Goal: Task Accomplishment & Management: Complete application form

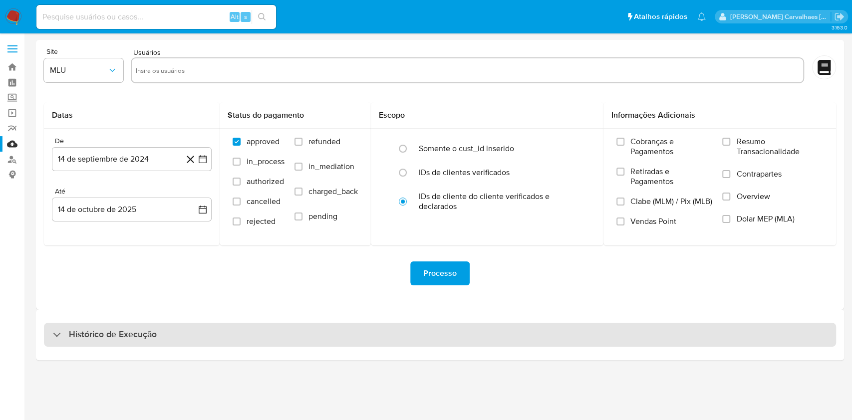
drag, startPoint x: 759, startPoint y: 1, endPoint x: 127, endPoint y: 334, distance: 714.7
click at [127, 334] on h3 "Histórico de Execução" at bounding box center [113, 335] width 88 height 12
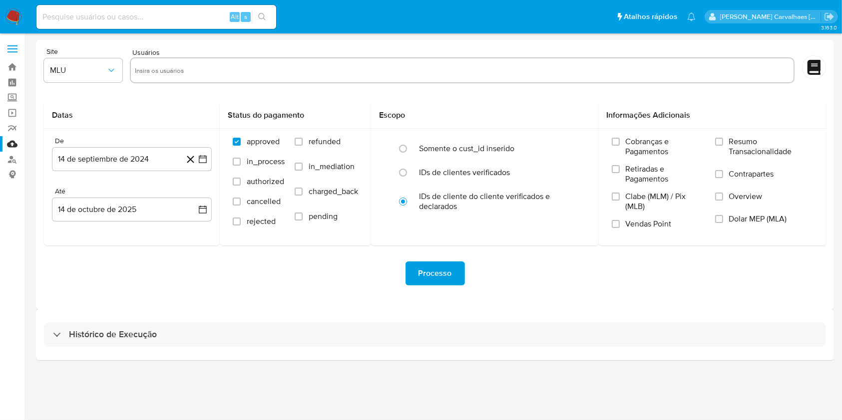
select select "10"
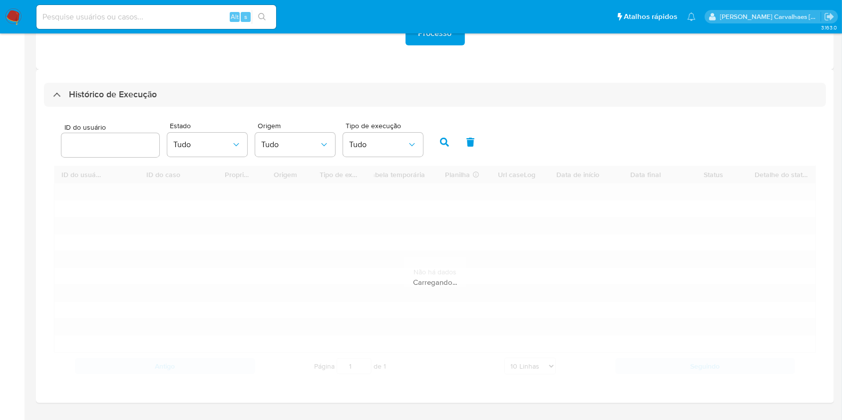
scroll to position [265, 0]
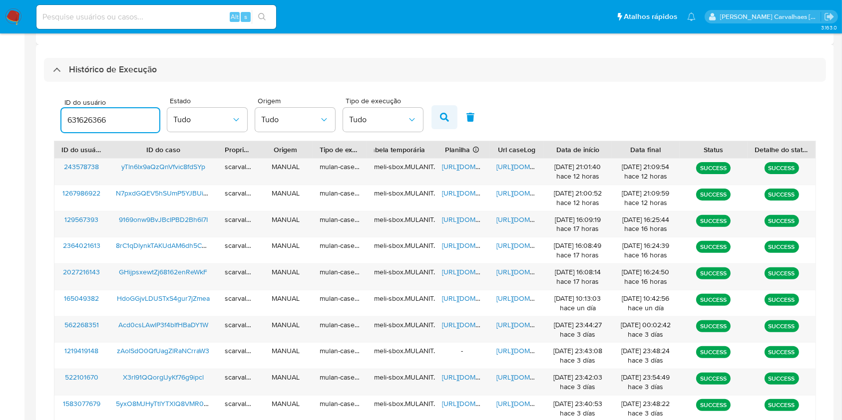
type input "631626366"
click at [443, 121] on icon "button" at bounding box center [444, 117] width 9 height 9
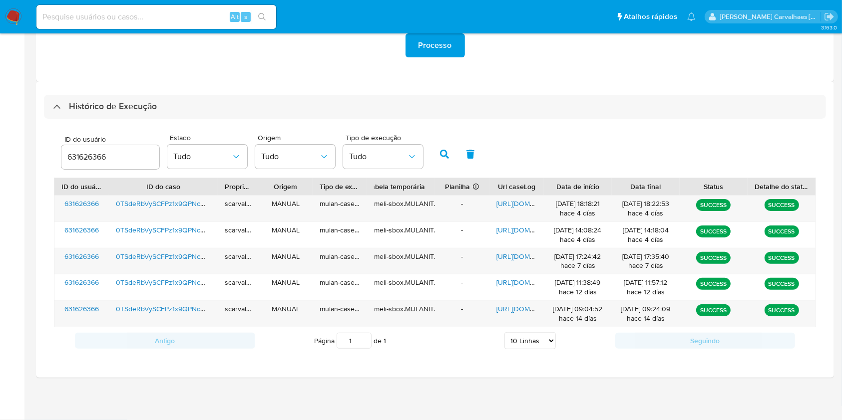
scroll to position [228, 0]
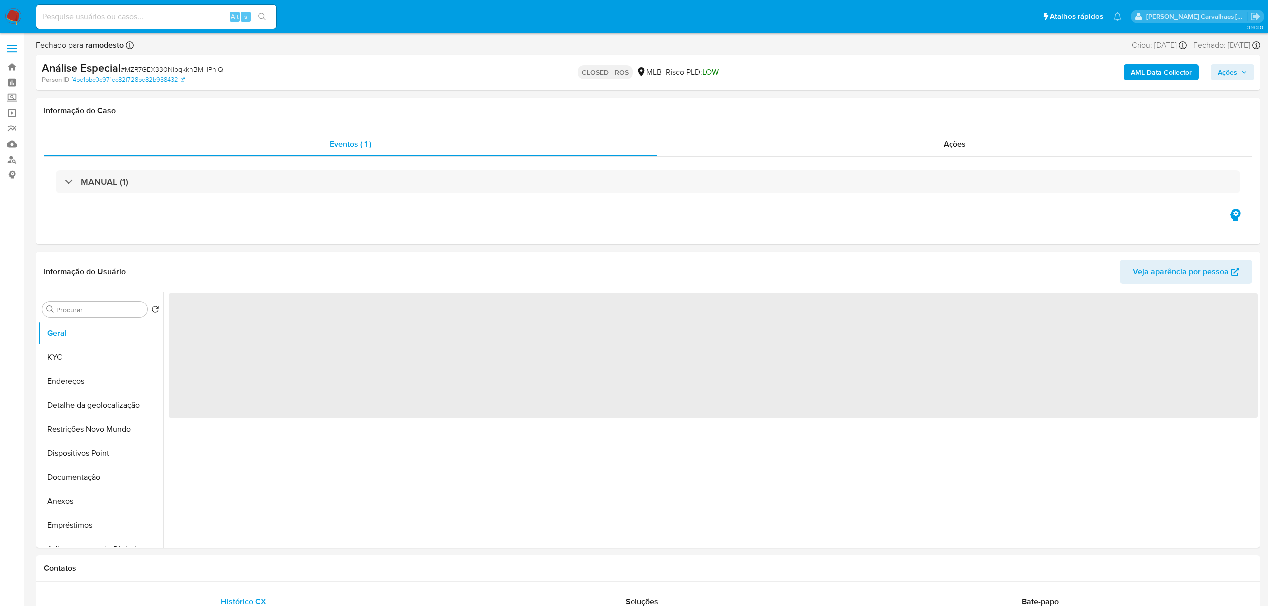
select select "10"
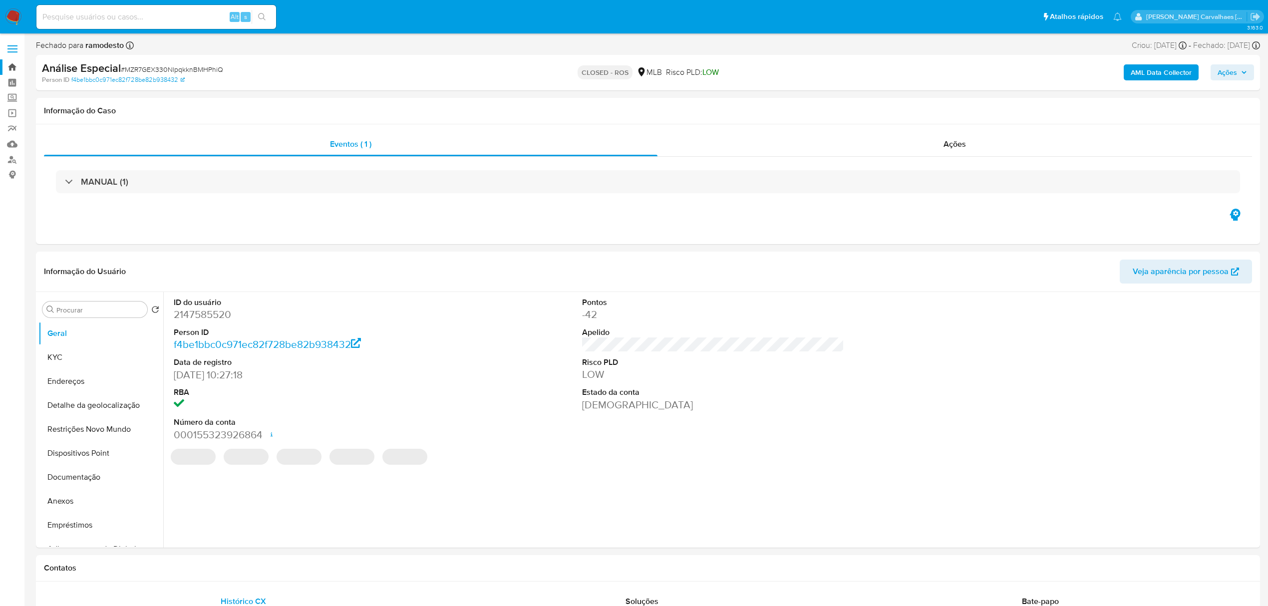
click at [15, 68] on link "Bandeja" at bounding box center [59, 66] width 119 height 15
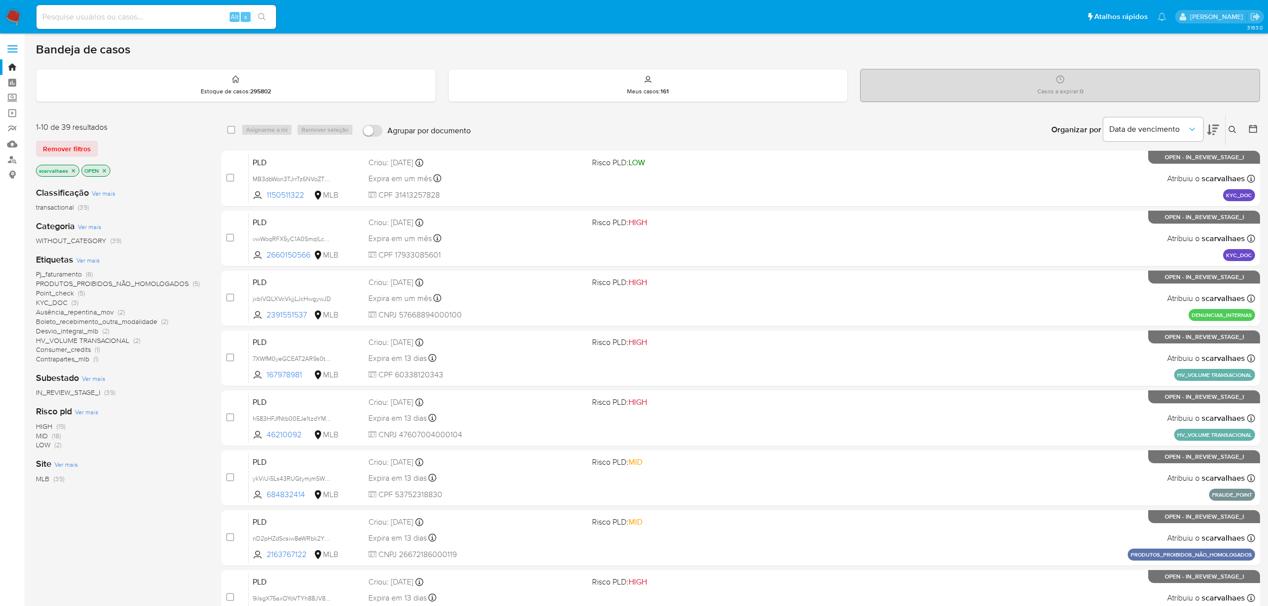
click at [70, 359] on span "Contrapartes_mlb" at bounding box center [62, 359] width 53 height 10
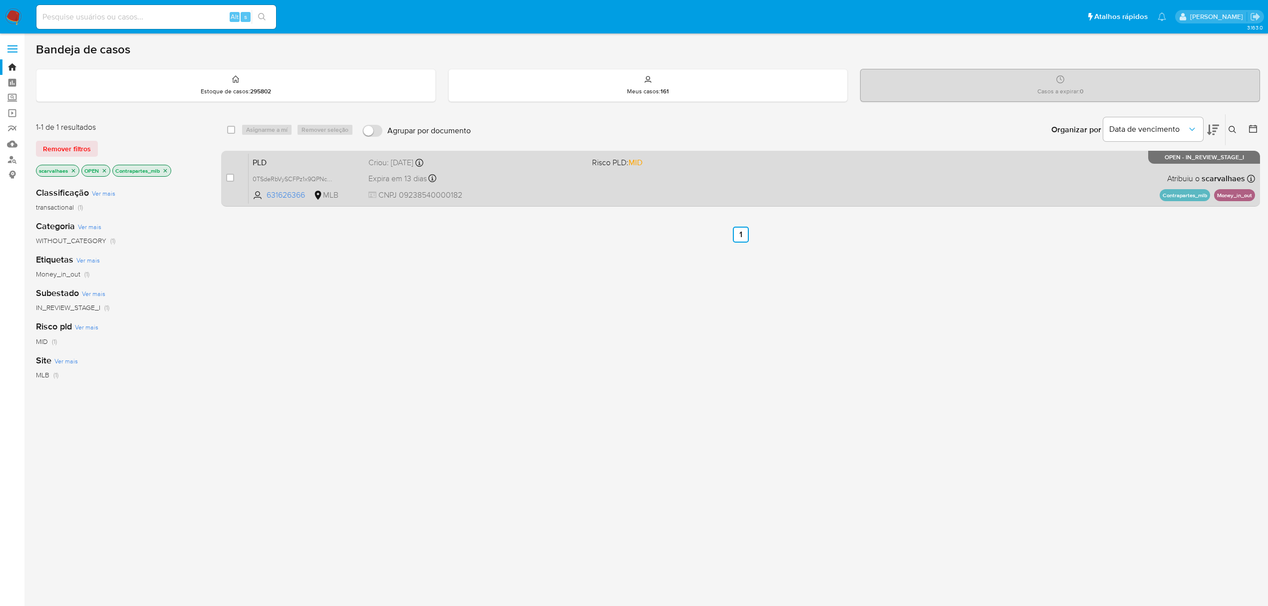
click at [571, 188] on div "PLD 0TSdeRbVySCFPz1x9QPNcOT6 631626366 MLB Risco PLD: MID Criou: 12/09/2025 Cri…" at bounding box center [752, 178] width 1006 height 50
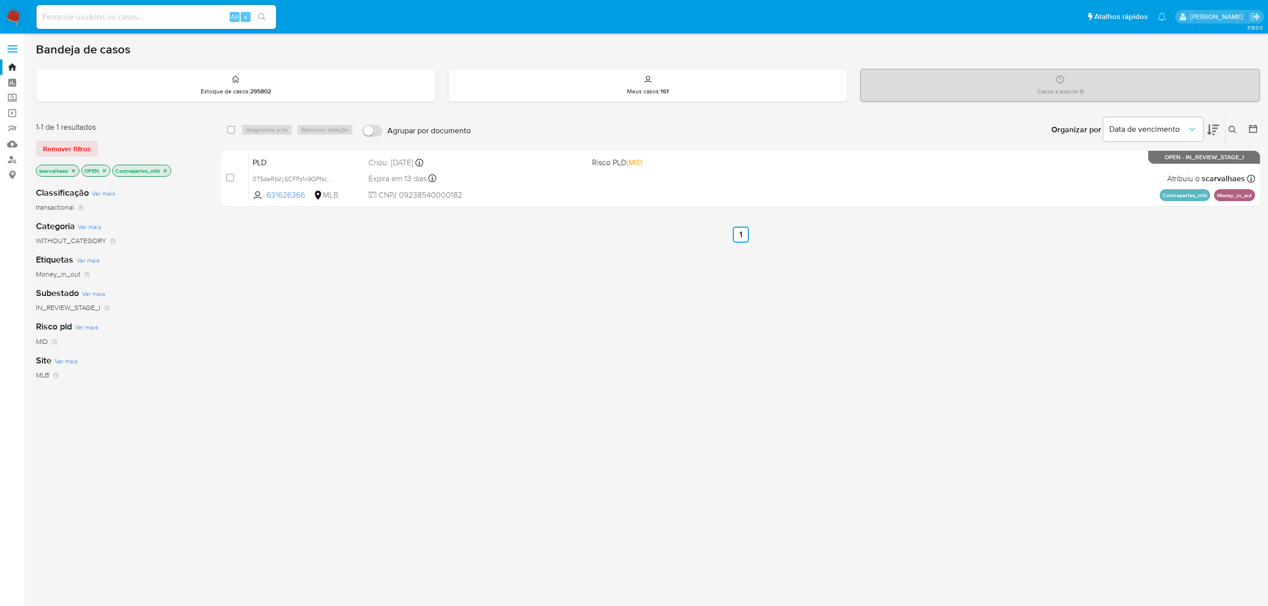
click at [166, 169] on icon "close-filter" at bounding box center [165, 171] width 6 height 6
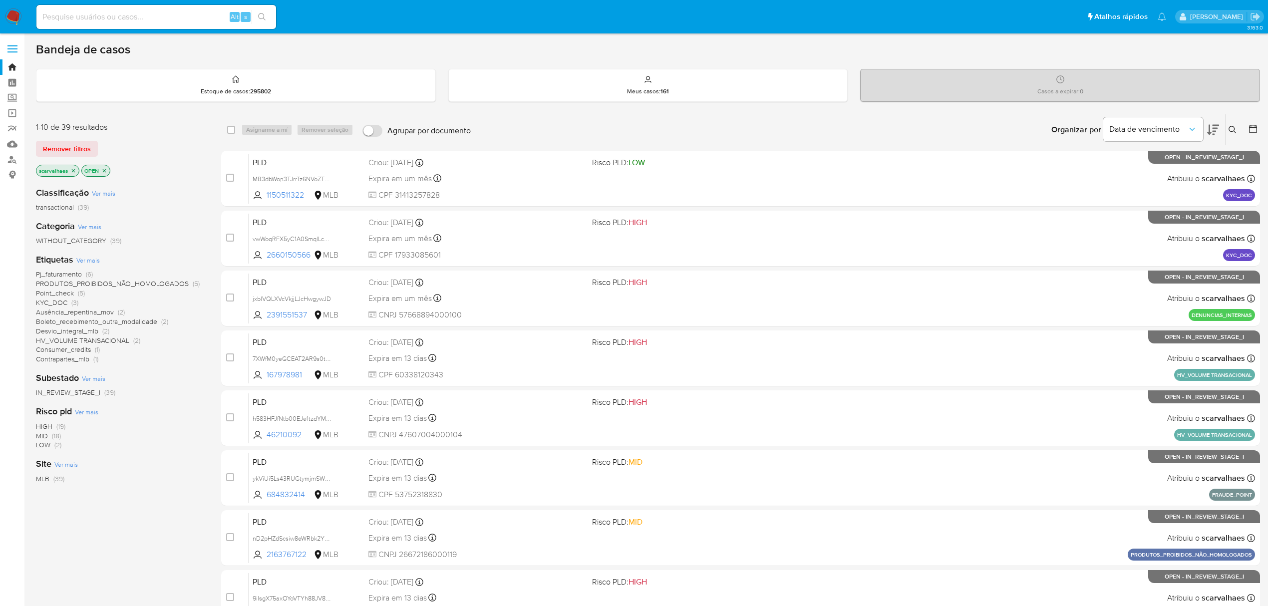
click at [83, 340] on span "HV_VOLUME TRANSACIONAL" at bounding box center [82, 340] width 93 height 10
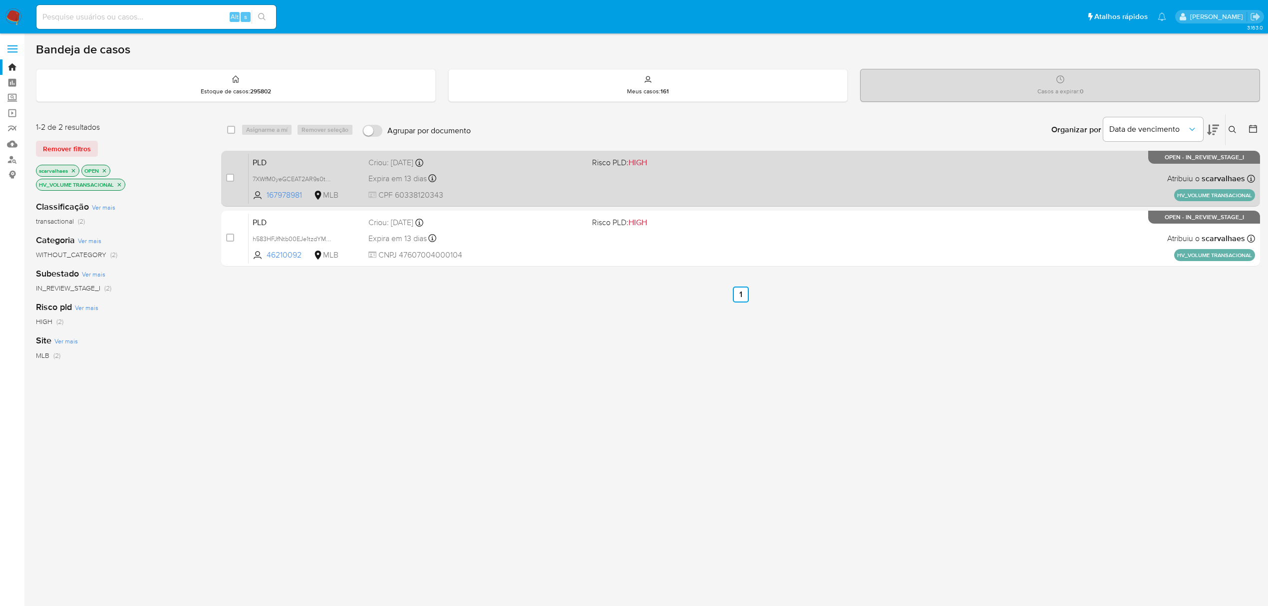
click at [521, 183] on div "Expira em 13 dias Expira em 27/10/2025 17:20:40" at bounding box center [476, 178] width 216 height 13
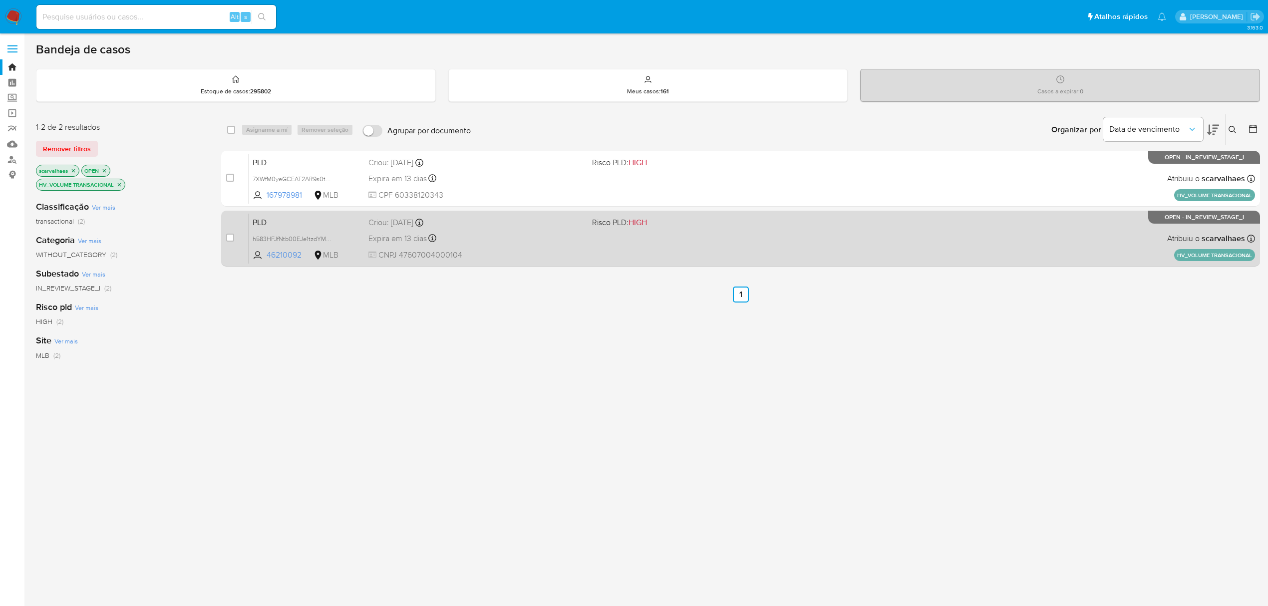
click at [626, 244] on div "PLD h583HFJfNtb00EJe1tzdYMOG 46210092 MLB Risco PLD: HIGH Criou: 12/09/2025 Cri…" at bounding box center [752, 238] width 1006 height 50
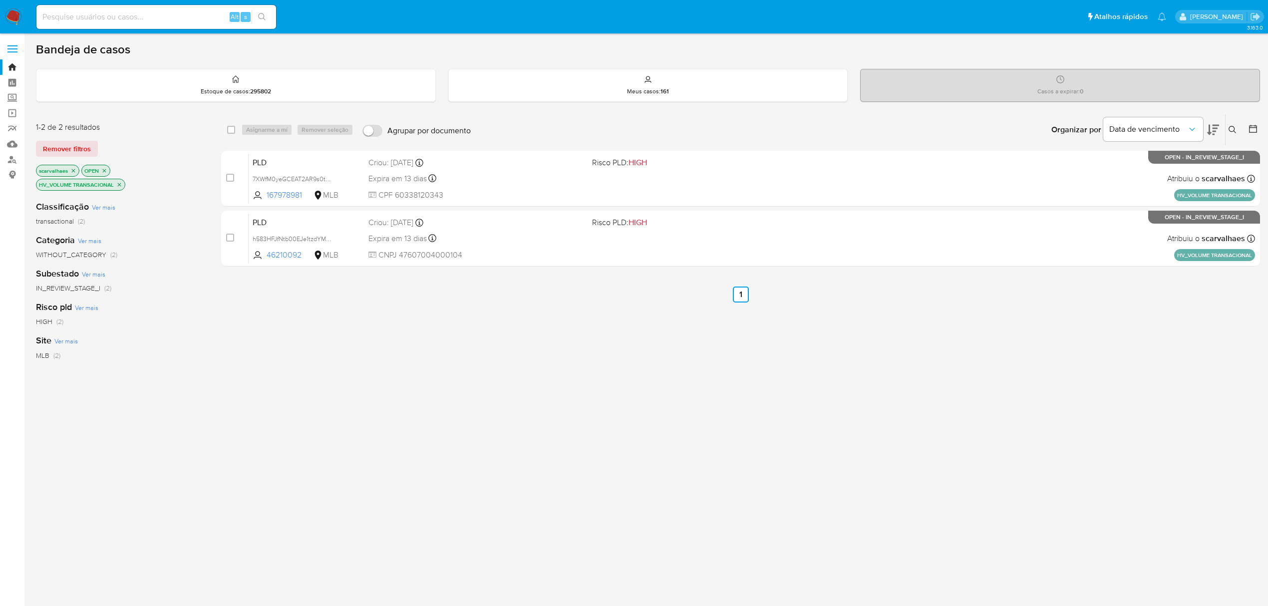
click at [119, 184] on icon "close-filter" at bounding box center [119, 185] width 6 height 6
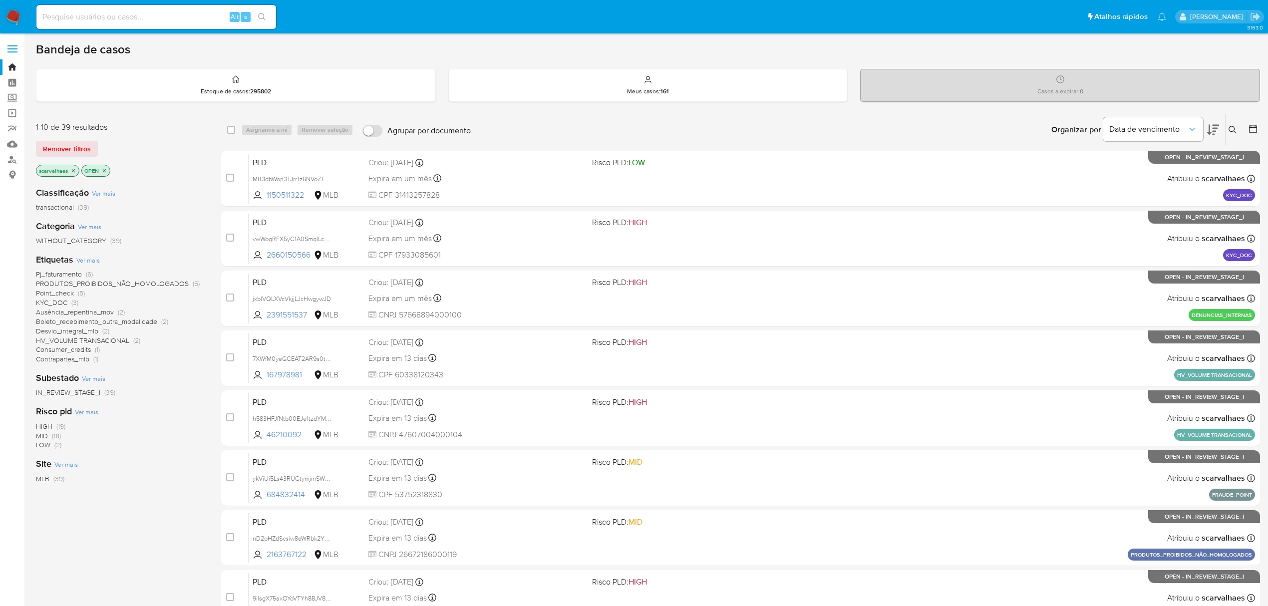
click at [63, 302] on span "KYC_DOC" at bounding box center [51, 302] width 31 height 10
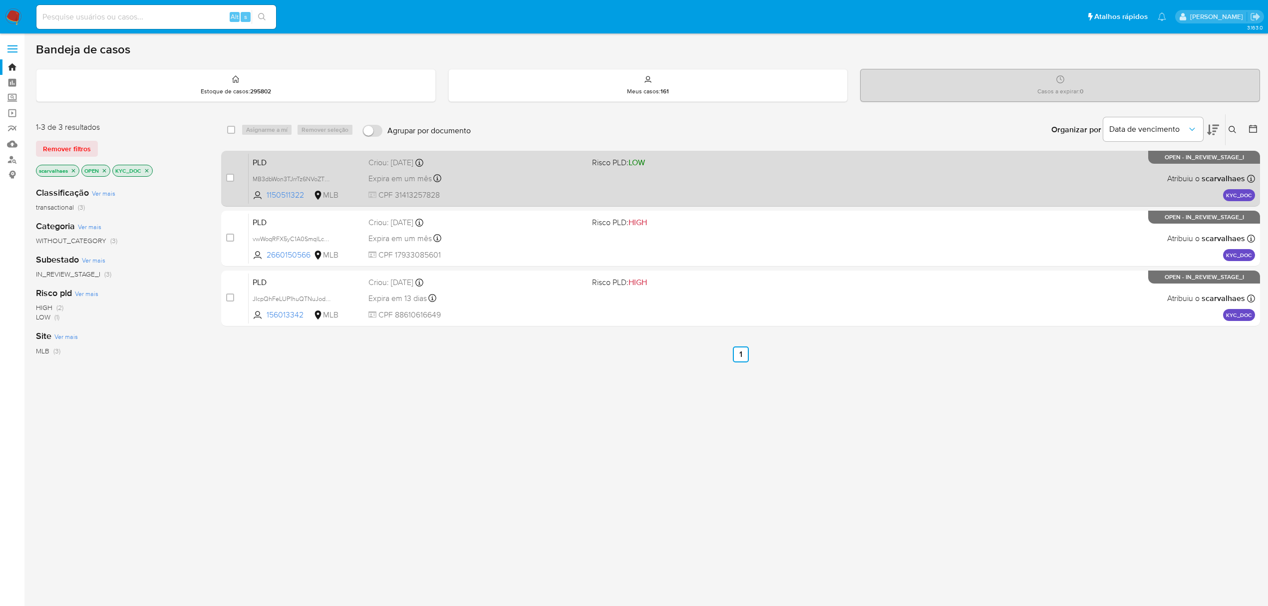
click at [572, 196] on span "CPF 31413257828" at bounding box center [476, 195] width 216 height 11
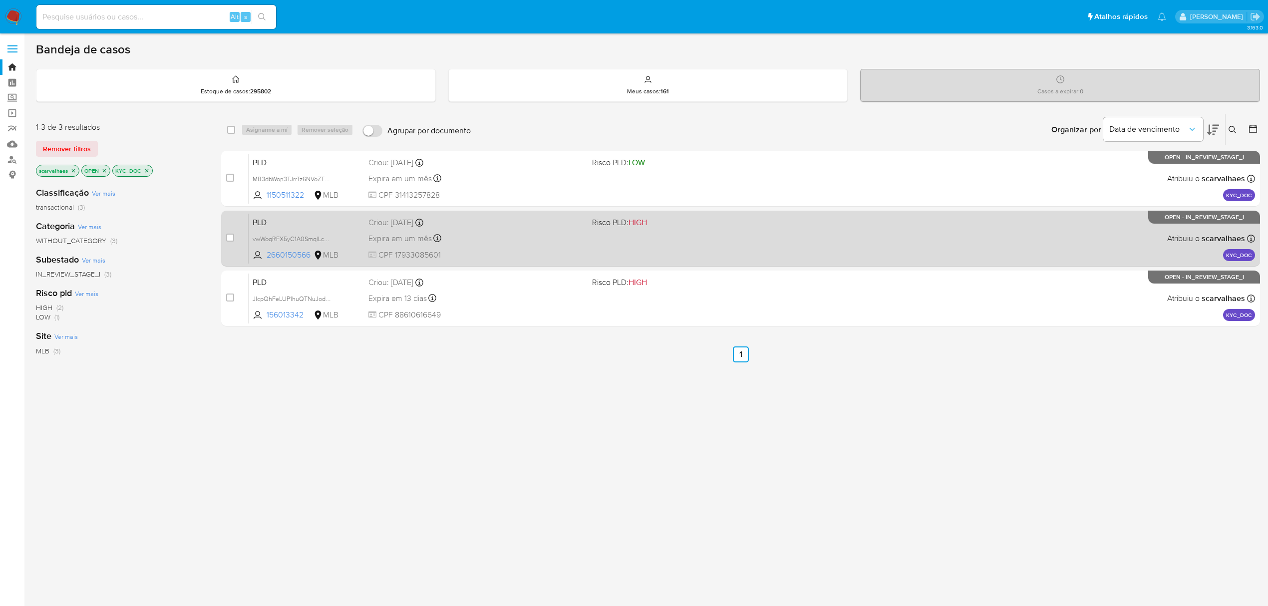
click at [556, 229] on div "PLD vwWoqRFX5yC1A0SmqlLc8L0A 2660150566 MLB Risco PLD: HIGH Criou: 13/10/2025 C…" at bounding box center [752, 238] width 1006 height 50
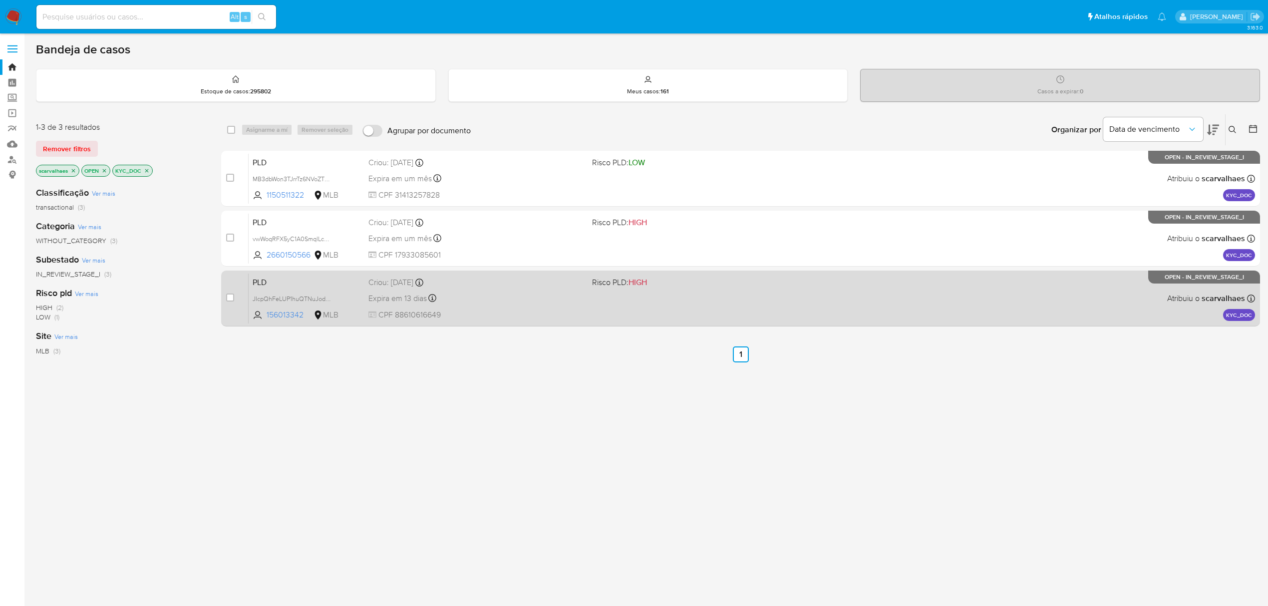
click at [631, 292] on div "PLD JIcpQhFeLUP1huQTNuJodb41 156013342 MLB Risco PLD: HIGH Criou: 12/09/2025 Cr…" at bounding box center [752, 298] width 1006 height 50
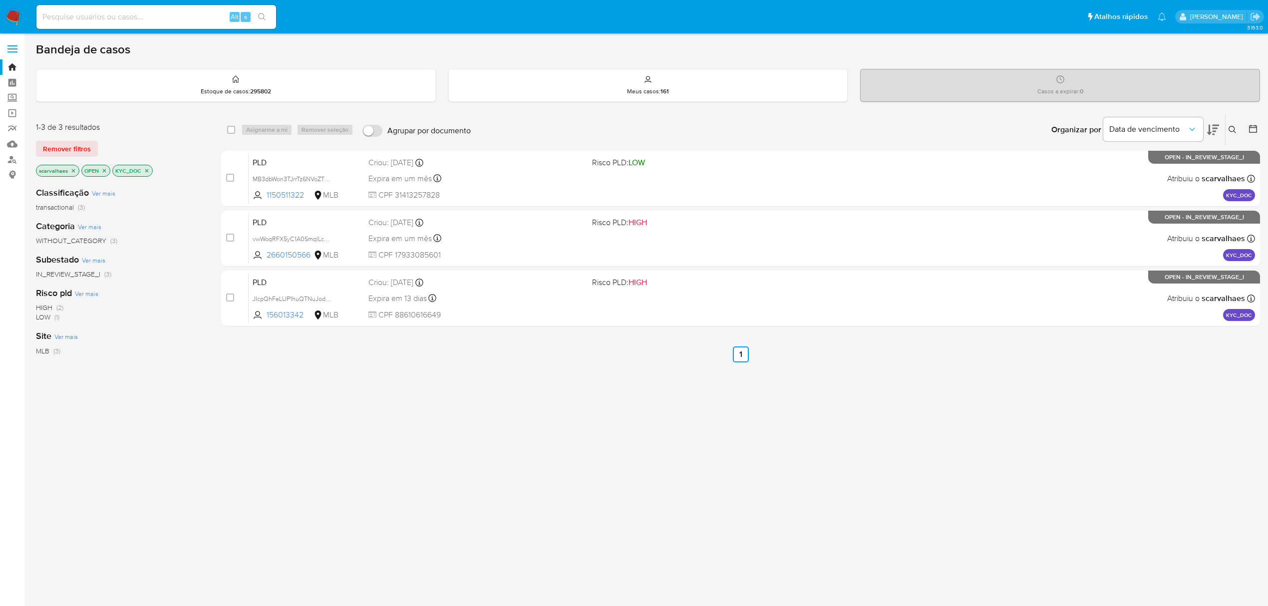
click at [138, 10] on input at bounding box center [156, 16] width 240 height 13
paste input "8rC1qDlynkTAKUdAM6dh5CUn"
type input "8rC1qDlynkTAKUdAM6dh5CUn"
click at [260, 16] on icon "search-icon" at bounding box center [262, 17] width 8 height 8
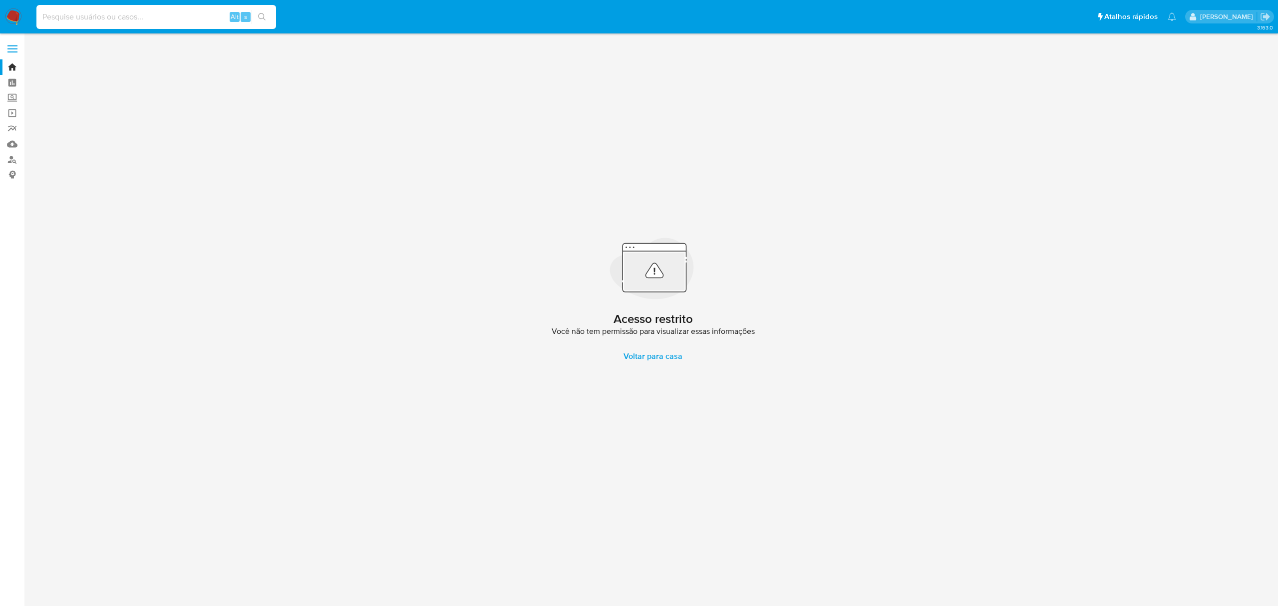
click at [84, 20] on input at bounding box center [156, 16] width 240 height 13
paste input "8rC1qDlynkTAKUdAM6dh5CUn"
click at [41, 14] on input "8rC1qDlynkTAKUdAM6dh5CUn" at bounding box center [156, 16] width 240 height 13
type input "8rC1qDlynkTAKUdAM6dh5CUn"
click at [264, 14] on icon "search-icon" at bounding box center [262, 17] width 8 height 8
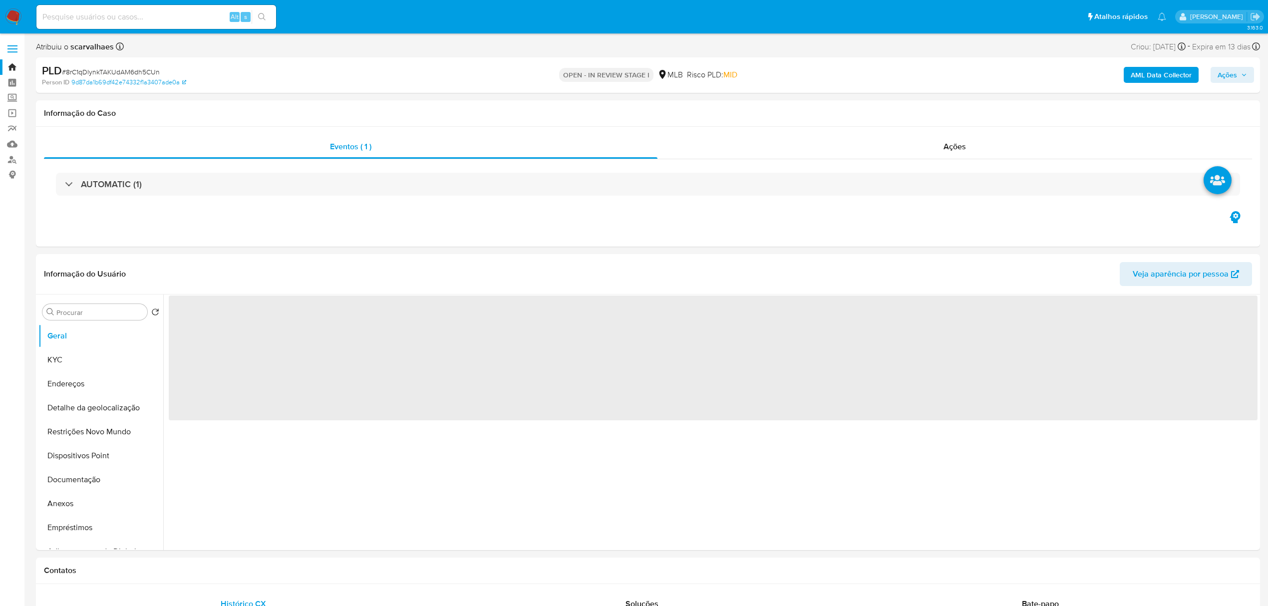
select select "10"
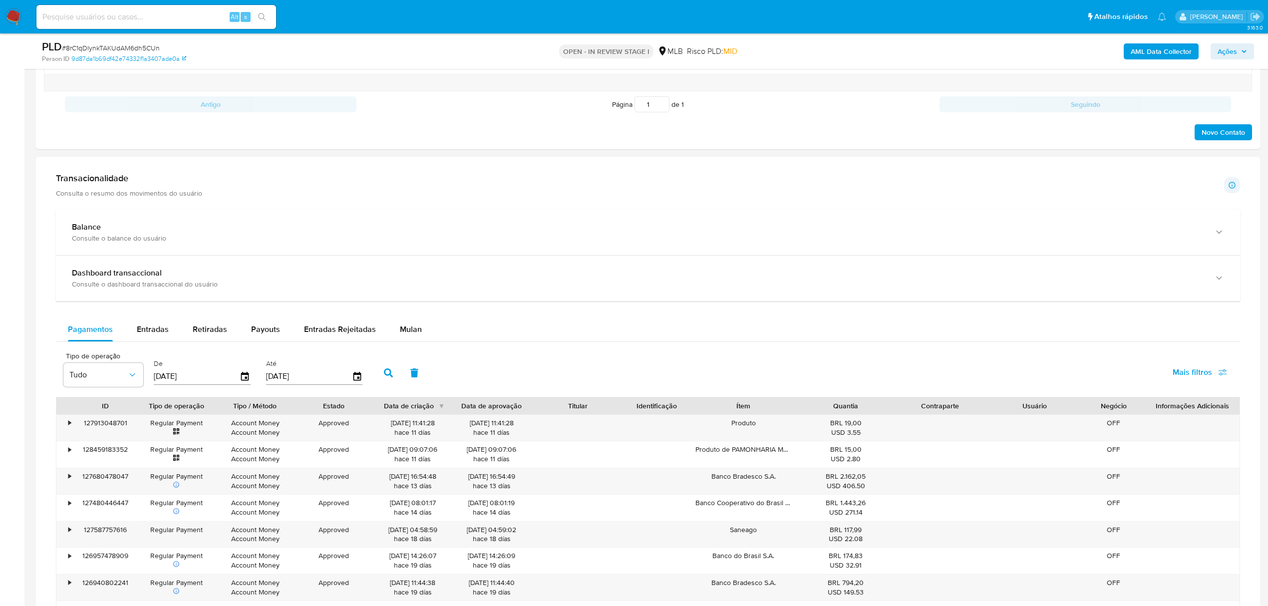
scroll to position [599, 0]
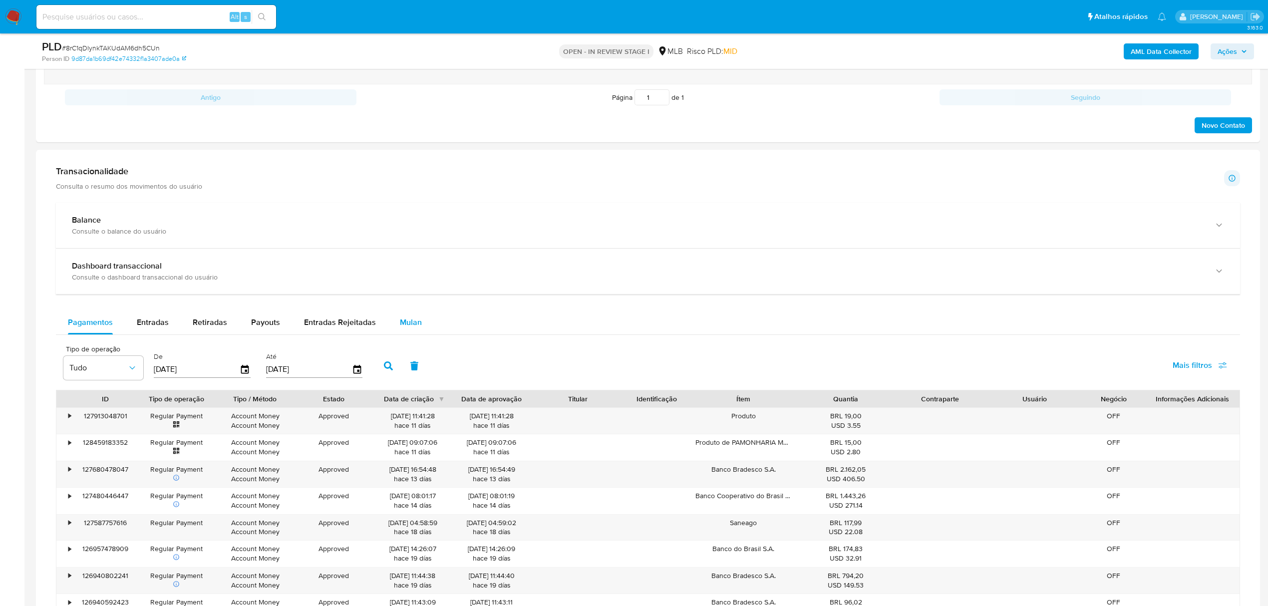
click at [406, 323] on span "Mulan" at bounding box center [411, 321] width 22 height 11
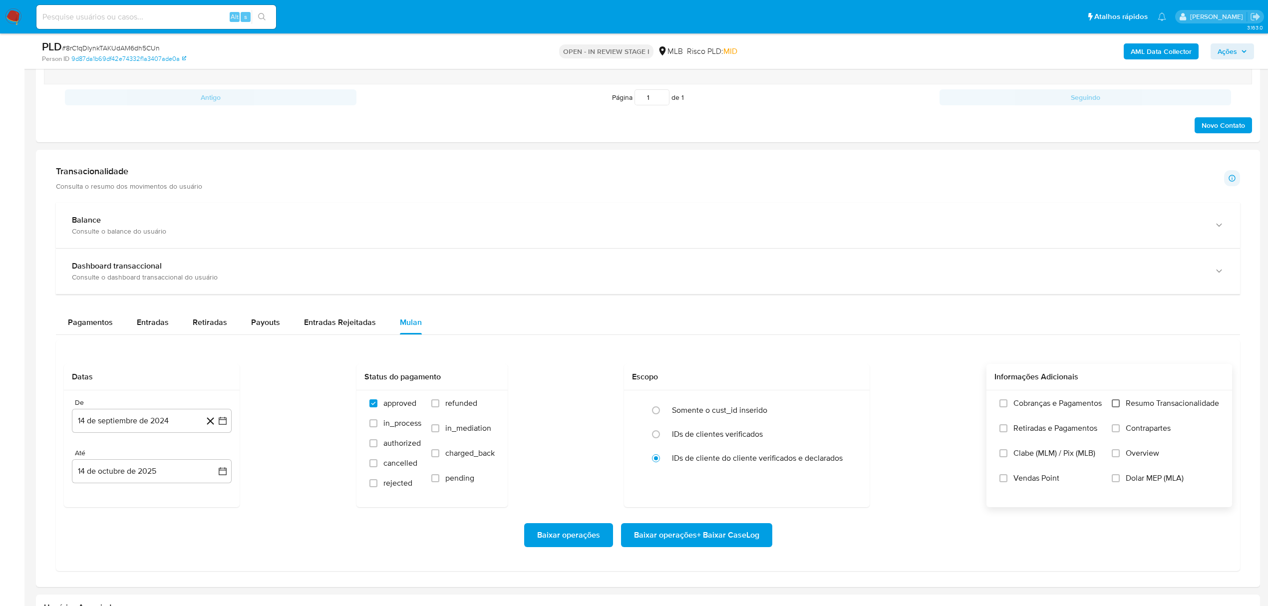
click at [1115, 406] on input "Resumo Transacionalidade" at bounding box center [1116, 403] width 8 height 8
click at [223, 425] on icon "button" at bounding box center [223, 421] width 8 height 8
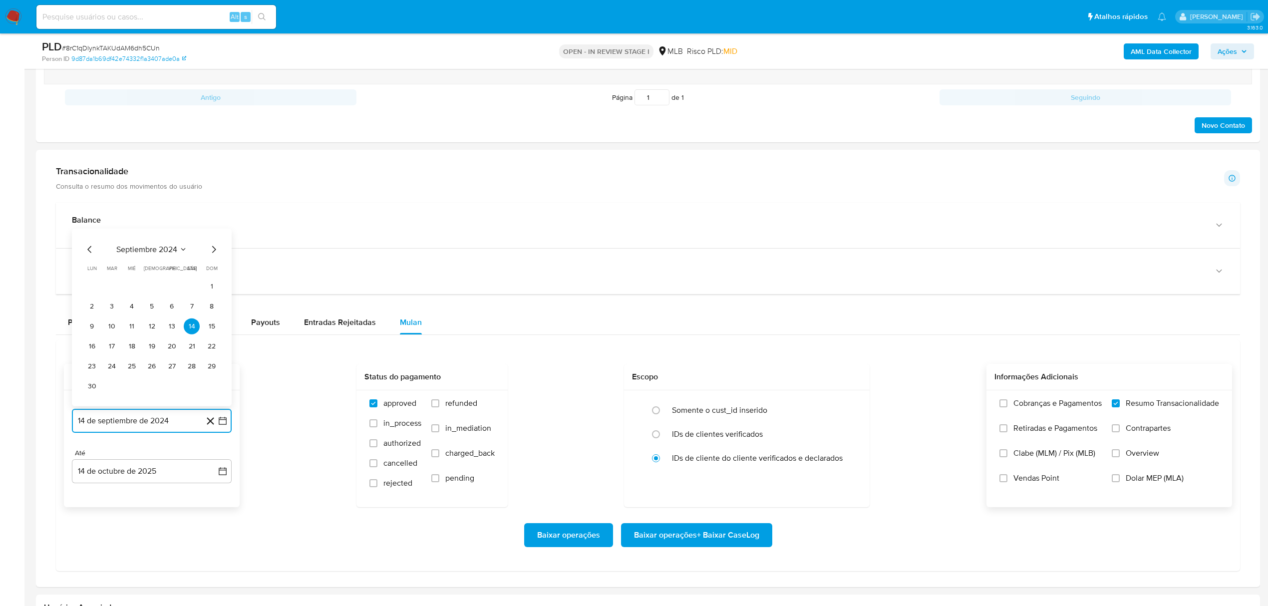
click at [214, 250] on icon "Mes siguiente" at bounding box center [214, 250] width 12 height 12
click at [218, 459] on icon "Mes siguiente" at bounding box center [214, 457] width 12 height 12
click at [208, 256] on icon "Mes siguiente" at bounding box center [214, 250] width 12 height 12
click at [214, 462] on icon "Mes siguiente" at bounding box center [214, 457] width 12 height 12
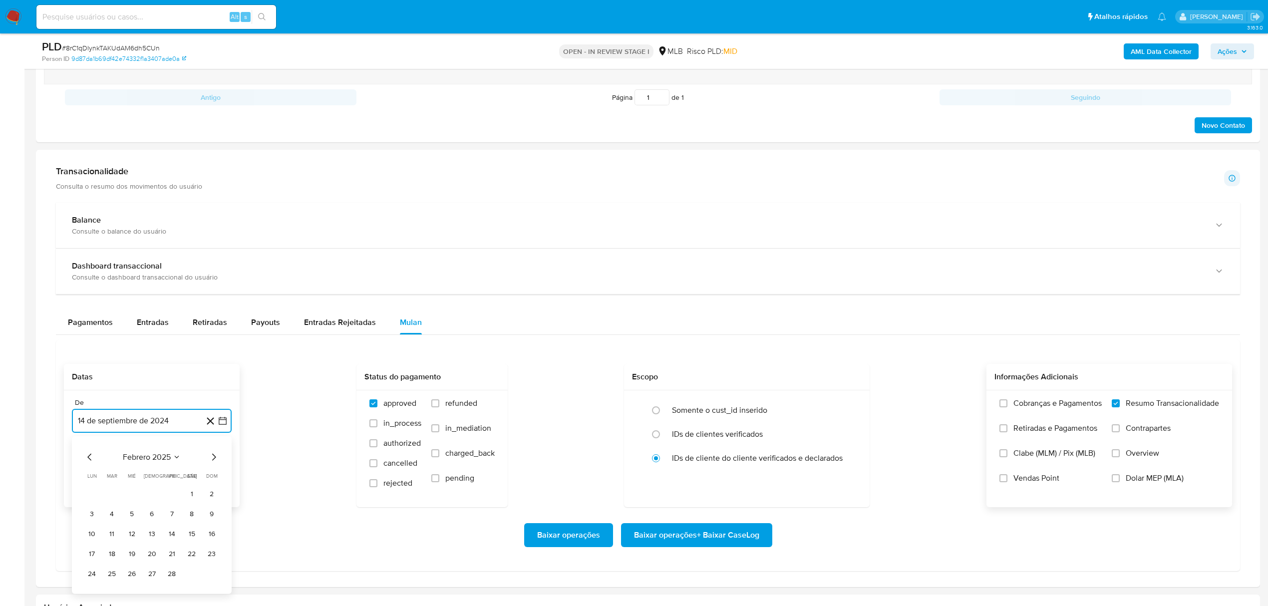
click at [212, 457] on icon "Mes siguiente" at bounding box center [214, 457] width 12 height 12
click at [214, 253] on icon "Mes siguiente" at bounding box center [214, 250] width 12 height 12
click at [219, 459] on icon "Mes siguiente" at bounding box center [214, 457] width 12 height 12
click at [212, 458] on icon "Mes siguiente" at bounding box center [214, 457] width 12 height 12
click at [211, 256] on icon "Mes siguiente" at bounding box center [214, 250] width 12 height 12
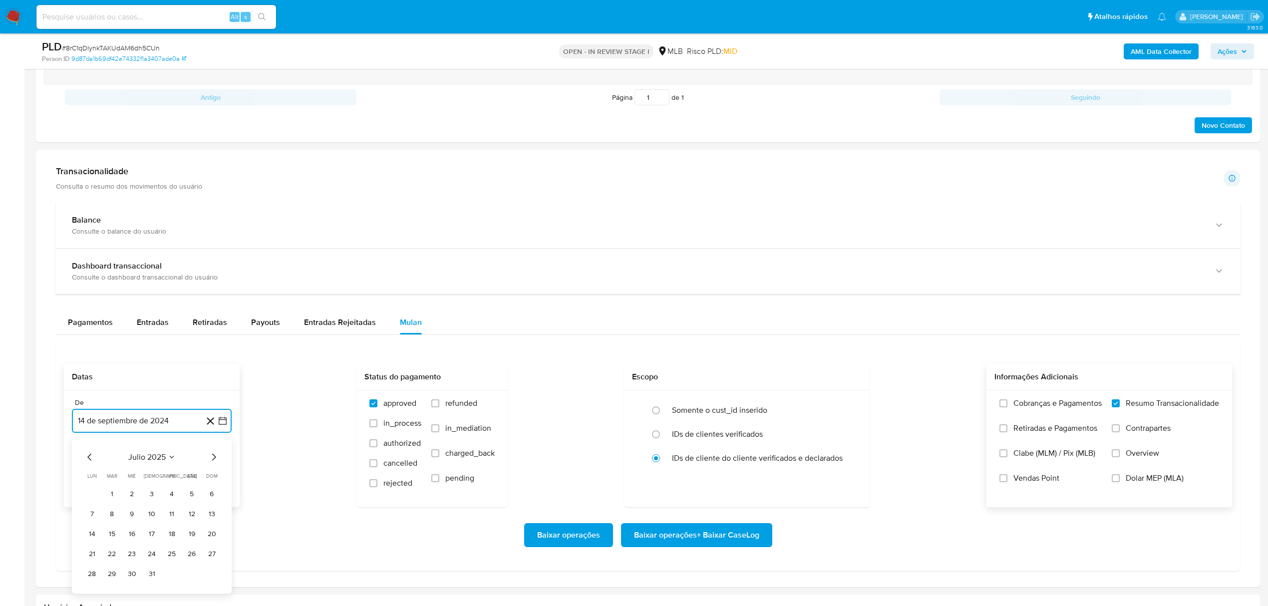
click at [90, 461] on icon "Mes anterior" at bounding box center [89, 457] width 4 height 7
click at [190, 332] on button "14" at bounding box center [192, 326] width 16 height 16
click at [712, 539] on span "Baixar operações + Baixar CaseLog" at bounding box center [696, 535] width 125 height 22
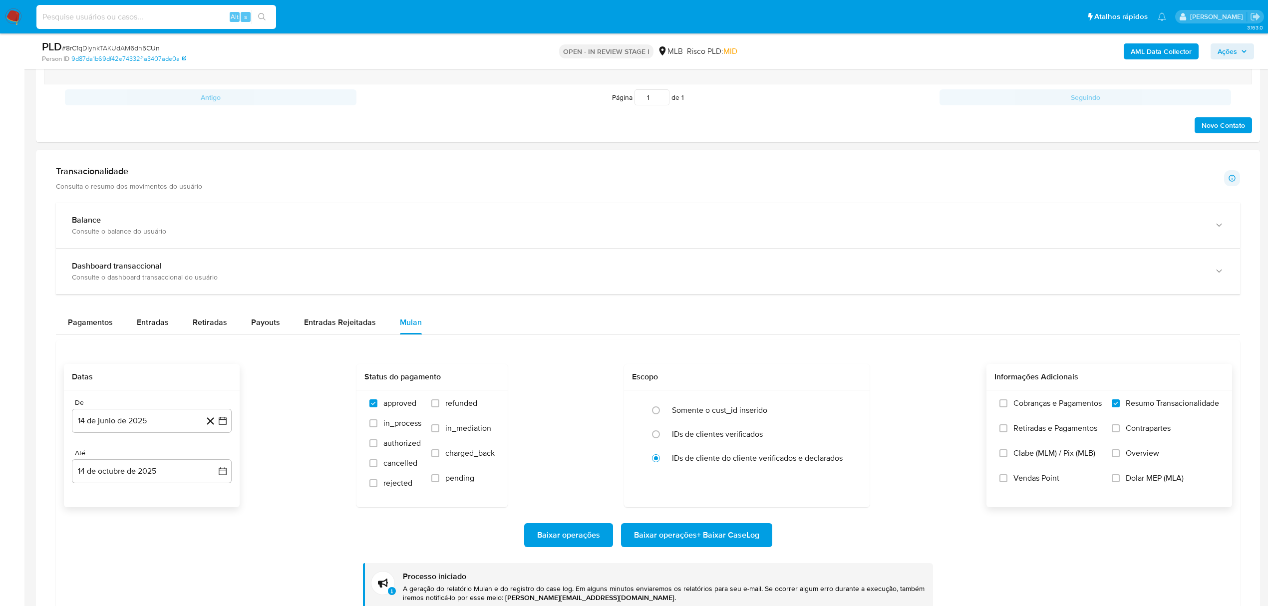
paste input "yTln6lx9aQzQnVfvic8fdSYp"
type input "yTln6lx9aQzQnVfvic8fdSYp"
click at [260, 14] on icon "search-icon" at bounding box center [261, 16] width 7 height 7
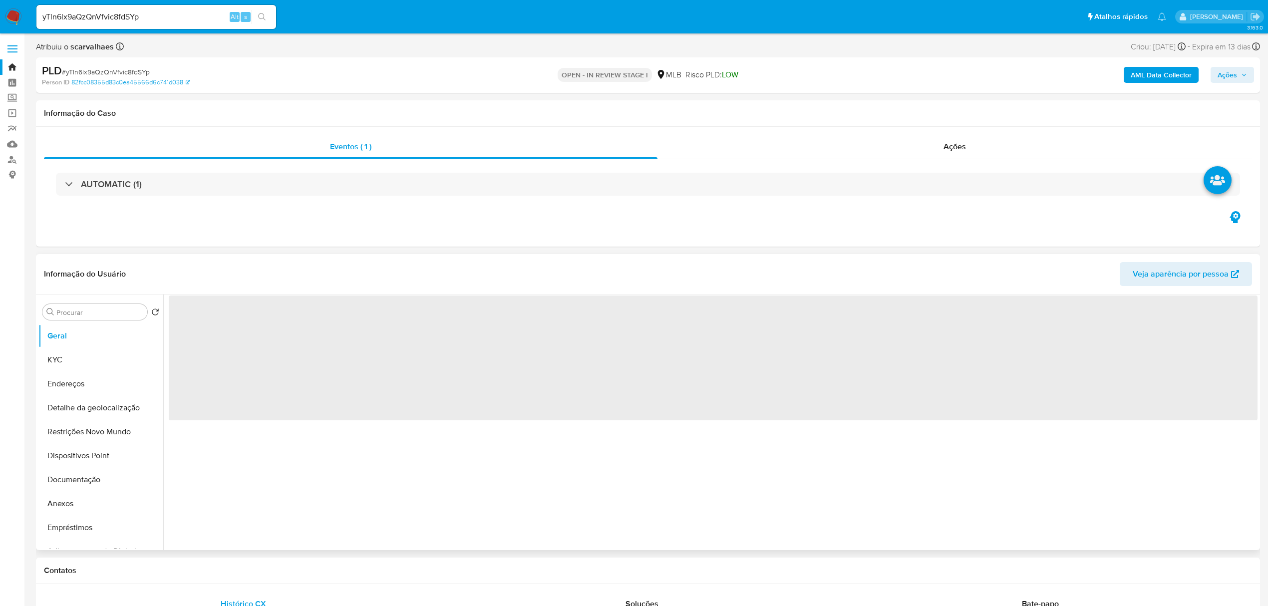
select select "10"
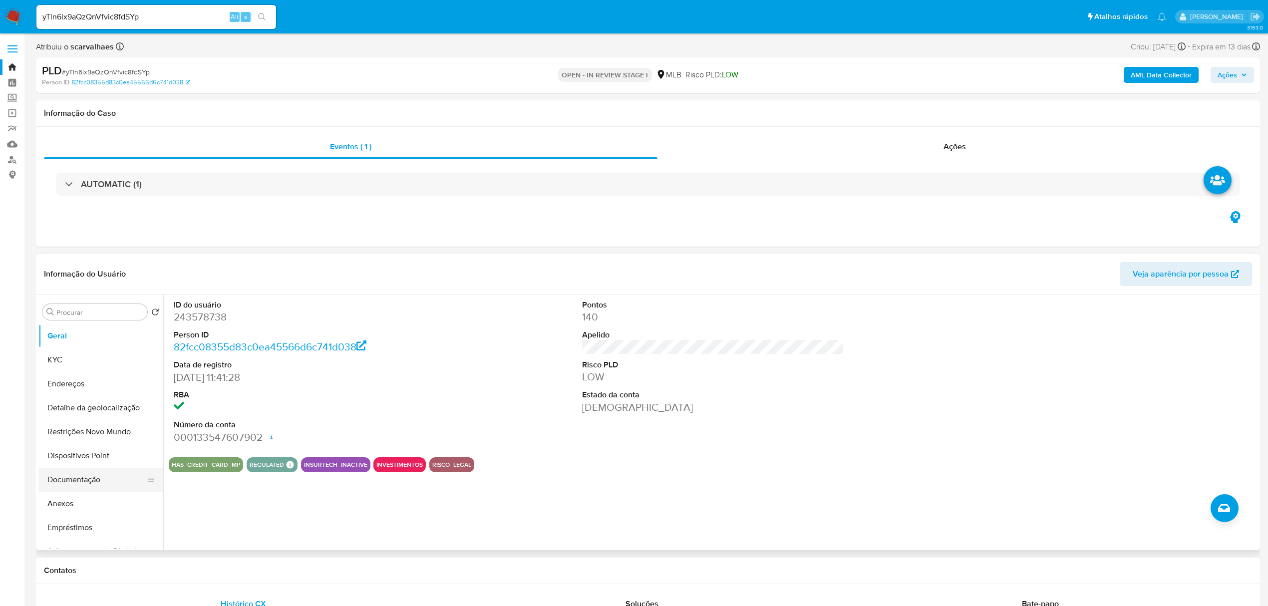
click at [80, 482] on button "Documentação" at bounding box center [96, 480] width 117 height 24
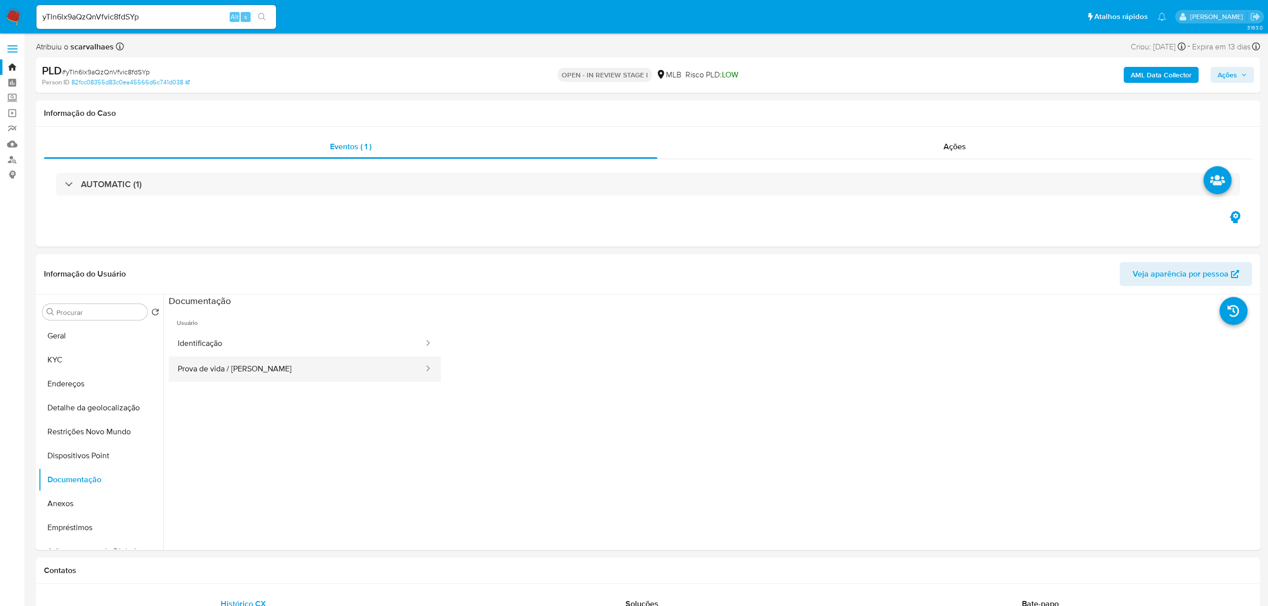
click at [314, 376] on button "Prova de vida / [PERSON_NAME]" at bounding box center [297, 368] width 256 height 25
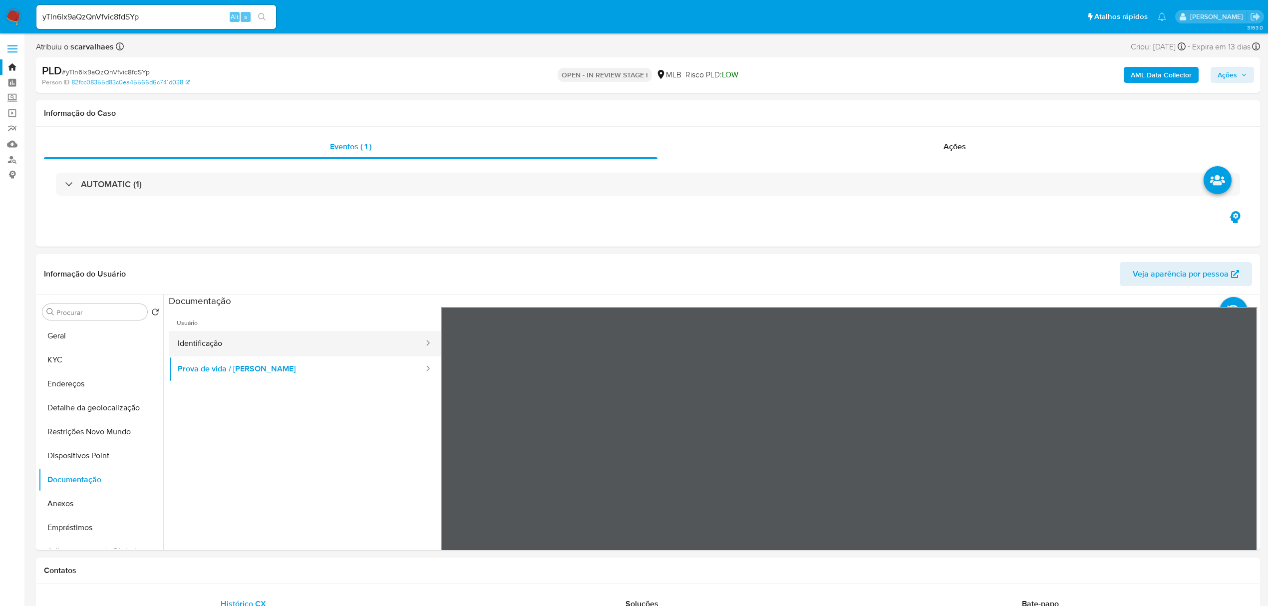
click at [286, 347] on button "Identificação" at bounding box center [297, 343] width 256 height 25
click at [1235, 464] on icon at bounding box center [1245, 469] width 20 height 20
click at [90, 483] on button "Documentação" at bounding box center [96, 480] width 117 height 24
click at [82, 384] on button "Endereços" at bounding box center [96, 384] width 117 height 24
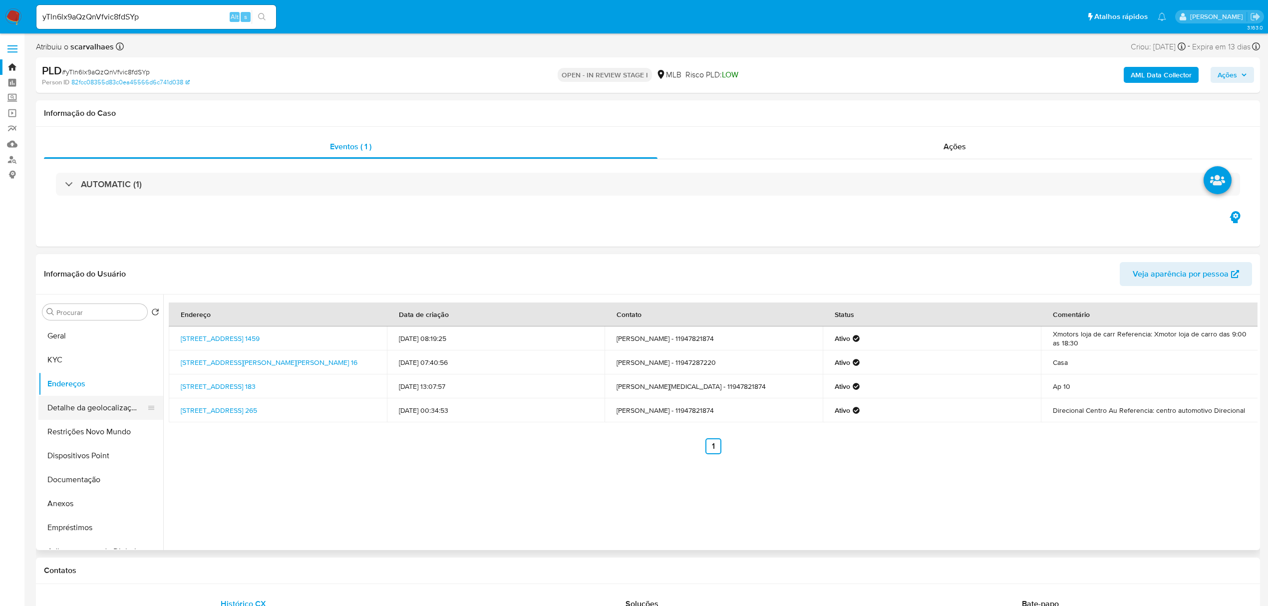
click at [120, 410] on button "Detalhe da geolocalização" at bounding box center [96, 408] width 117 height 24
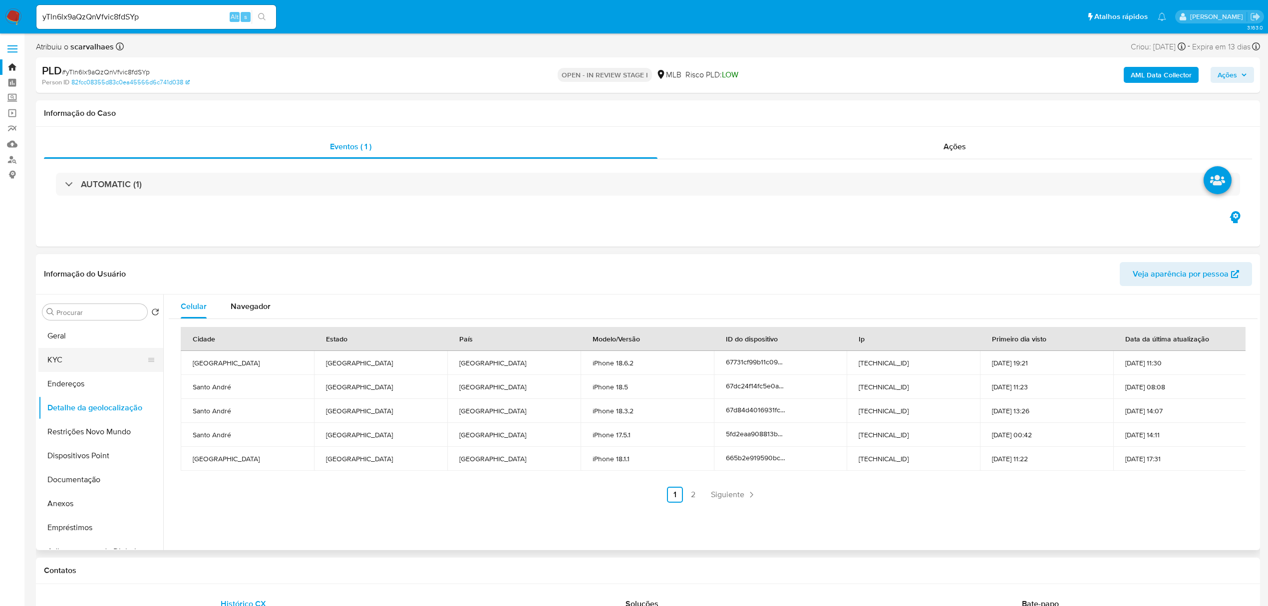
click at [72, 362] on button "KYC" at bounding box center [96, 360] width 117 height 24
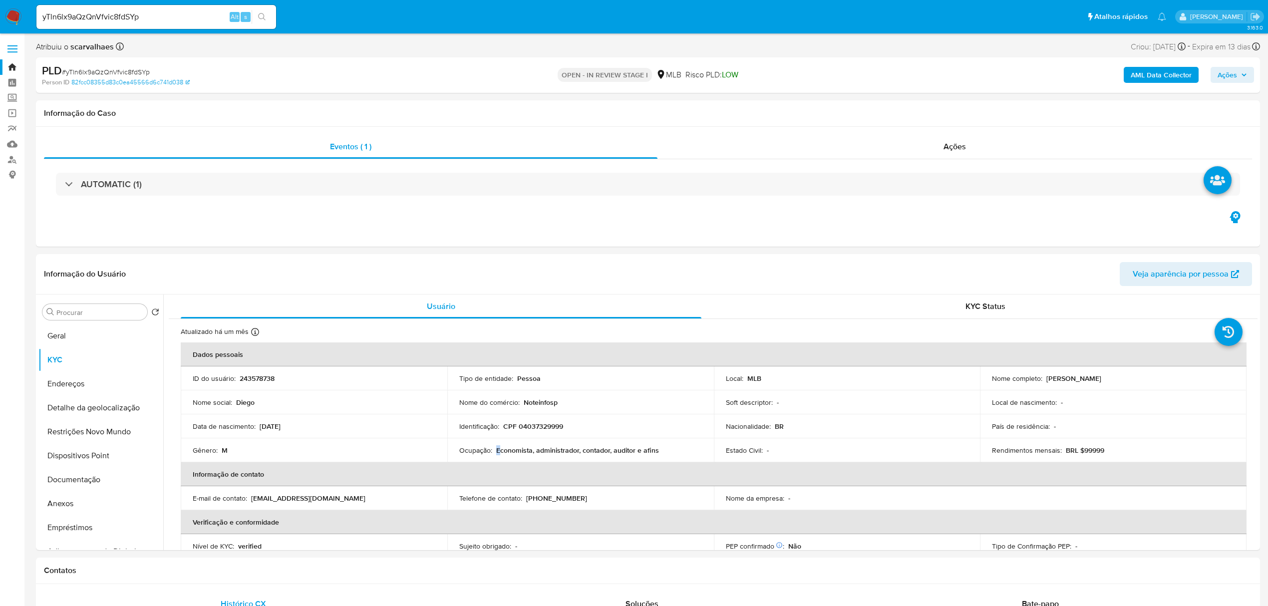
drag, startPoint x: 497, startPoint y: 448, endPoint x: 655, endPoint y: 442, distance: 158.4
click at [655, 442] on td "Ocupação : Economista, administrador, contador, auditor e afins" at bounding box center [580, 450] width 267 height 24
click at [567, 463] on th "Informação de contato" at bounding box center [714, 474] width 1066 height 24
drag, startPoint x: 496, startPoint y: 450, endPoint x: 661, endPoint y: 449, distance: 165.2
click at [661, 449] on div "Ocupação : Economista, administrador, contador, auditor e afins" at bounding box center [580, 450] width 243 height 9
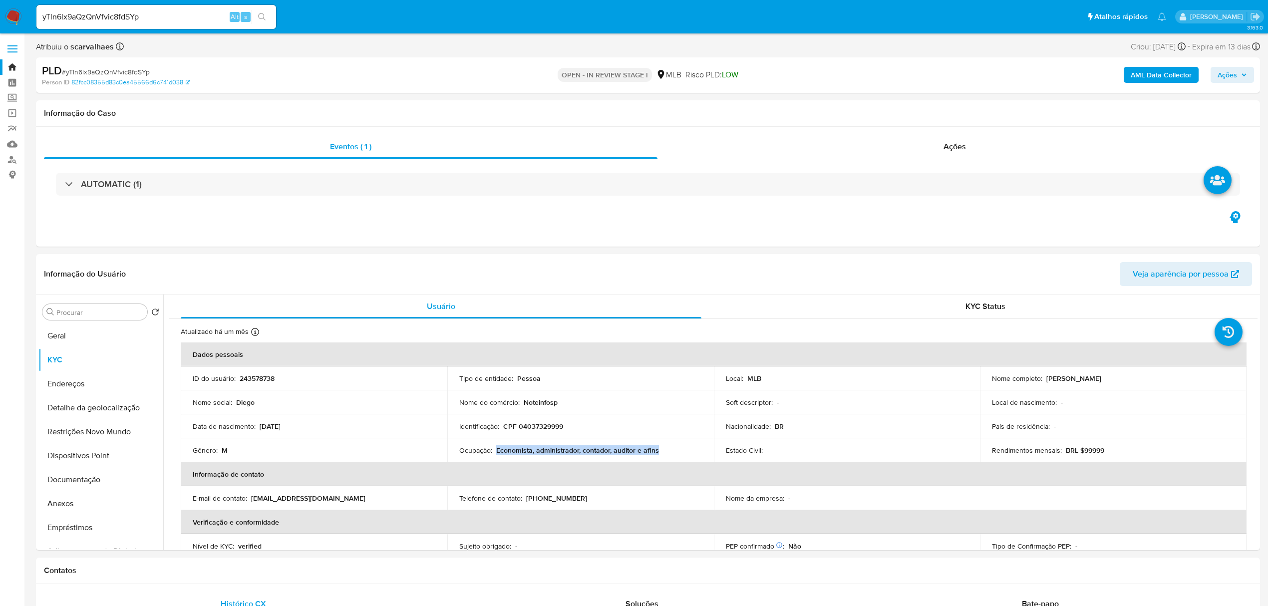
copy p "Economista, administrador, contador, auditor e afins"
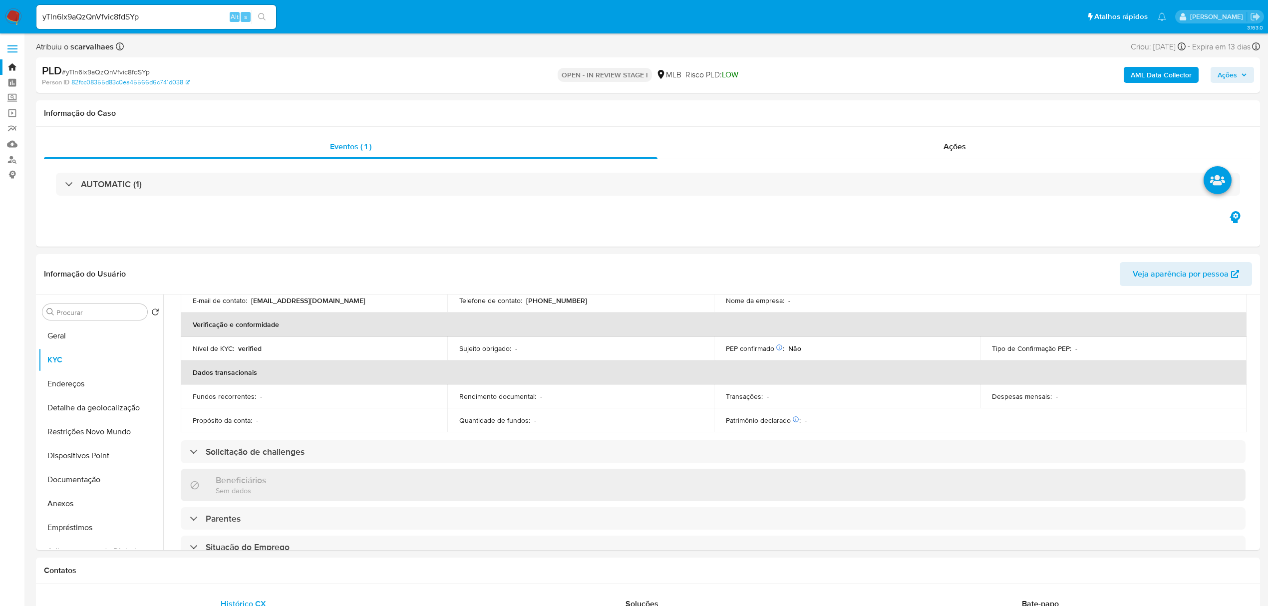
scroll to position [200, 0]
click at [150, 13] on input "yTln6lx9aQzQnVfvic8fdSYp" at bounding box center [156, 16] width 240 height 13
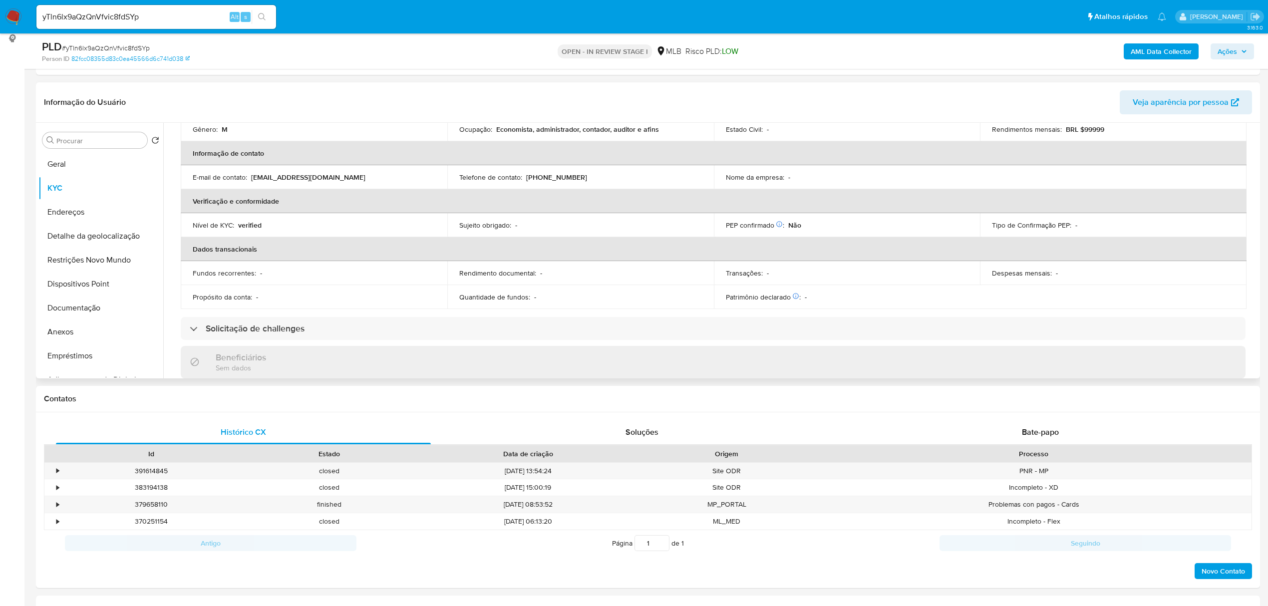
scroll to position [68, 0]
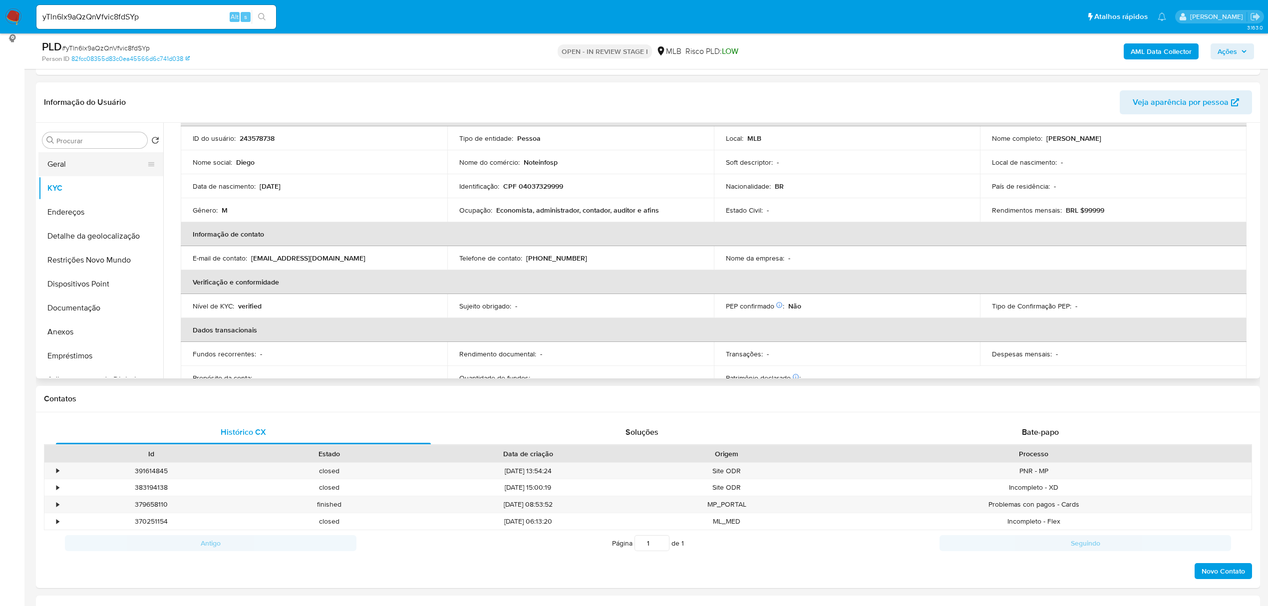
click at [85, 160] on button "Geral" at bounding box center [96, 164] width 117 height 24
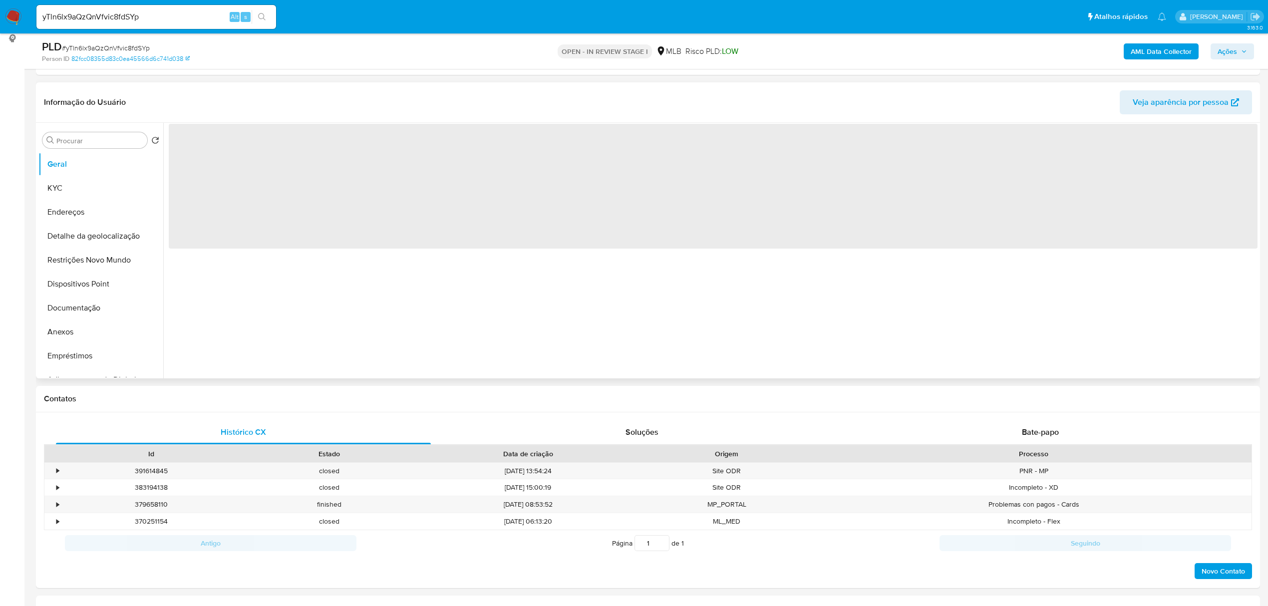
scroll to position [0, 0]
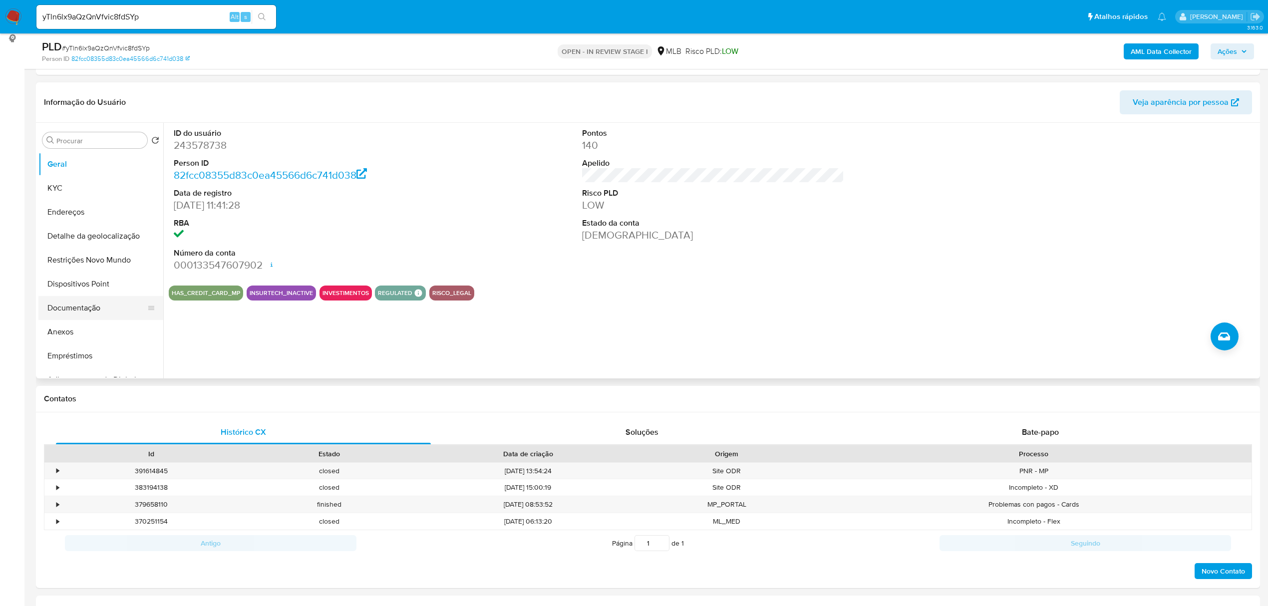
drag, startPoint x: 95, startPoint y: 307, endPoint x: 89, endPoint y: 312, distance: 7.5
click at [95, 307] on button "Documentação" at bounding box center [96, 308] width 117 height 24
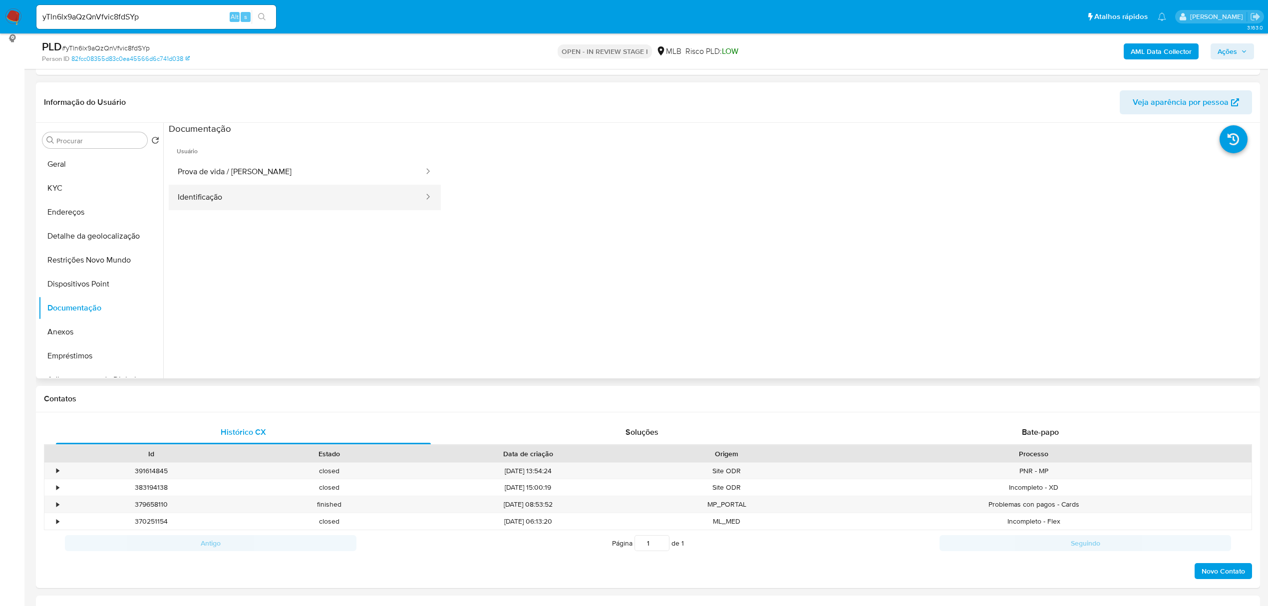
click at [242, 188] on button "Identificação" at bounding box center [297, 197] width 256 height 25
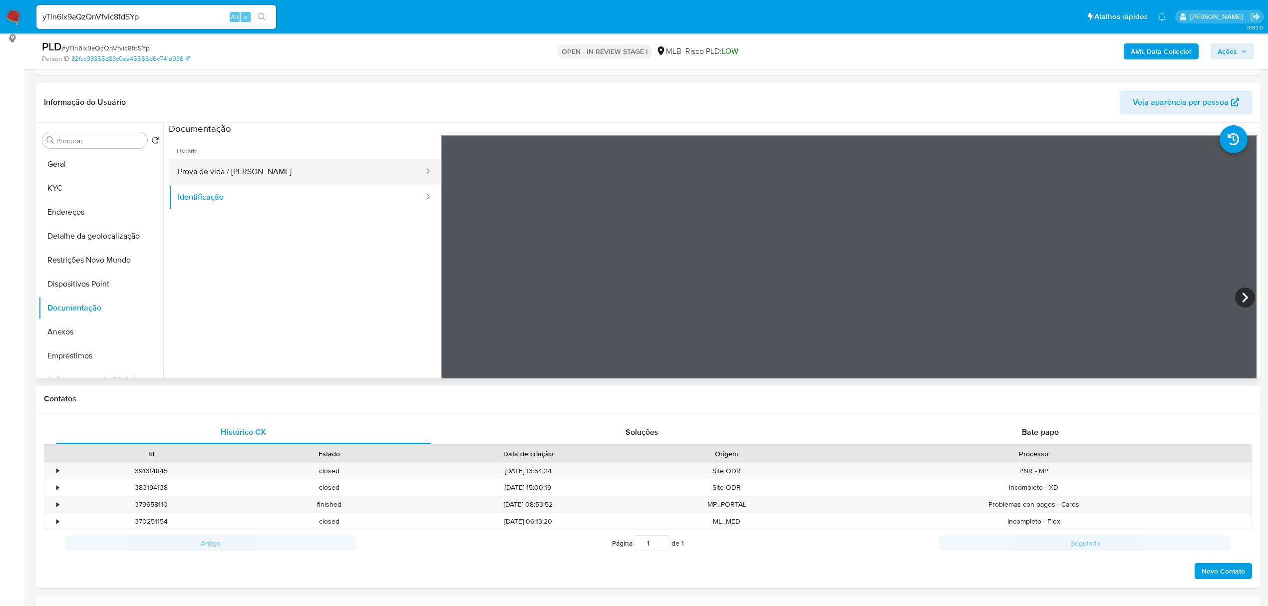
click at [278, 182] on button "Prova de vida / Selfie" at bounding box center [297, 171] width 256 height 25
click at [90, 164] on button "Geral" at bounding box center [96, 164] width 117 height 24
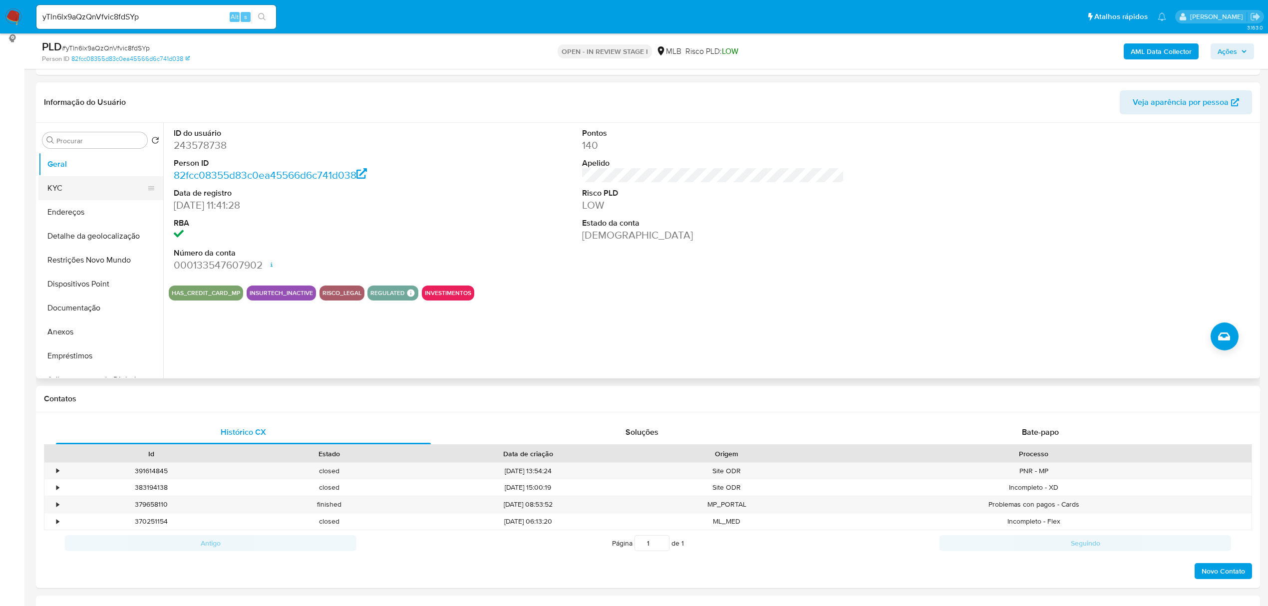
drag, startPoint x: 95, startPoint y: 186, endPoint x: 112, endPoint y: 183, distance: 17.3
click at [95, 186] on button "KYC" at bounding box center [96, 188] width 117 height 24
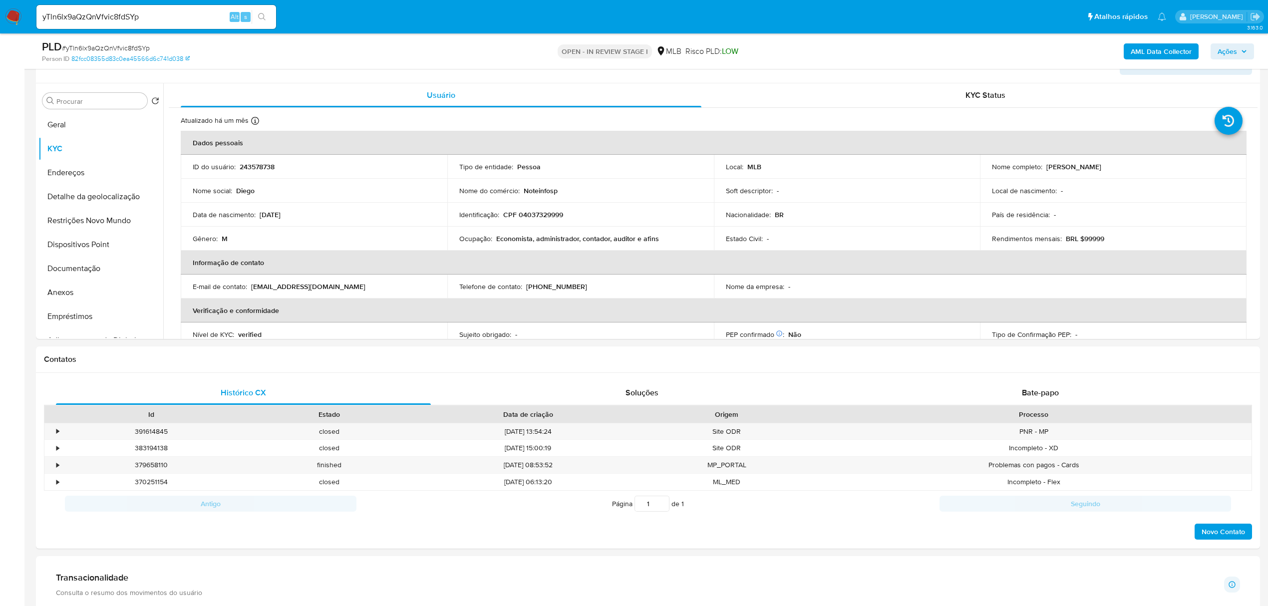
scroll to position [194, 0]
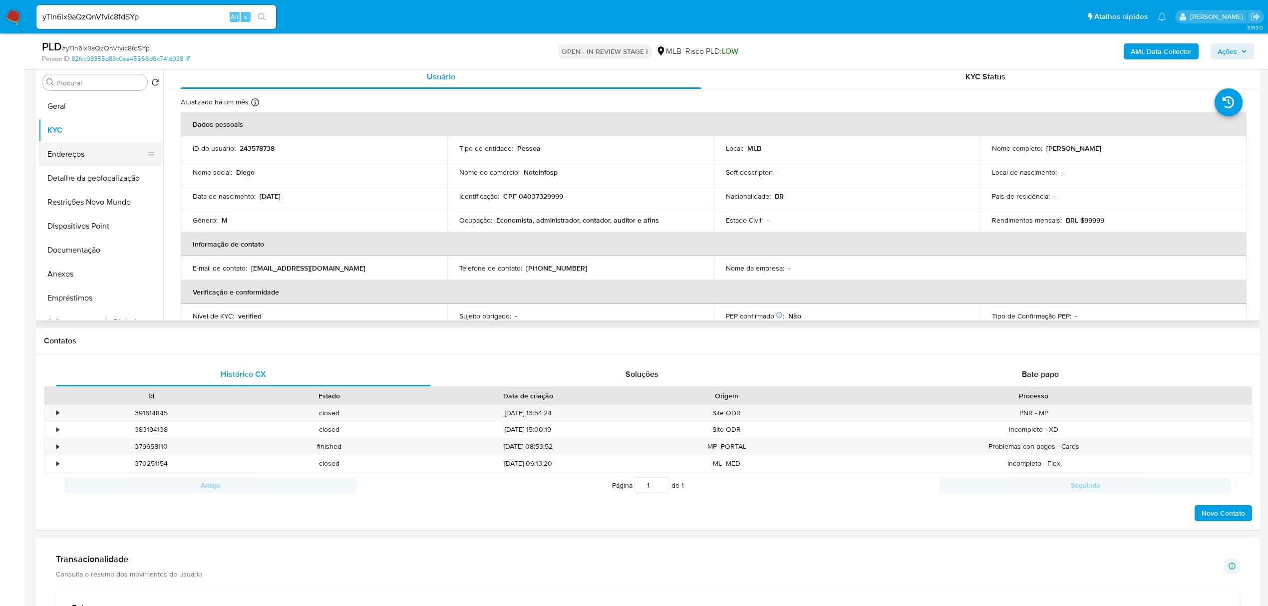
click at [74, 151] on button "Endereços" at bounding box center [96, 154] width 117 height 24
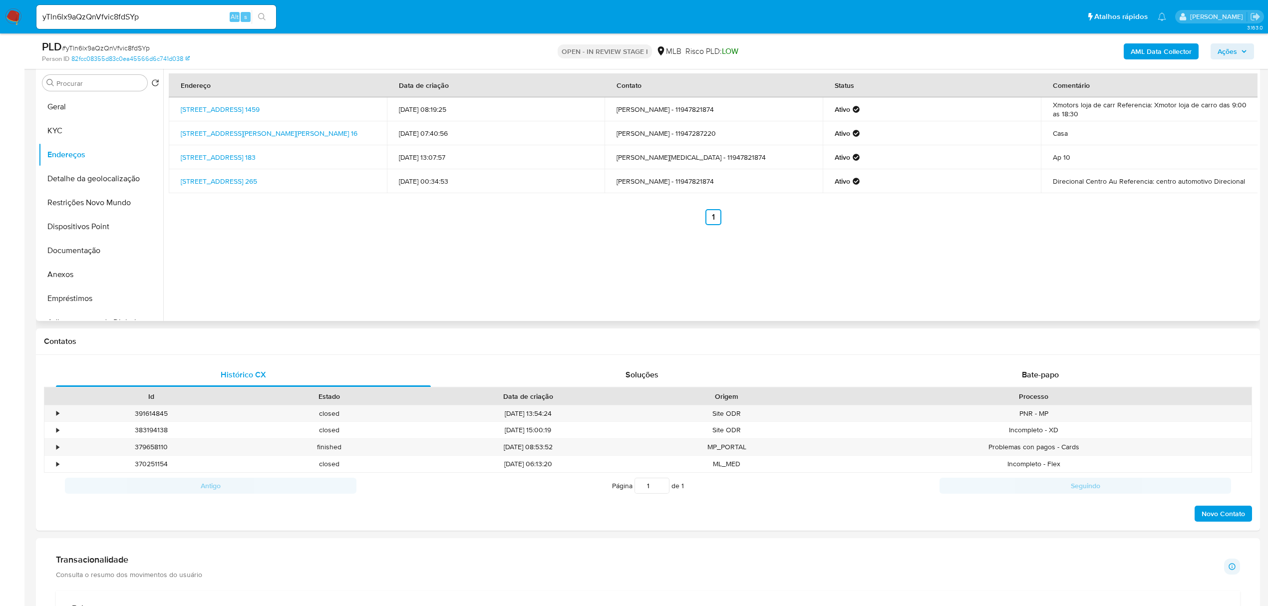
scroll to position [128, 0]
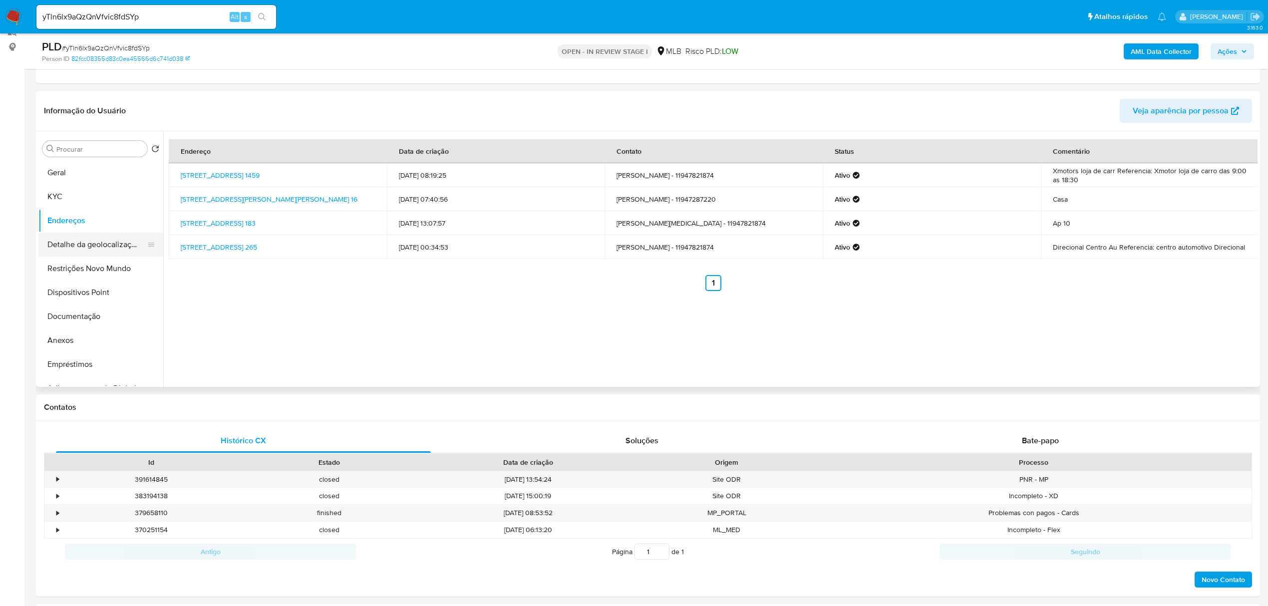
click at [108, 253] on button "Detalhe da geolocalização" at bounding box center [96, 245] width 117 height 24
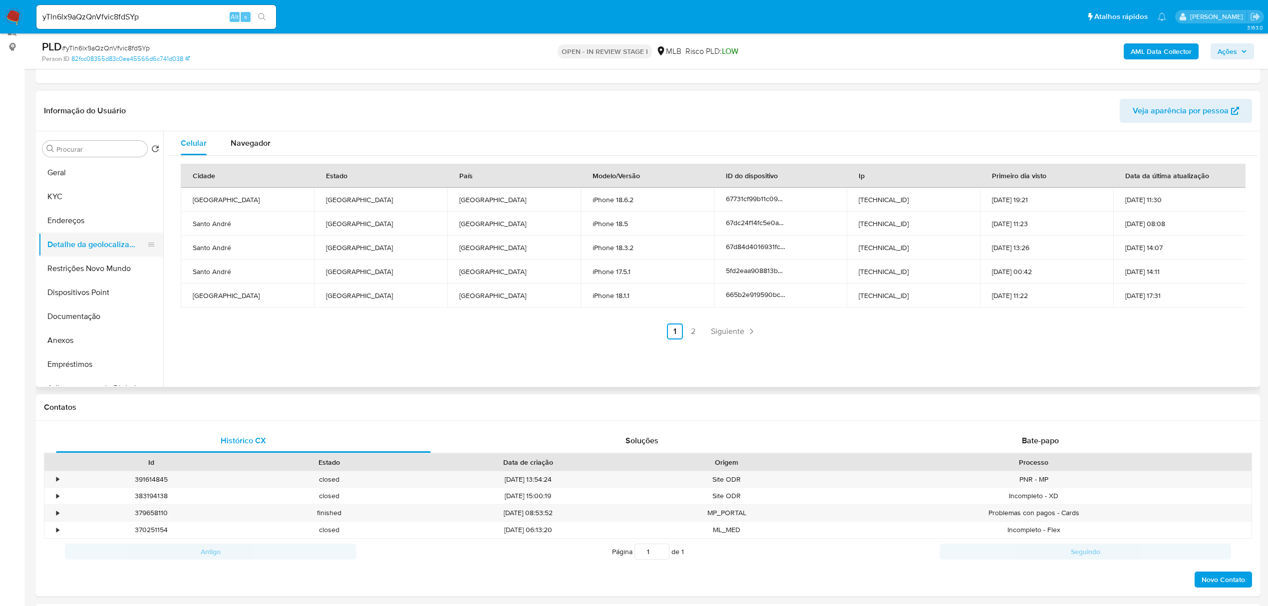
drag, startPoint x: 122, startPoint y: 247, endPoint x: 148, endPoint y: 252, distance: 25.9
click at [122, 246] on button "Detalhe da geolocalização" at bounding box center [96, 245] width 117 height 24
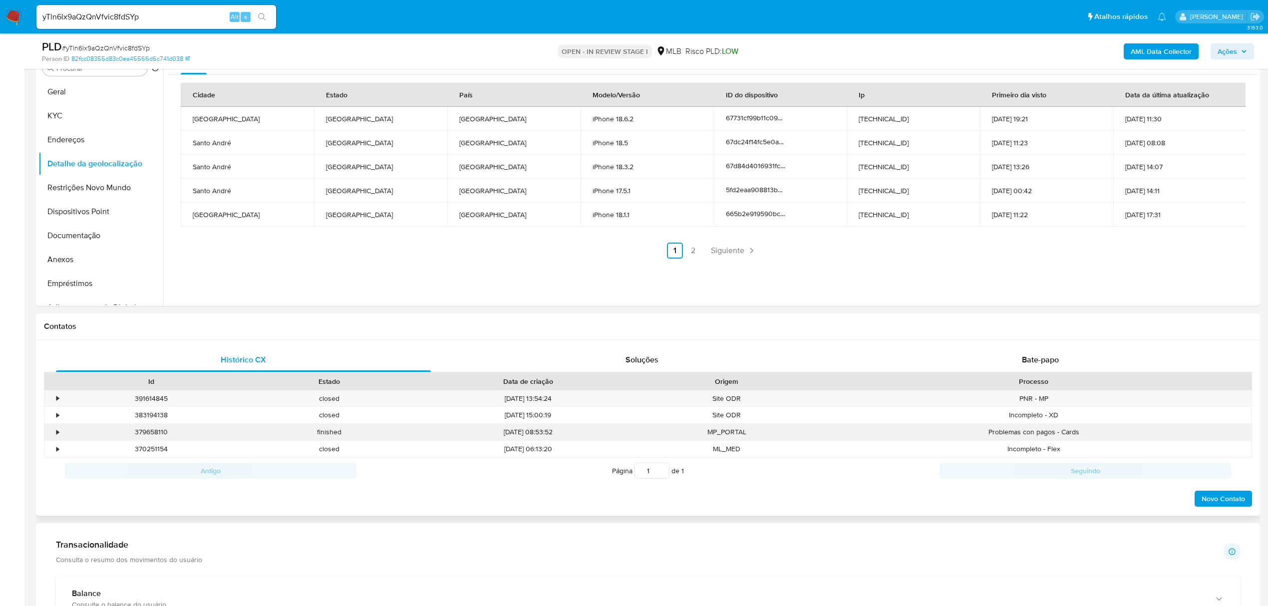
scroll to position [194, 0]
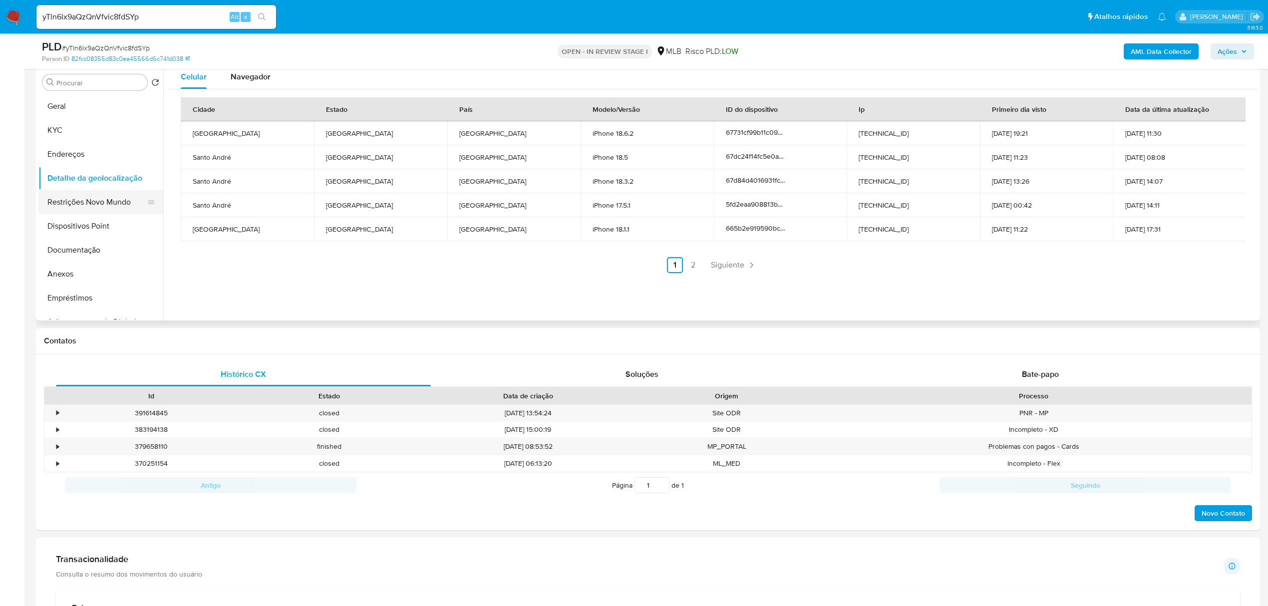
click at [121, 204] on button "Restrições Novo Mundo" at bounding box center [96, 202] width 117 height 24
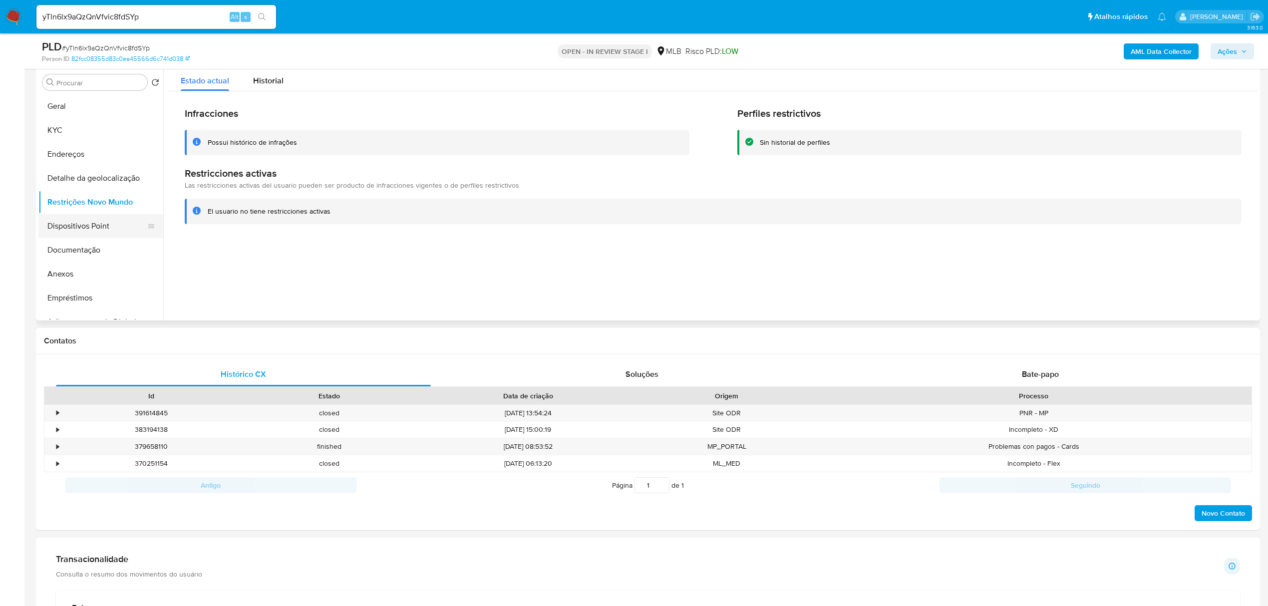
click at [96, 230] on button "Dispositivos Point" at bounding box center [96, 226] width 117 height 24
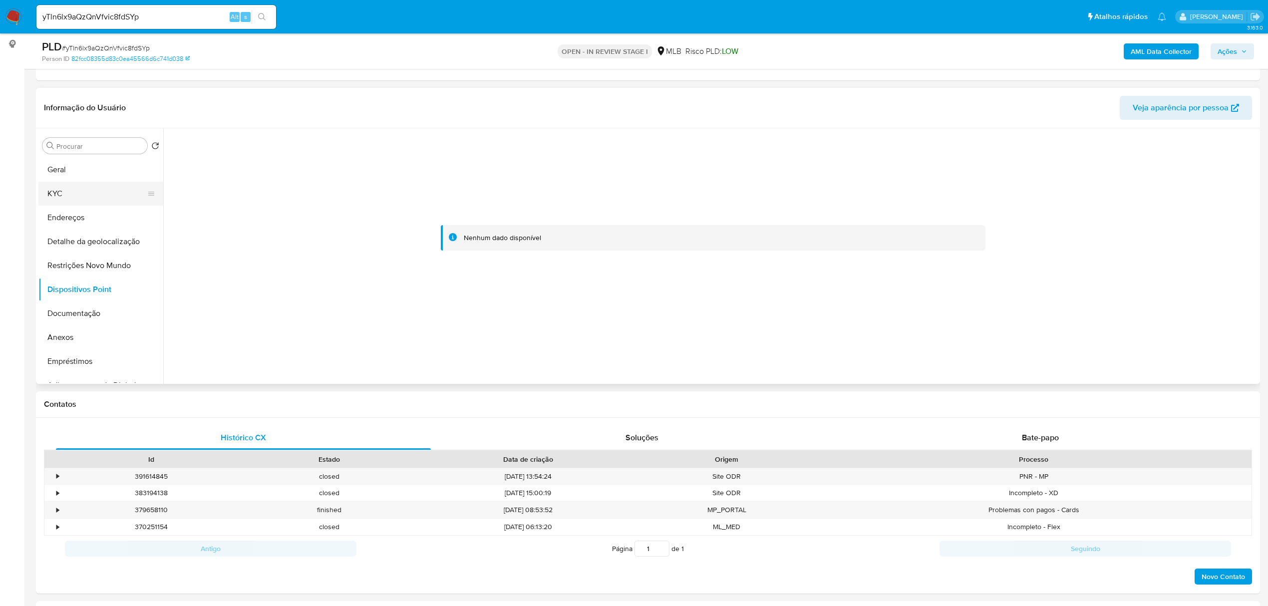
scroll to position [128, 0]
click at [70, 198] on button "KYC" at bounding box center [96, 197] width 117 height 24
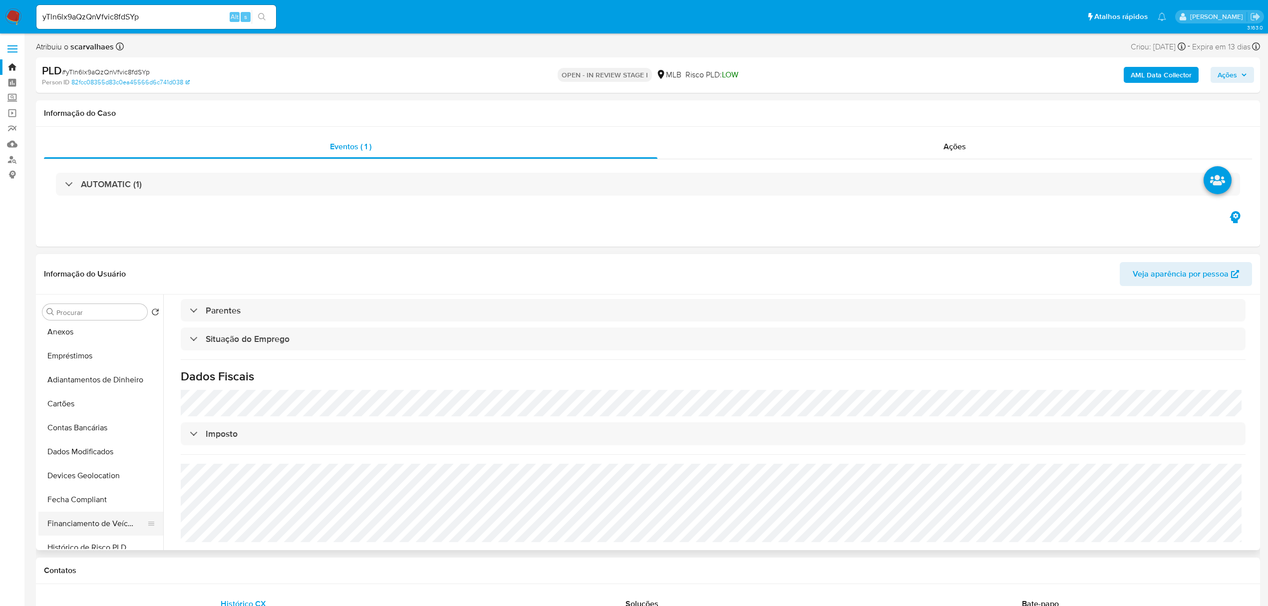
scroll to position [142, 0]
click at [84, 382] on button "Empréstimos" at bounding box center [96, 385] width 117 height 24
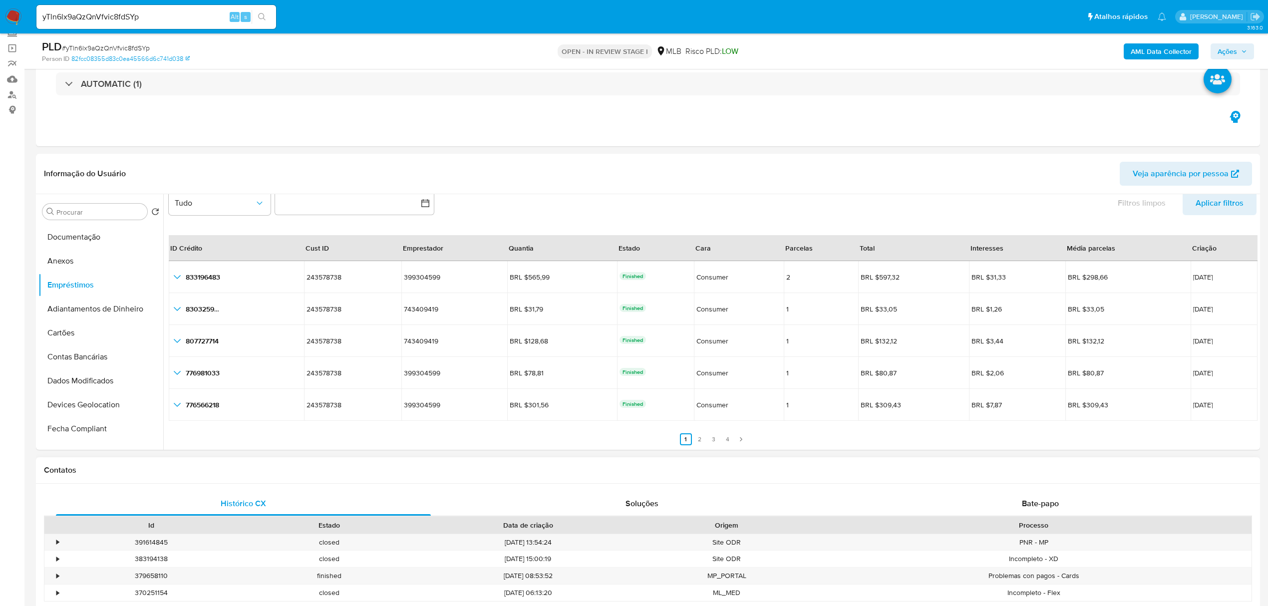
scroll to position [66, 0]
click at [727, 437] on link "4" at bounding box center [728, 438] width 12 height 12
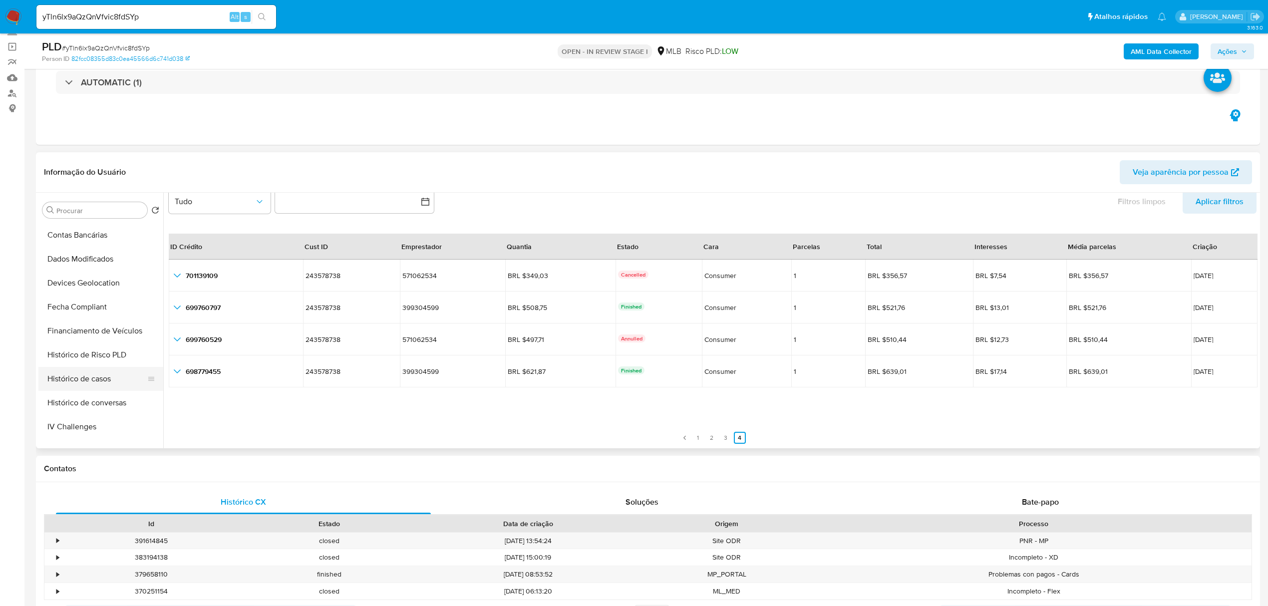
scroll to position [276, 0]
click at [726, 440] on link "3" at bounding box center [726, 438] width 12 height 12
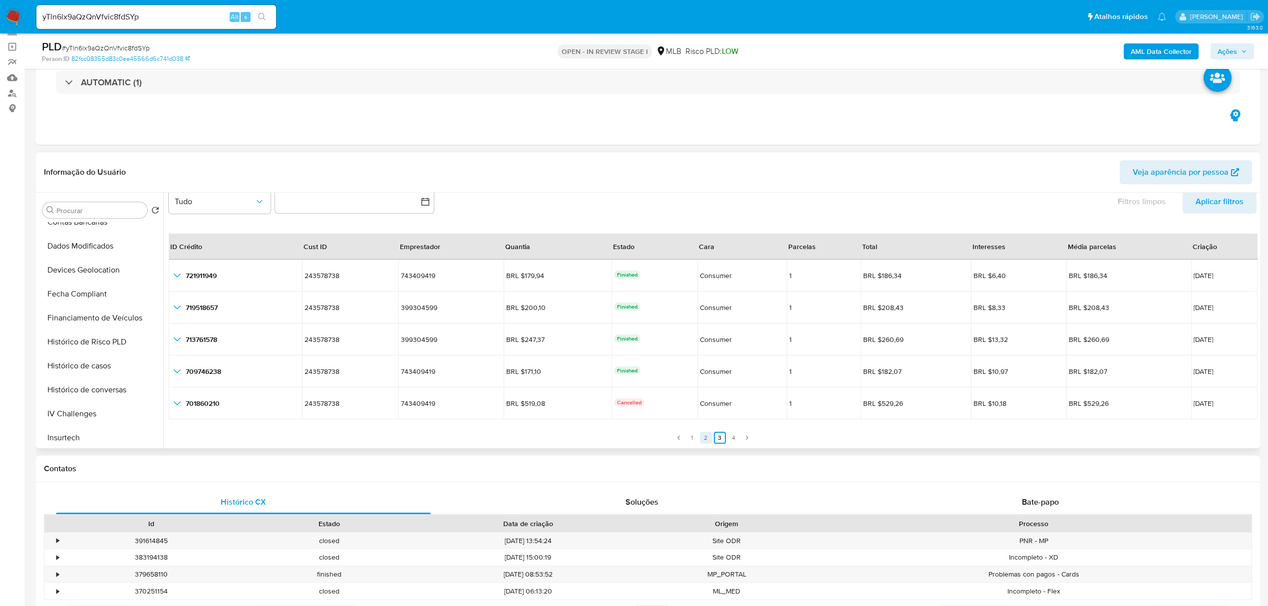
click at [700, 437] on link "2" at bounding box center [706, 438] width 12 height 12
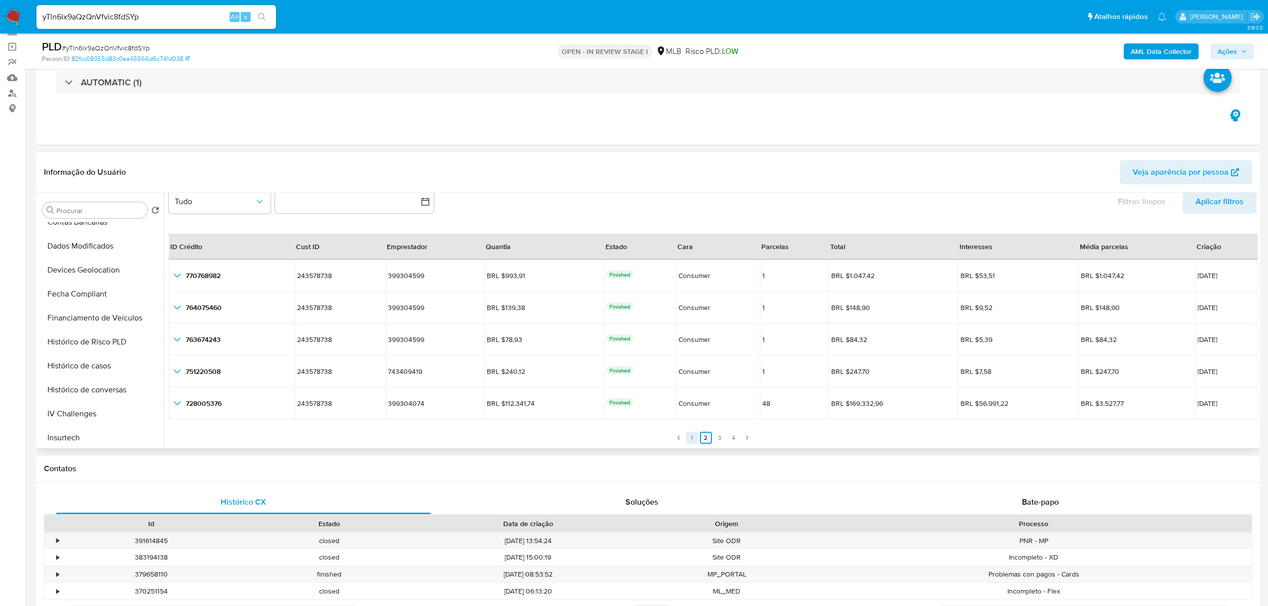
click at [690, 437] on link "1" at bounding box center [692, 438] width 12 height 12
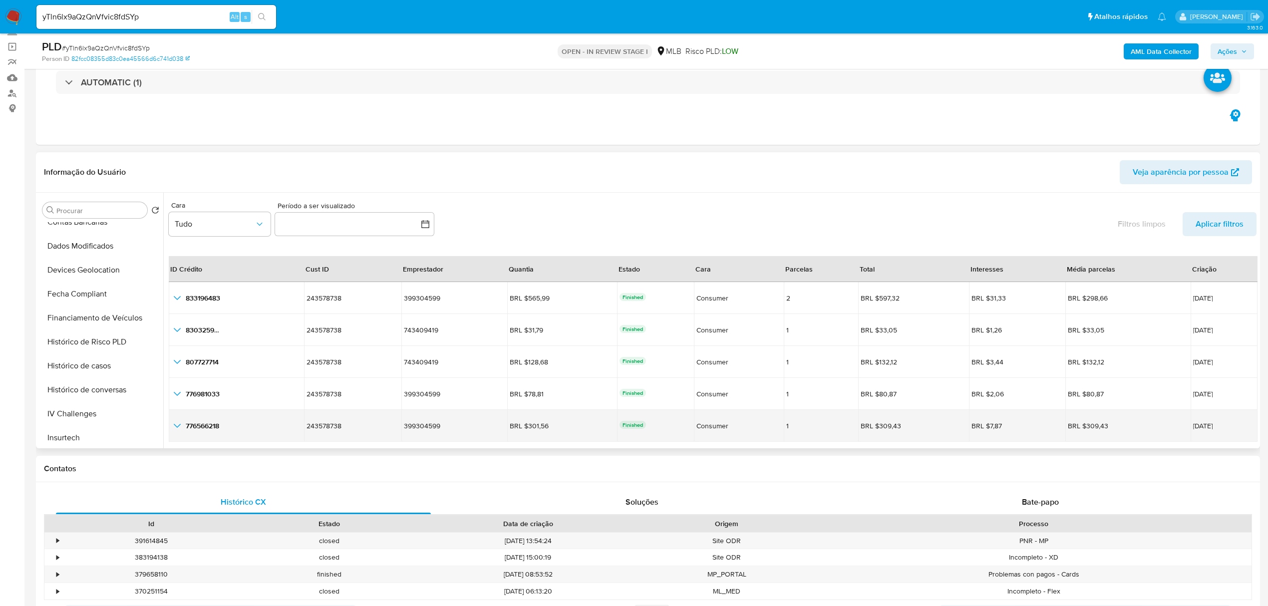
scroll to position [23, 0]
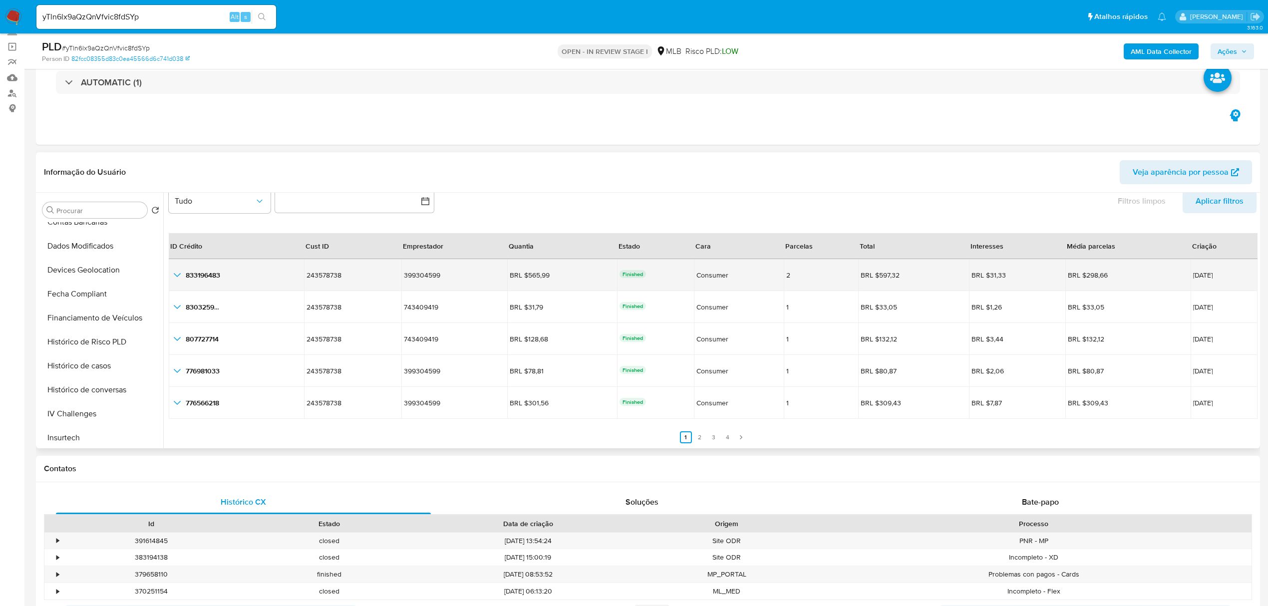
click at [180, 274] on icon "button_show_hidden_detail_by_id_0" at bounding box center [177, 275] width 7 height 4
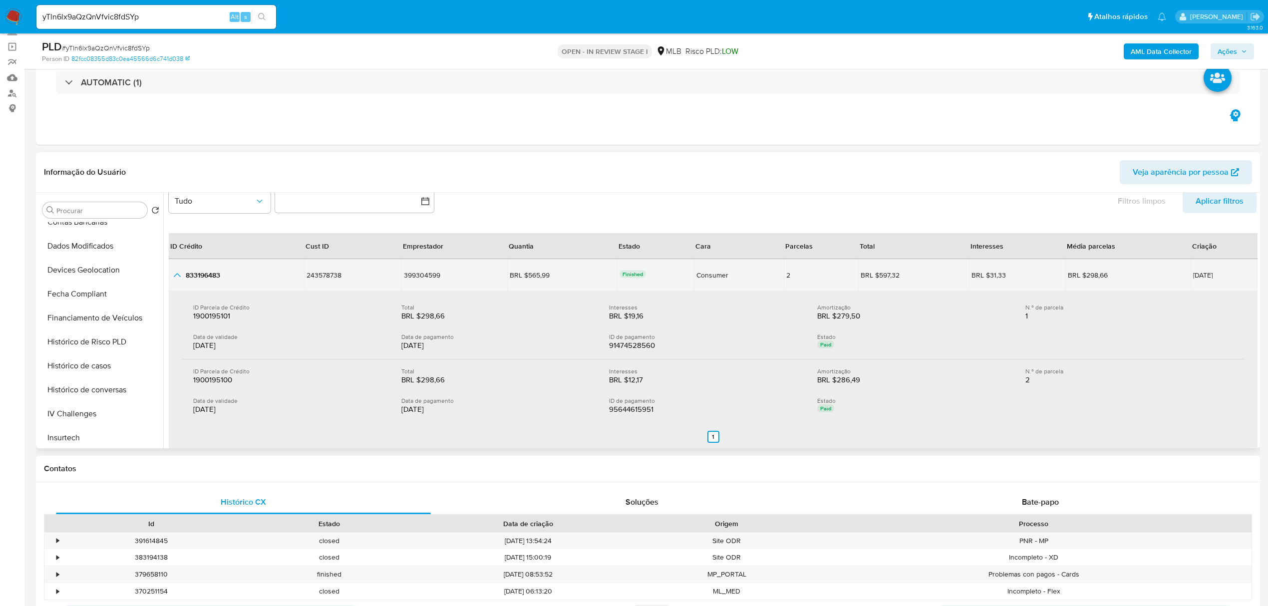
click at [176, 272] on icon "button_show_hidden_detail_by_id_0" at bounding box center [177, 275] width 12 height 12
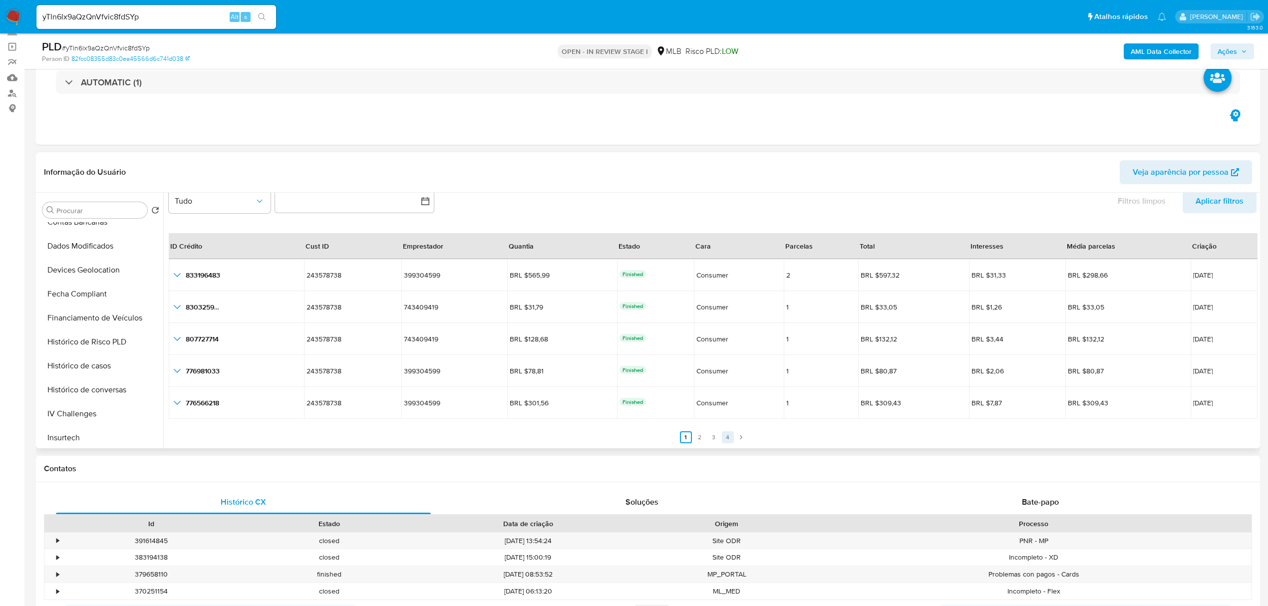
click at [728, 438] on link "4" at bounding box center [728, 437] width 12 height 12
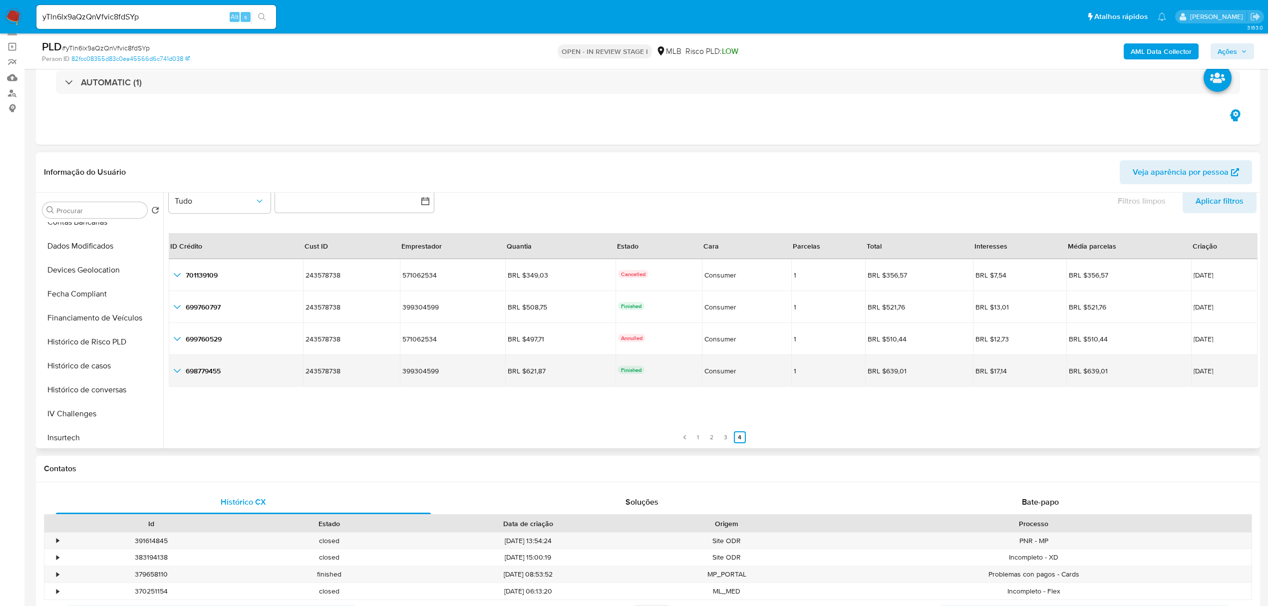
click at [179, 368] on icon "button_show_hidden_detail_by_id_3" at bounding box center [177, 371] width 12 height 12
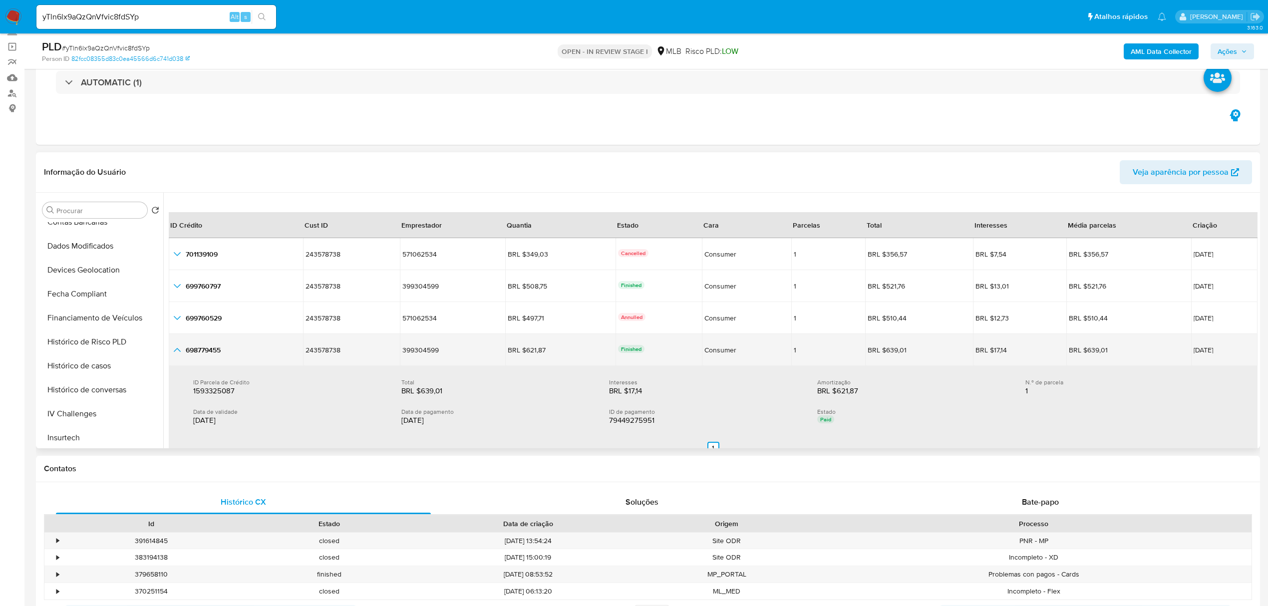
scroll to position [66, 0]
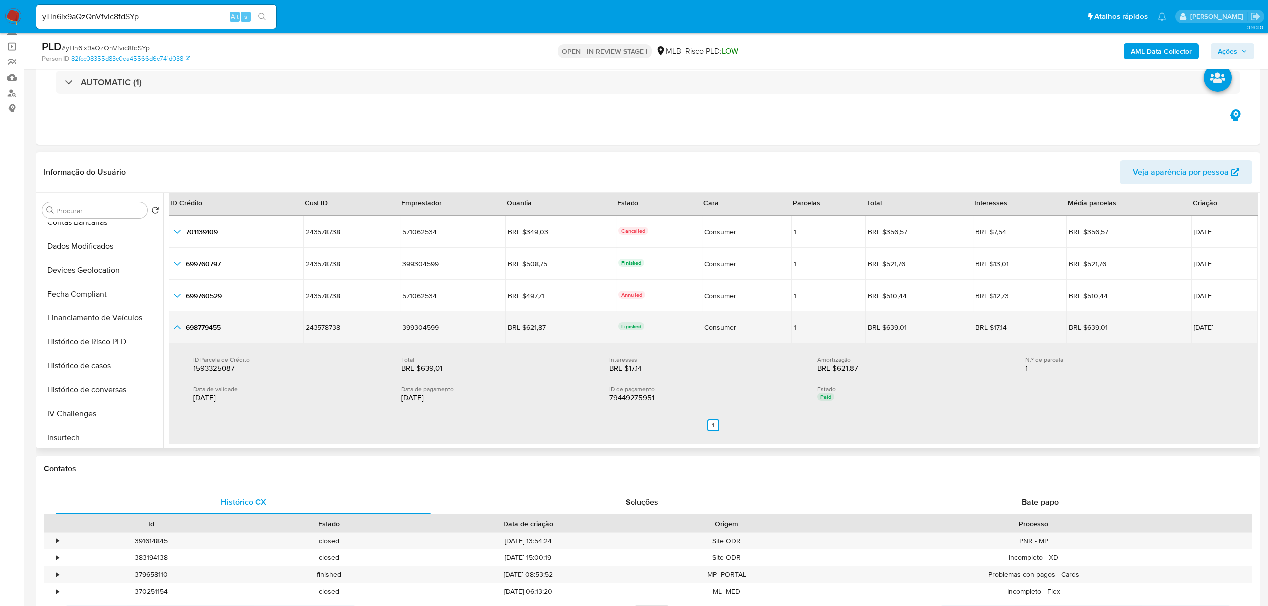
click at [178, 329] on icon "button_show_hidden_detail_by_id_3" at bounding box center [177, 327] width 12 height 12
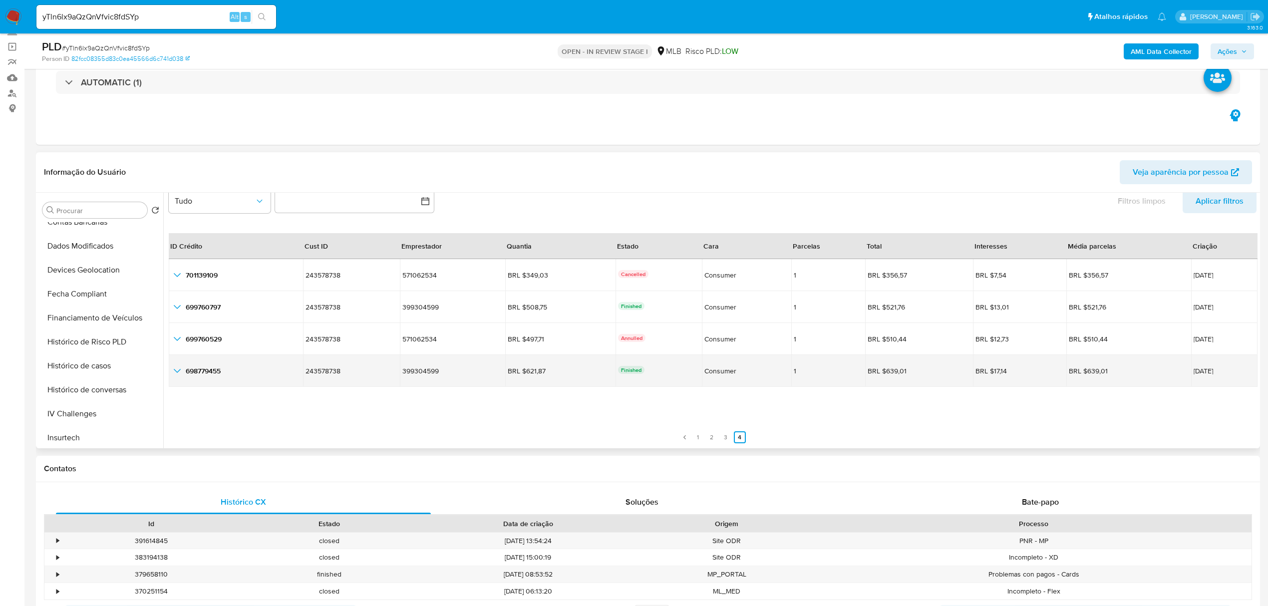
scroll to position [23, 0]
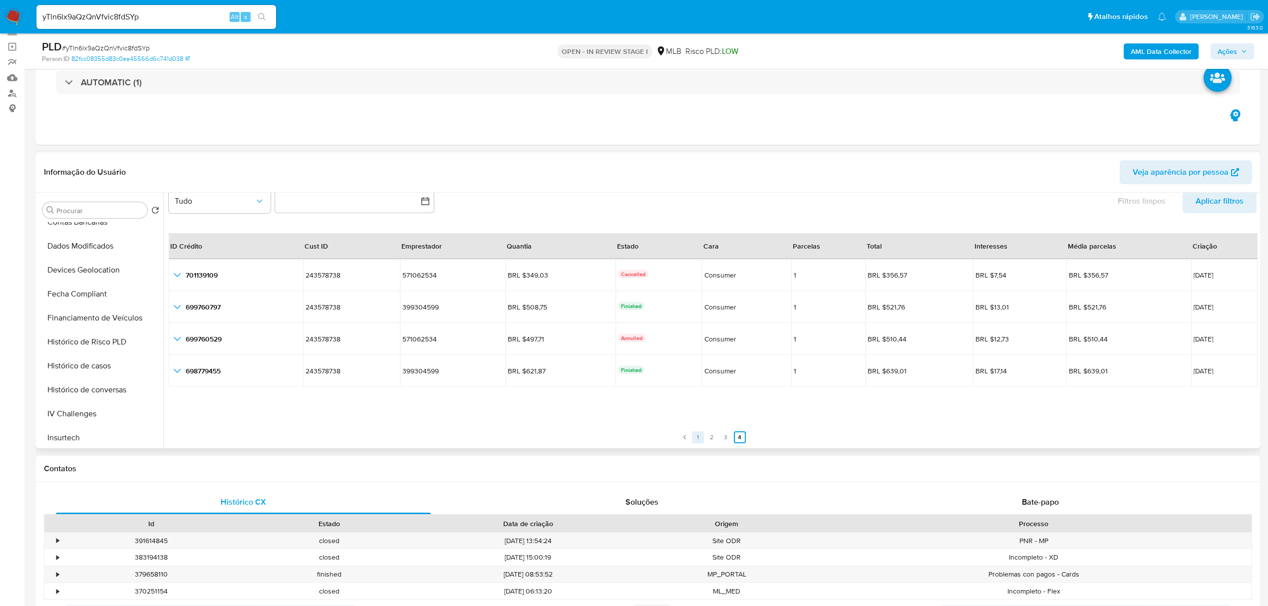
click at [698, 435] on link "1" at bounding box center [698, 437] width 12 height 12
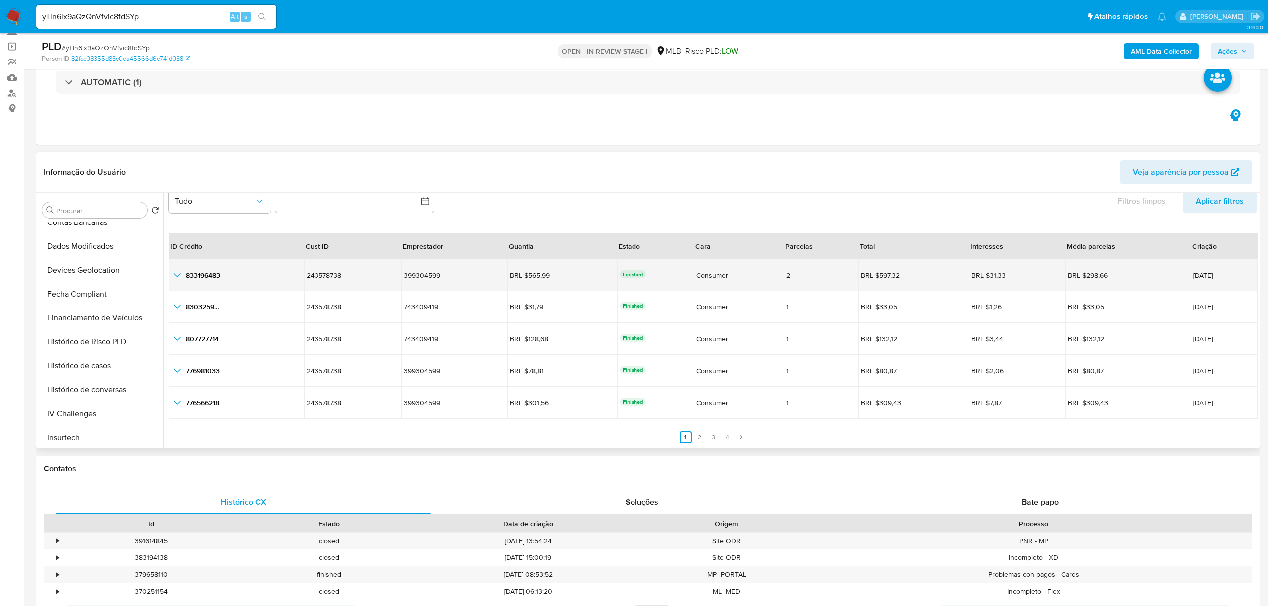
click at [179, 274] on icon "button_show_hidden_detail_by_id_0" at bounding box center [177, 275] width 7 height 4
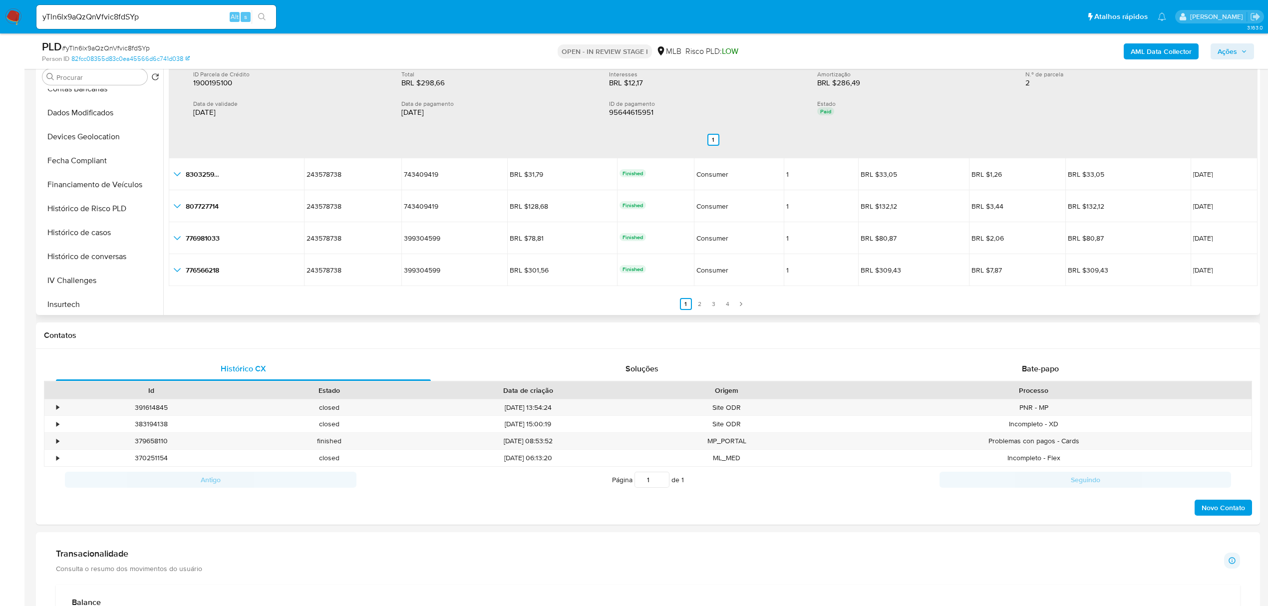
scroll to position [0, 0]
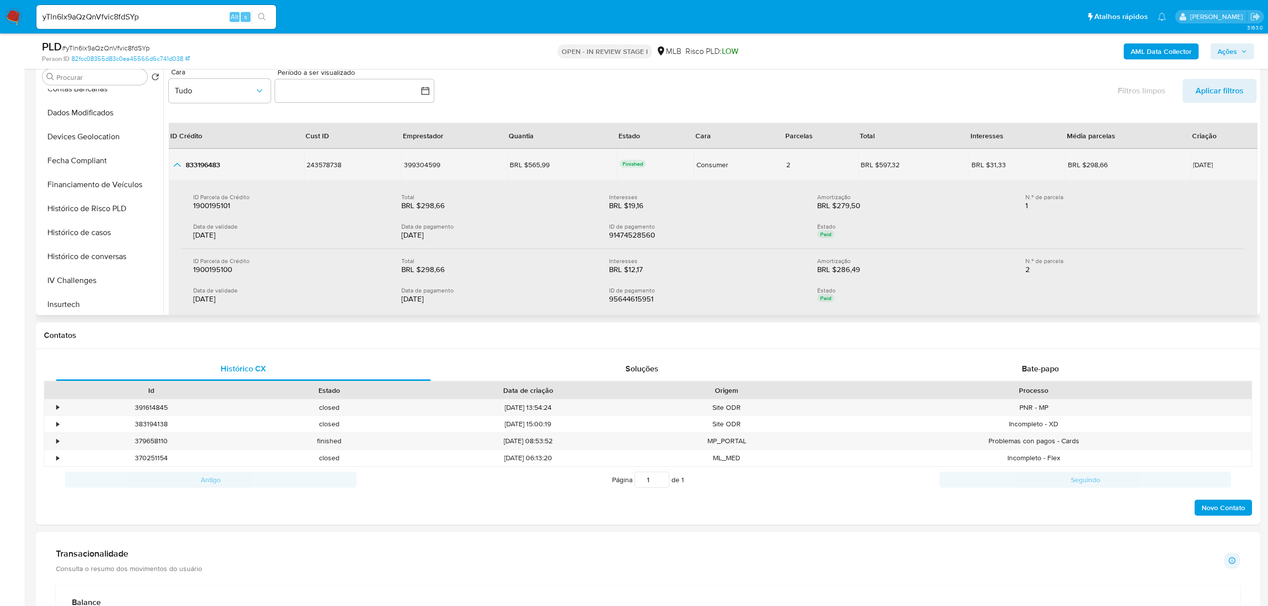
click at [174, 170] on icon "button_show_hidden_detail_by_id_0" at bounding box center [177, 165] width 12 height 12
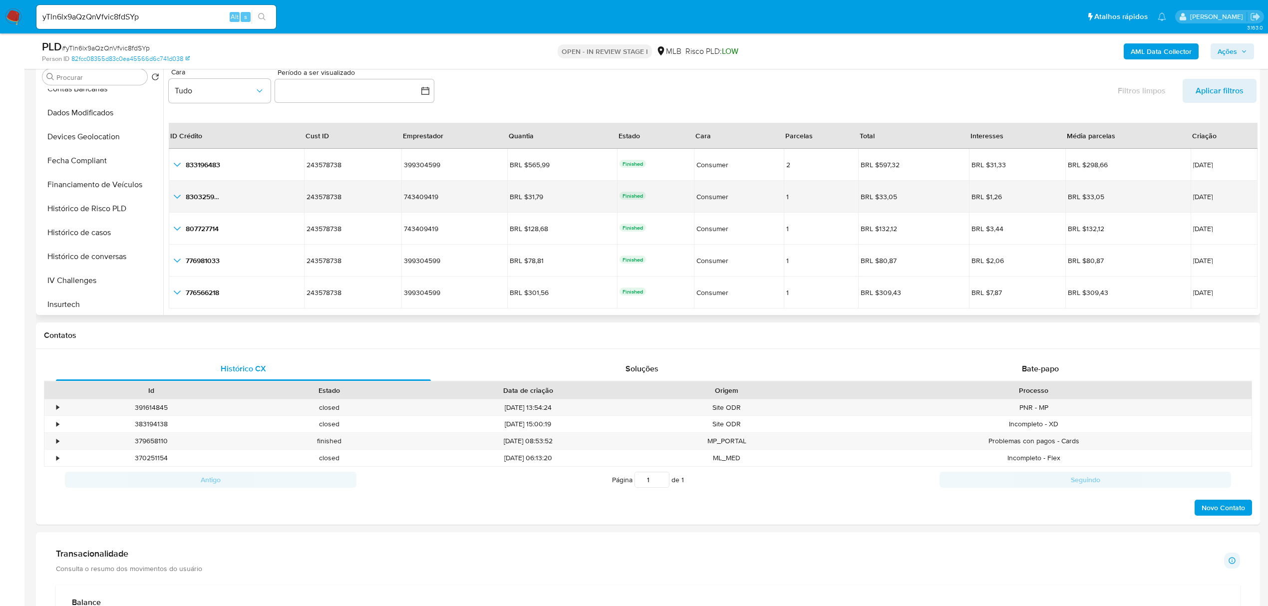
click at [176, 199] on icon "button_show_hidden_detail_by_id_1" at bounding box center [177, 197] width 12 height 12
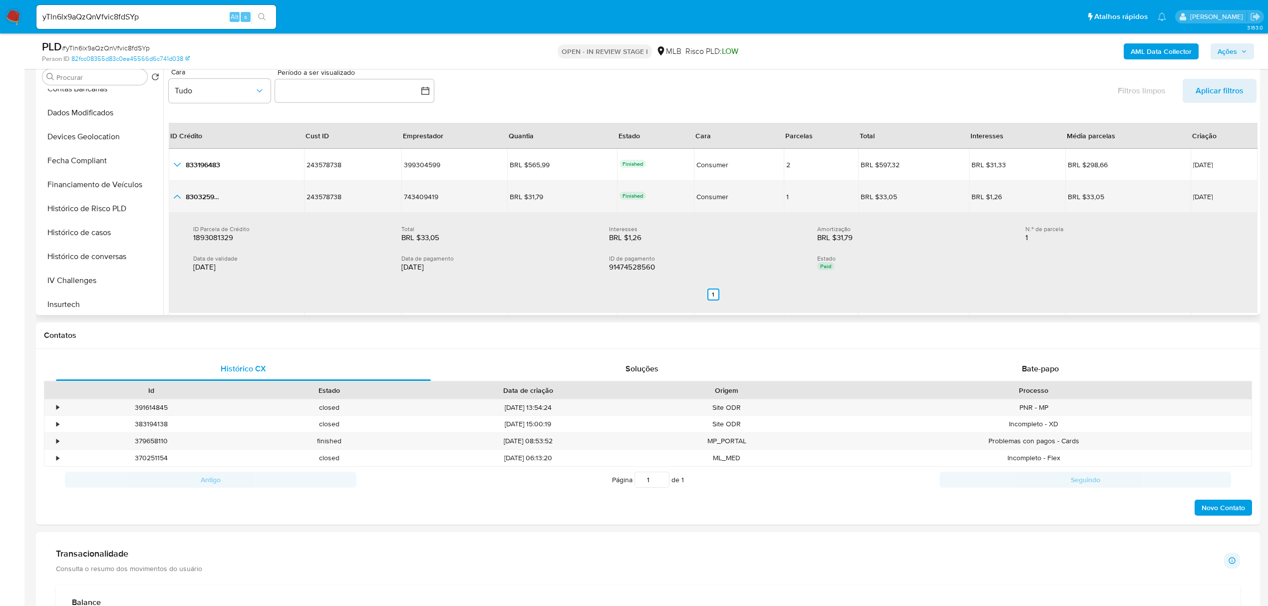
click at [174, 196] on icon "button_show_hidden_detail_by_id_1" at bounding box center [177, 197] width 12 height 12
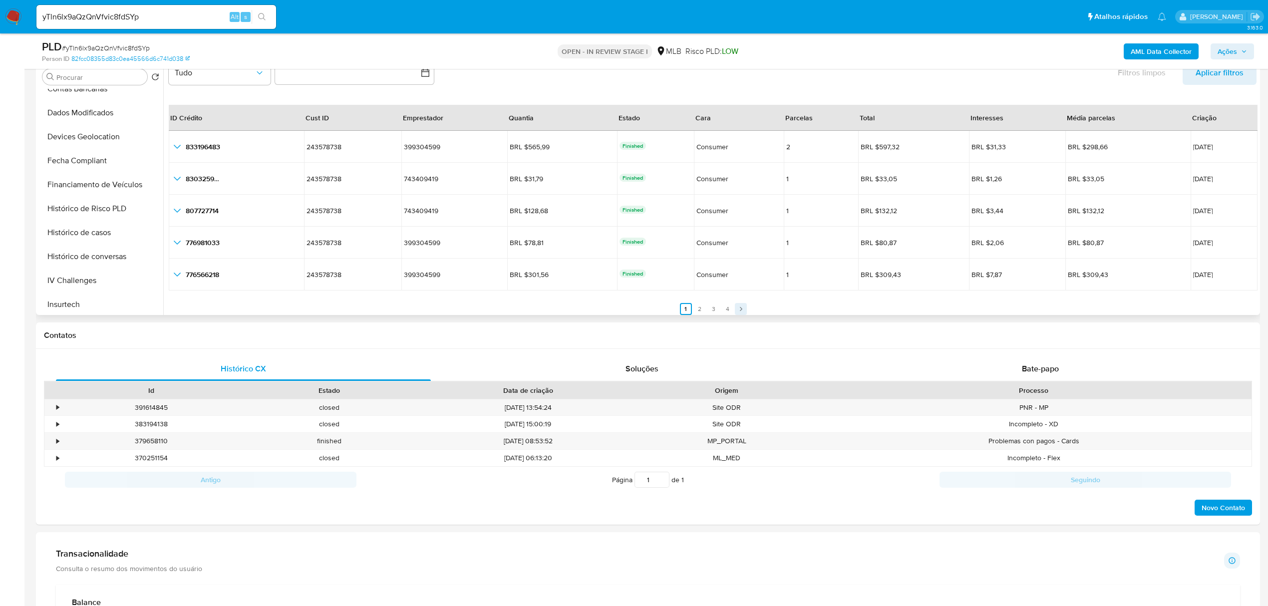
scroll to position [23, 0]
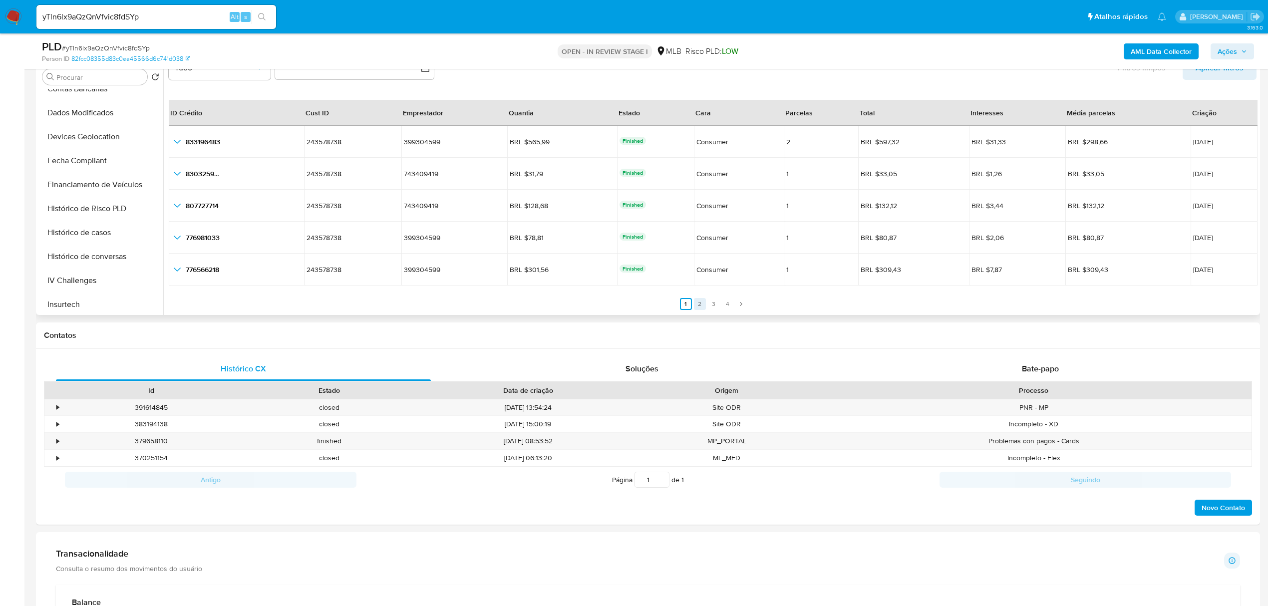
click at [695, 302] on link "2" at bounding box center [700, 304] width 12 height 12
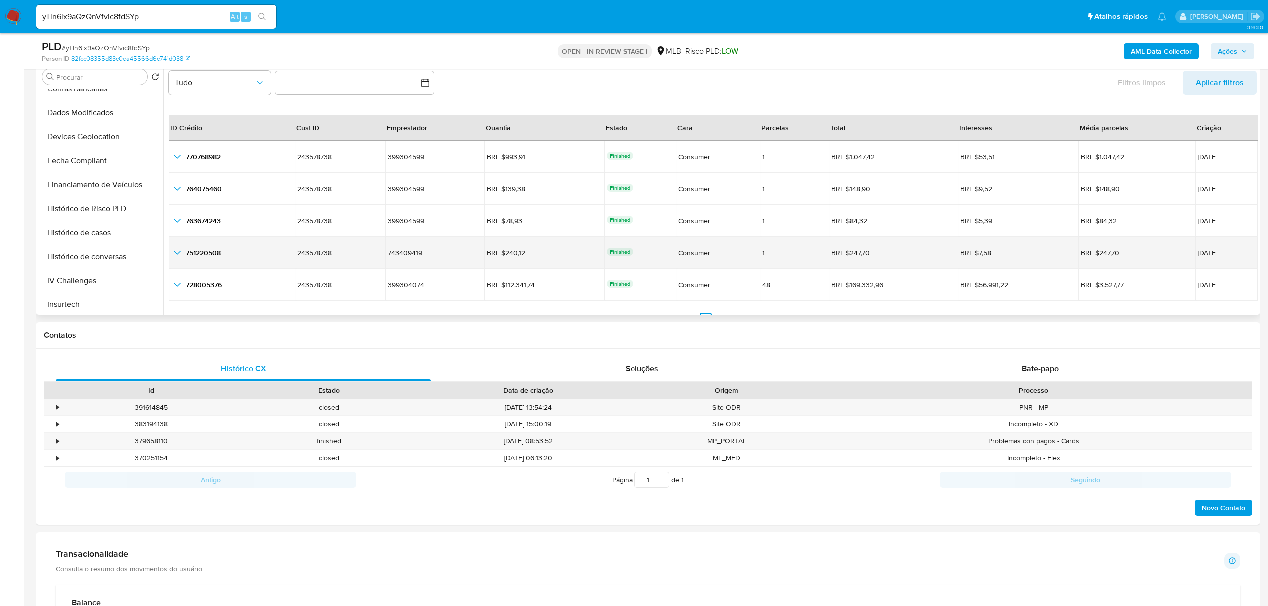
scroll to position [0, 0]
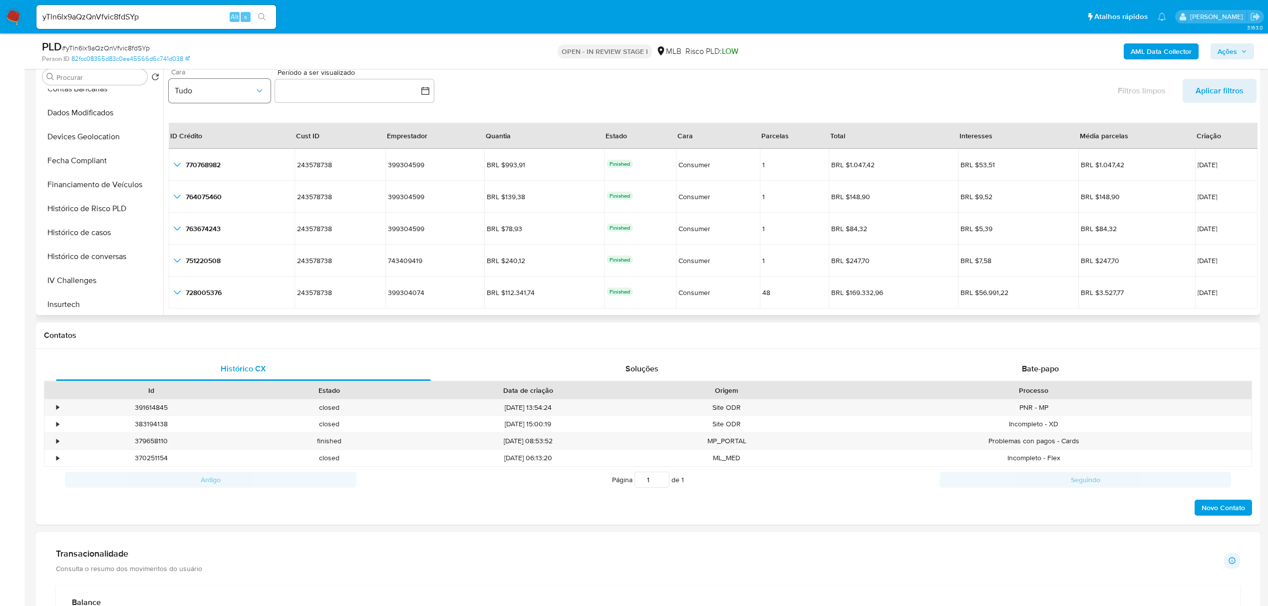
click at [254, 94] on span "Tudo" at bounding box center [215, 91] width 80 height 10
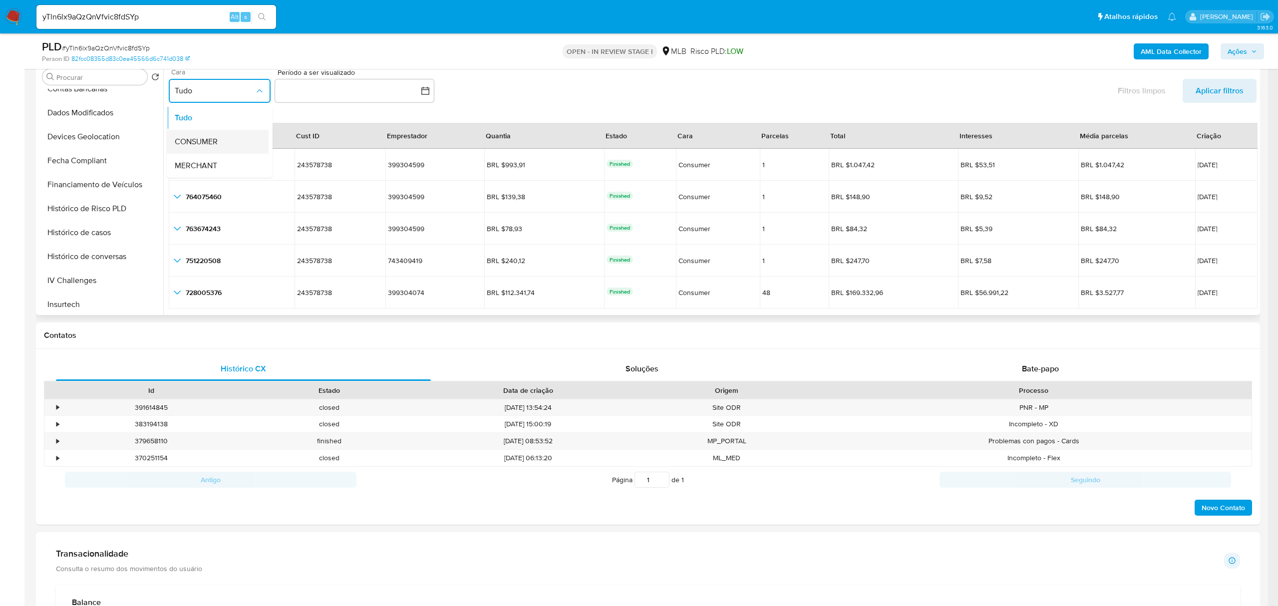
click at [242, 145] on div "CONSUMER" at bounding box center [215, 142] width 80 height 24
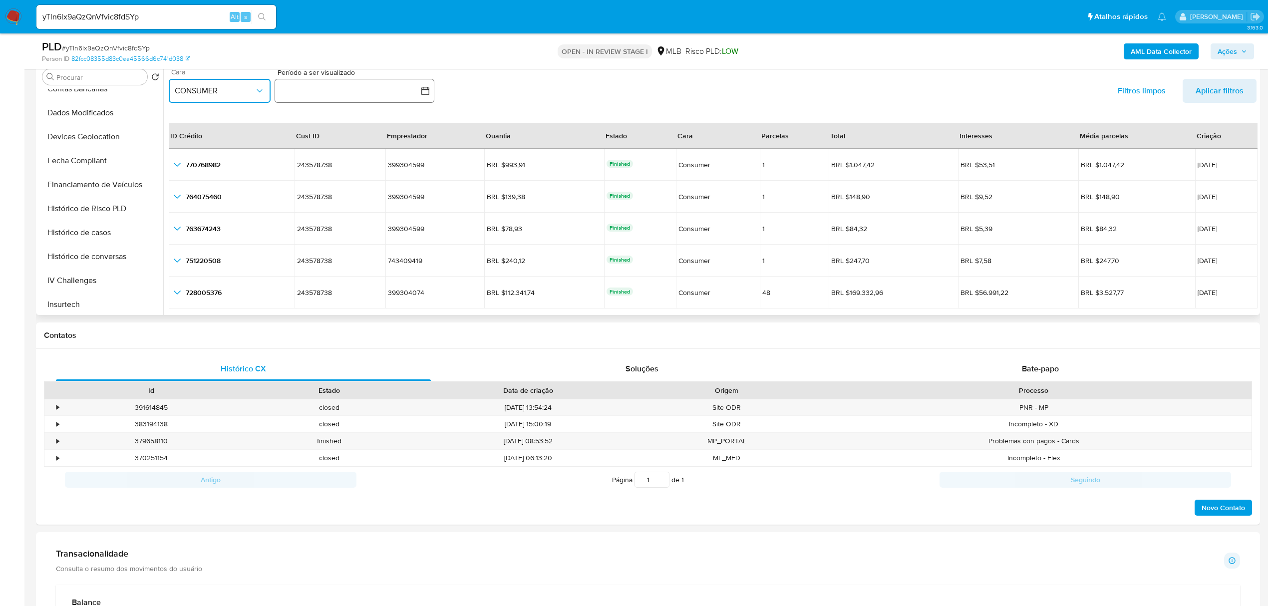
click at [318, 91] on button "button" at bounding box center [355, 91] width 160 height 24
drag, startPoint x: 217, startPoint y: 94, endPoint x: 233, endPoint y: 96, distance: 16.1
click at [219, 96] on span "CONSUMER" at bounding box center [215, 91] width 80 height 10
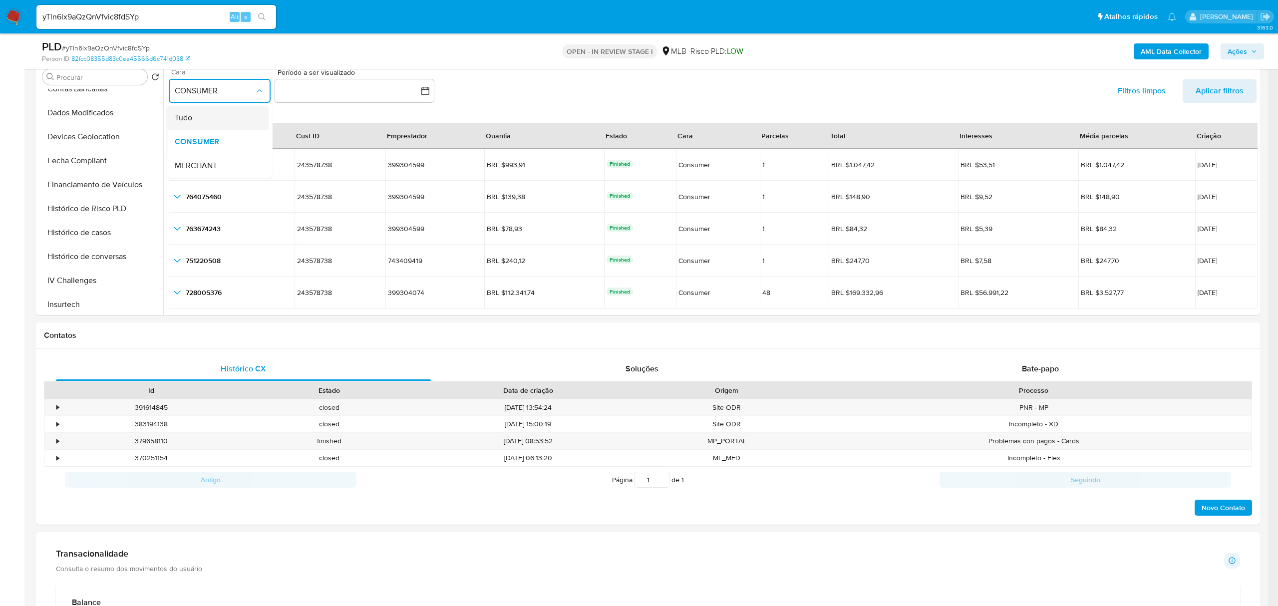
click at [210, 118] on div "Tudo" at bounding box center [215, 118] width 80 height 24
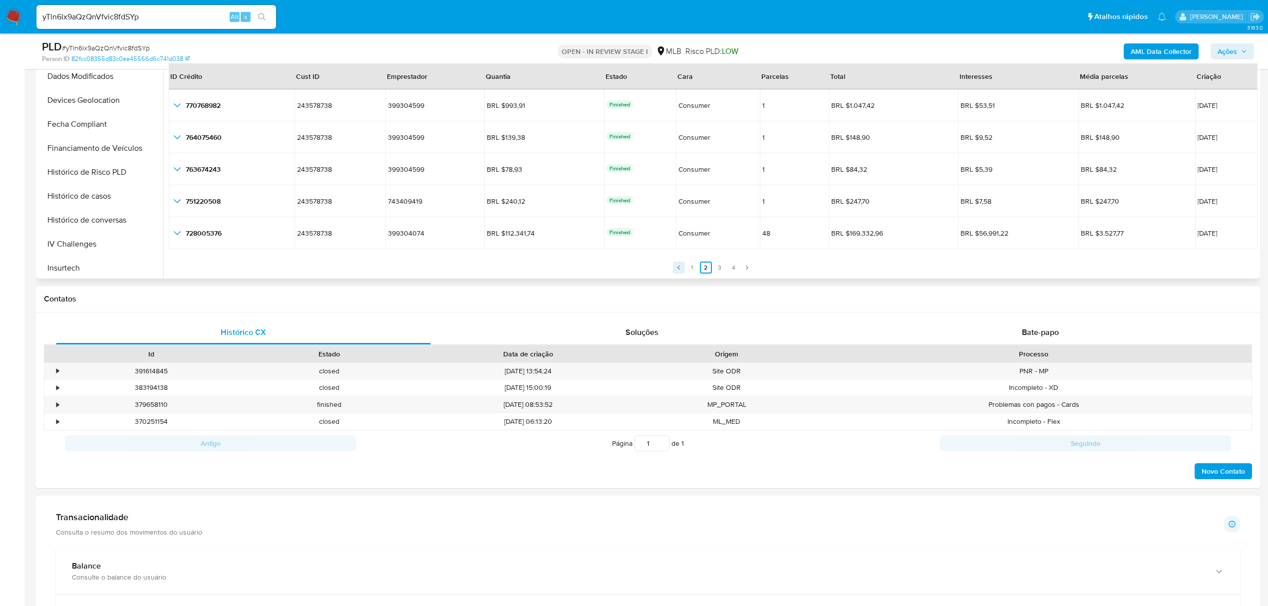
scroll to position [266, 0]
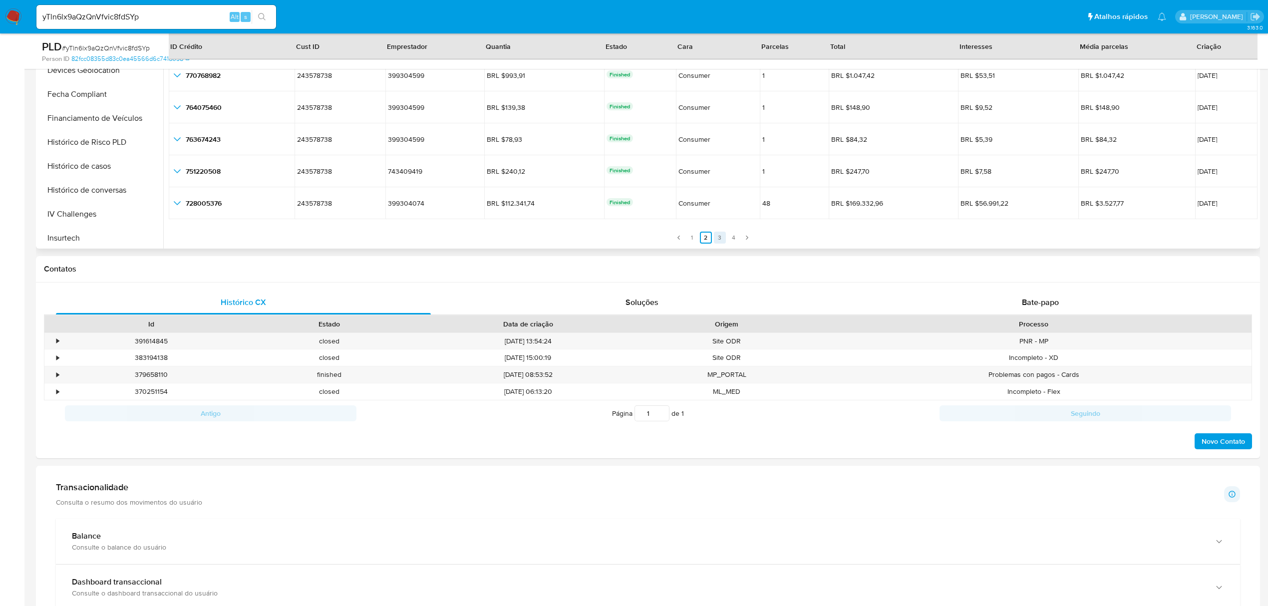
click at [716, 238] on link "3" at bounding box center [720, 238] width 12 height 12
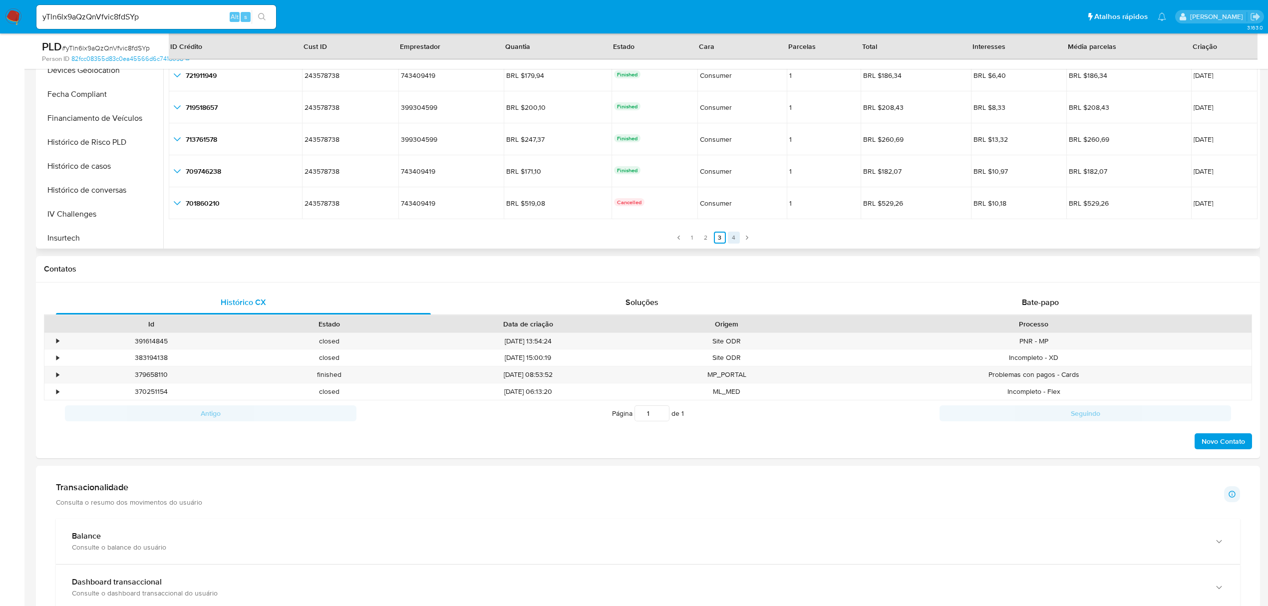
click at [732, 239] on link "4" at bounding box center [734, 238] width 12 height 12
click at [697, 241] on link "1" at bounding box center [698, 238] width 12 height 12
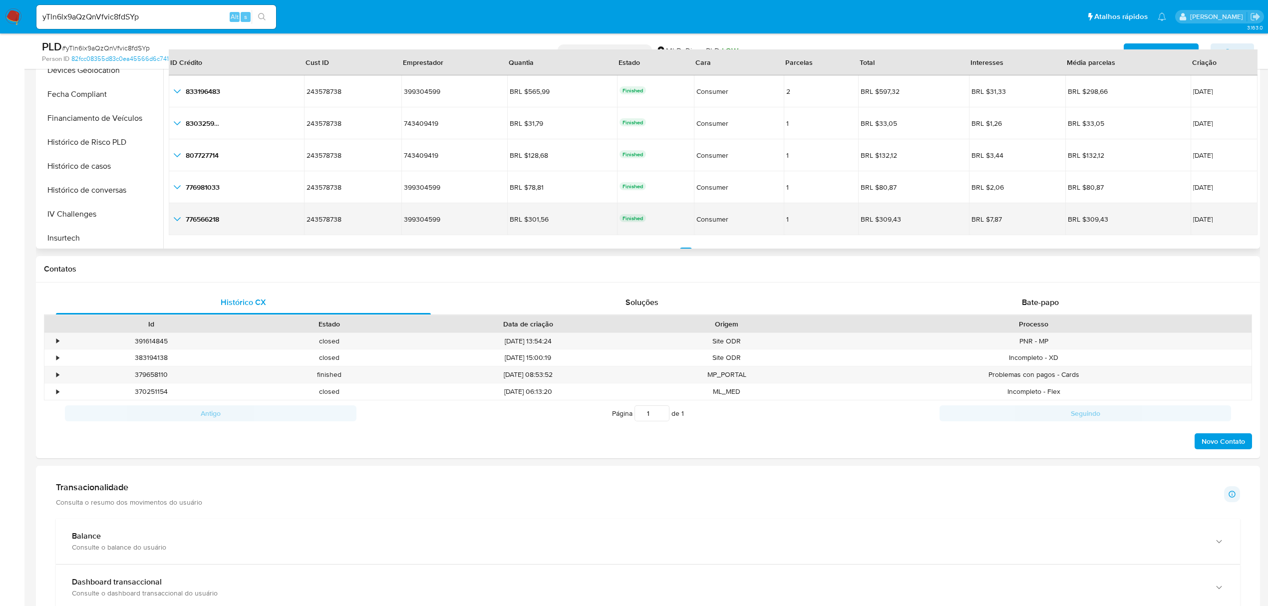
scroll to position [0, 0]
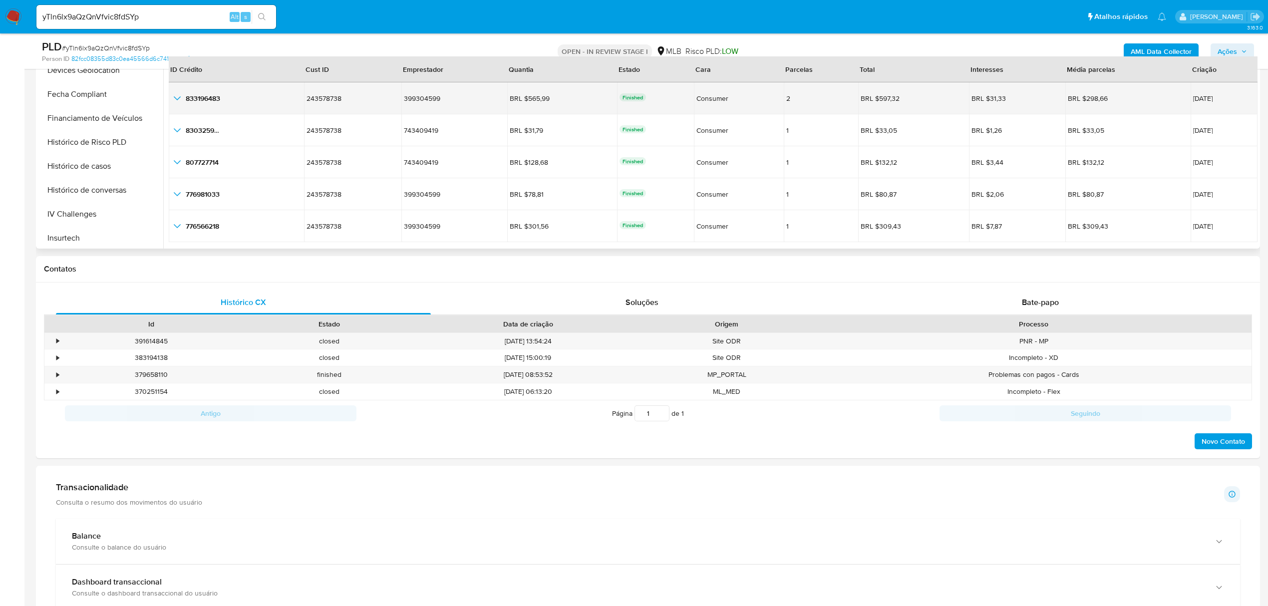
click at [177, 101] on icon "button_show_hidden_detail_by_id_0" at bounding box center [177, 98] width 12 height 12
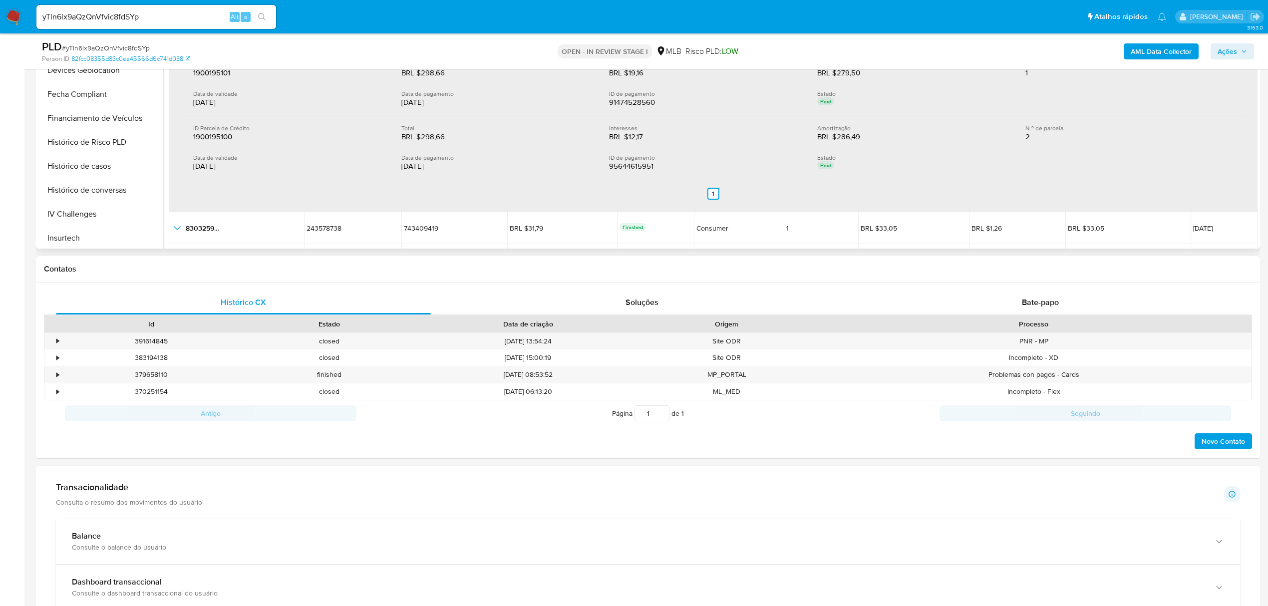
scroll to position [133, 0]
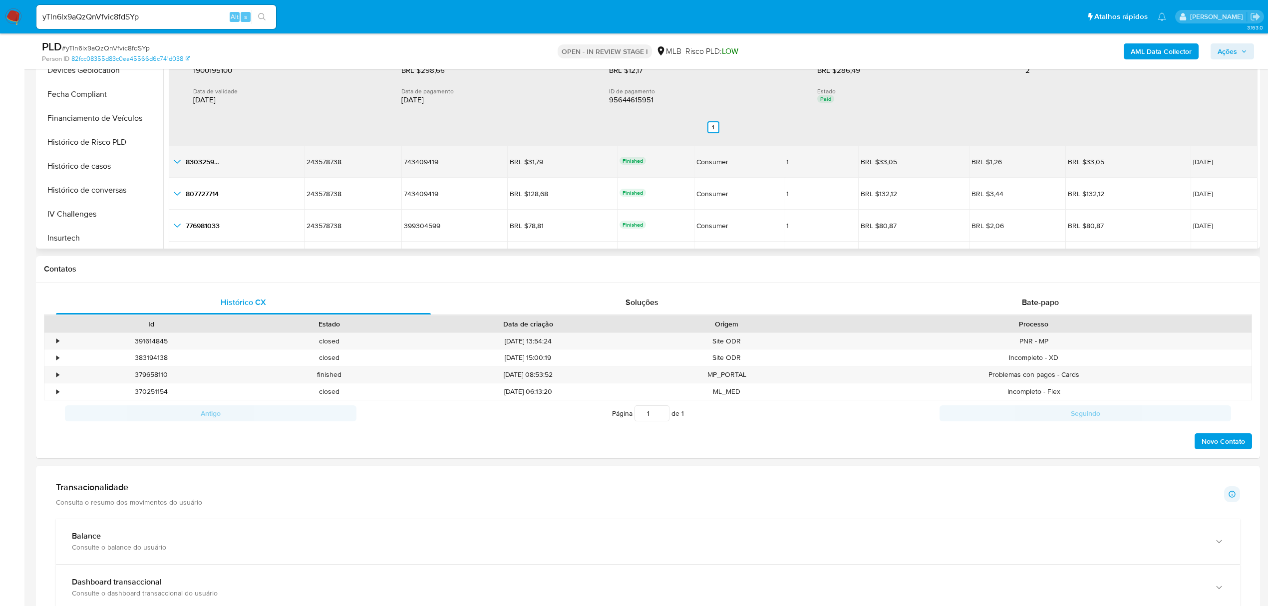
click at [179, 165] on icon "button_show_hidden_detail_by_id_1" at bounding box center [177, 162] width 12 height 12
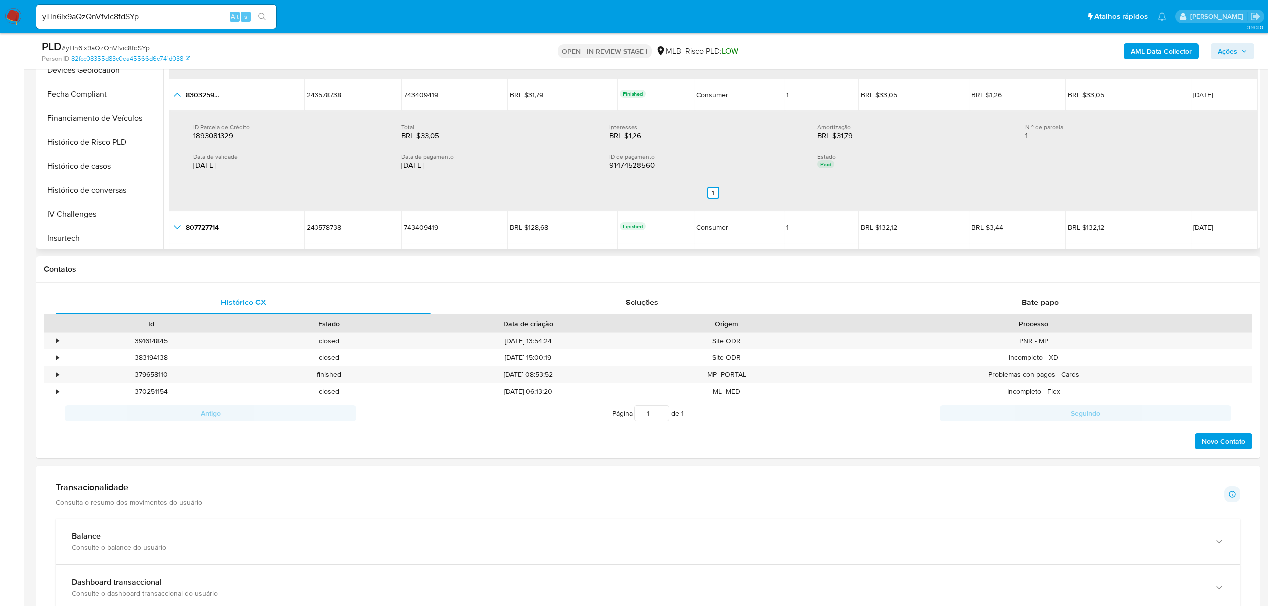
scroll to position [266, 0]
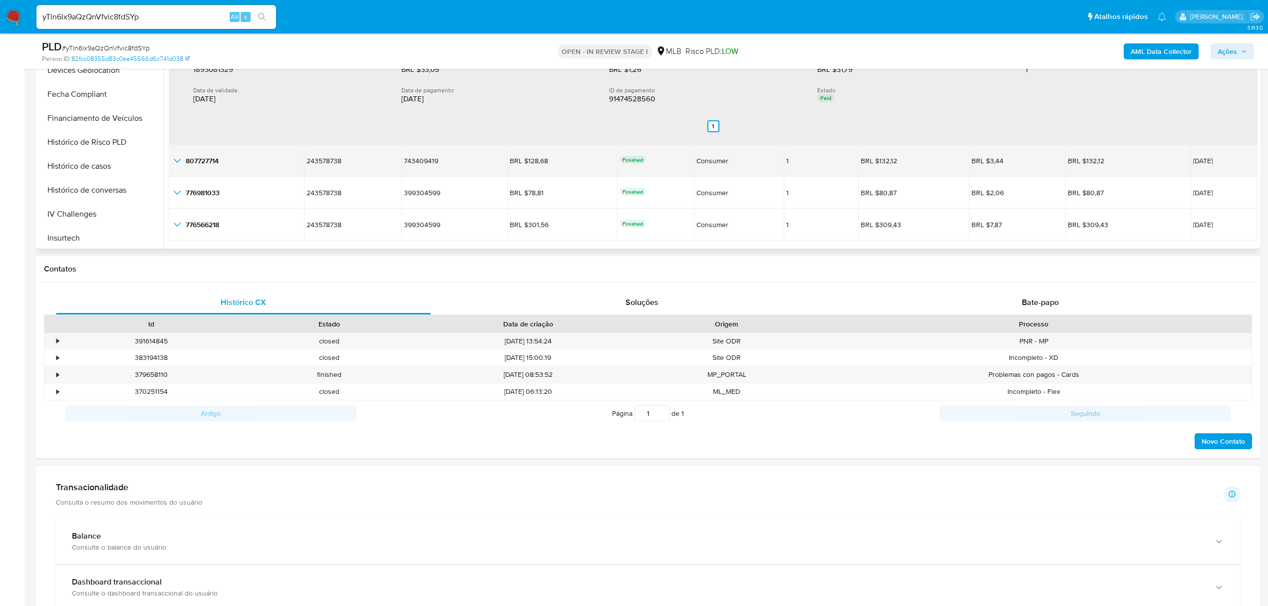
click at [178, 163] on icon "button_show_hidden_detail_by_id_2" at bounding box center [177, 161] width 12 height 12
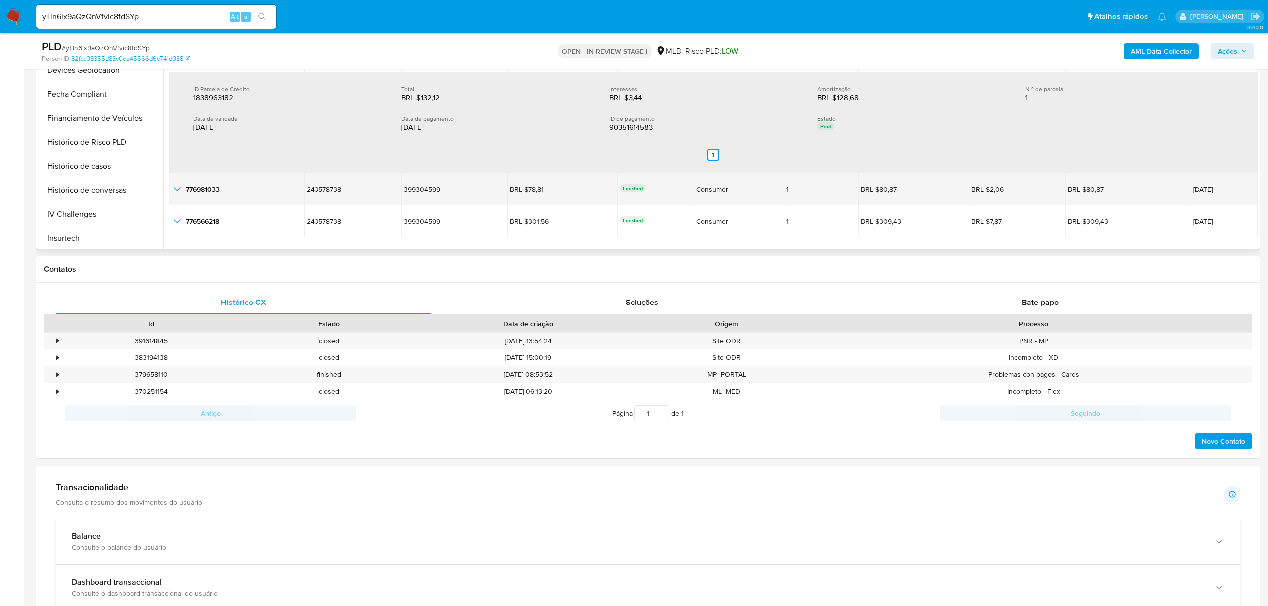
scroll to position [389, 0]
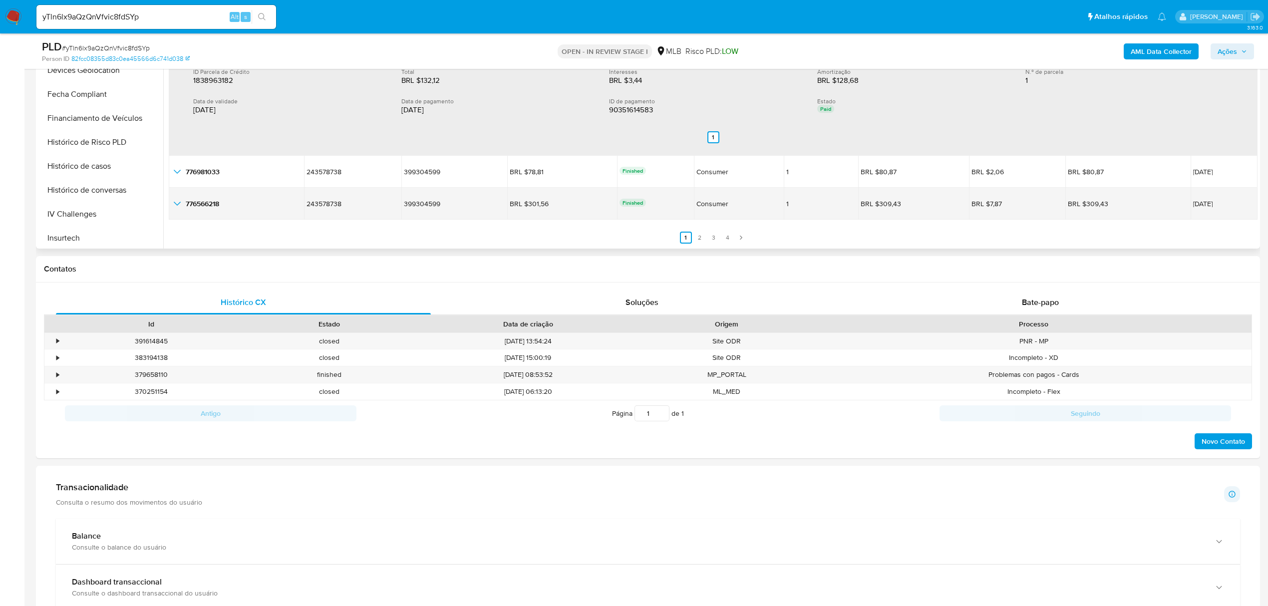
click at [172, 201] on icon "button_show_hidden_detail_by_id_4" at bounding box center [177, 204] width 12 height 12
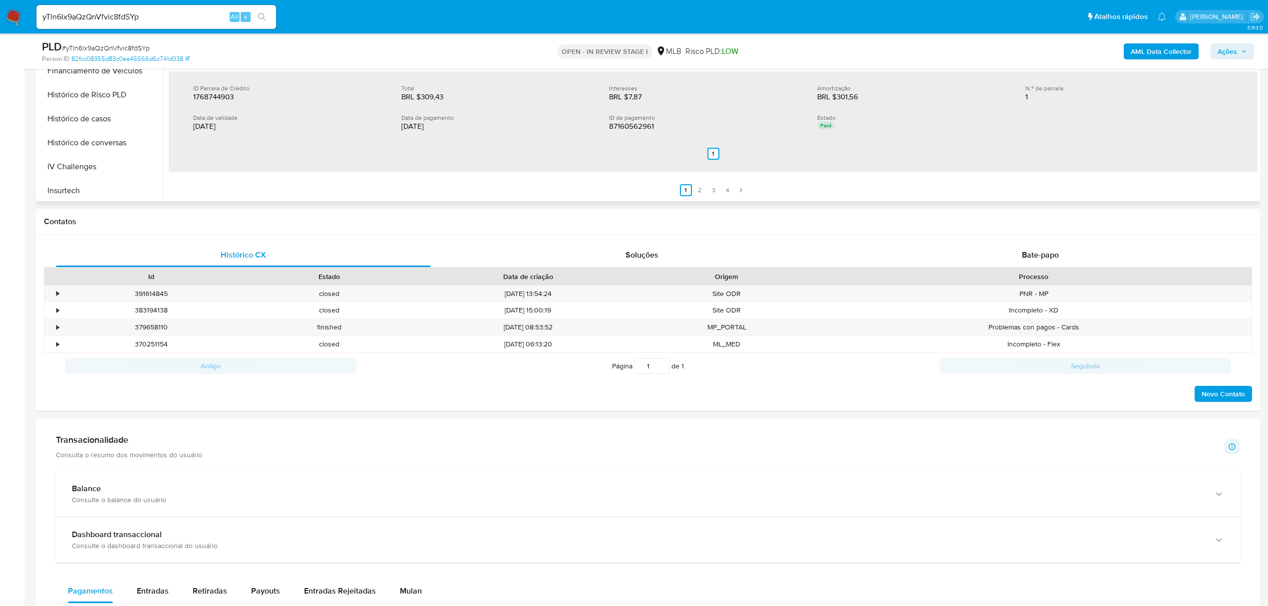
scroll to position [332, 0]
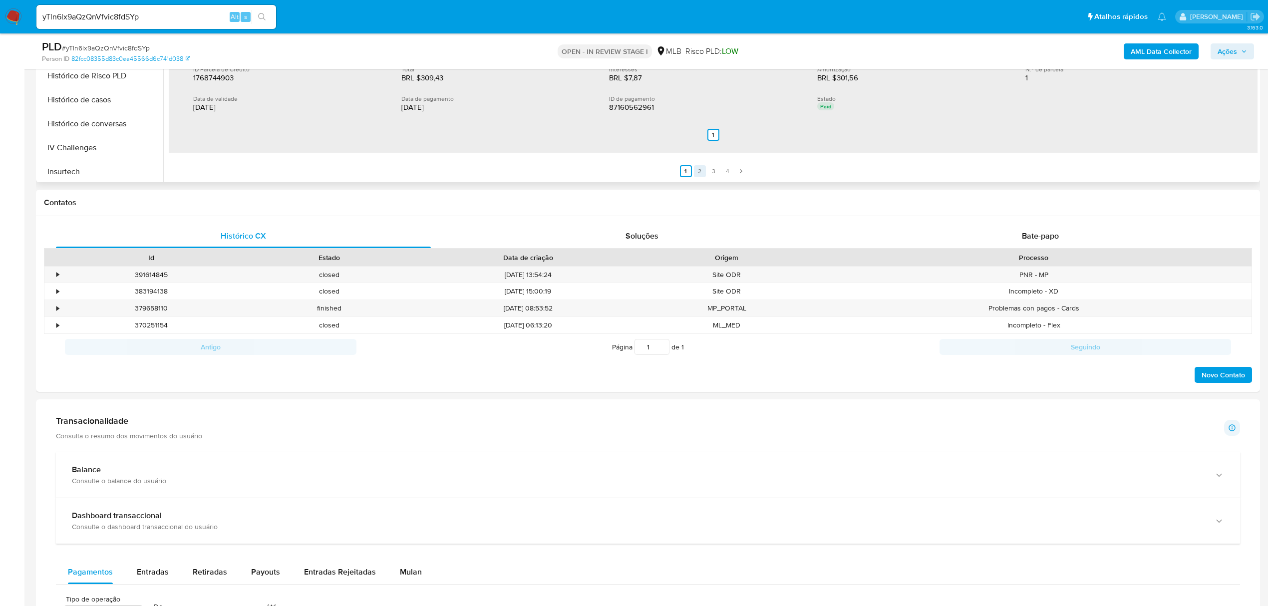
click at [699, 171] on link "2" at bounding box center [700, 171] width 12 height 12
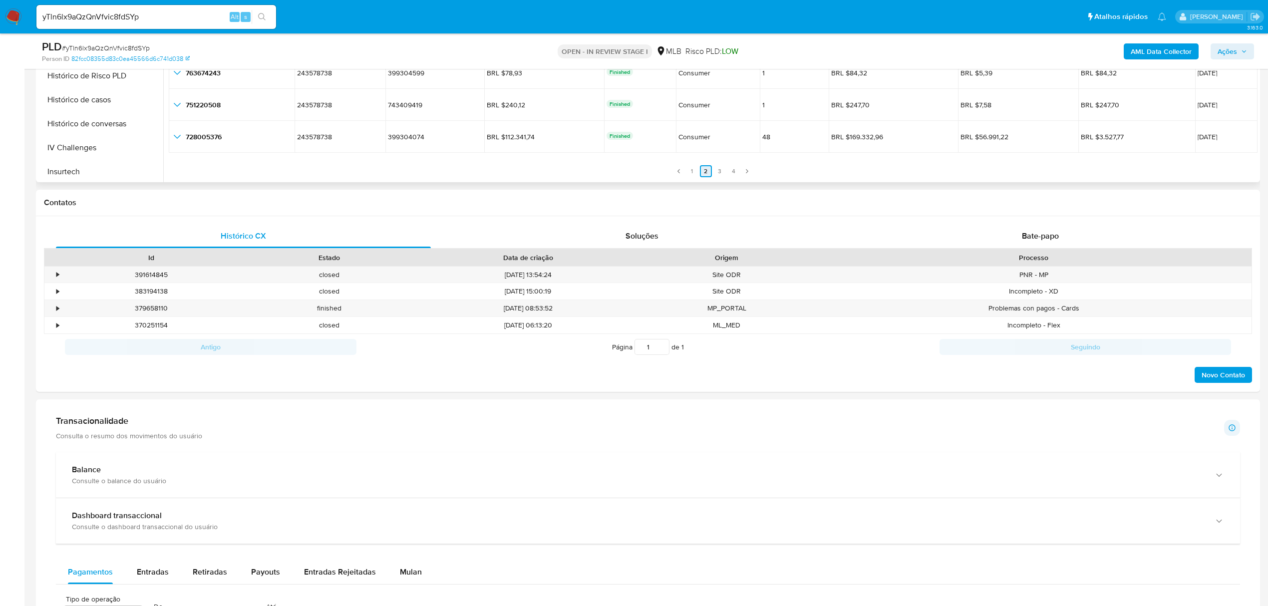
scroll to position [23, 0]
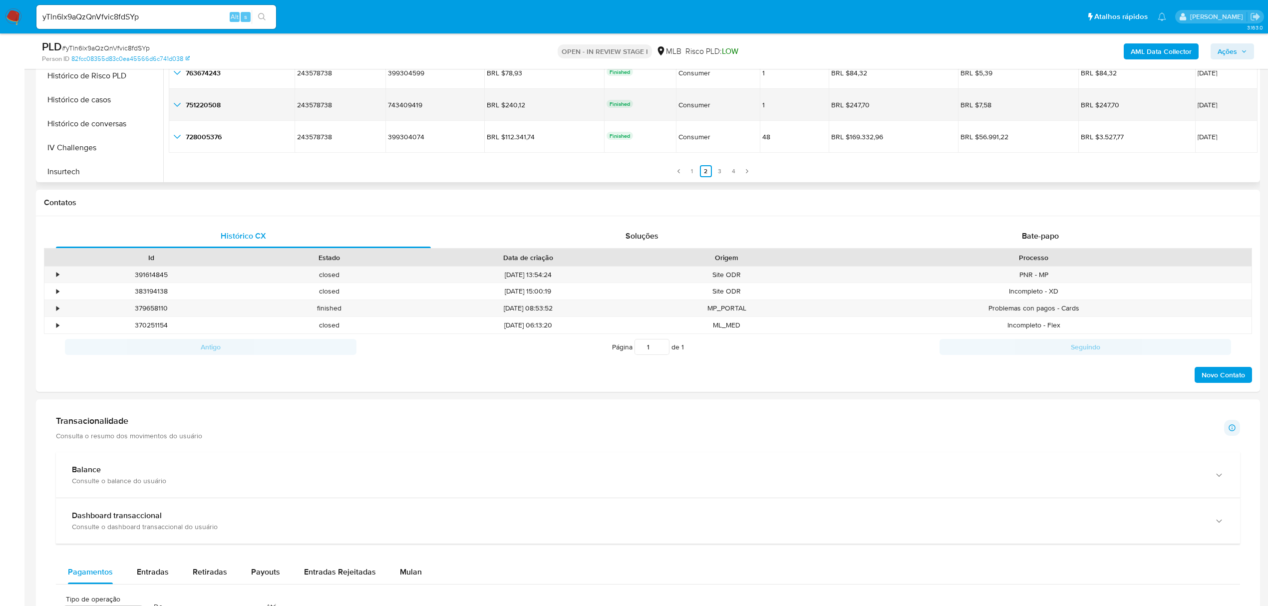
click at [179, 105] on icon "button_show_hidden_detail_by_id_3" at bounding box center [177, 105] width 12 height 12
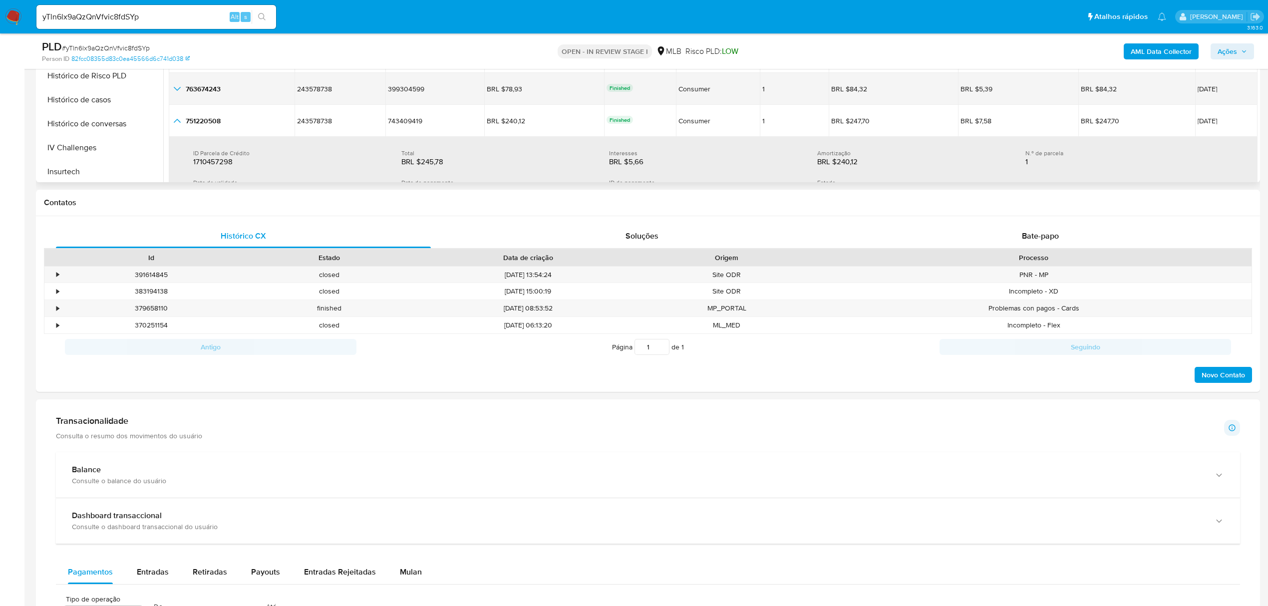
scroll to position [0, 0]
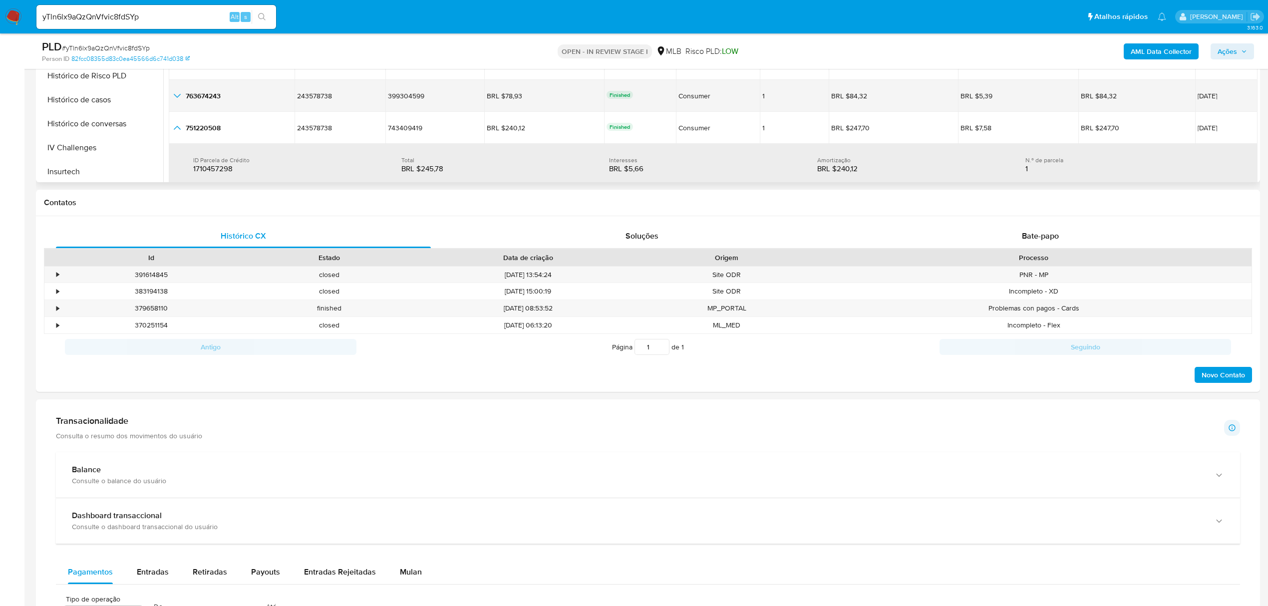
click at [180, 98] on icon "button_show_hidden_detail_by_id_2" at bounding box center [177, 96] width 12 height 12
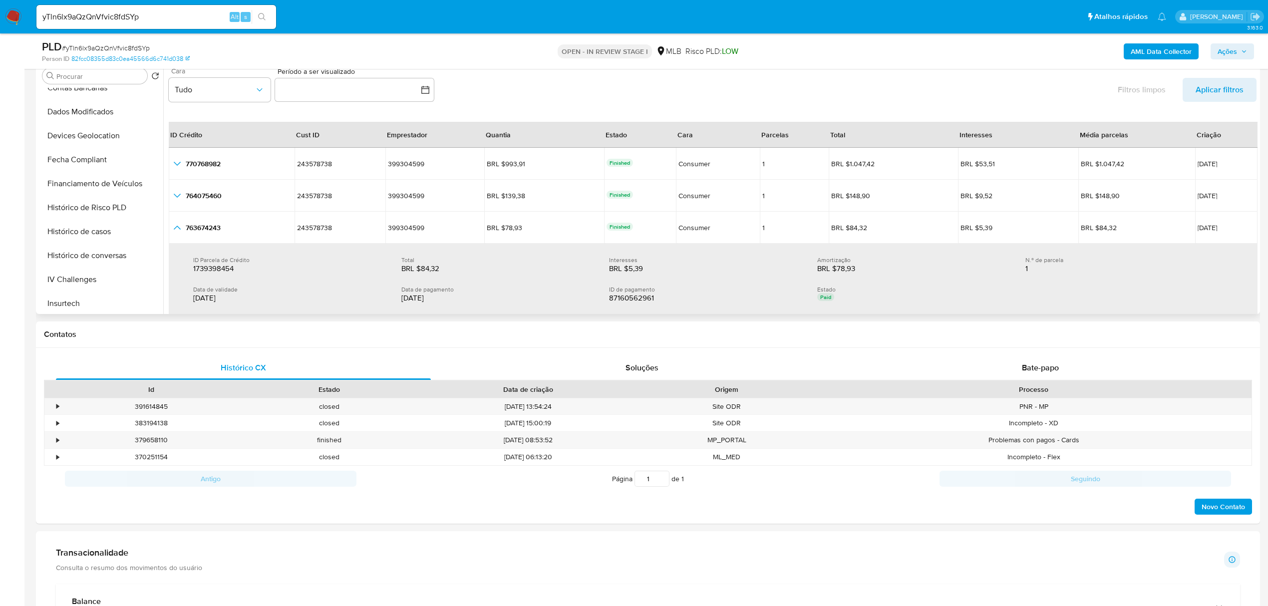
scroll to position [200, 0]
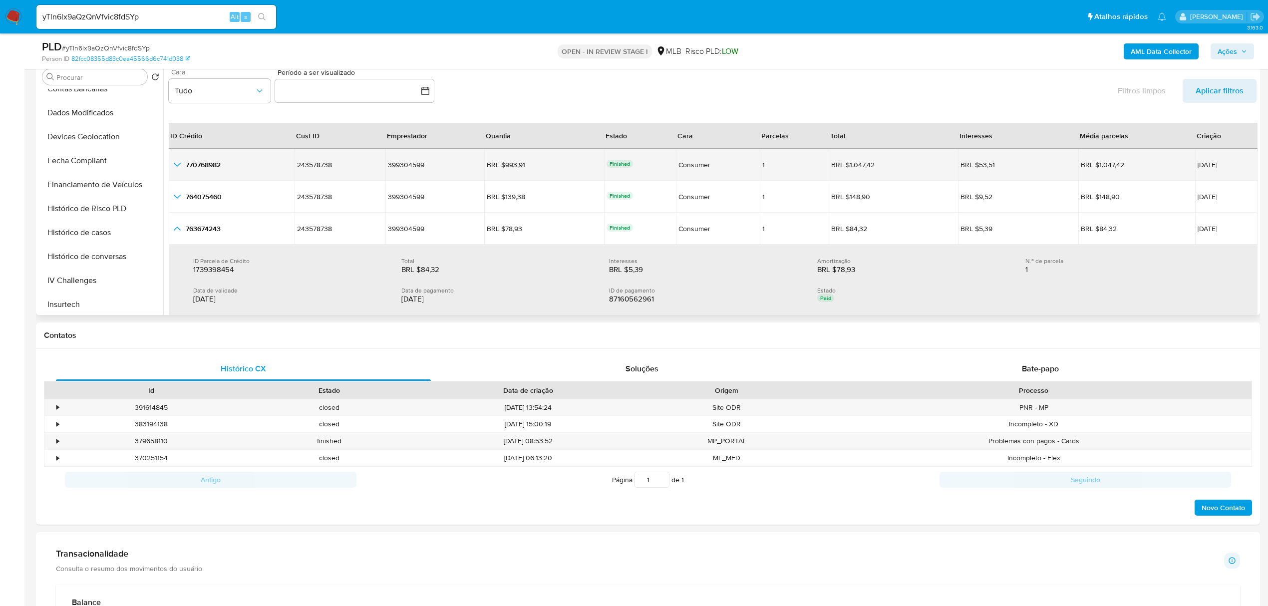
click at [178, 164] on icon "button_show_hidden_detail_by_id_0" at bounding box center [177, 165] width 12 height 12
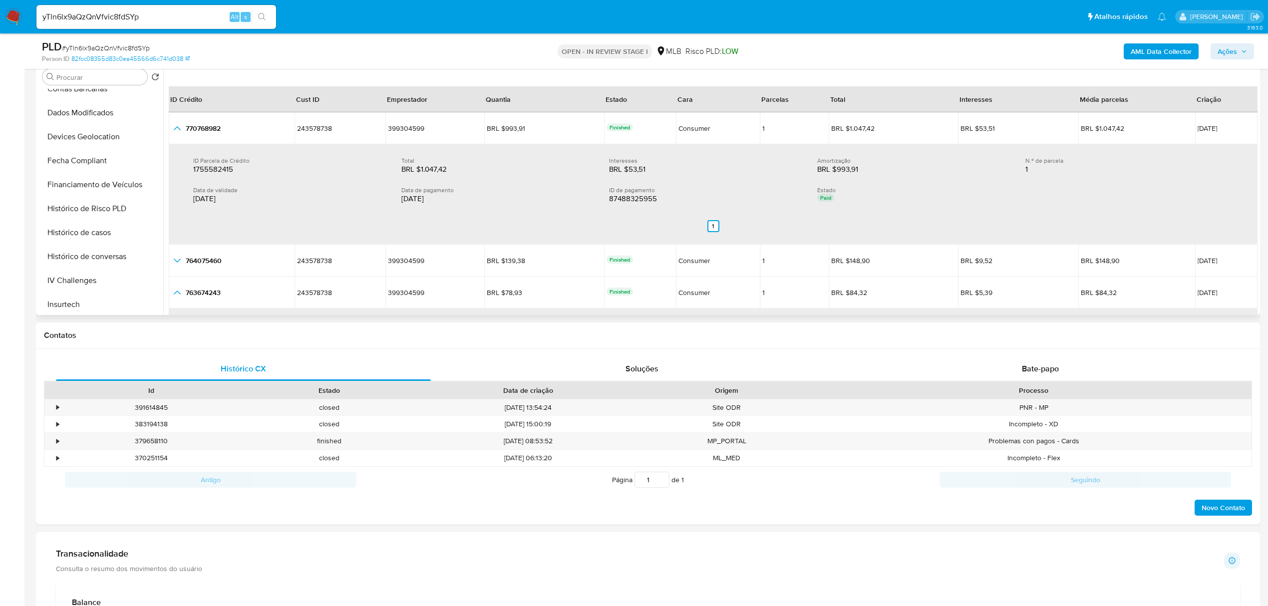
scroll to position [66, 0]
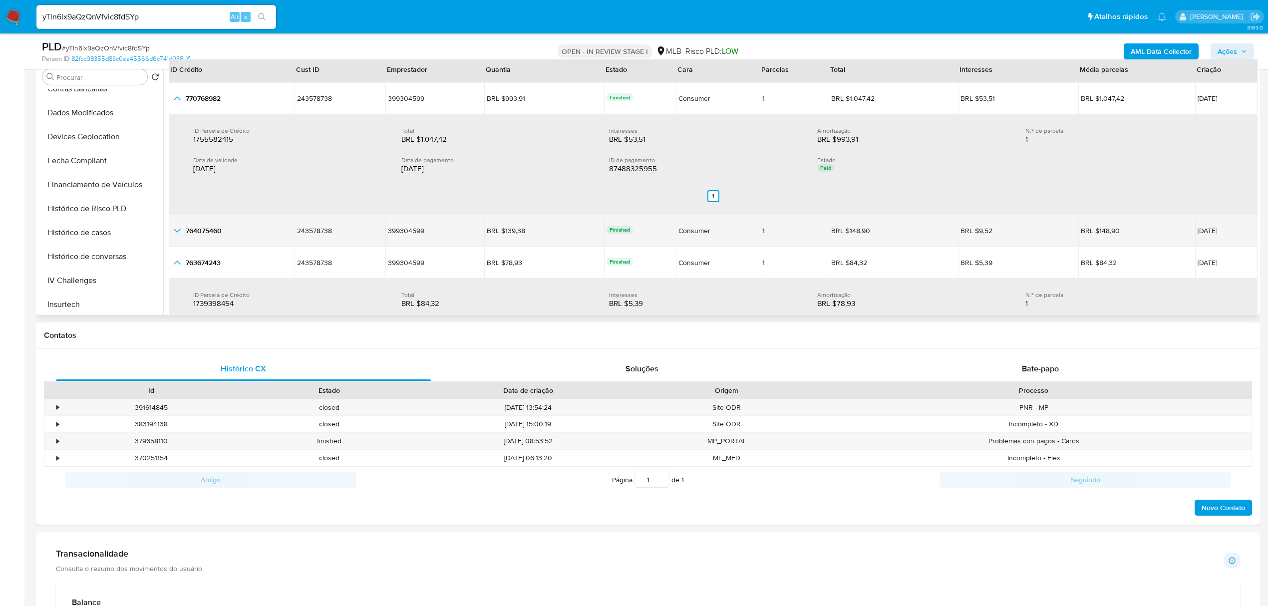
click at [179, 229] on icon "button_show_hidden_detail_by_id_1" at bounding box center [177, 231] width 12 height 12
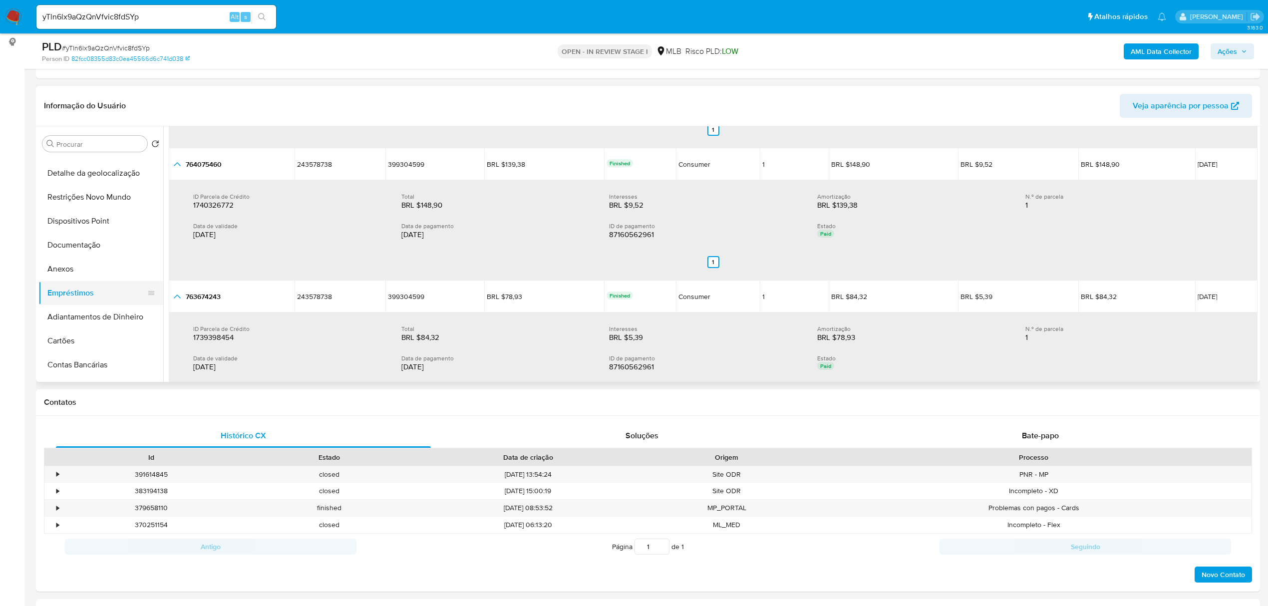
click at [88, 292] on button "Empréstimos" at bounding box center [96, 293] width 117 height 24
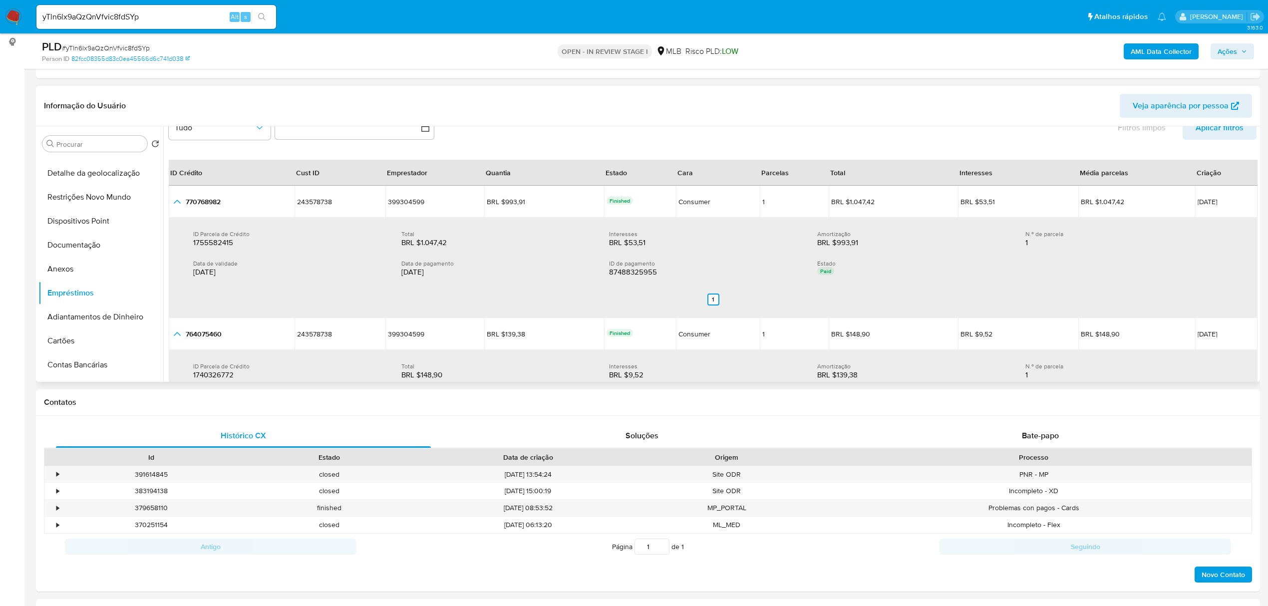
scroll to position [0, 0]
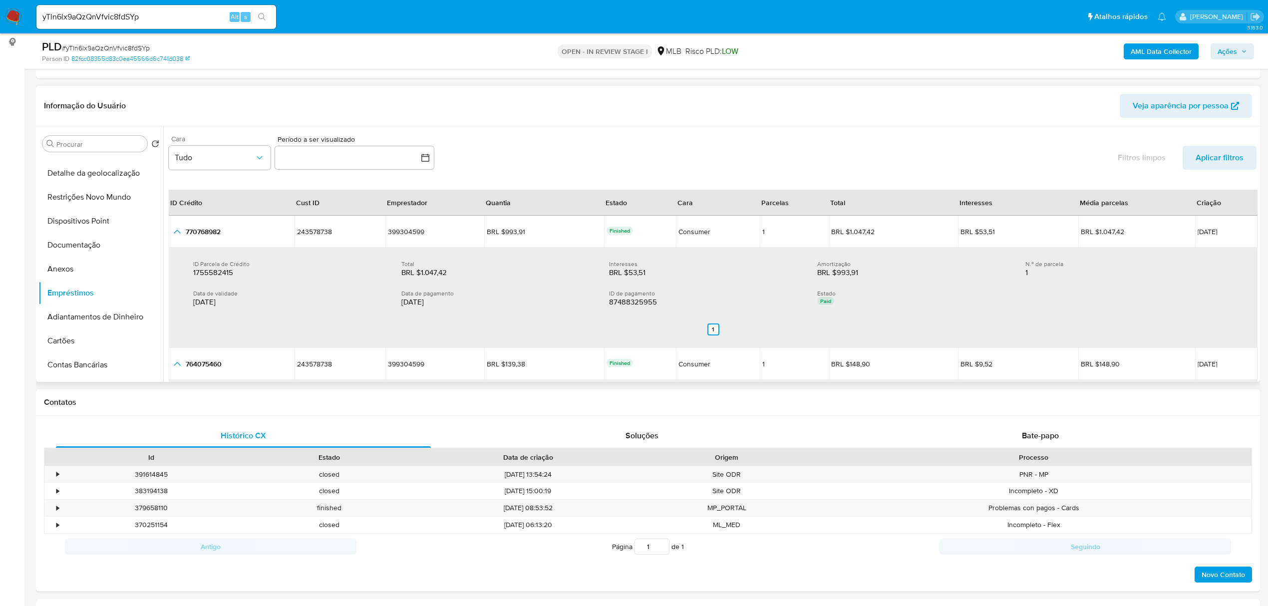
click at [1202, 157] on span "Aplicar filtros" at bounding box center [1219, 158] width 48 height 24
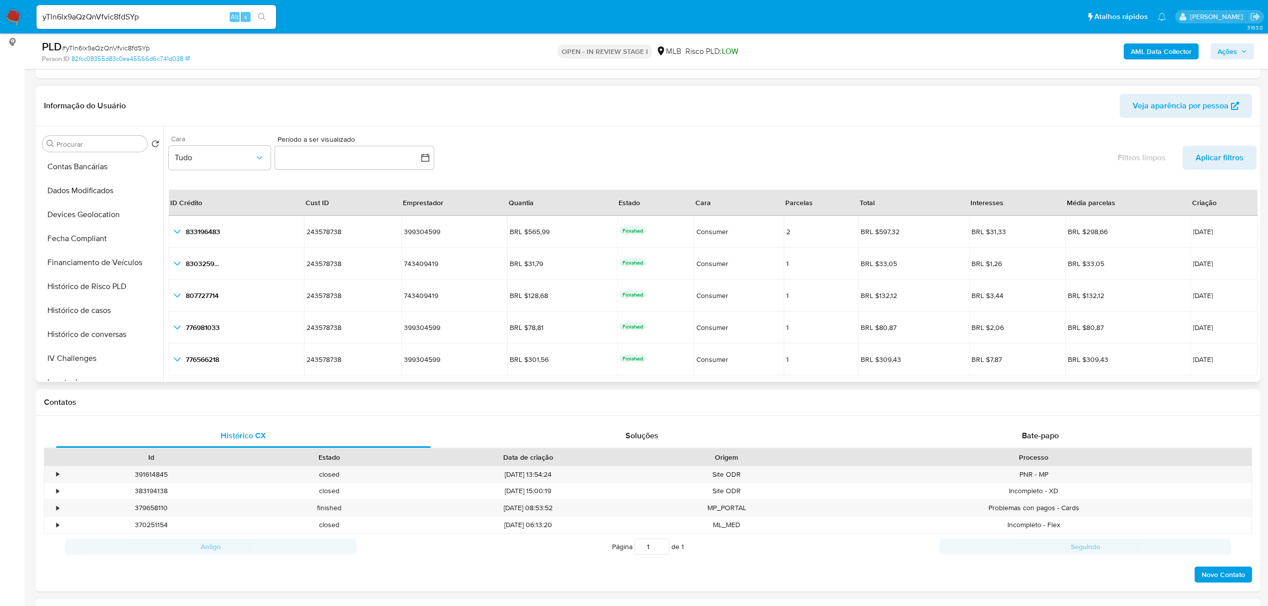
scroll to position [266, 0]
click at [124, 257] on button "Financiamento de Veículos" at bounding box center [96, 261] width 117 height 24
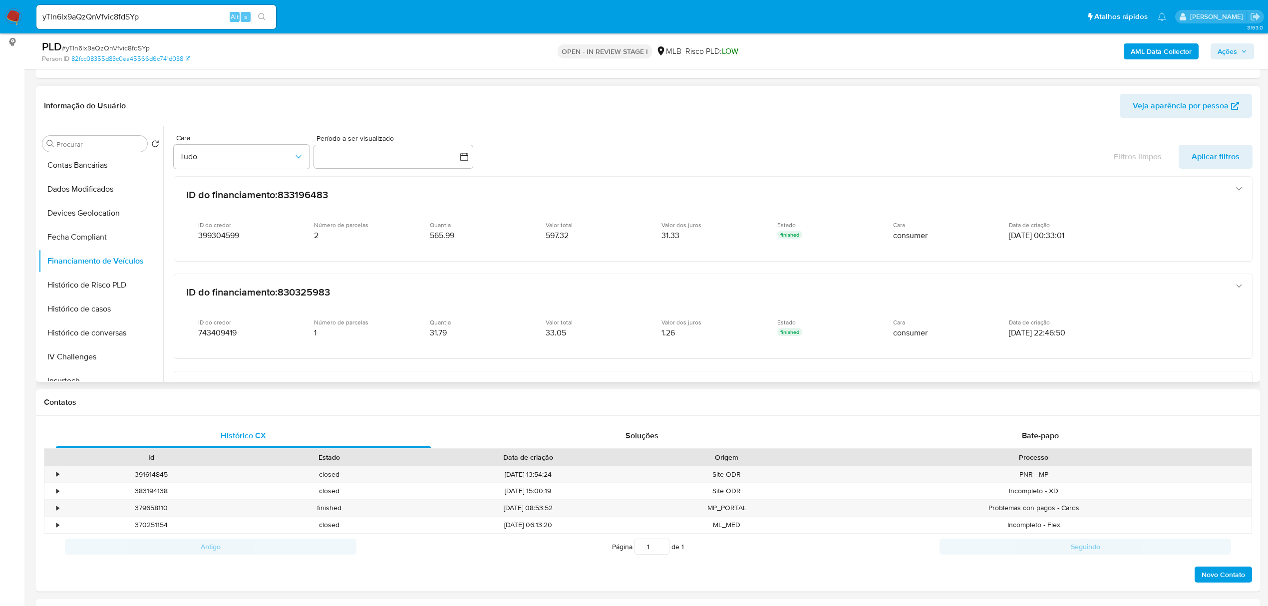
scroll to position [0, 0]
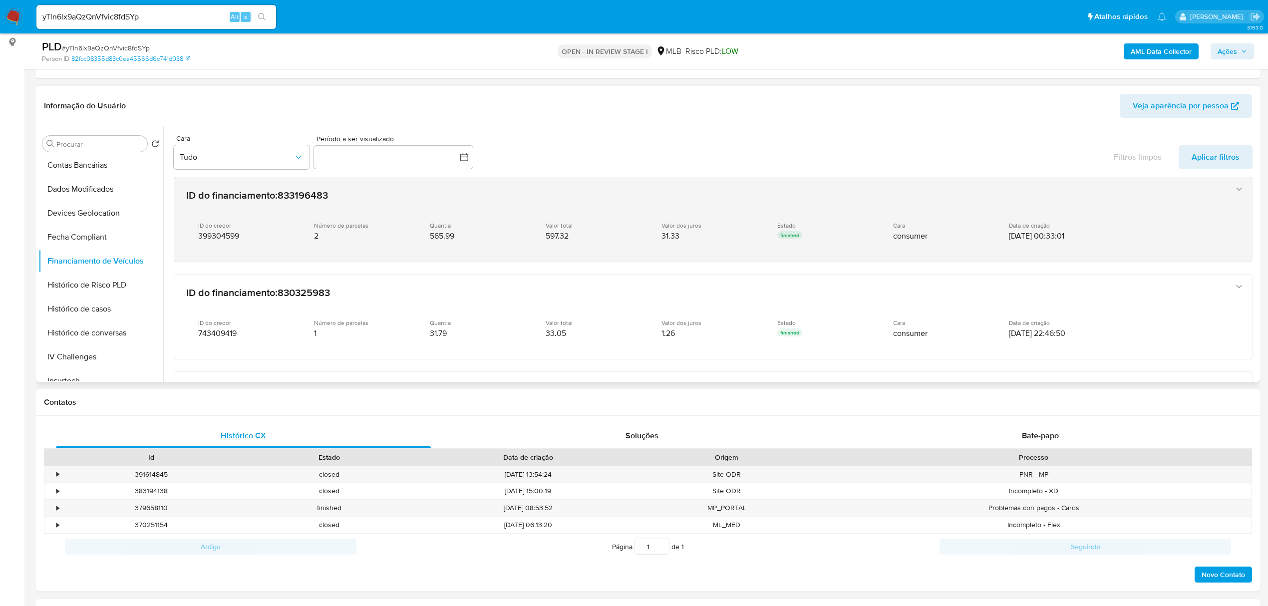
click at [226, 231] on div "ID do credor 399304599" at bounding box center [248, 231] width 100 height 19
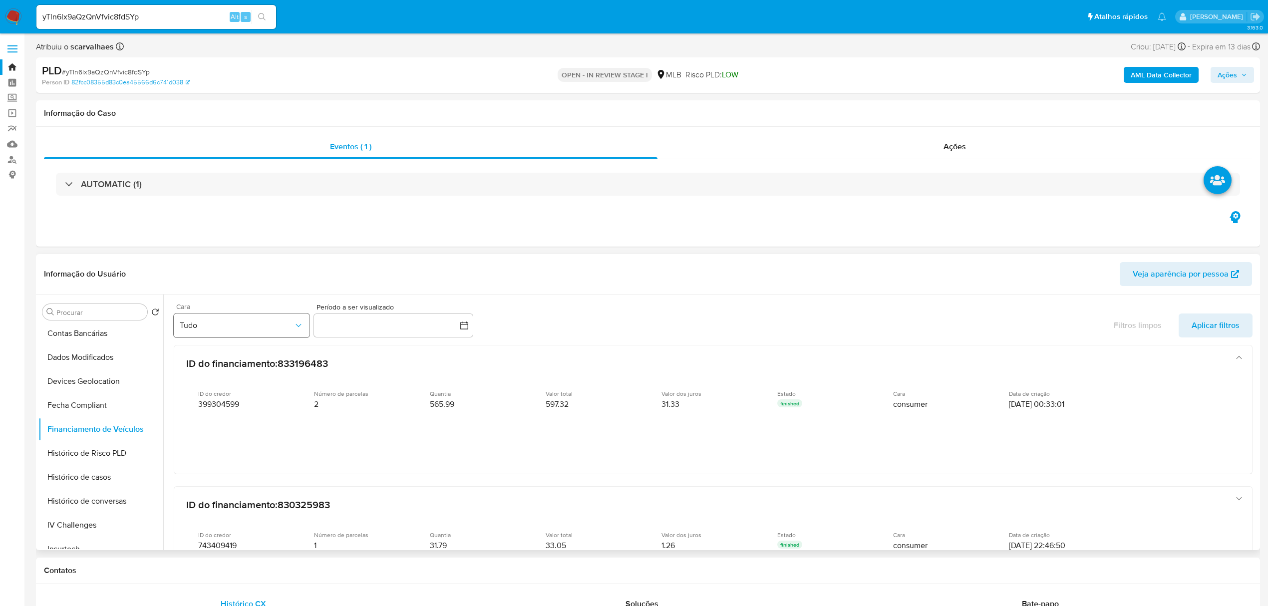
click at [285, 331] on button "Tudo" at bounding box center [242, 325] width 136 height 24
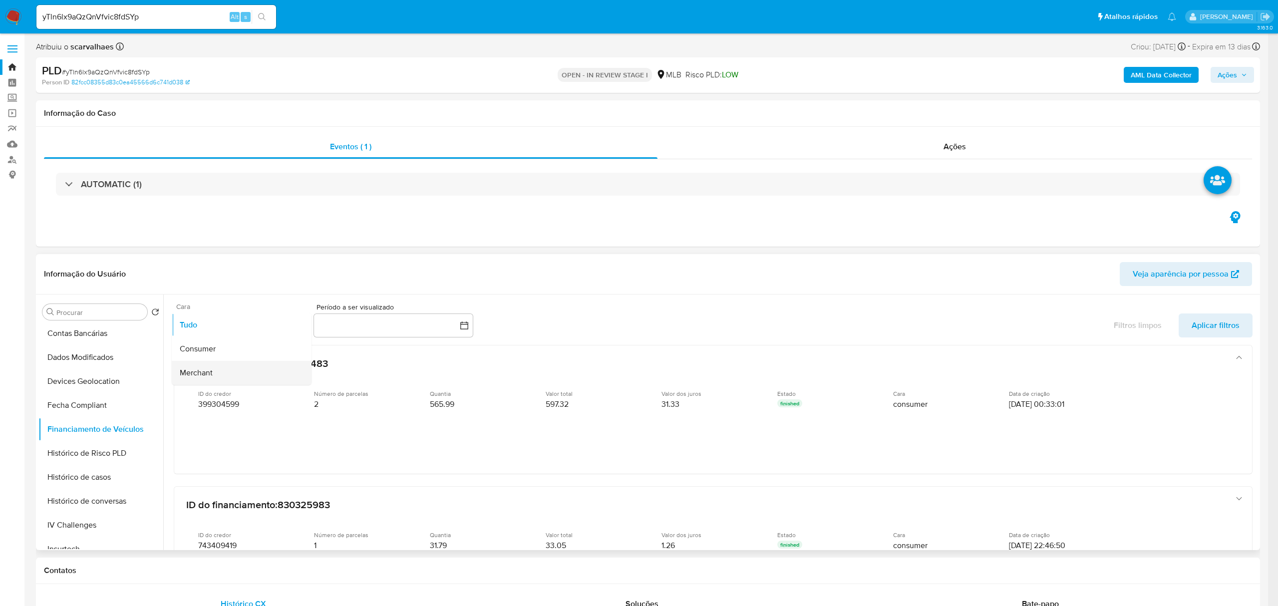
click at [250, 373] on div "Merchant" at bounding box center [239, 372] width 118 height 24
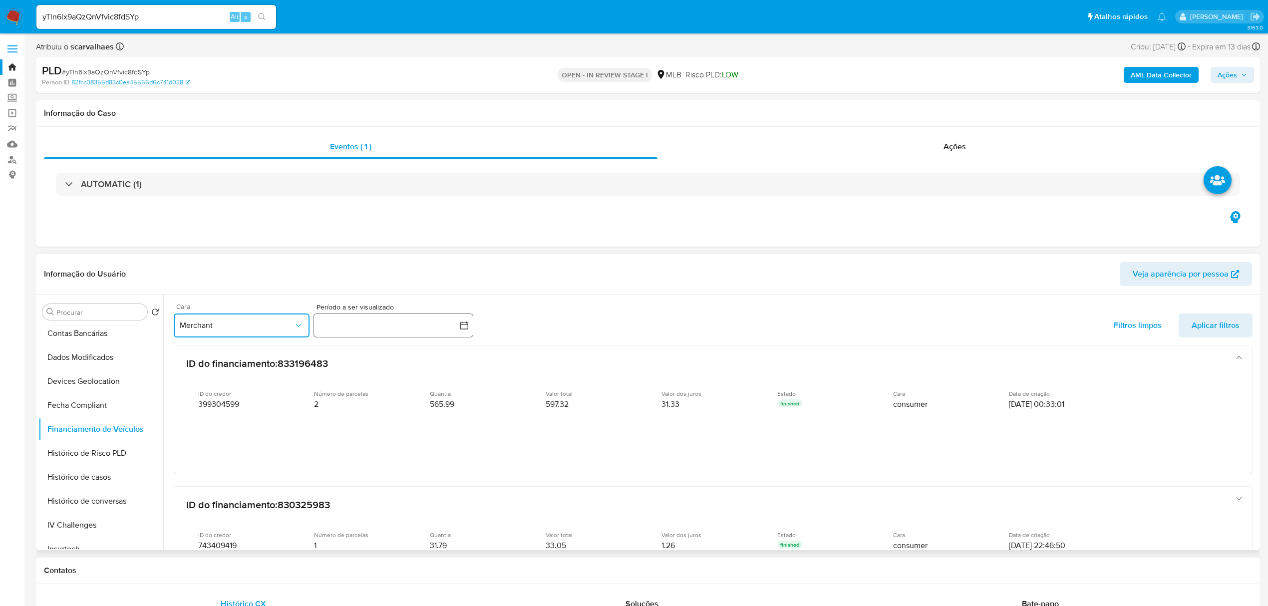
click at [360, 316] on button "button" at bounding box center [393, 325] width 160 height 24
click at [239, 329] on span "Merchant" at bounding box center [237, 325] width 114 height 10
click at [1131, 329] on span "Filtros limpos" at bounding box center [1148, 325] width 48 height 24
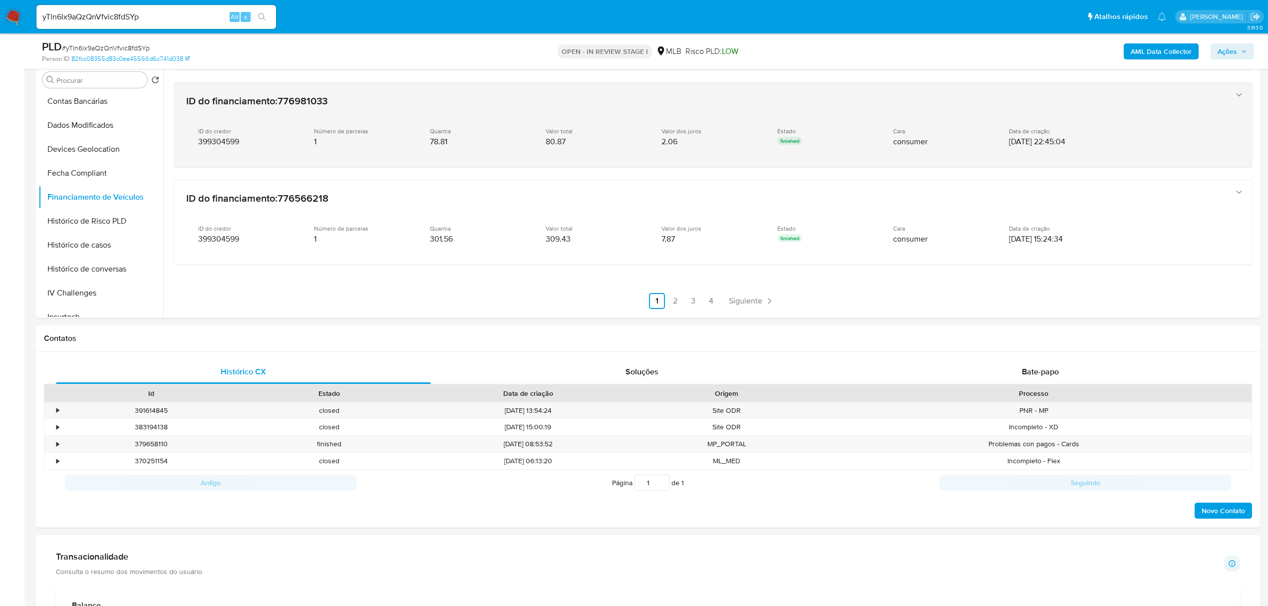
scroll to position [200, 0]
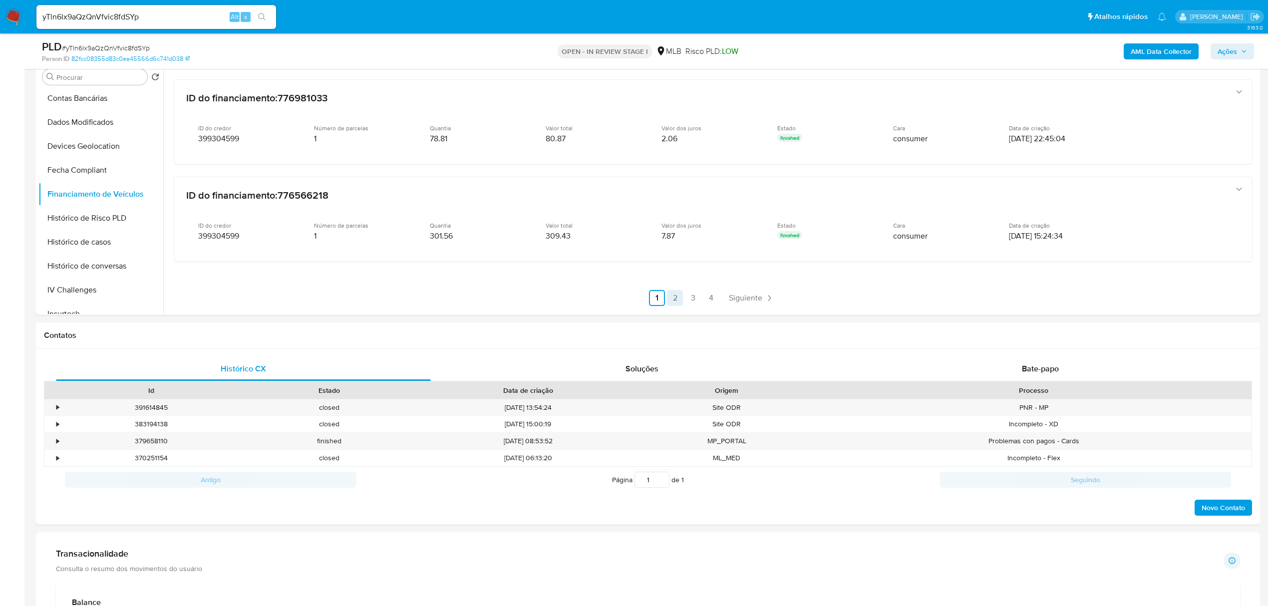
click at [673, 298] on link "2" at bounding box center [675, 298] width 16 height 16
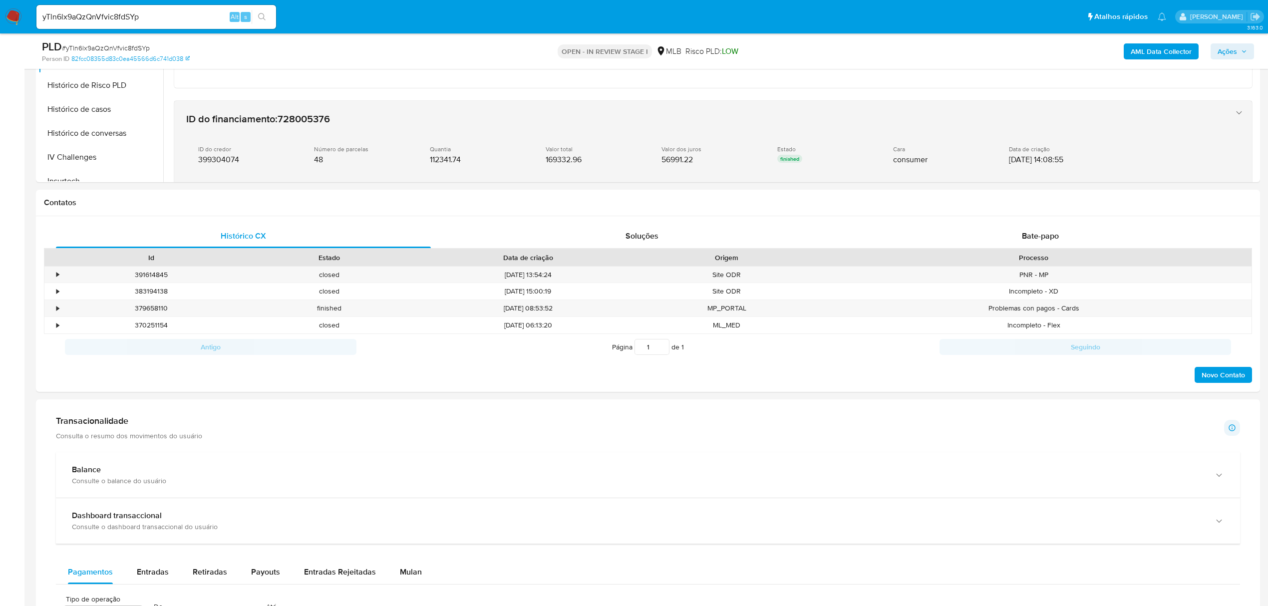
scroll to position [322, 0]
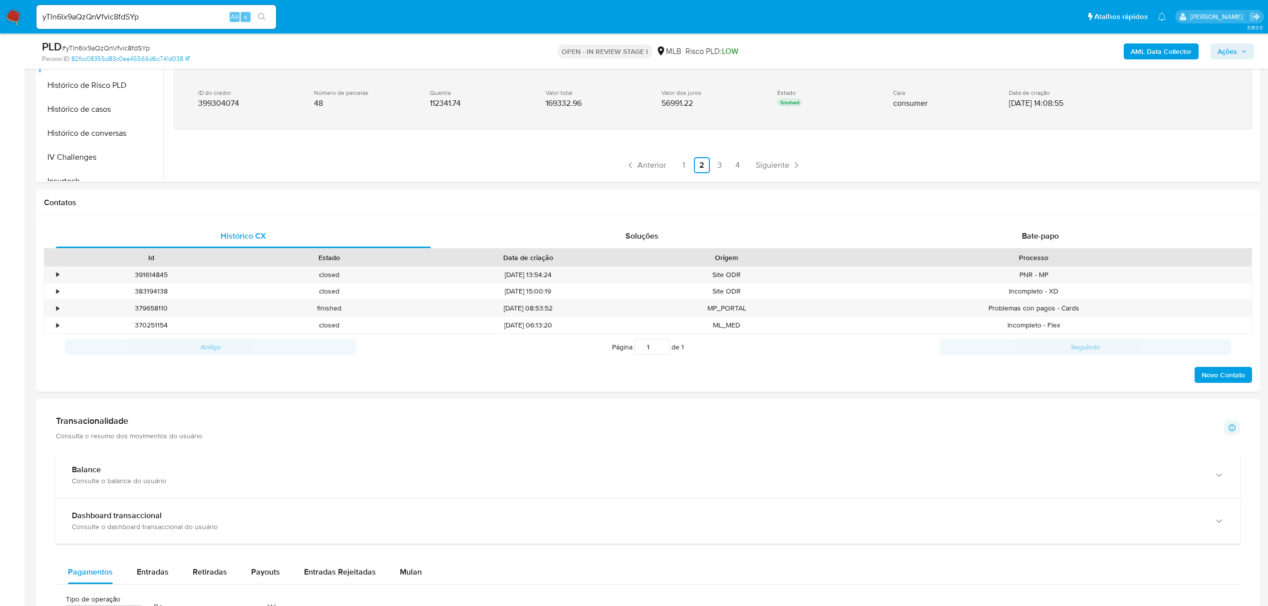
click at [294, 104] on div "ID do credor 399304074" at bounding box center [248, 98] width 100 height 19
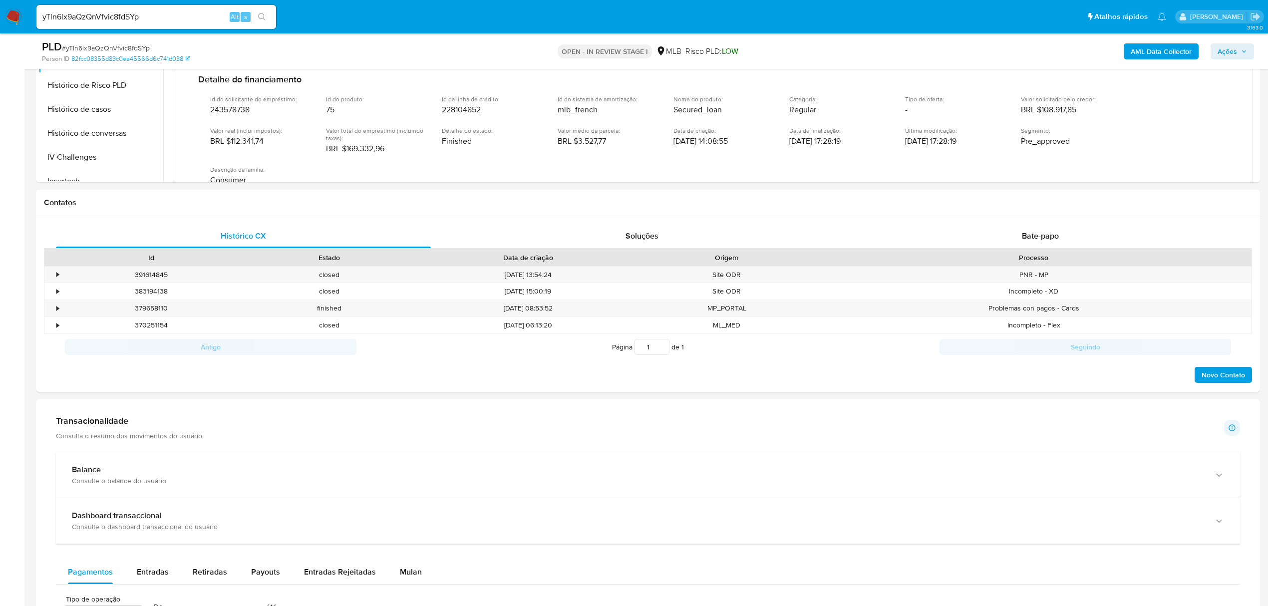
scroll to position [389, 0]
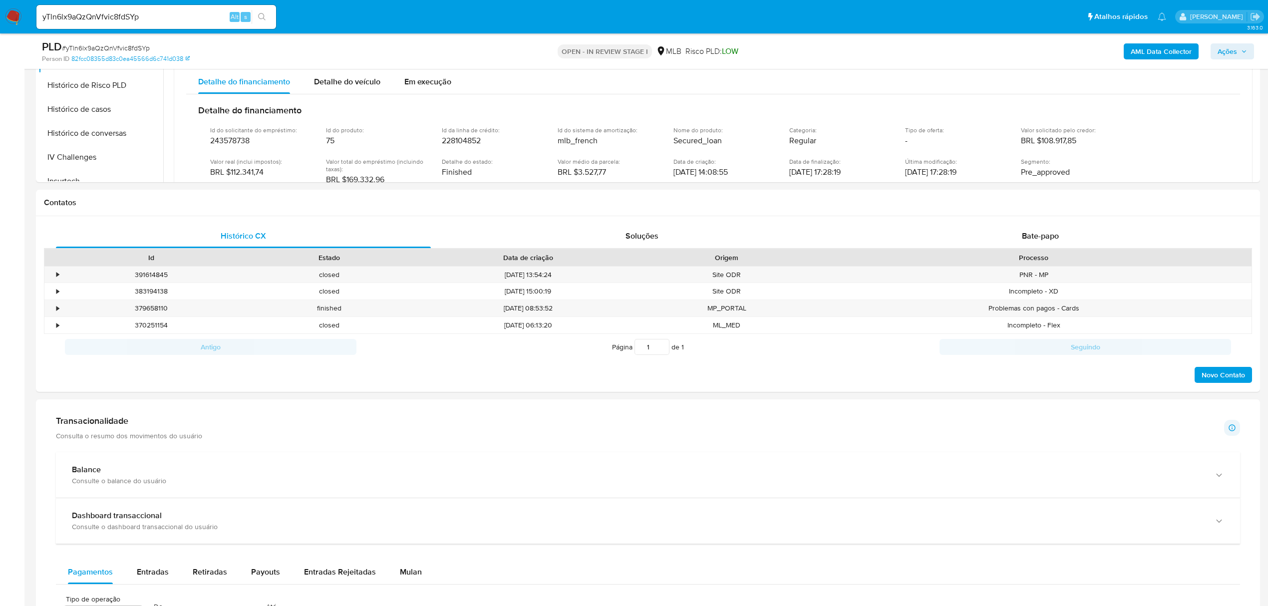
click at [496, 151] on div "Id do solicitante do empréstimo : 243578738 Id do produto : 75 Id da linha de c…" at bounding box center [713, 171] width 1030 height 106
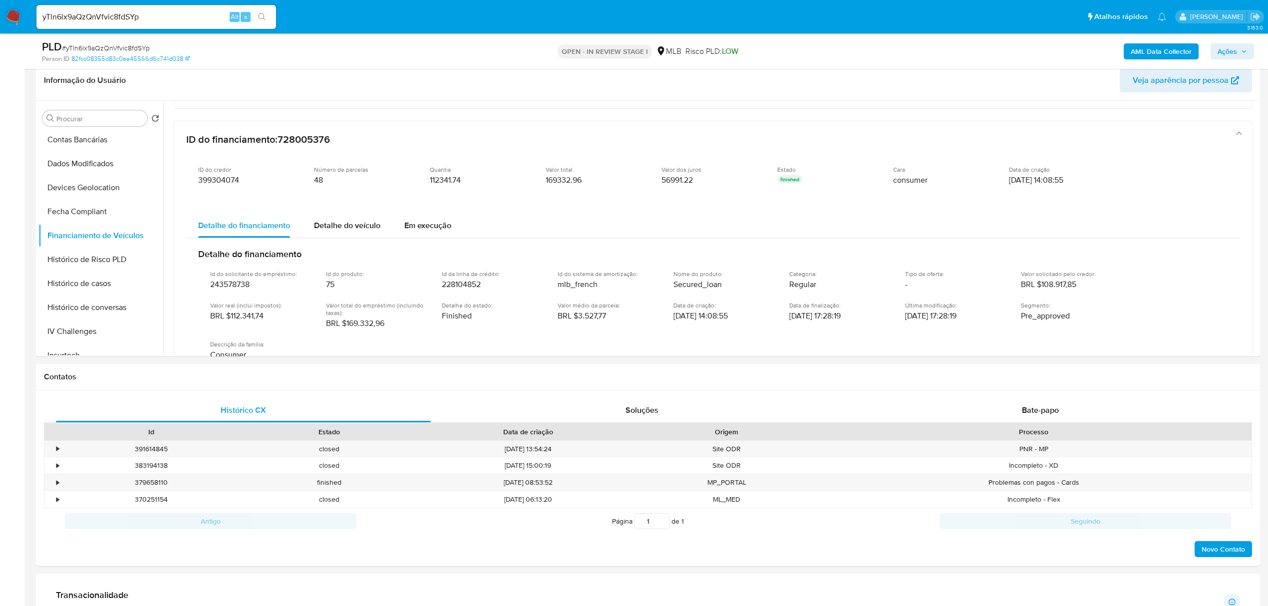
scroll to position [129, 0]
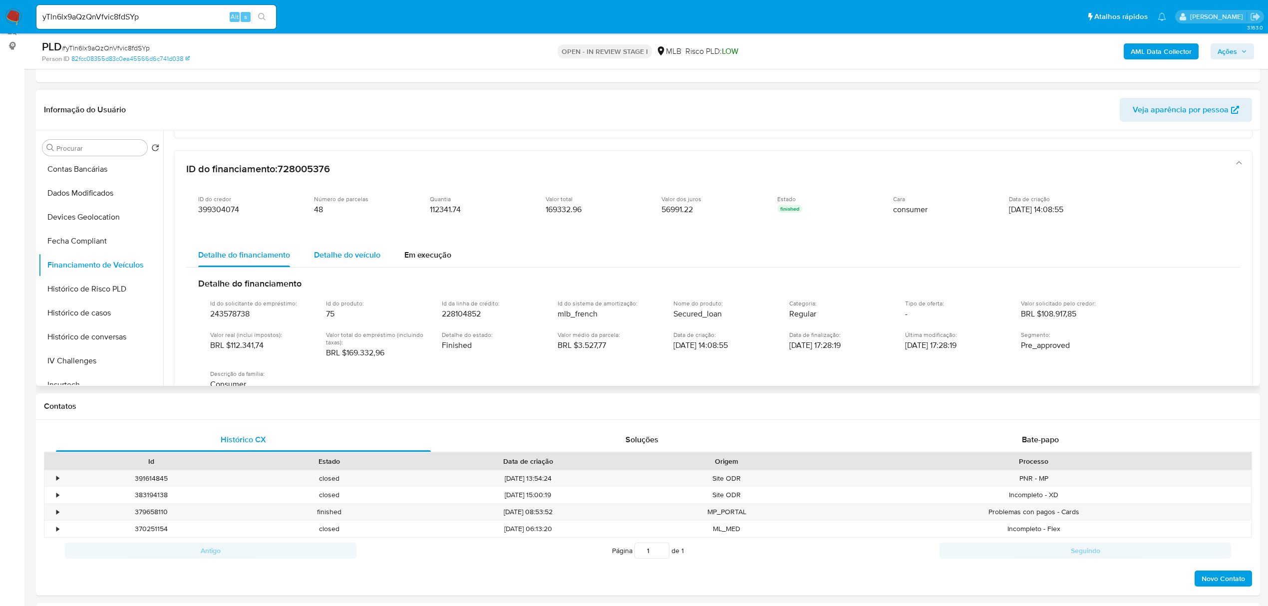
click at [352, 256] on span "Detalhe do veículo" at bounding box center [347, 254] width 66 height 11
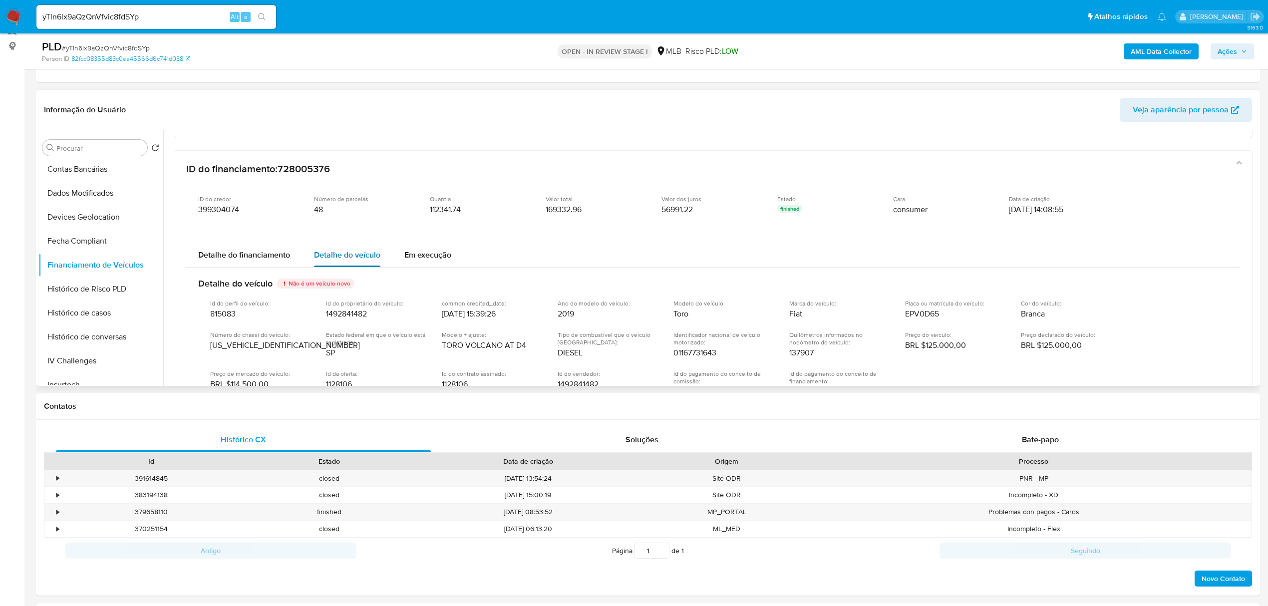
click at [352, 256] on span "Detalhe do veículo" at bounding box center [347, 254] width 66 height 11
click at [421, 251] on span "Em execução" at bounding box center [427, 254] width 47 height 11
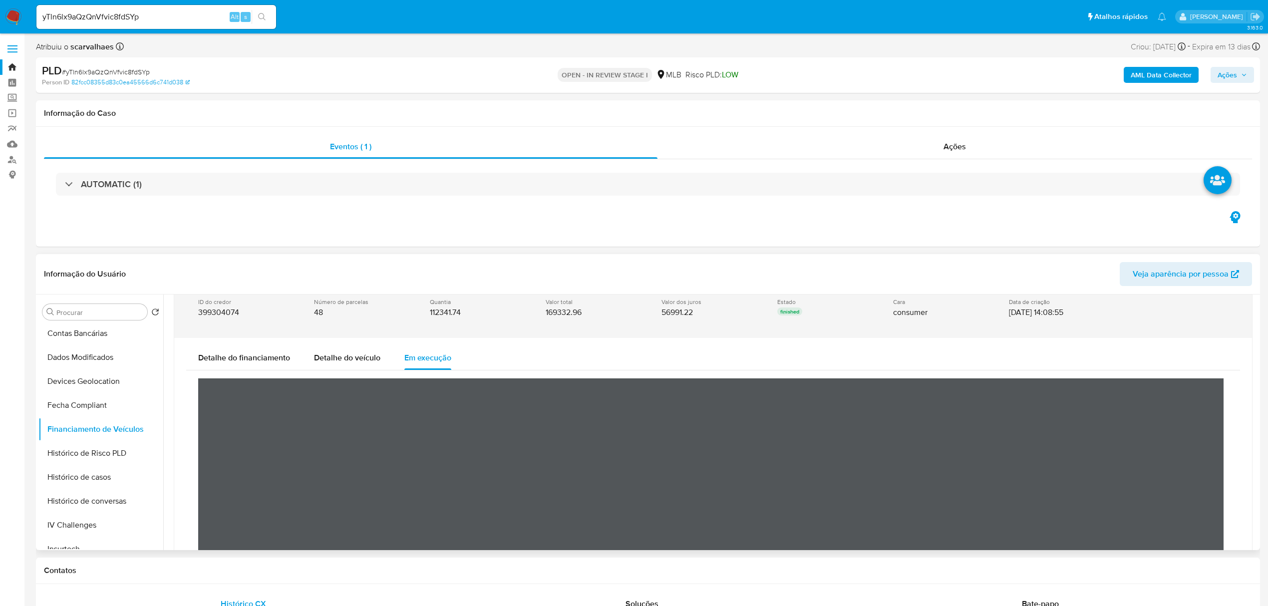
scroll to position [486, 0]
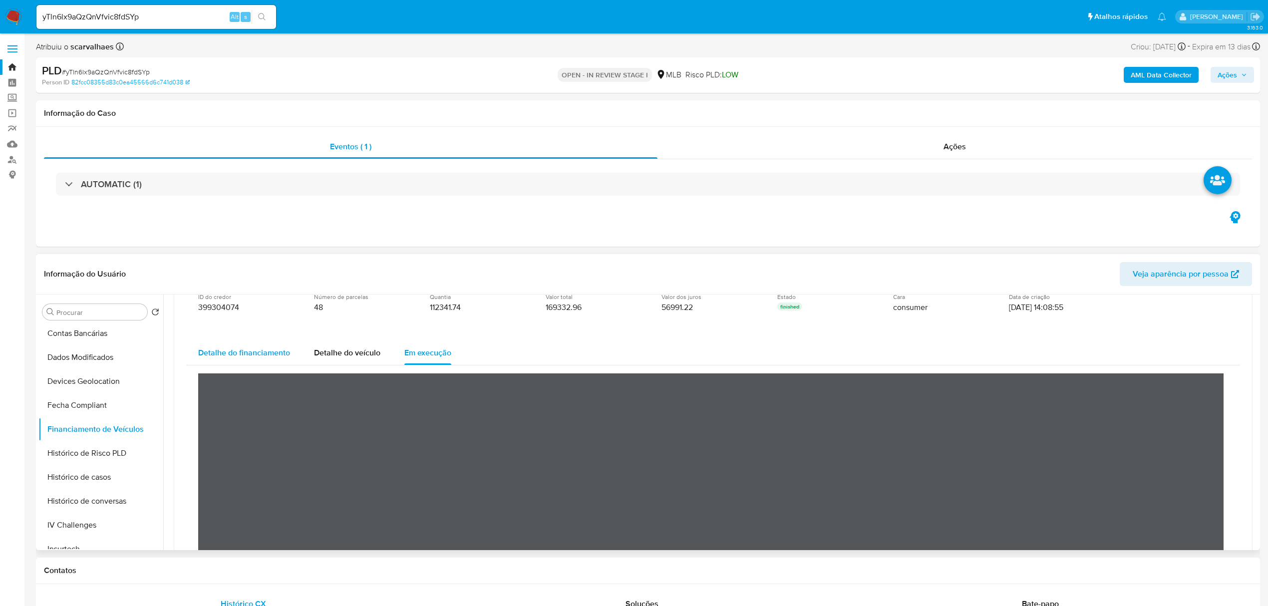
click at [262, 352] on span "Detalhe do financiamento" at bounding box center [244, 352] width 92 height 11
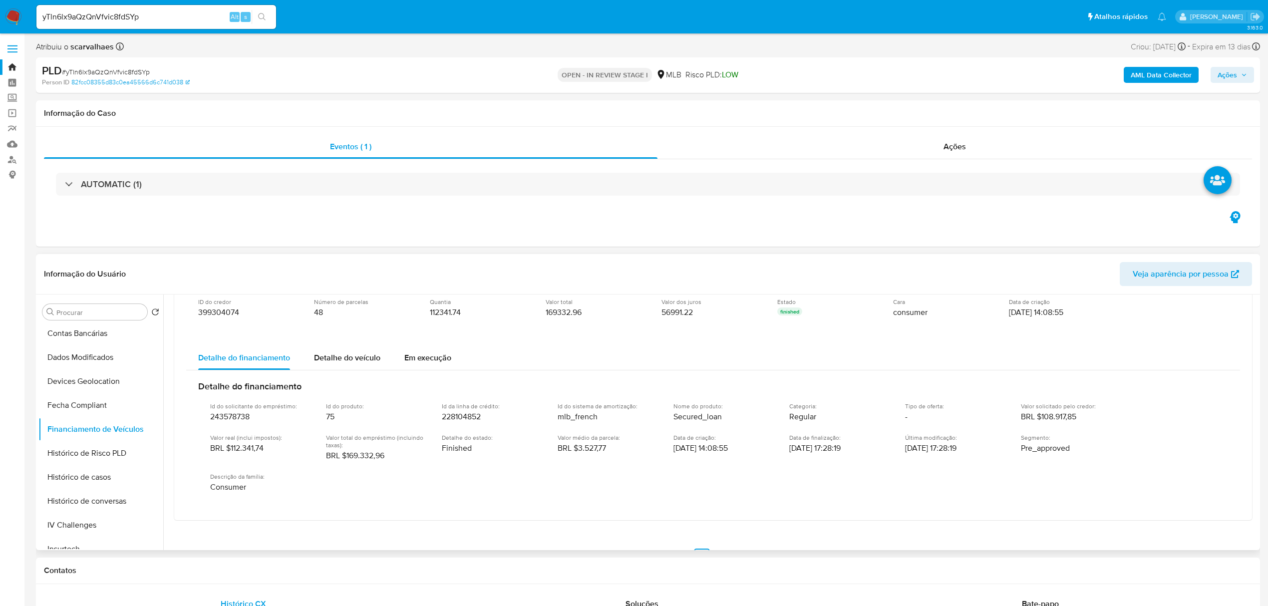
scroll to position [504, 0]
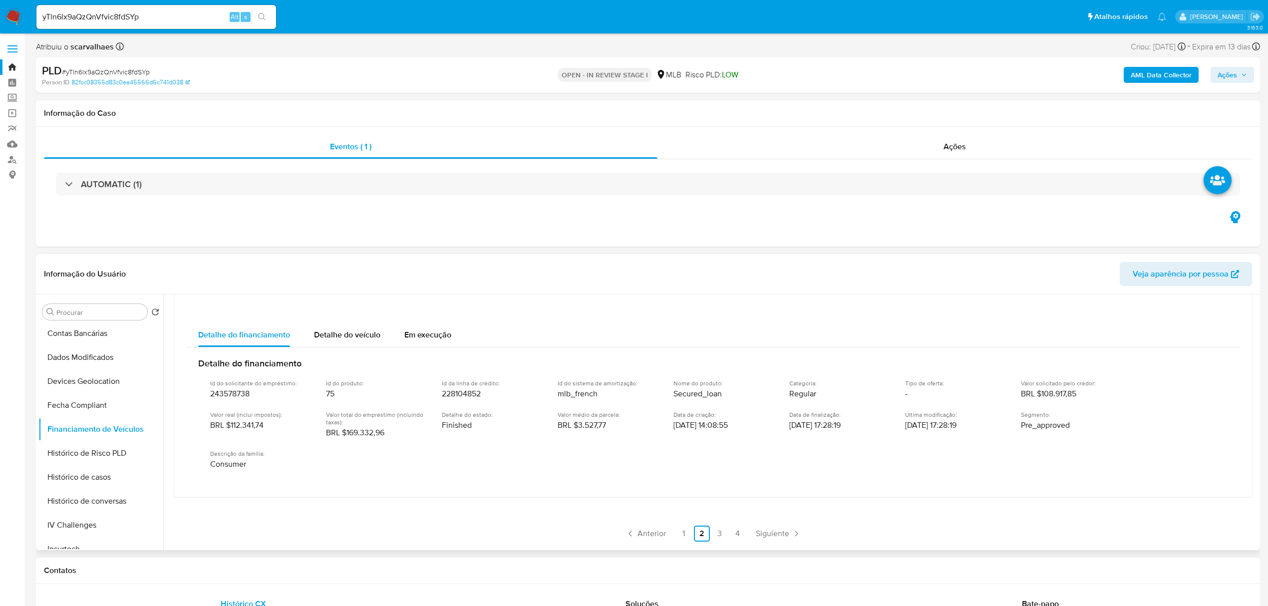
drag, startPoint x: 325, startPoint y: 432, endPoint x: 391, endPoint y: 436, distance: 66.0
click at [391, 436] on div "Id do solicitante do empréstimo : 243578738 Id do produto : 75 Id da linha de c…" at bounding box center [713, 424] width 1030 height 106
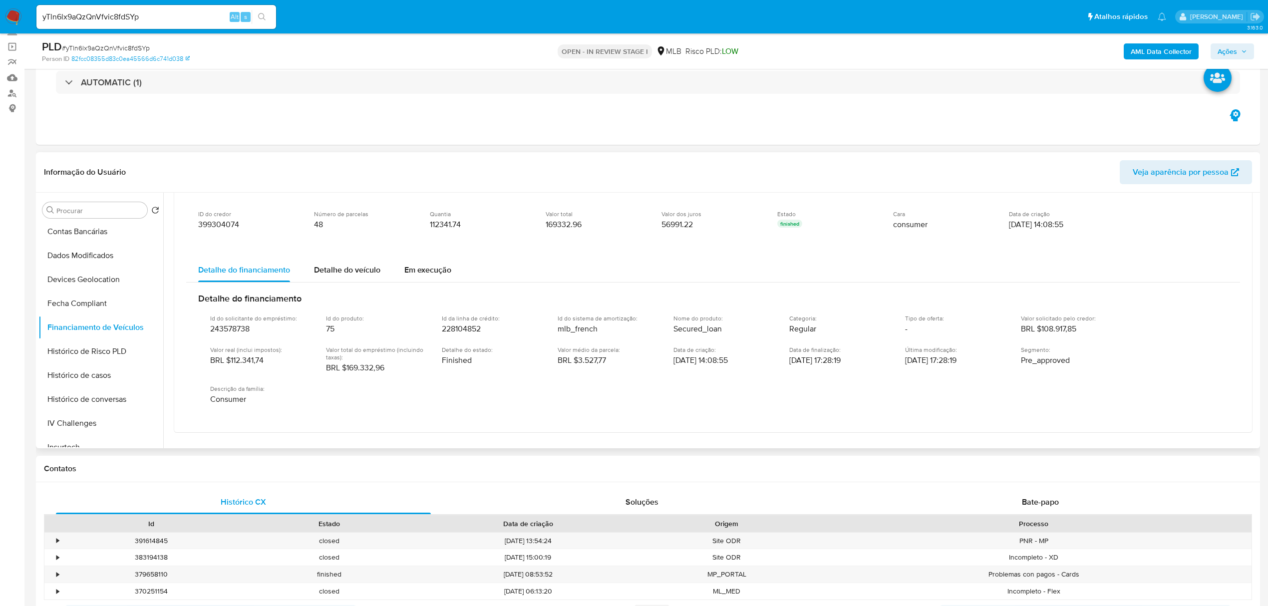
scroll to position [438, 0]
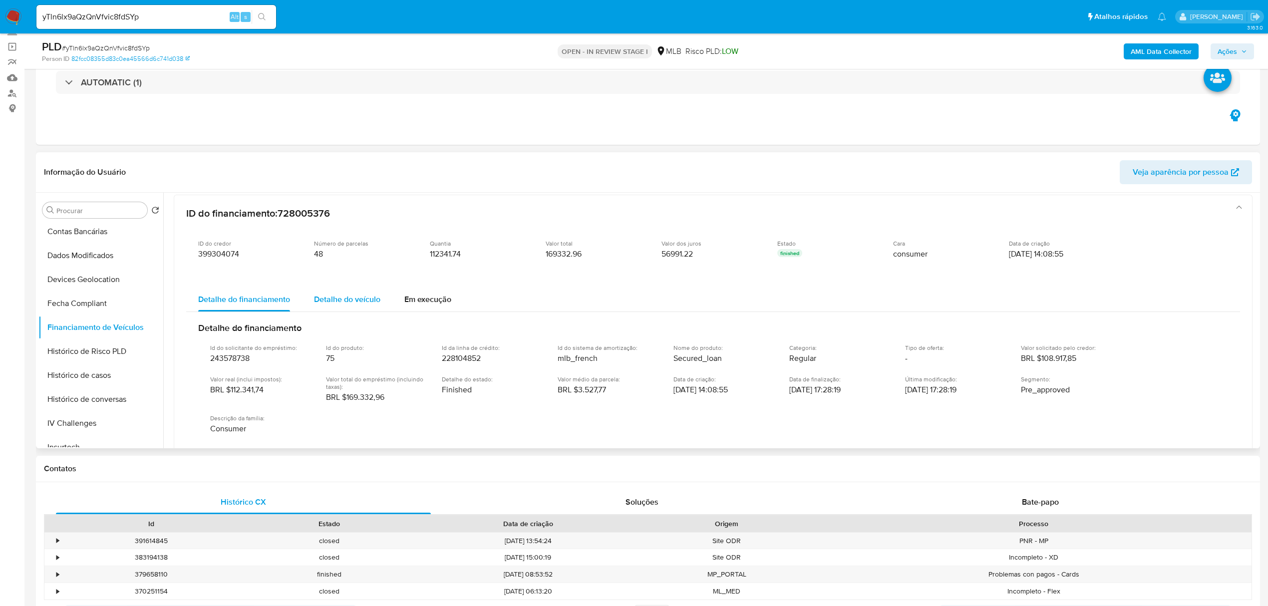
click at [358, 296] on span "Detalhe do veículo" at bounding box center [347, 298] width 66 height 11
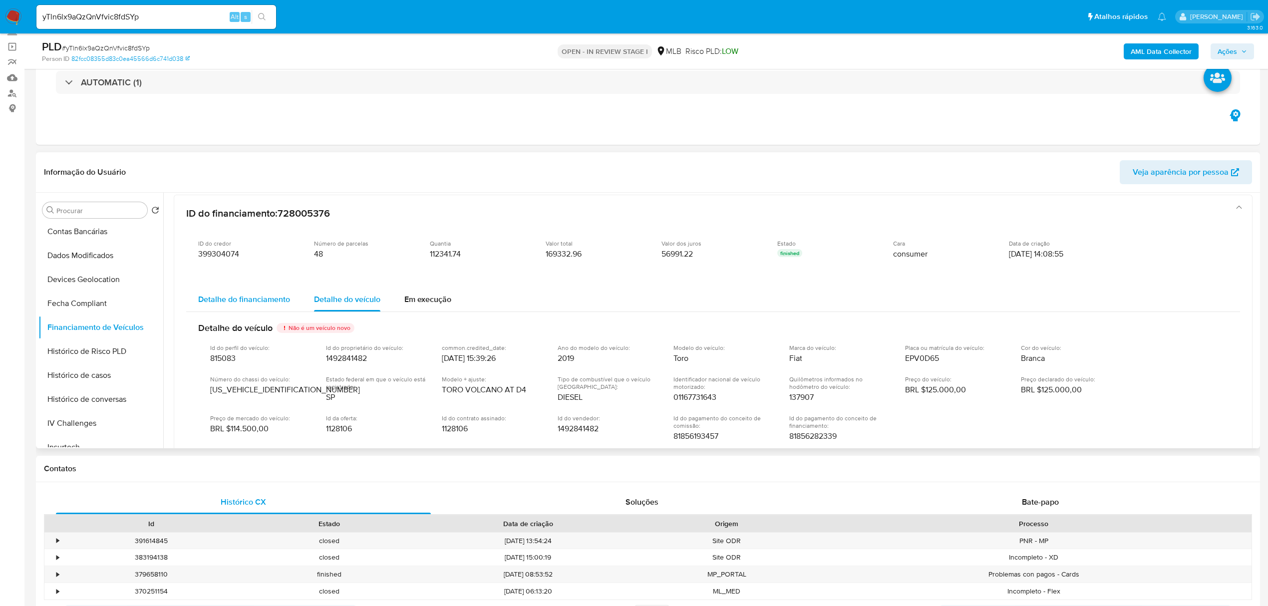
click at [261, 296] on span "Detalhe do financiamento" at bounding box center [244, 298] width 92 height 11
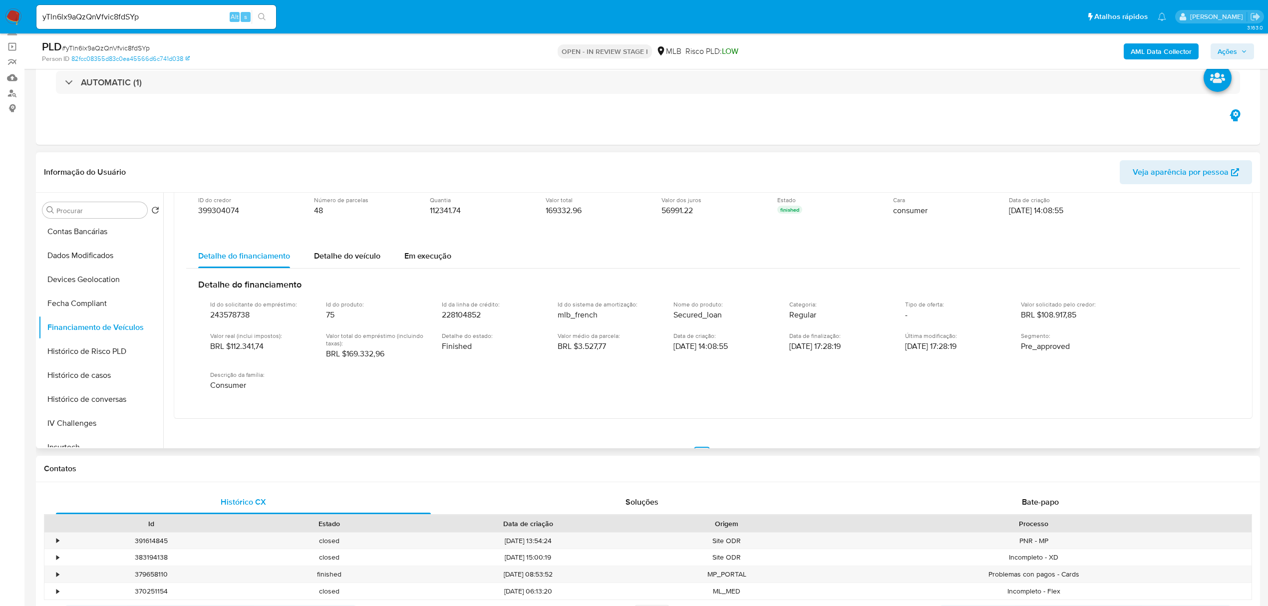
scroll to position [504, 0]
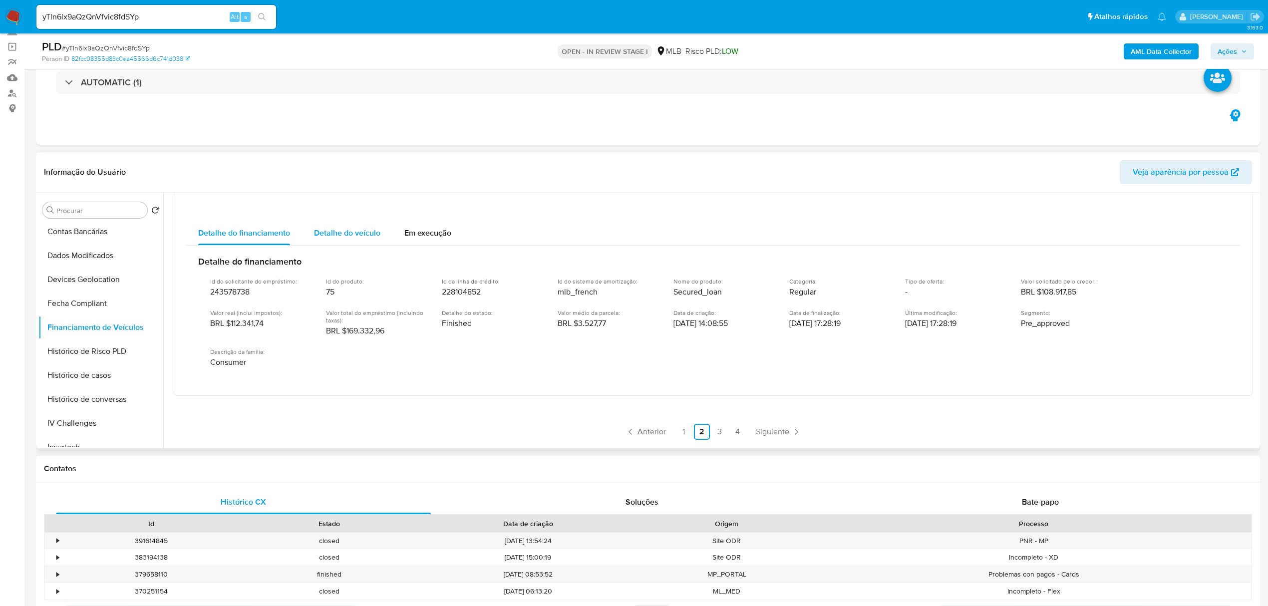
click at [366, 237] on span "Detalhe do veículo" at bounding box center [347, 232] width 66 height 11
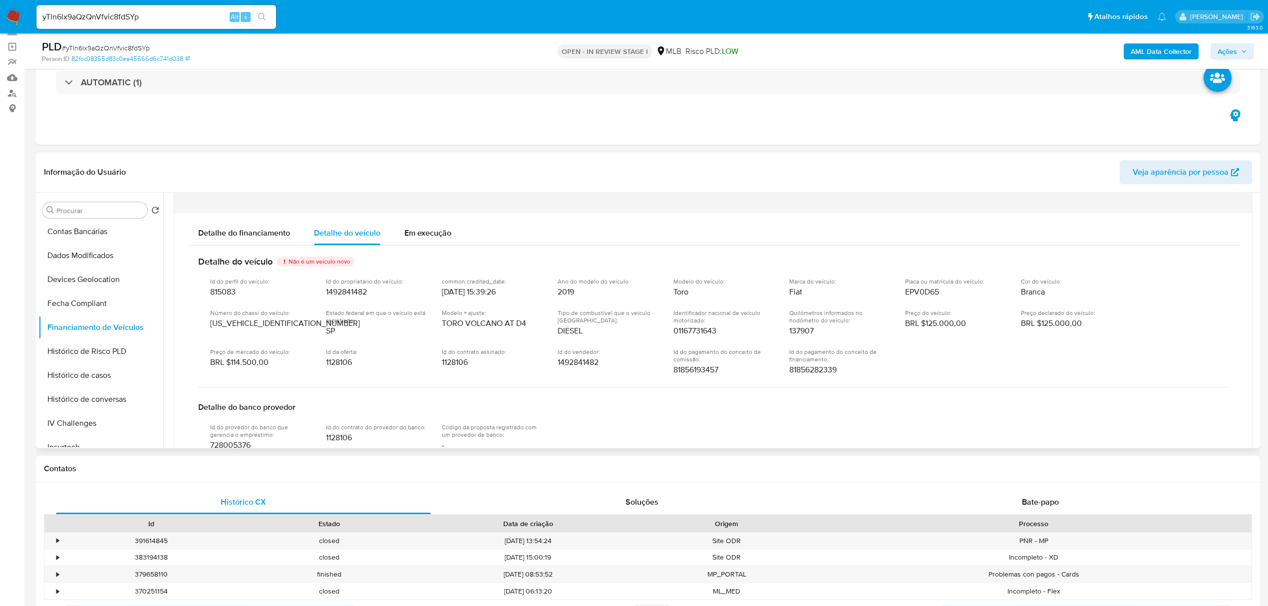
click at [440, 232] on span "Em execução" at bounding box center [427, 232] width 47 height 11
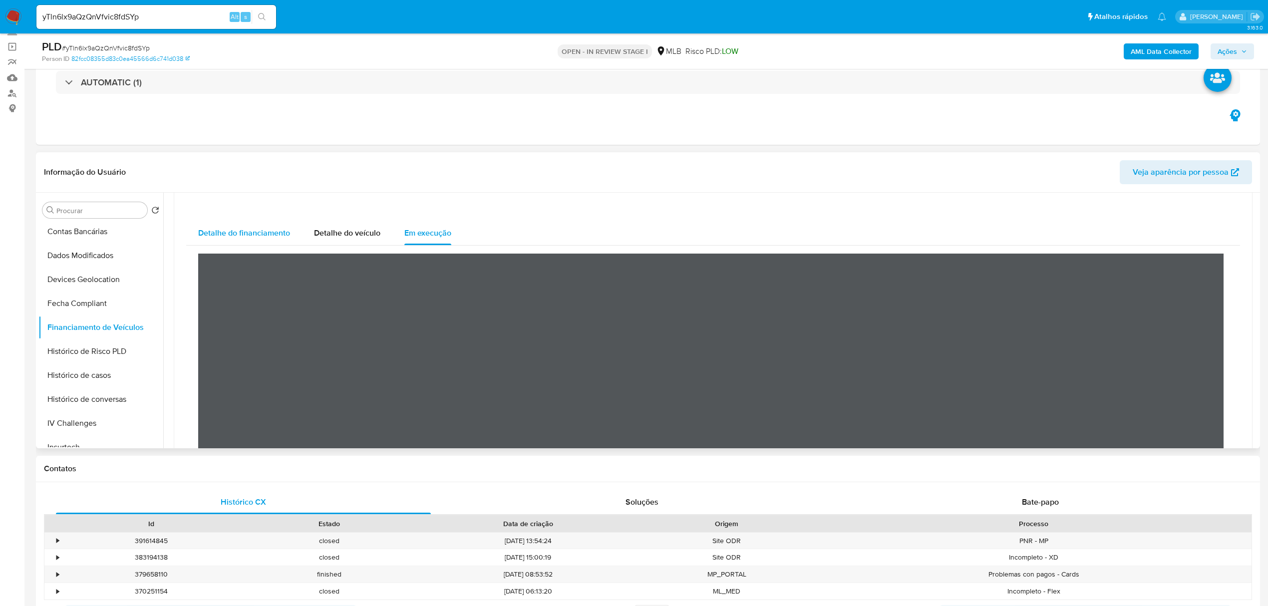
click at [232, 230] on span "Detalhe do financiamento" at bounding box center [244, 232] width 92 height 11
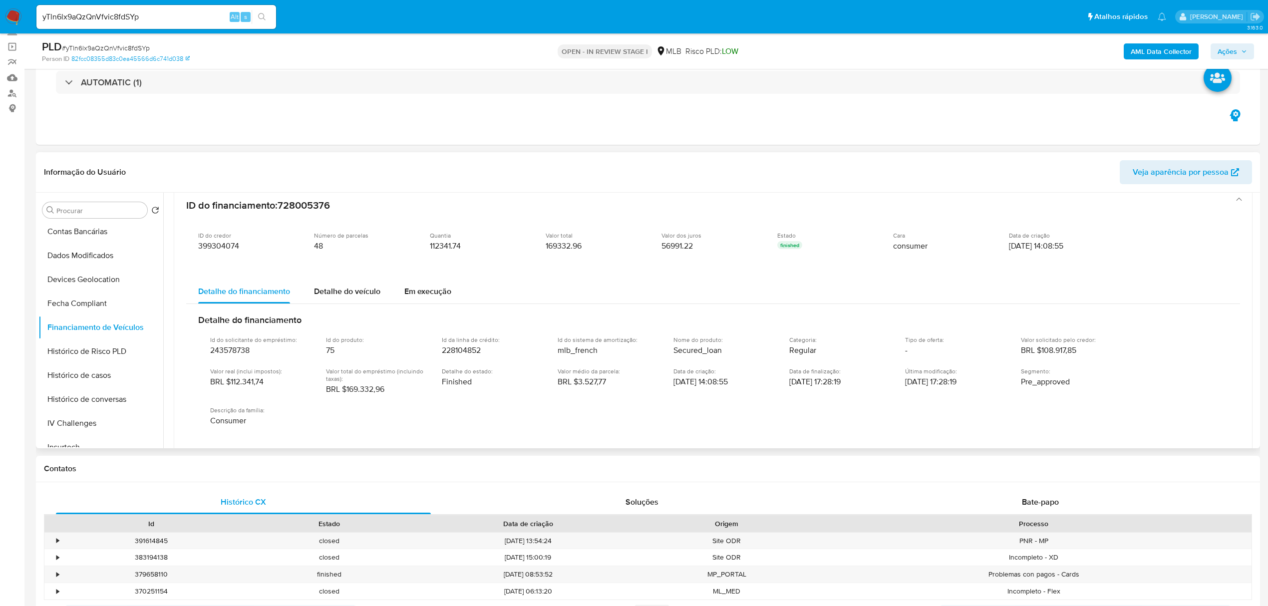
scroll to position [371, 0]
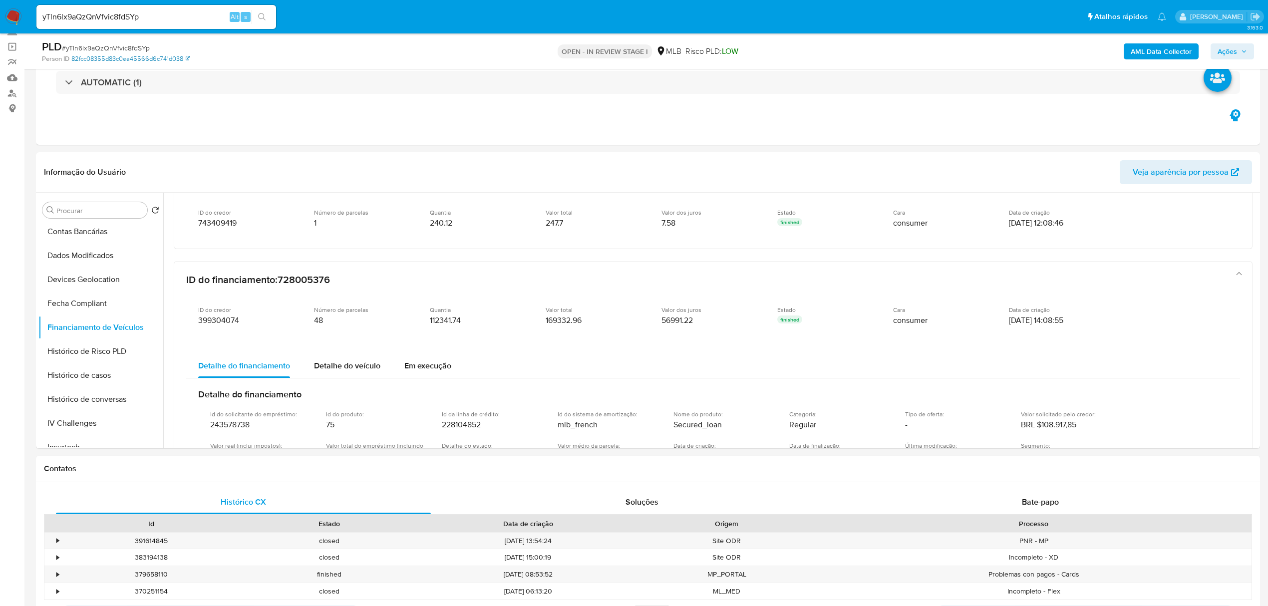
click at [105, 61] on link "82fcc08355d83c0ea45566d6c741d038" at bounding box center [130, 58] width 118 height 9
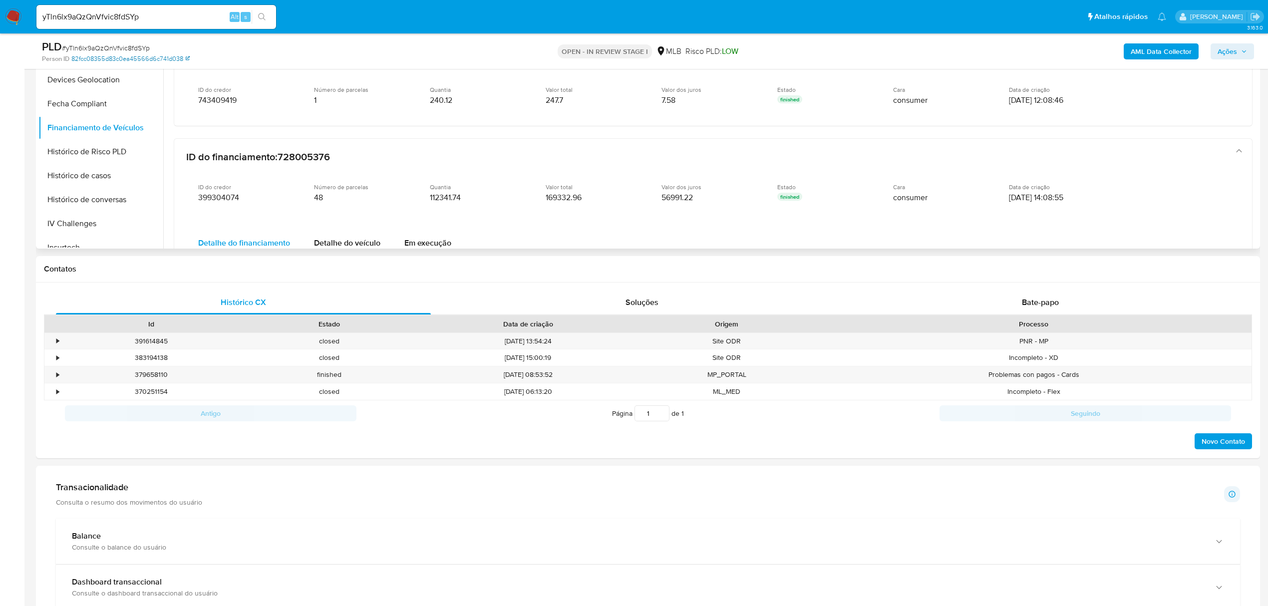
scroll to position [172, 0]
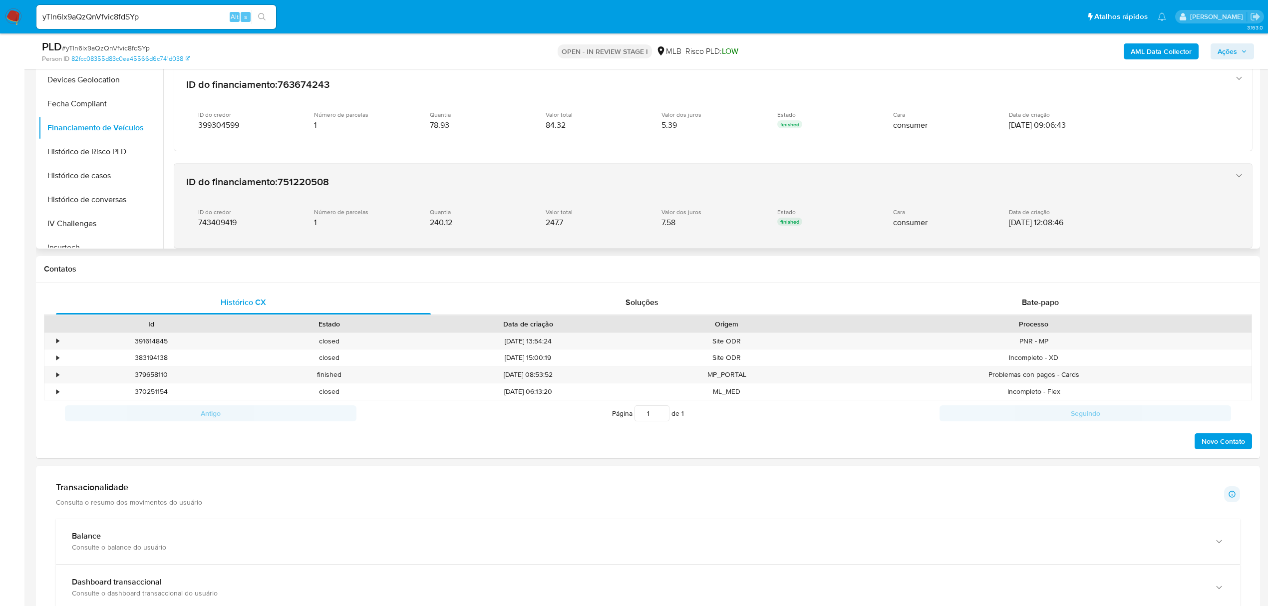
click at [354, 208] on span "Número de parcelas" at bounding box center [341, 211] width 54 height 7
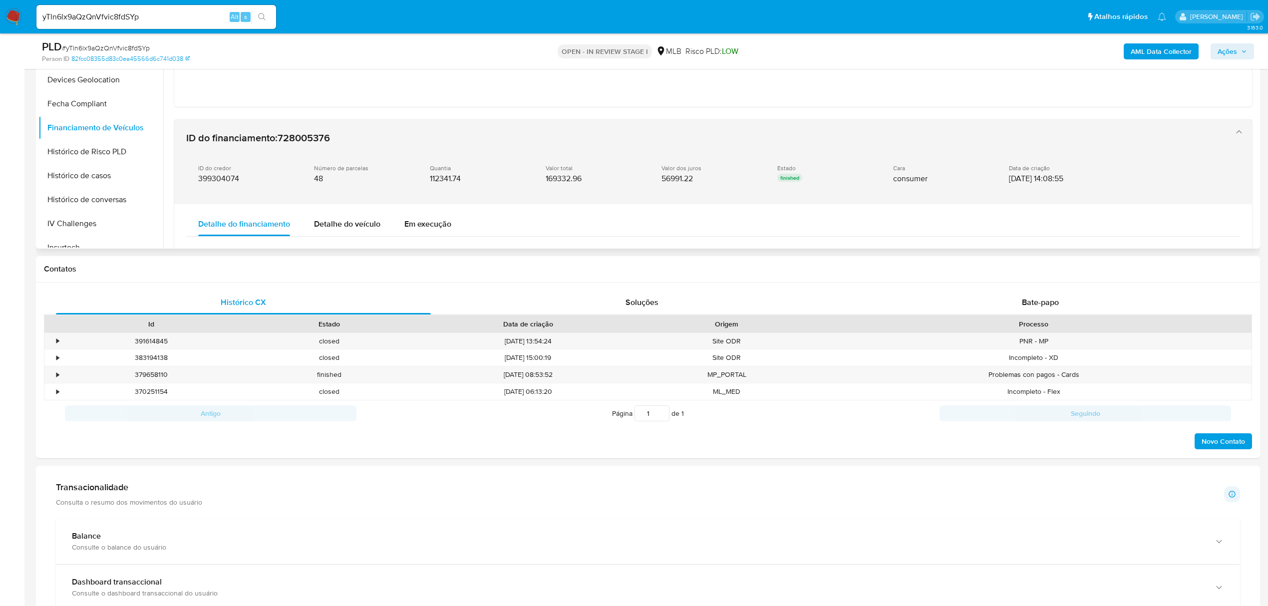
scroll to position [372, 0]
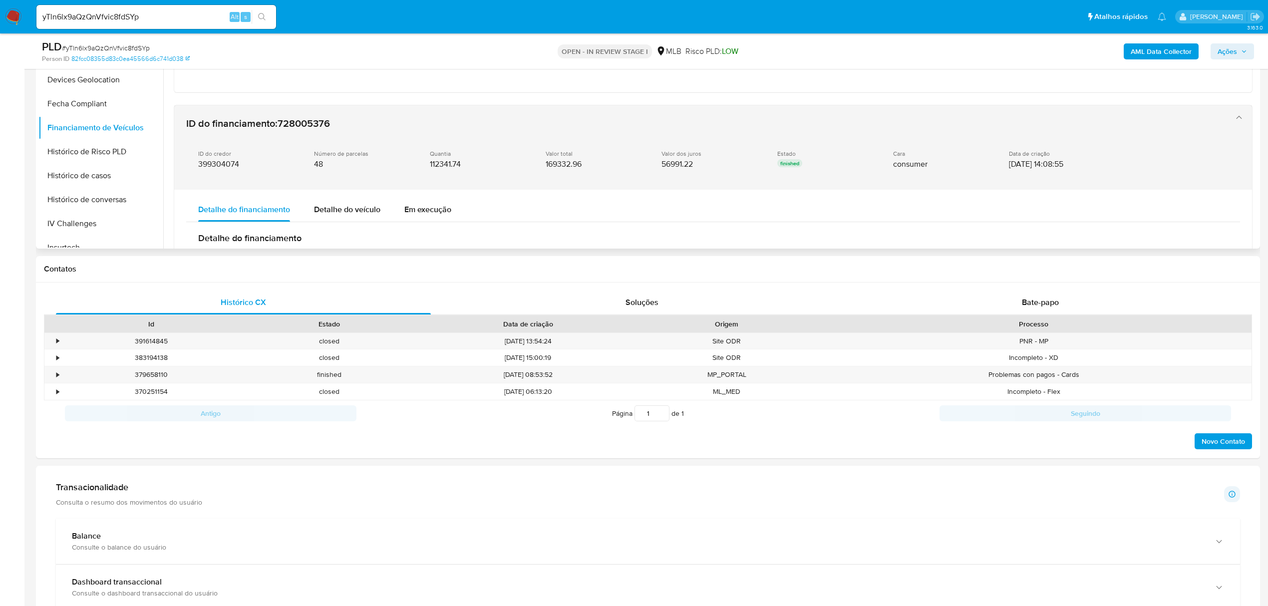
click at [448, 172] on div "ID do credor 399304074 Número de parcelas 48 Quantia 112341.74 Valor total 1693…" at bounding box center [703, 160] width 1034 height 36
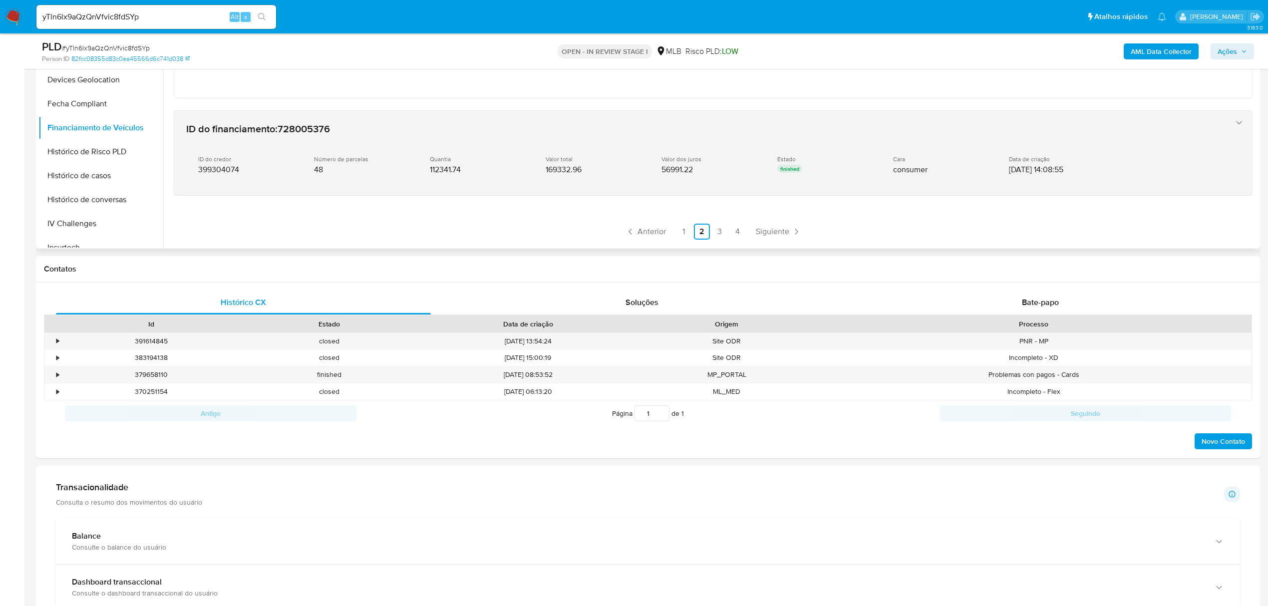
click at [448, 172] on span "112341.74" at bounding box center [445, 170] width 31 height 10
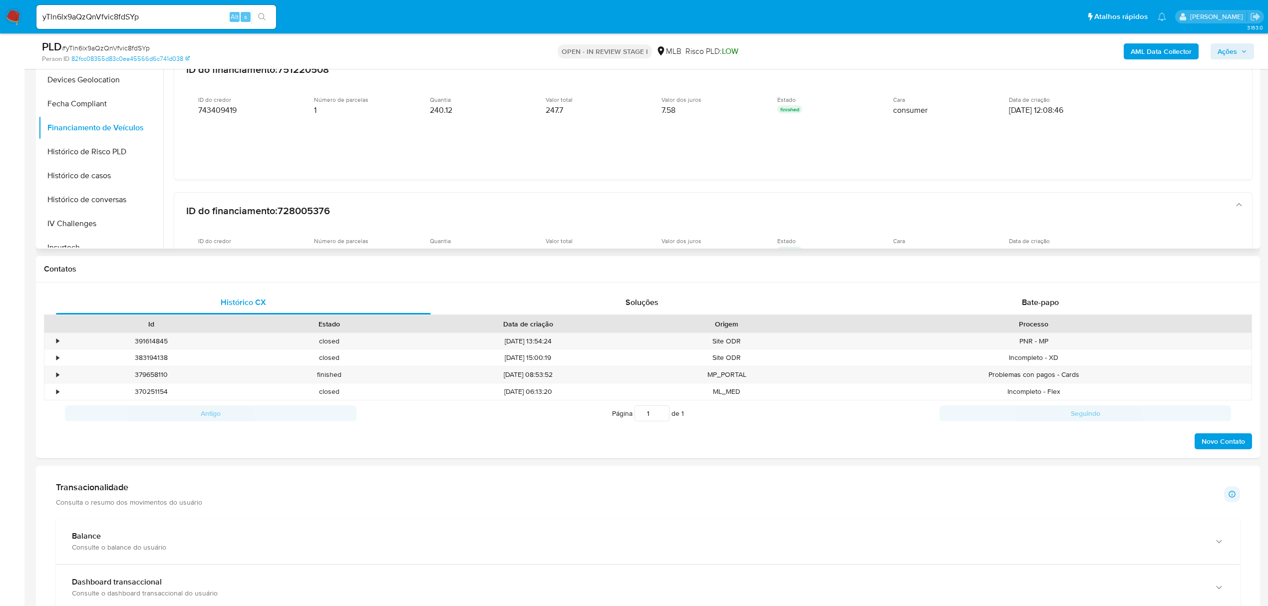
scroll to position [283, 0]
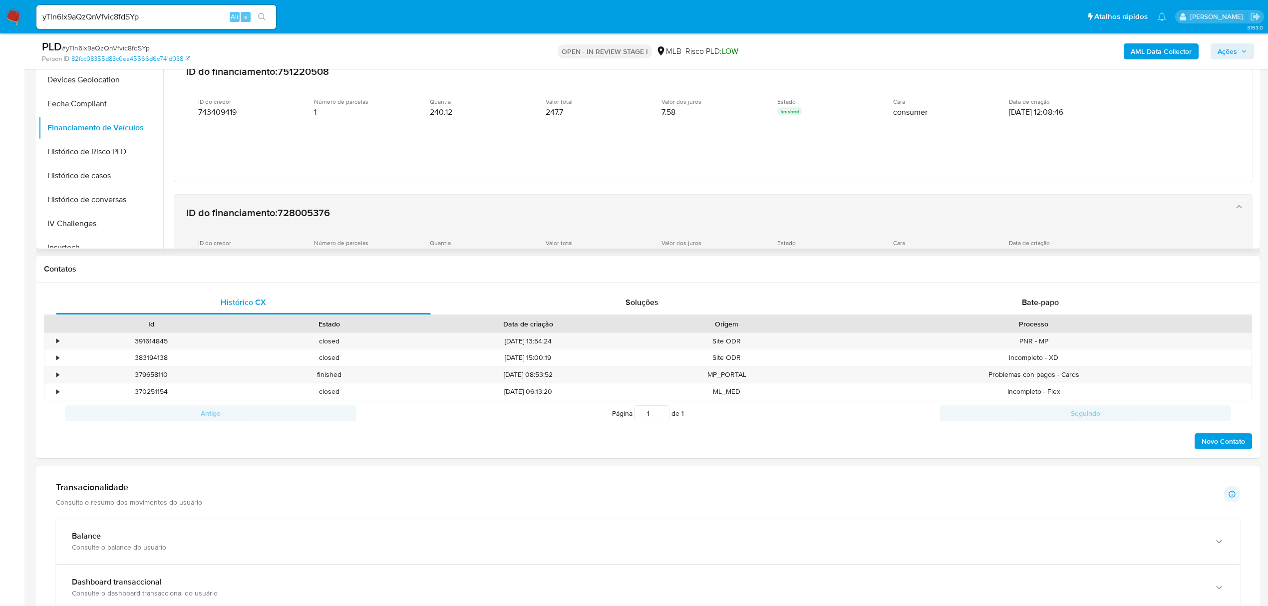
click at [288, 218] on span "728005376" at bounding box center [304, 212] width 52 height 15
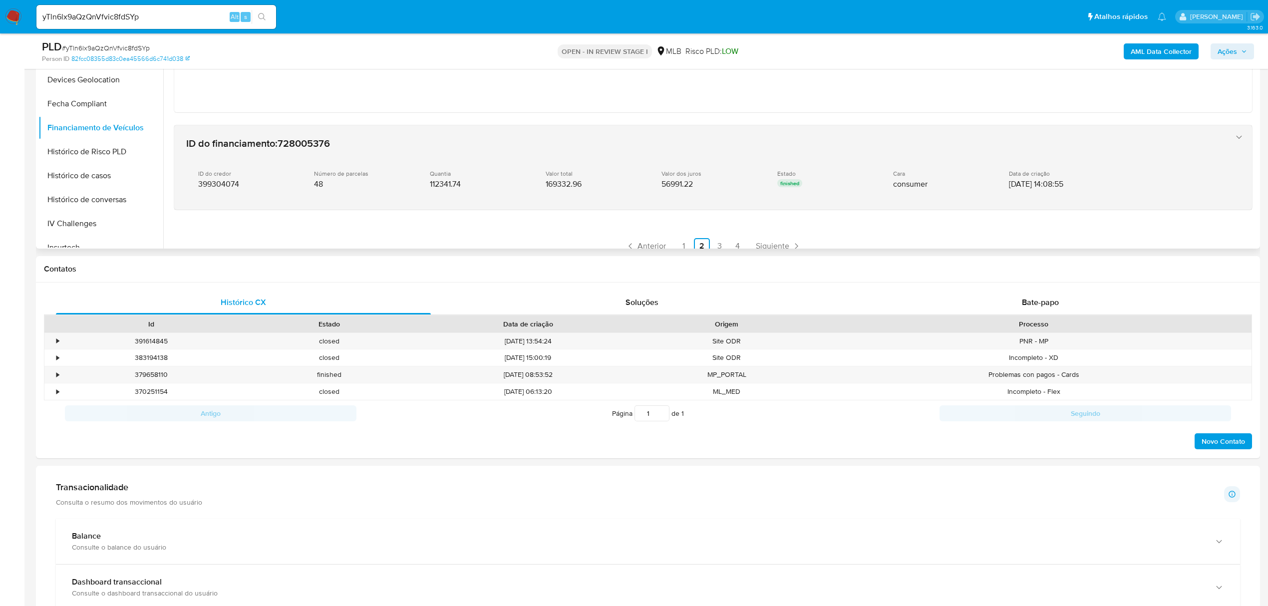
scroll to position [366, 0]
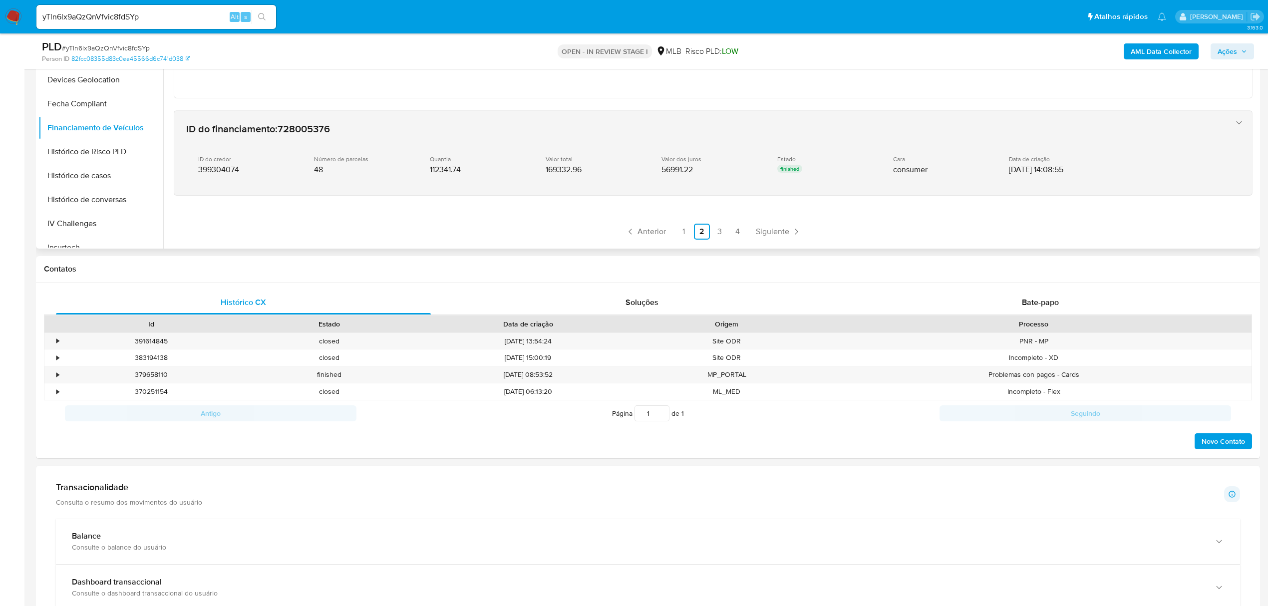
click at [682, 165] on span "56991.22" at bounding box center [676, 170] width 31 height 10
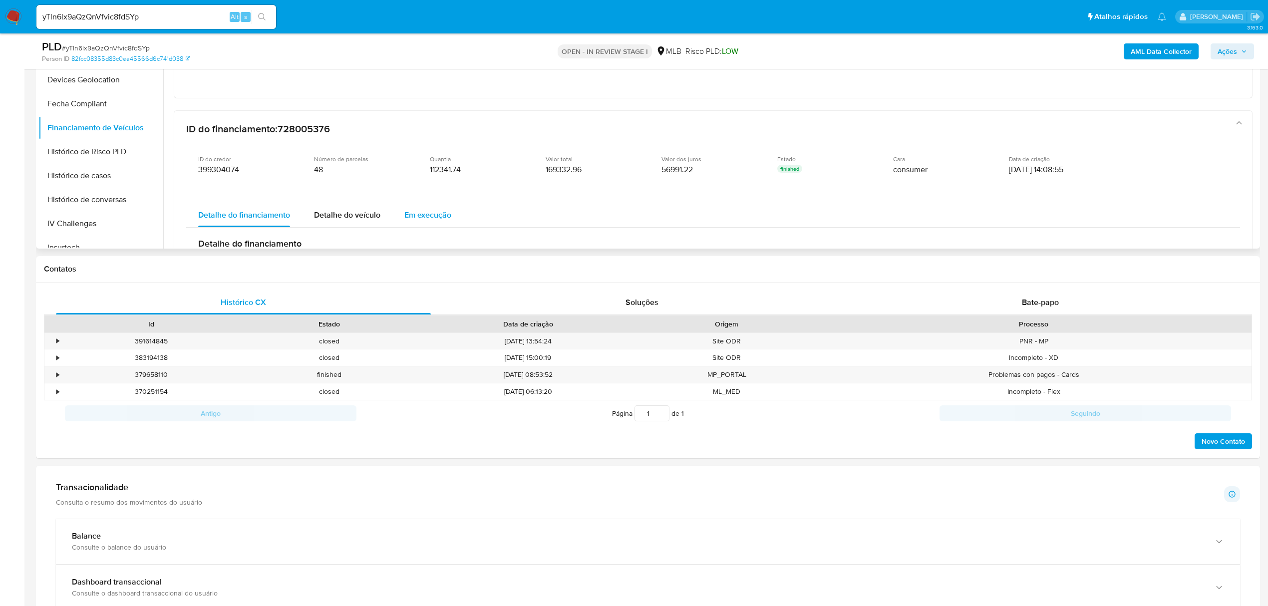
click at [428, 212] on span "Em execução" at bounding box center [427, 214] width 47 height 11
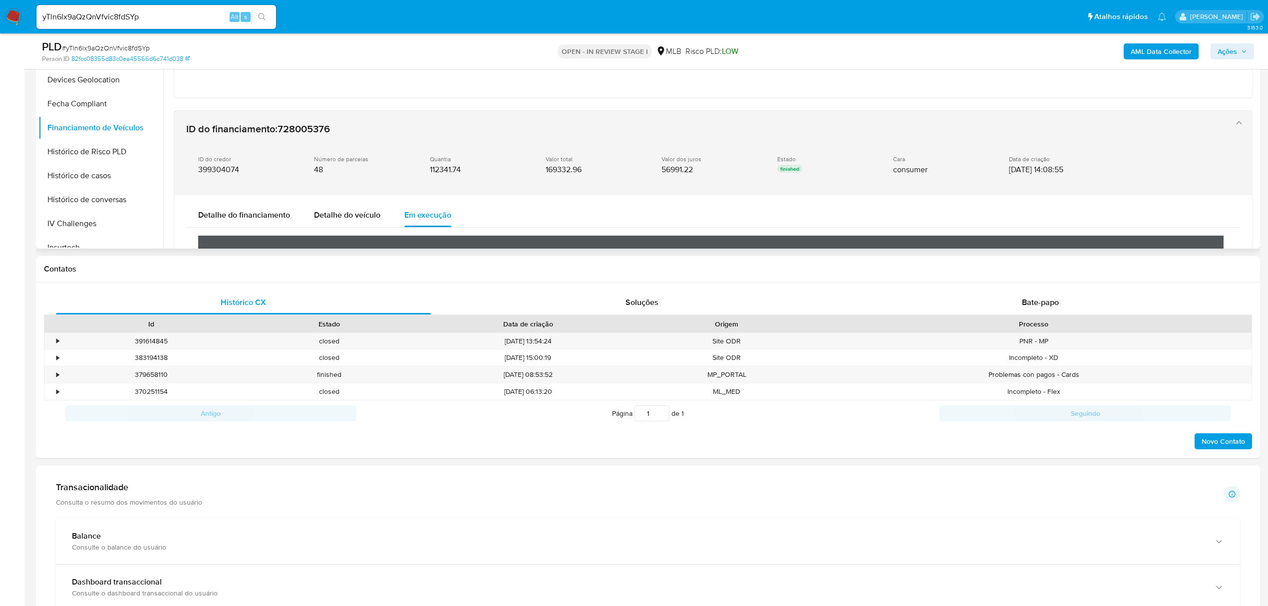
scroll to position [500, 0]
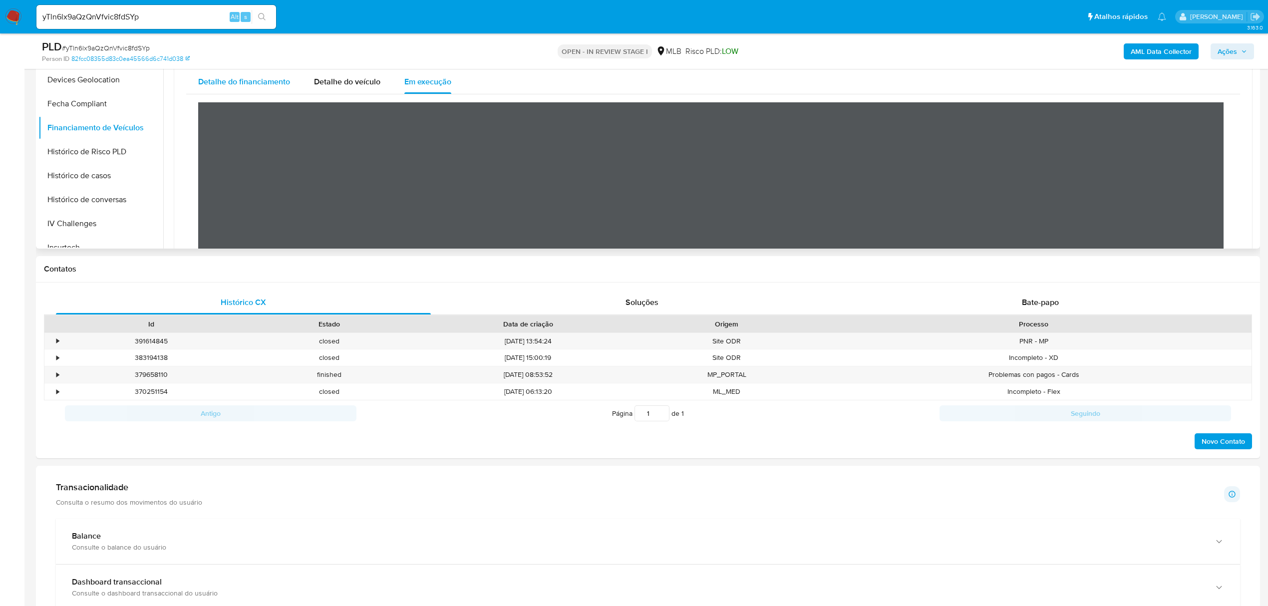
click at [248, 81] on span "Detalhe do financiamento" at bounding box center [244, 81] width 92 height 11
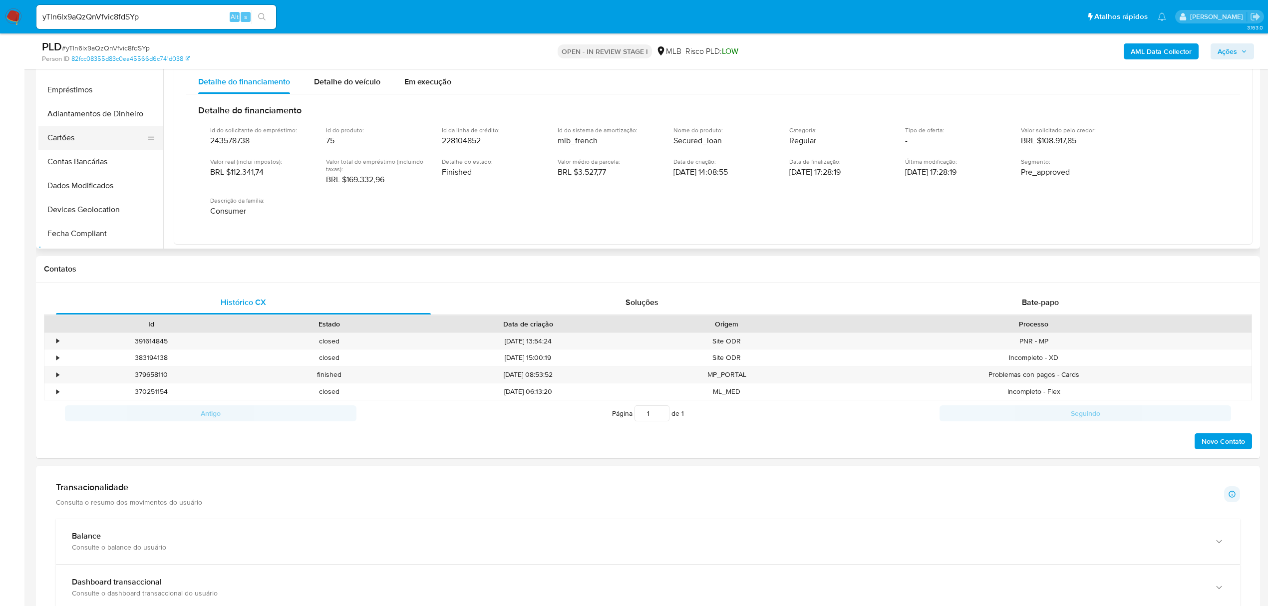
scroll to position [133, 0]
click at [84, 96] on button "Empréstimos" at bounding box center [96, 93] width 117 height 24
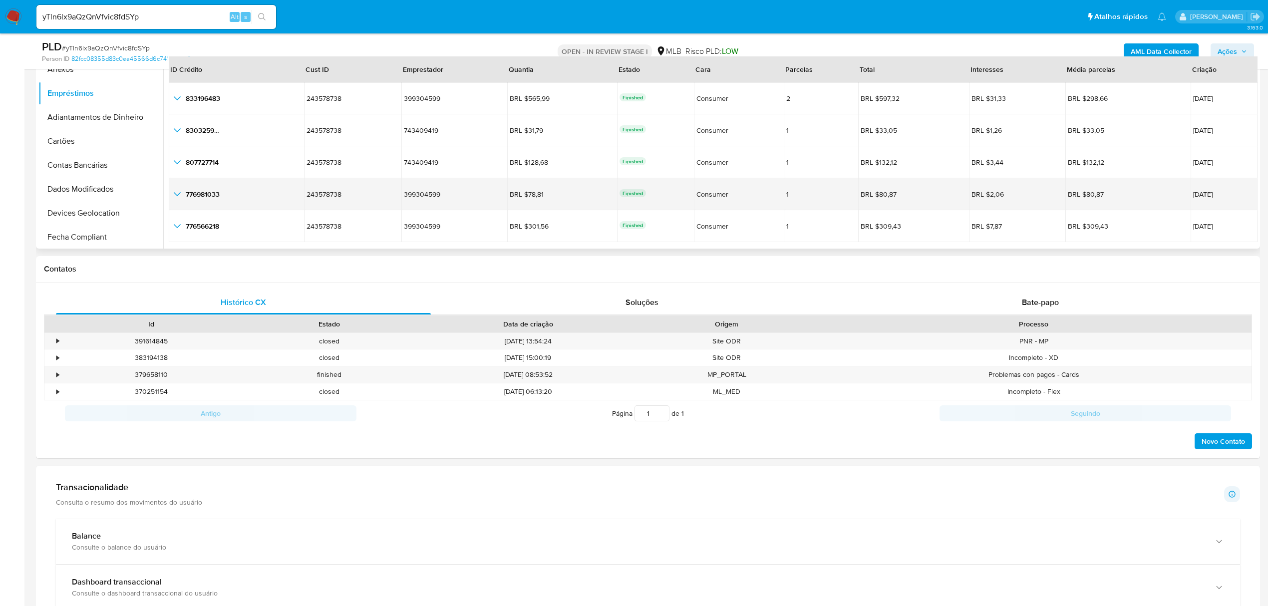
scroll to position [23, 0]
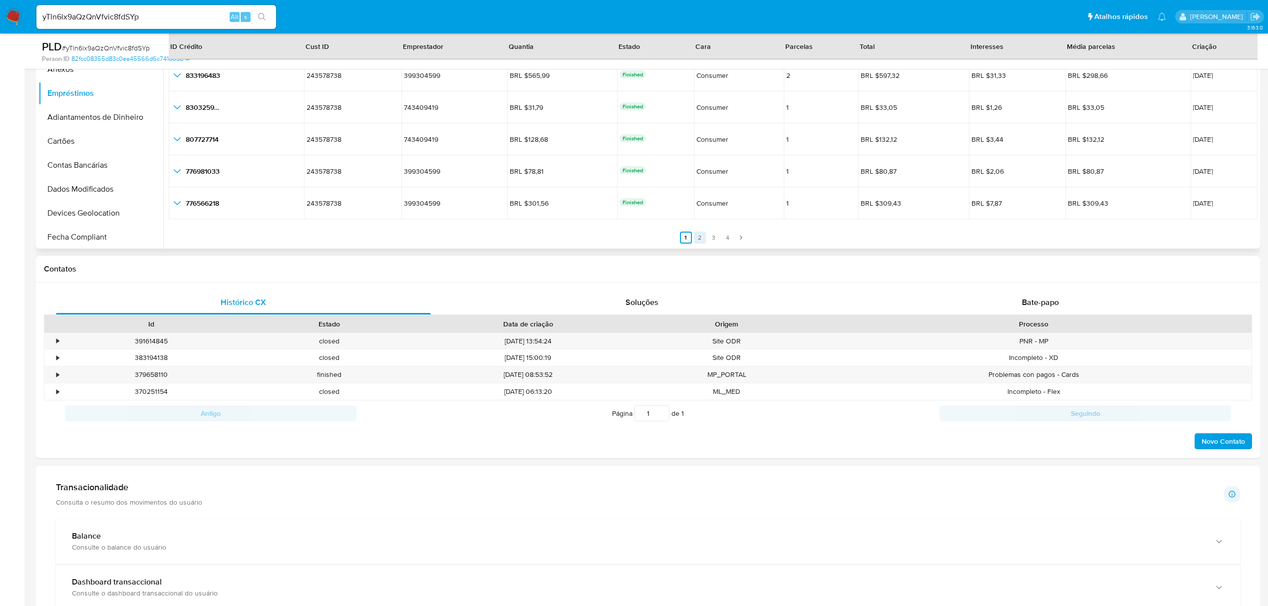
click at [695, 240] on link "2" at bounding box center [700, 238] width 12 height 12
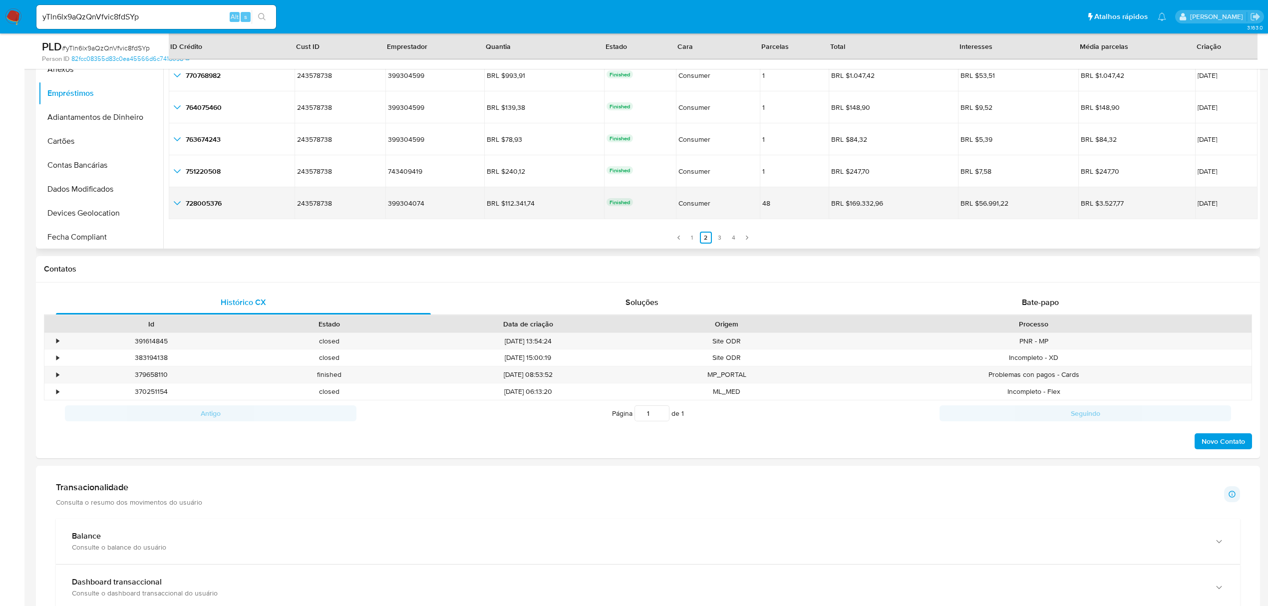
click at [530, 209] on td "BRL $112.341,74 BRL $112.341,74" at bounding box center [544, 203] width 120 height 32
click at [180, 202] on icon "button_show_hidden_detail_by_id_4" at bounding box center [177, 203] width 7 height 4
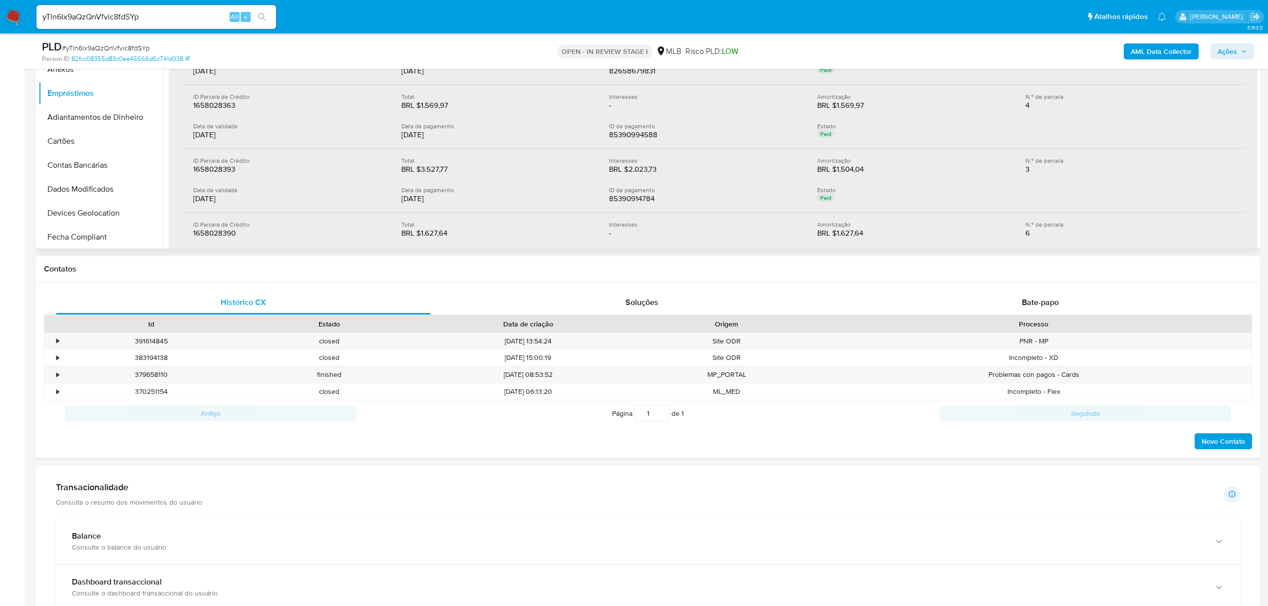
scroll to position [356, 0]
click at [768, 226] on link "10" at bounding box center [770, 224] width 12 height 12
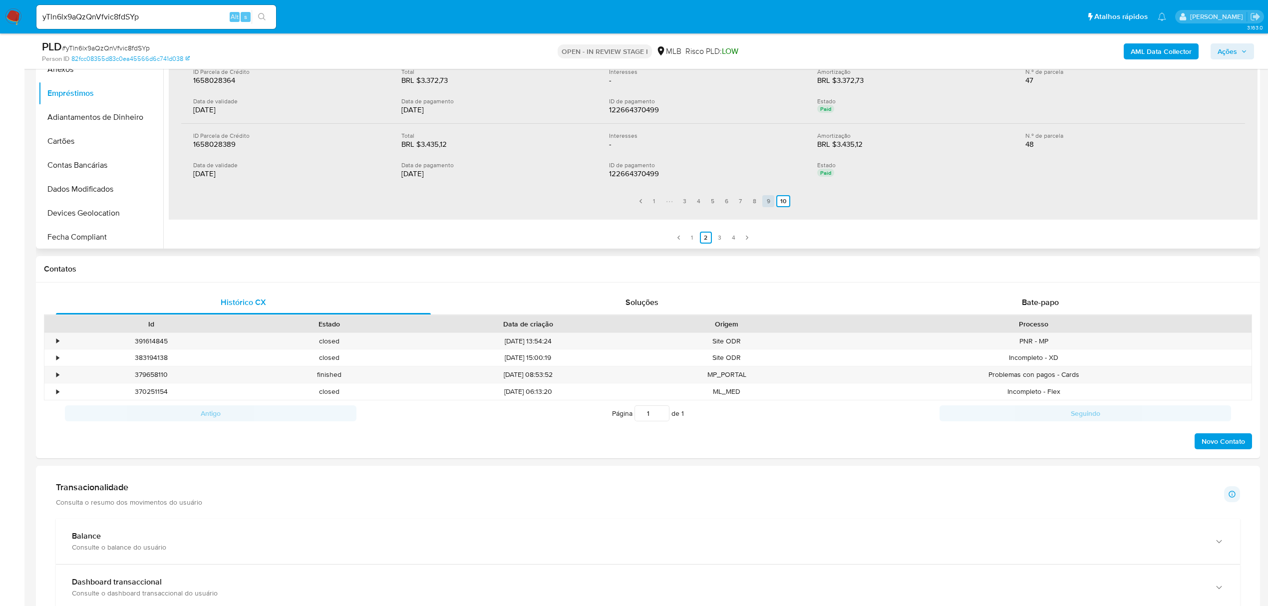
scroll to position [228, 0]
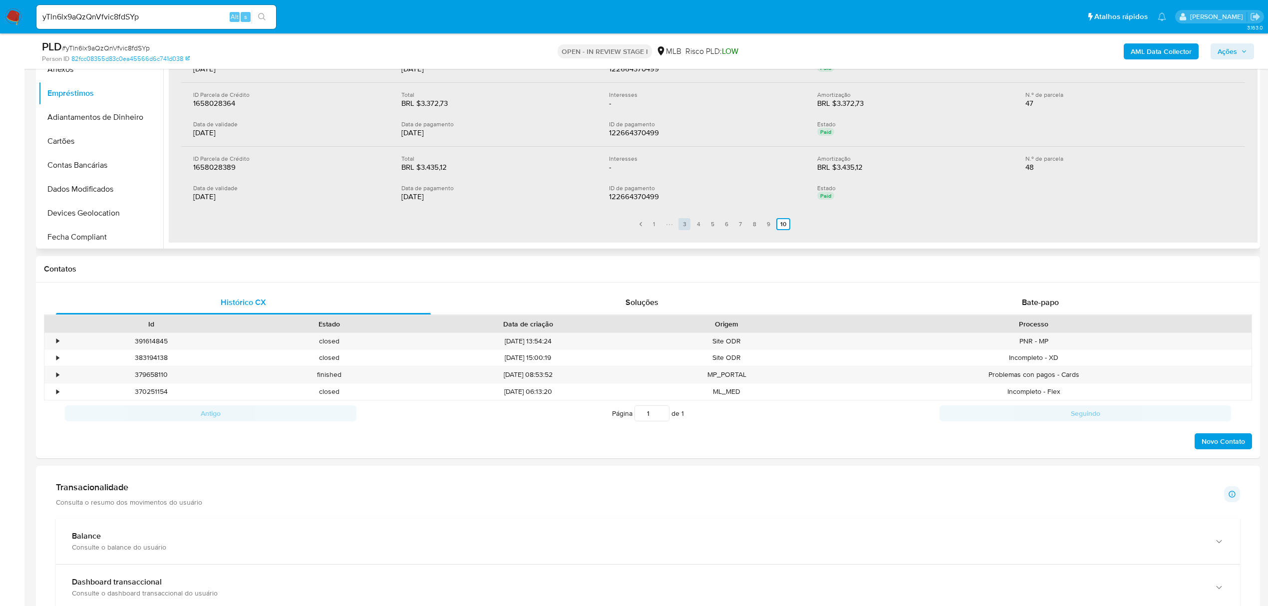
click at [680, 226] on link "3" at bounding box center [684, 224] width 12 height 12
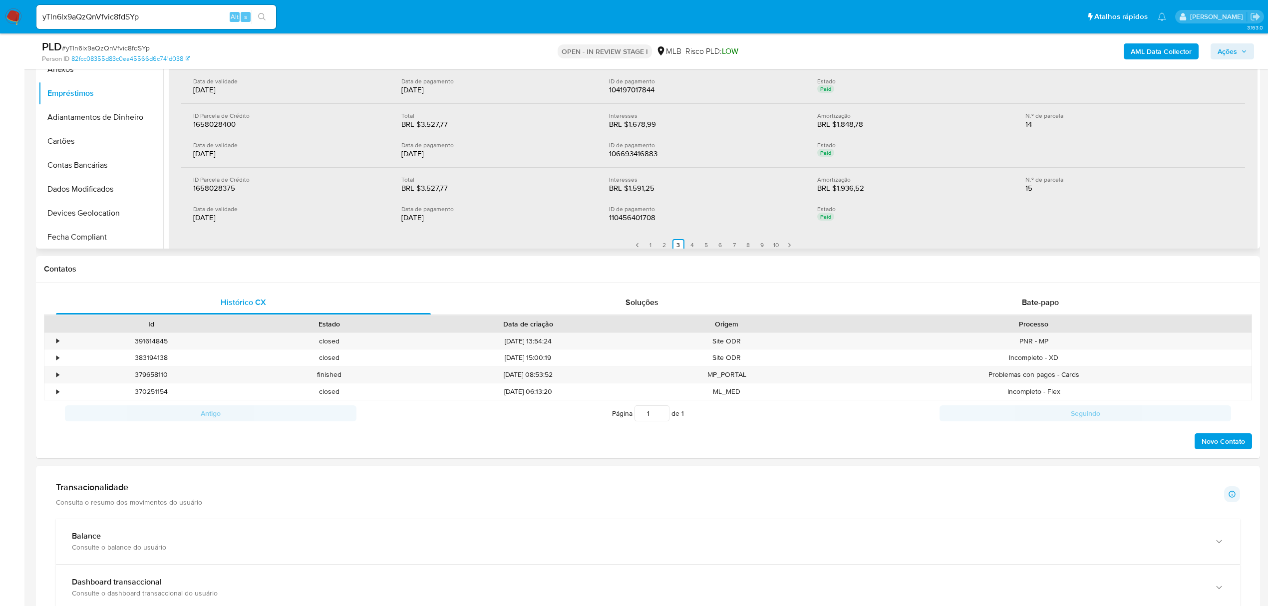
scroll to position [380, 0]
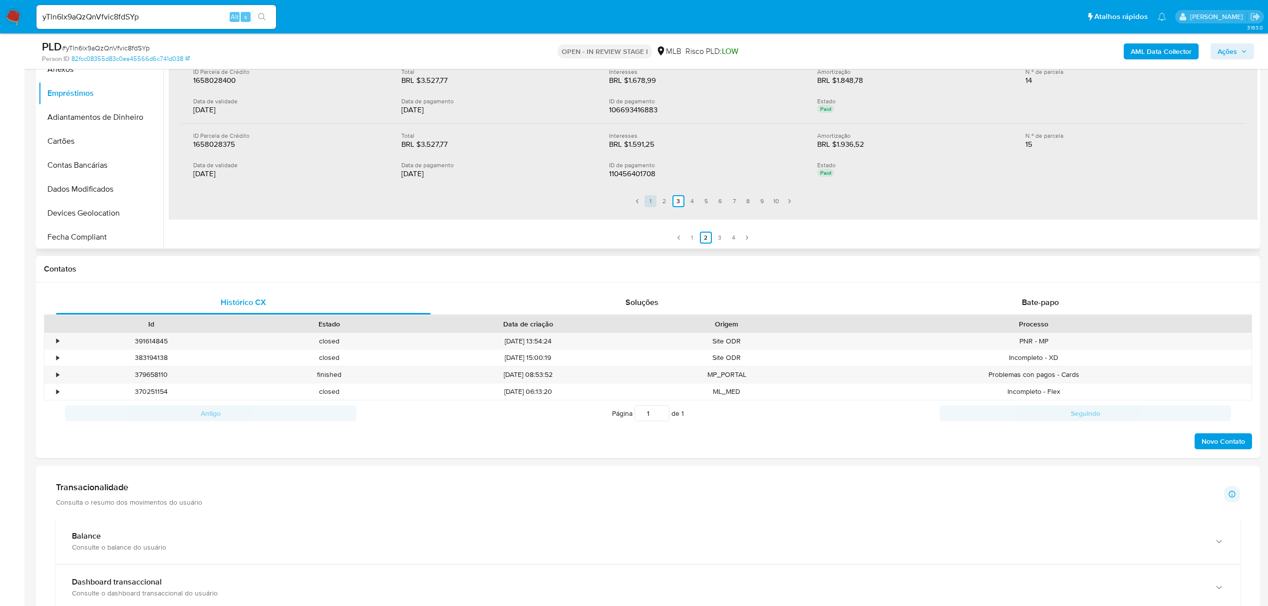
click at [647, 203] on link "1" at bounding box center [650, 201] width 12 height 12
click at [653, 200] on link "2" at bounding box center [658, 201] width 12 height 12
click at [647, 206] on link "1" at bounding box center [650, 201] width 12 height 12
click at [654, 202] on link "2" at bounding box center [658, 201] width 12 height 12
click at [673, 202] on link "3" at bounding box center [678, 201] width 12 height 12
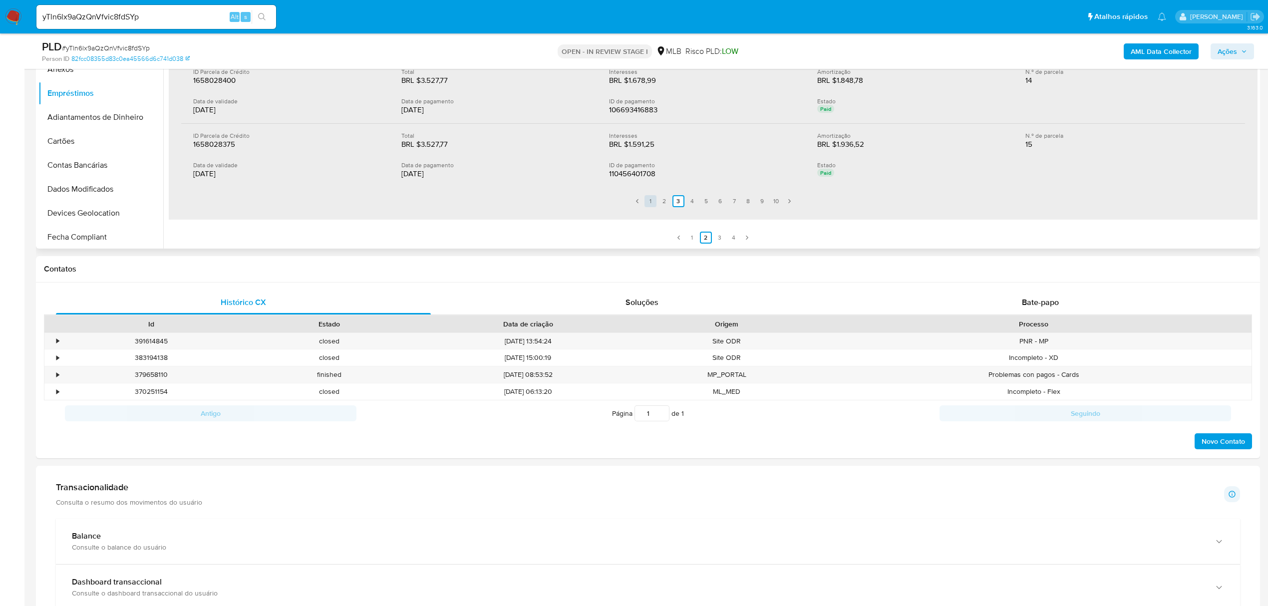
click at [651, 200] on link "1" at bounding box center [650, 201] width 12 height 12
click at [671, 204] on link "3" at bounding box center [672, 201] width 12 height 12
click at [663, 204] on link "2" at bounding box center [664, 201] width 12 height 12
click at [674, 200] on link "3" at bounding box center [678, 201] width 12 height 12
click at [690, 202] on link "4" at bounding box center [692, 201] width 12 height 12
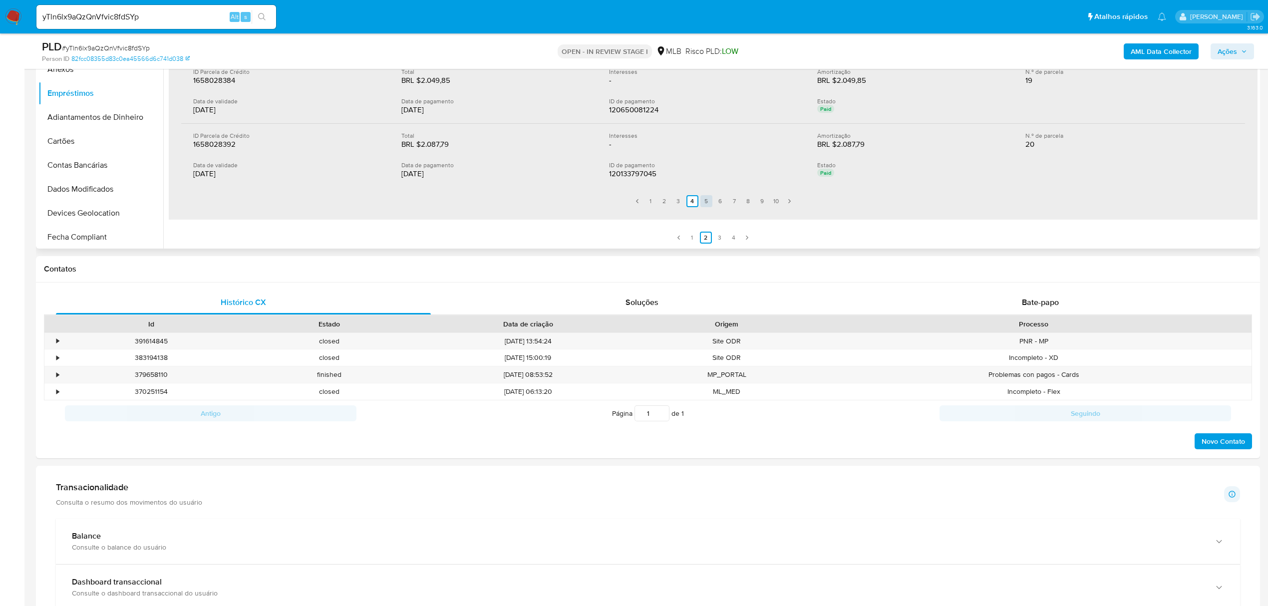
click at [703, 201] on link "5" at bounding box center [706, 201] width 12 height 12
click at [691, 200] on link "4" at bounding box center [692, 201] width 12 height 12
click at [701, 201] on link "5" at bounding box center [706, 201] width 12 height 12
click at [719, 204] on link "6" at bounding box center [720, 201] width 12 height 12
click at [730, 201] on link "7" at bounding box center [734, 201] width 12 height 12
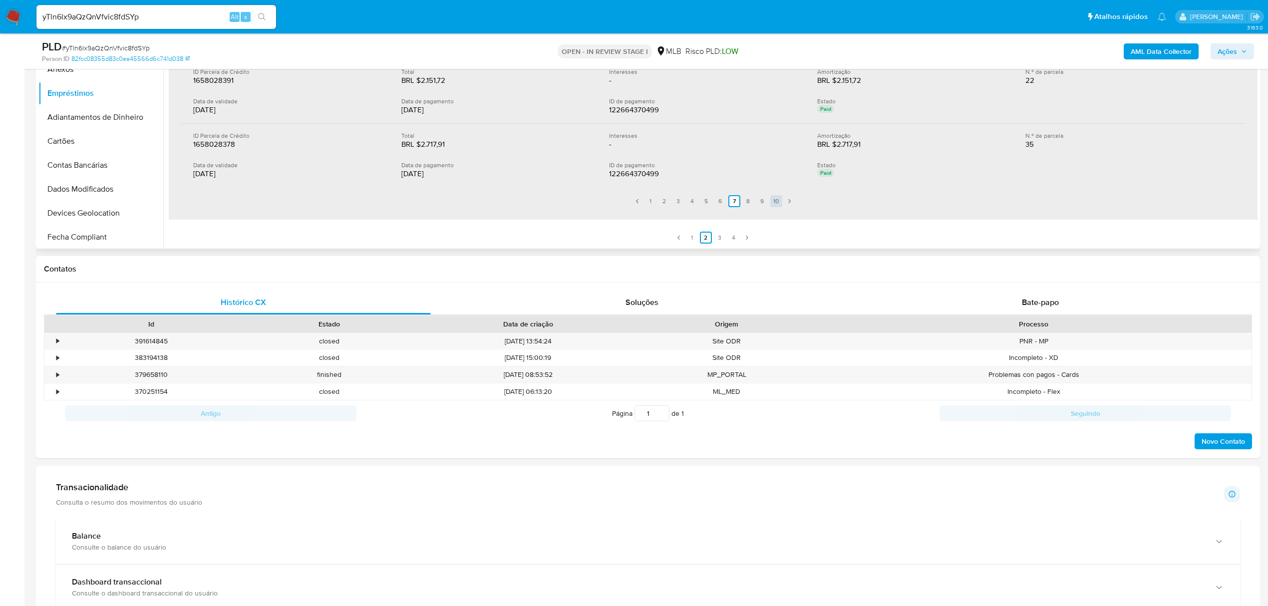
click at [772, 202] on link "10" at bounding box center [776, 201] width 12 height 12
click at [710, 204] on link "5" at bounding box center [712, 201] width 12 height 12
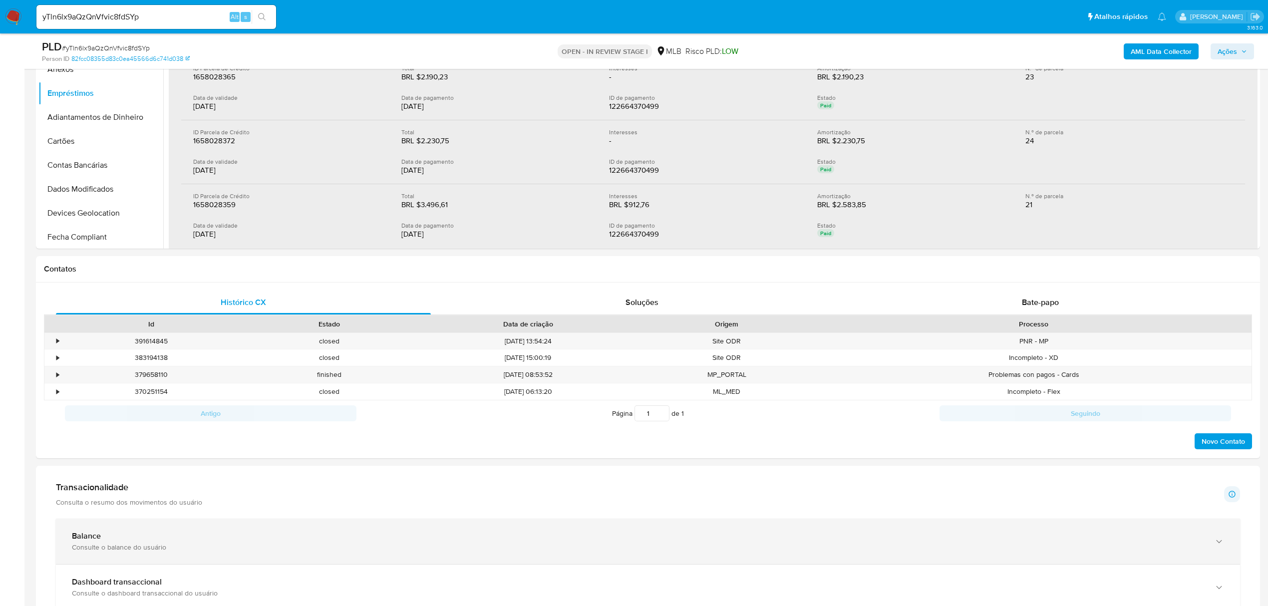
scroll to position [318, 0]
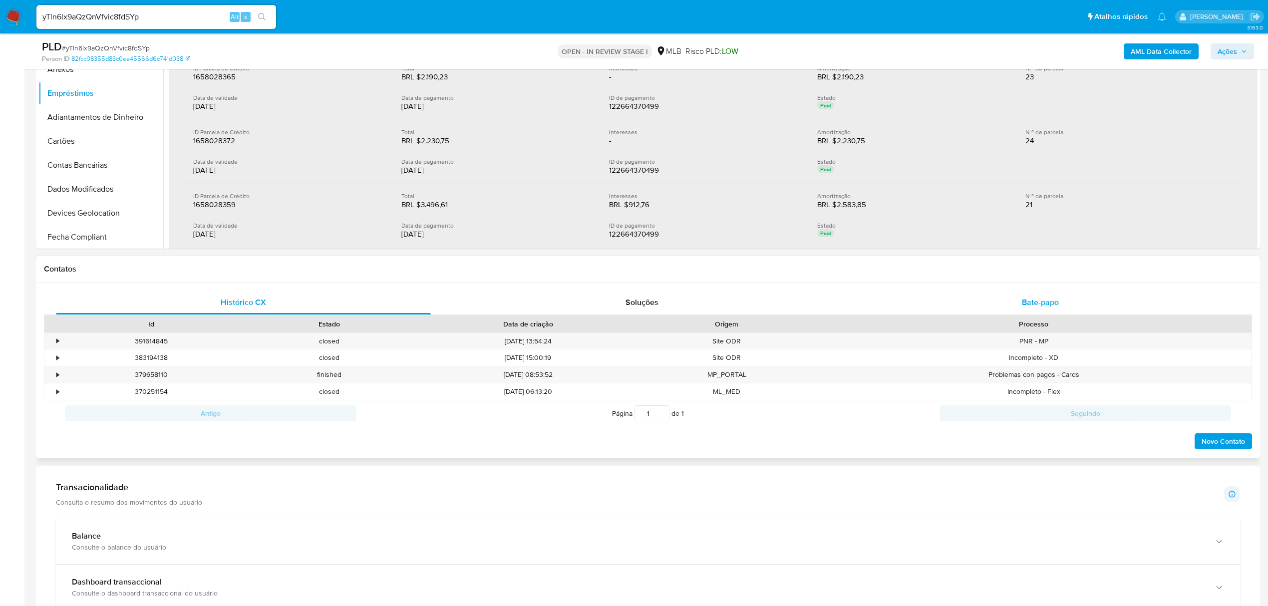
click at [1042, 305] on span "Bate-papo" at bounding box center [1040, 301] width 37 height 11
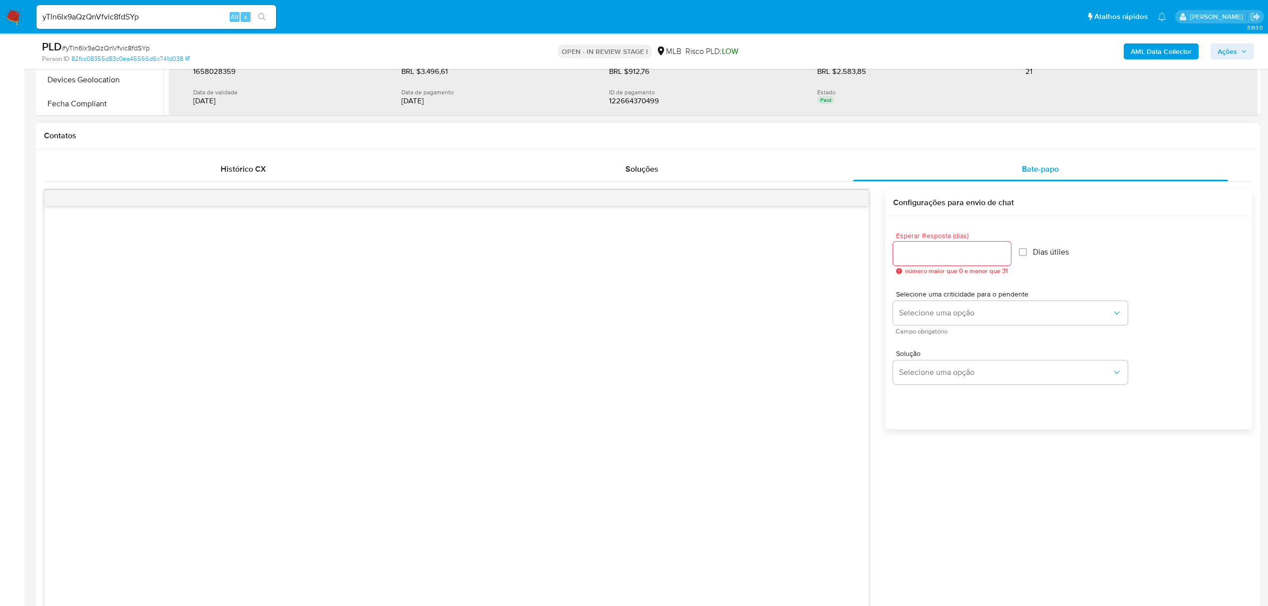
scroll to position [332, 0]
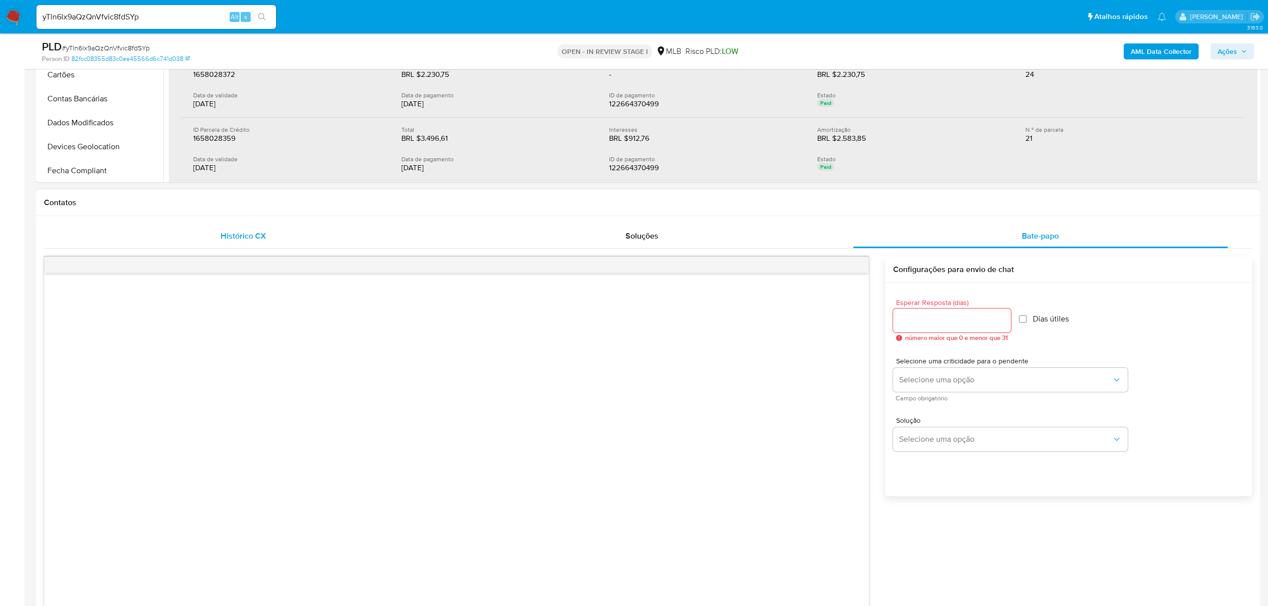
click at [252, 238] on span "Histórico CX" at bounding box center [243, 235] width 45 height 11
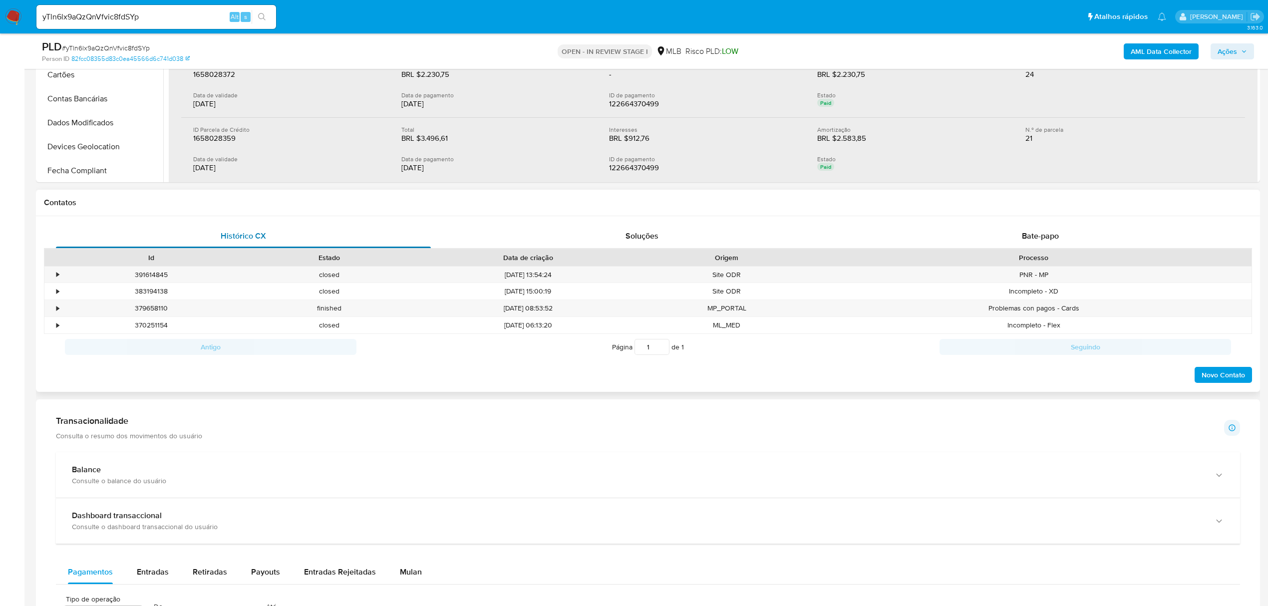
click at [248, 236] on span "Histórico CX" at bounding box center [243, 235] width 45 height 11
click at [1057, 312] on div "Problemas con pagos - Cards" at bounding box center [1034, 308] width 436 height 16
click at [253, 239] on span "Histórico CX" at bounding box center [243, 235] width 45 height 11
click at [57, 274] on div "•" at bounding box center [57, 274] width 2 height 9
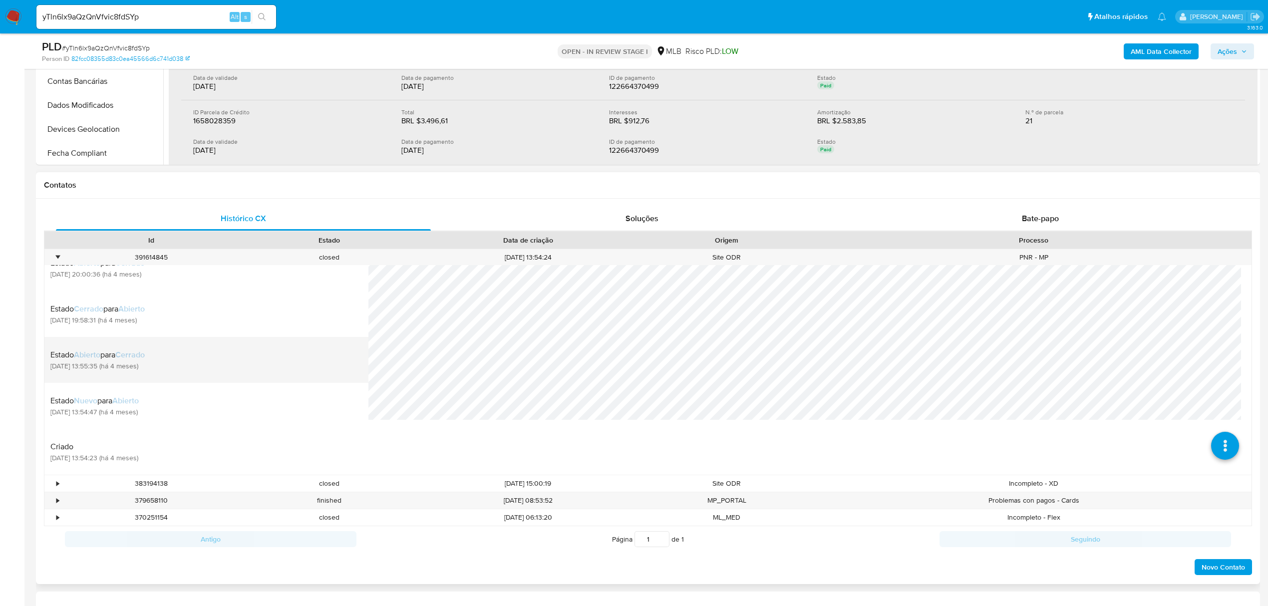
scroll to position [466, 0]
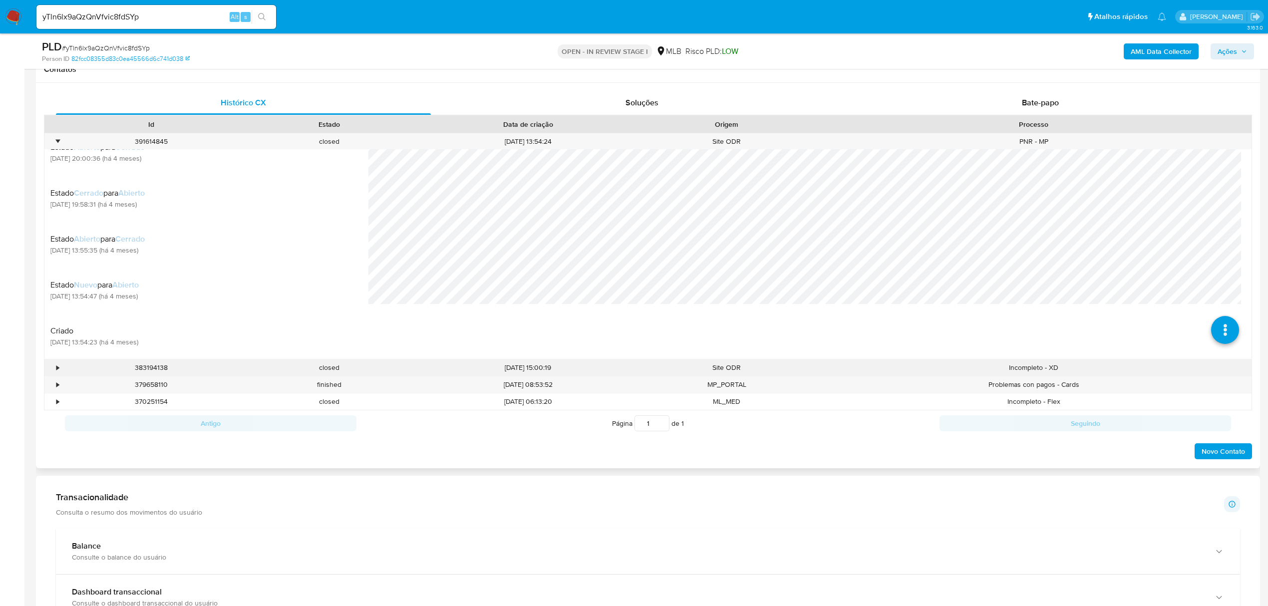
click at [55, 369] on div "•" at bounding box center [52, 367] width 17 height 16
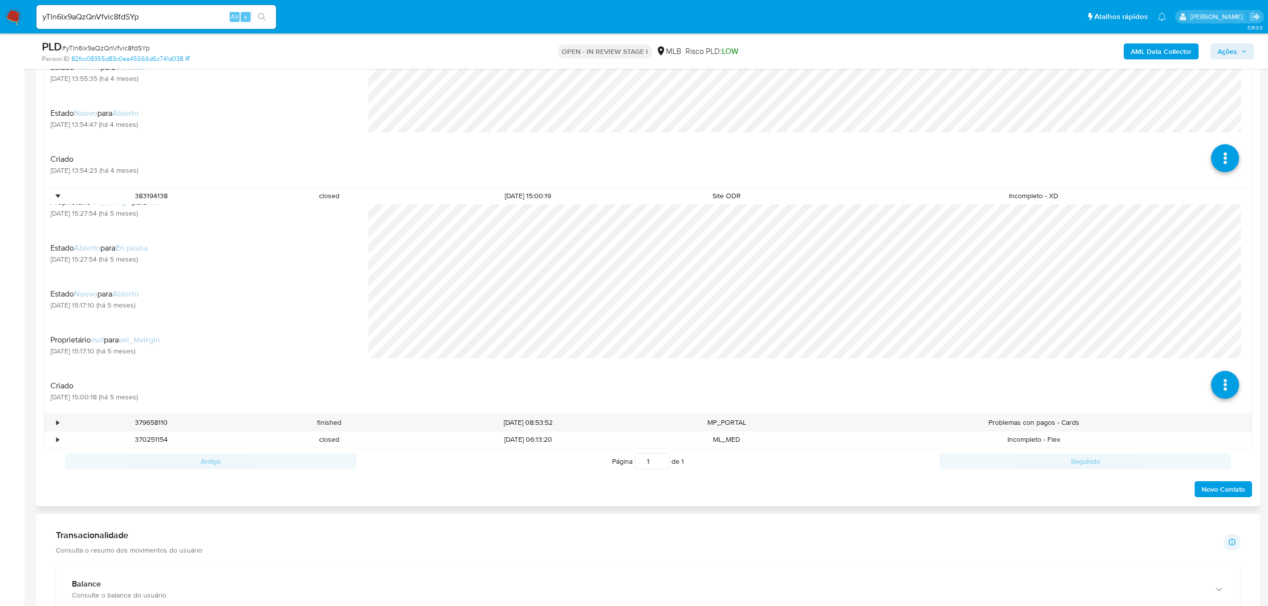
scroll to position [665, 0]
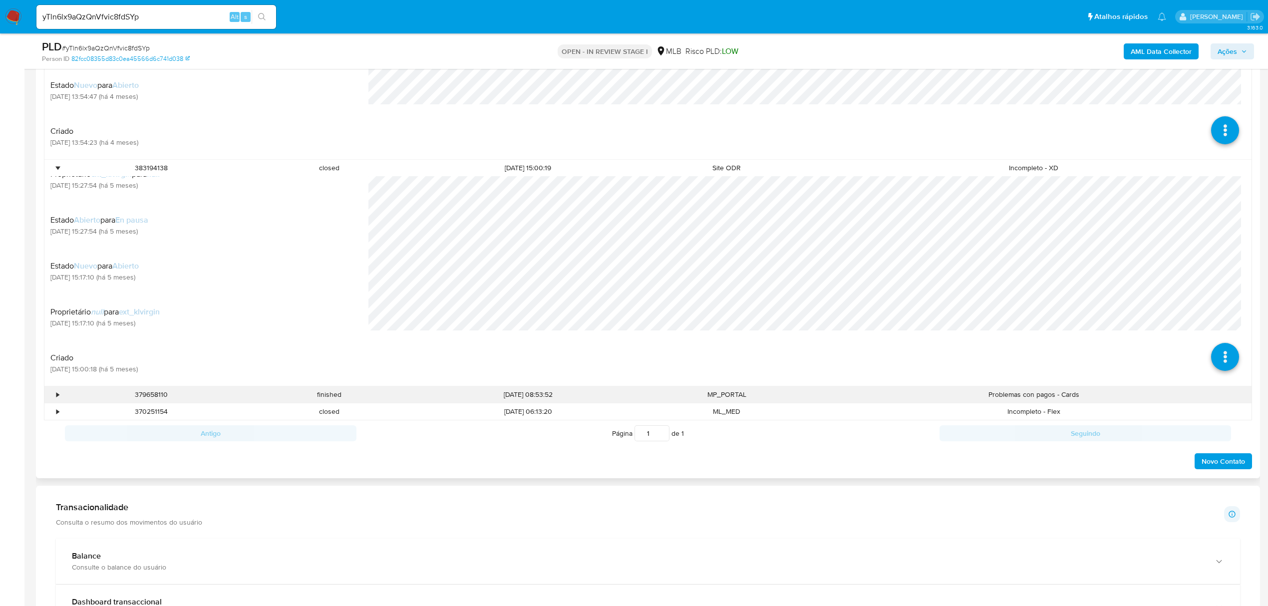
click at [57, 394] on div "•" at bounding box center [57, 394] width 2 height 9
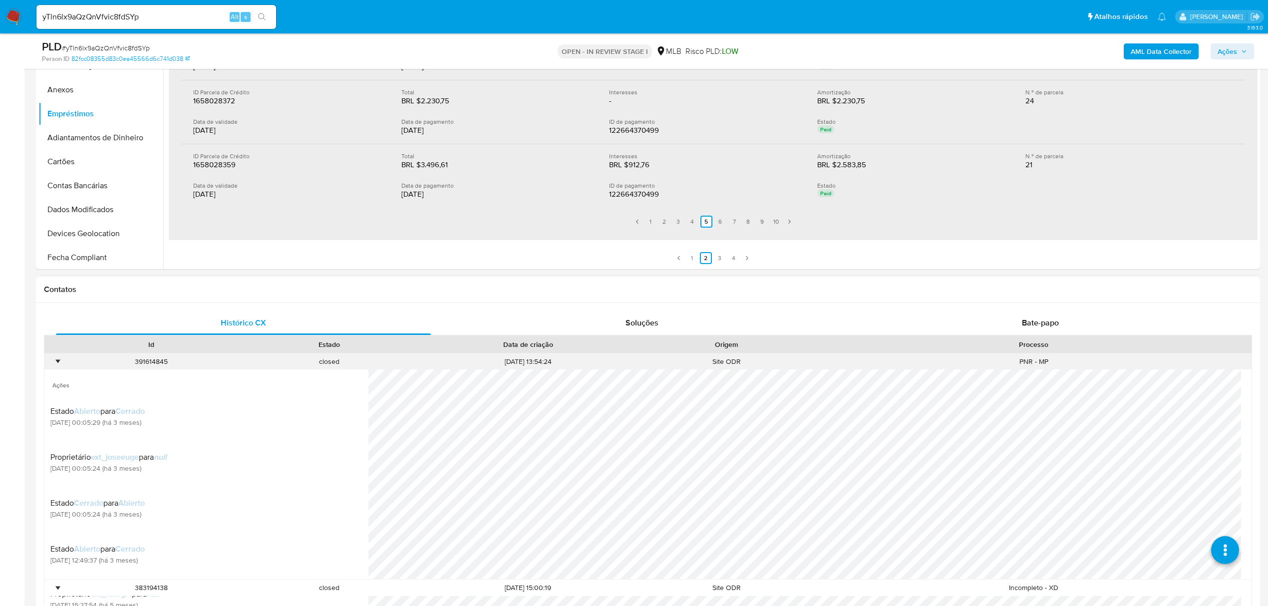
scroll to position [66, 0]
click at [161, 369] on div "391614845" at bounding box center [151, 361] width 178 height 16
click at [162, 362] on div "391614845" at bounding box center [151, 361] width 178 height 16
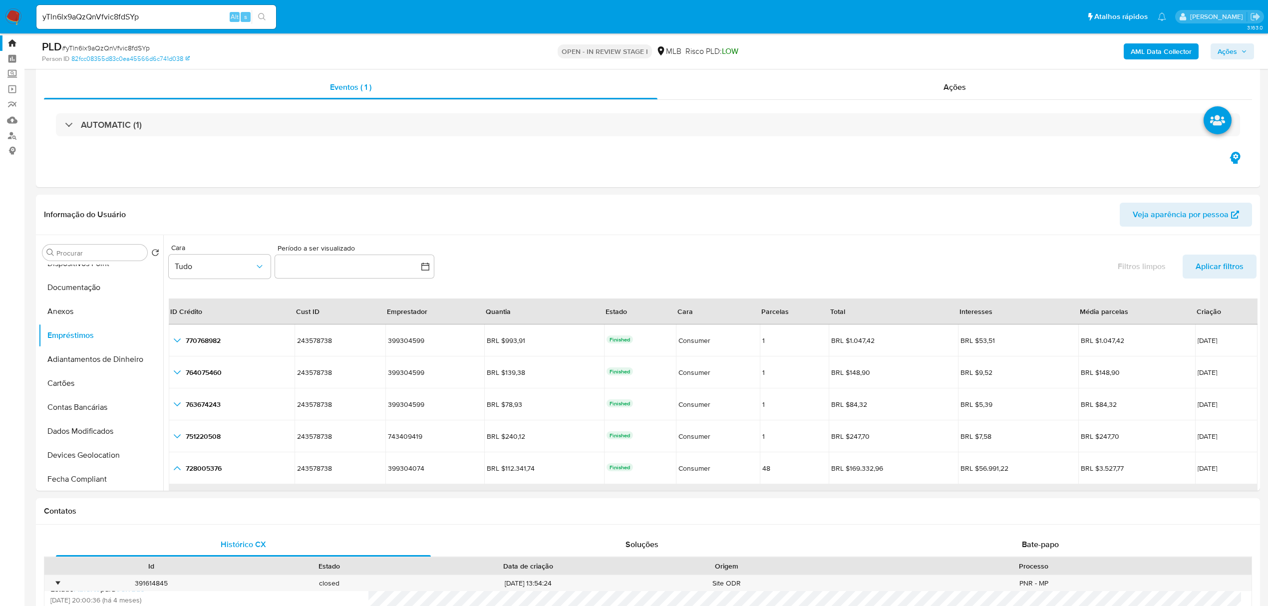
scroll to position [0, 0]
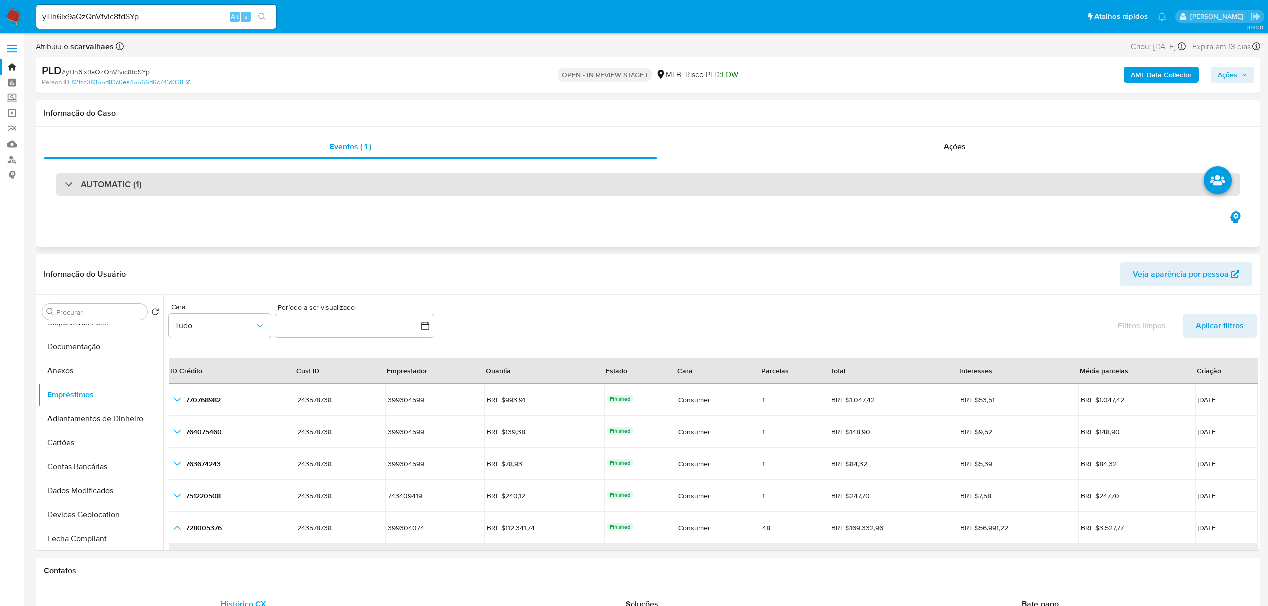
click at [111, 182] on h3 "AUTOMATIC (1)" at bounding box center [111, 184] width 61 height 11
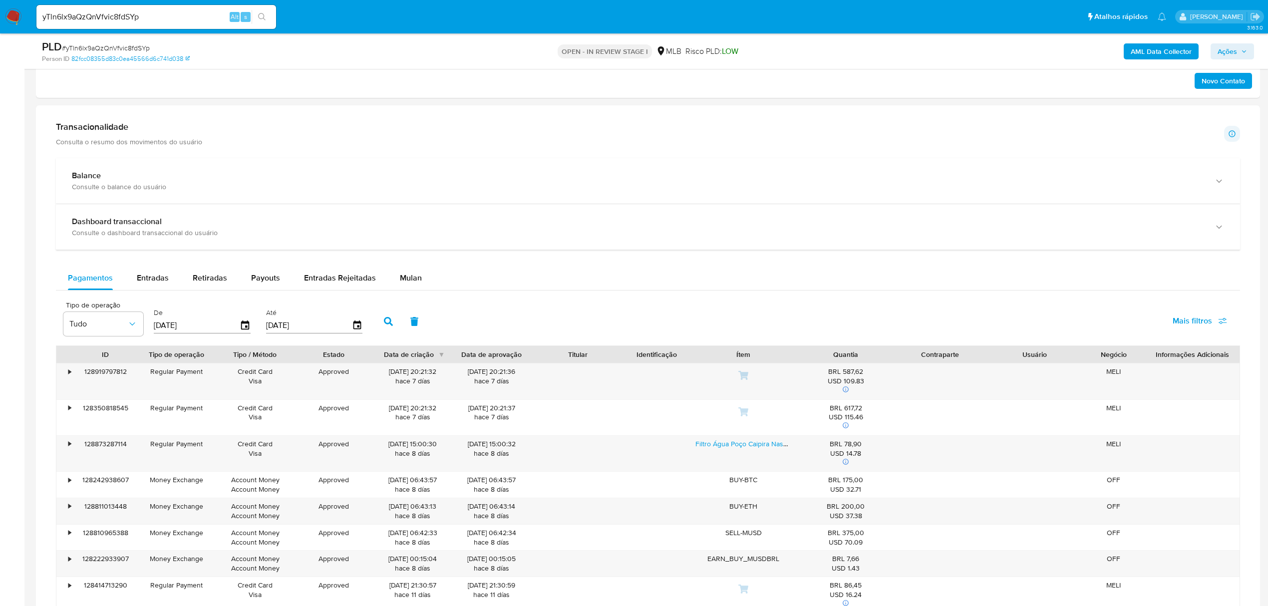
scroll to position [1464, 0]
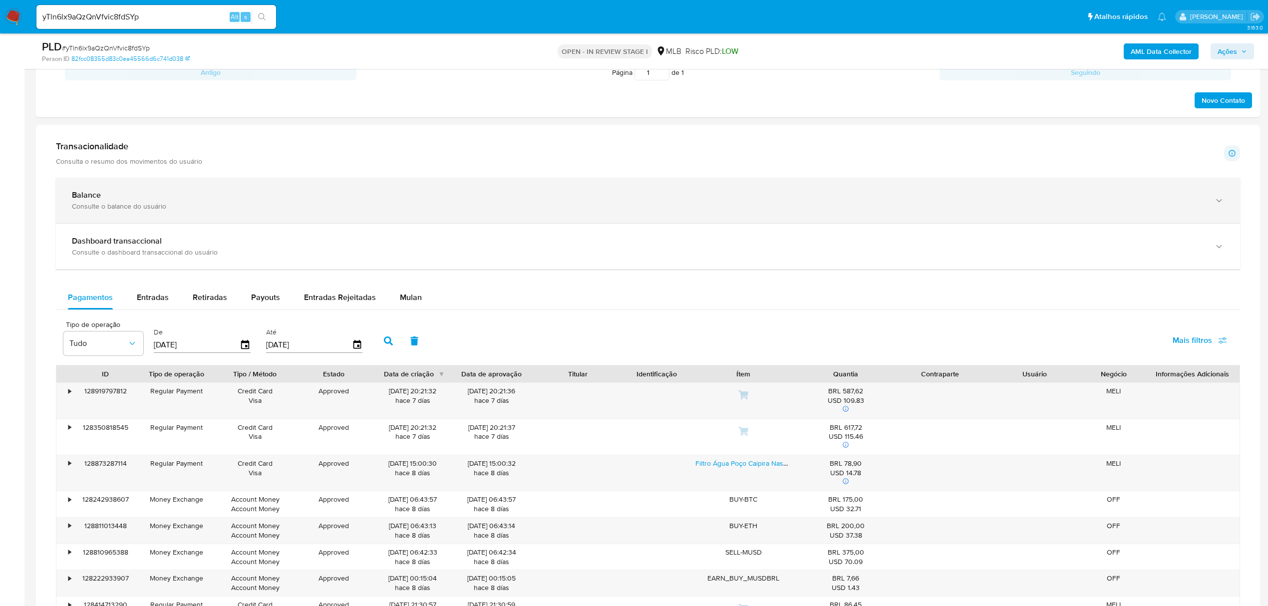
click at [1224, 204] on div "Balance Consulte o balance do usuário" at bounding box center [648, 200] width 1184 height 45
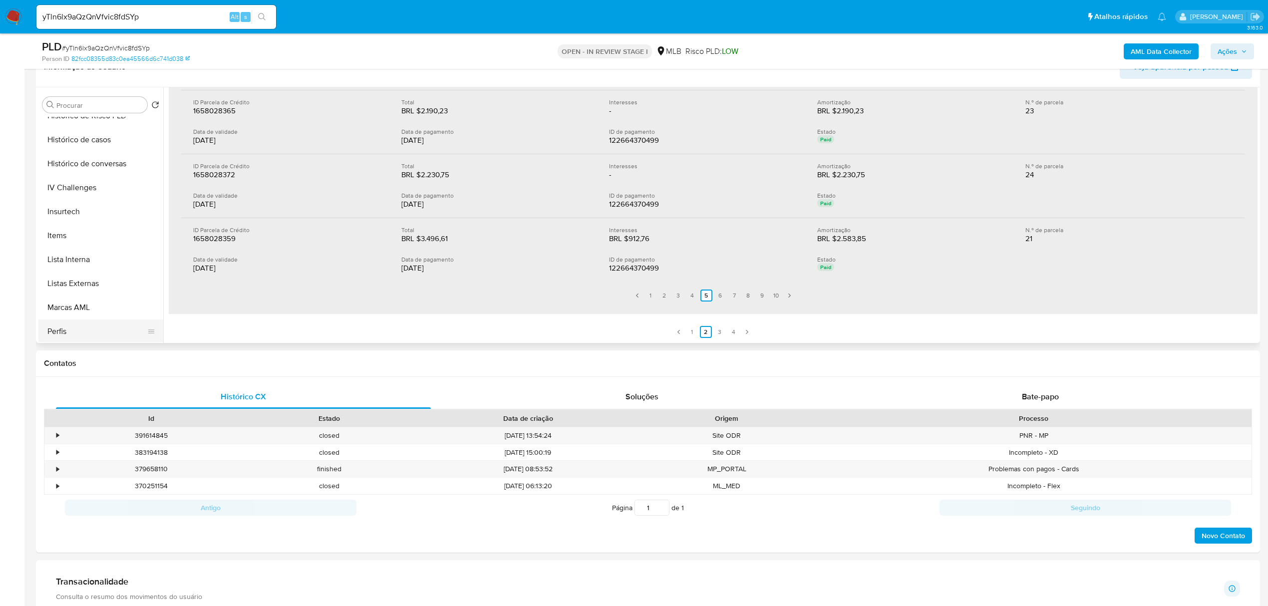
scroll to position [266, 0]
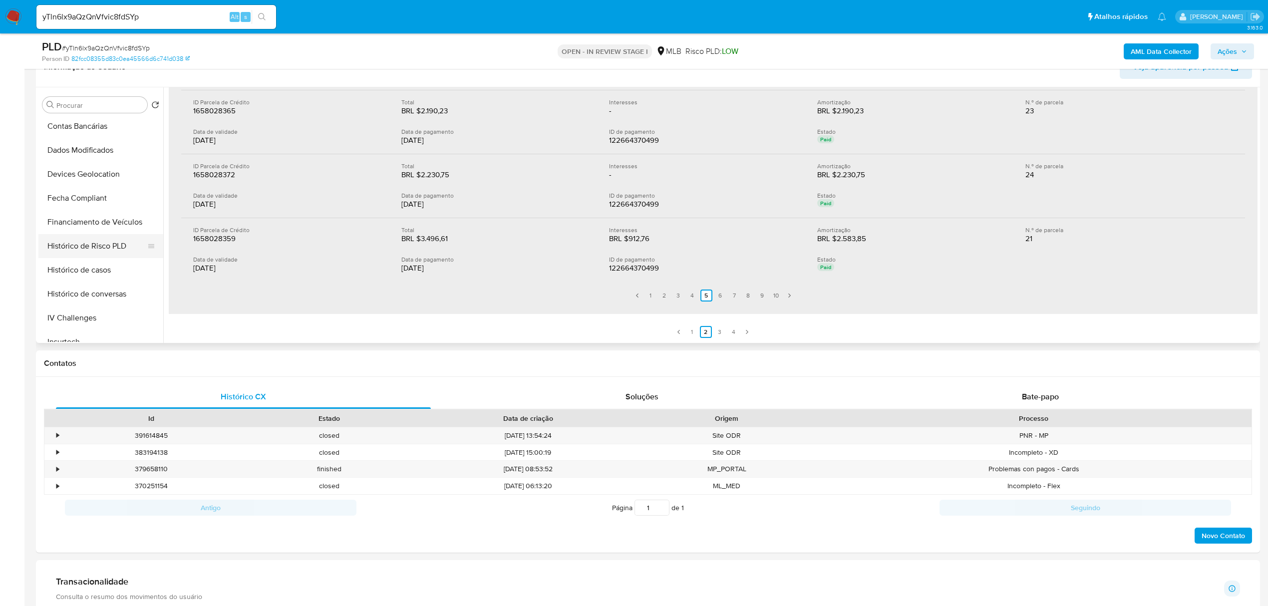
click at [119, 246] on button "Histórico de Risco PLD" at bounding box center [96, 246] width 117 height 24
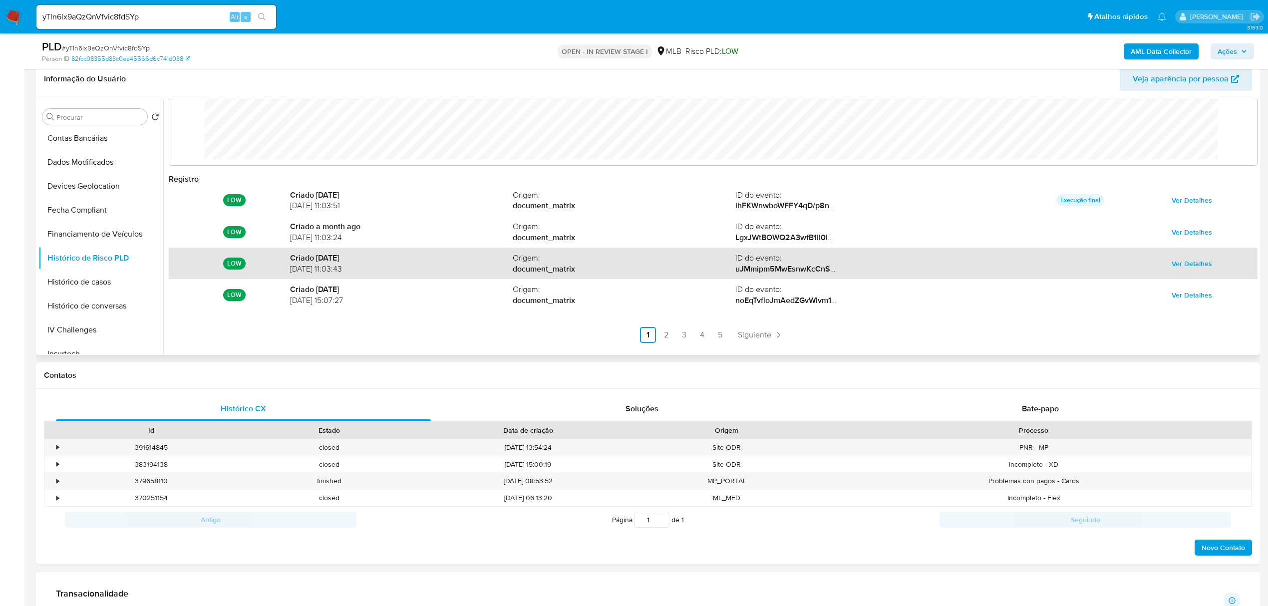
scroll to position [53, 0]
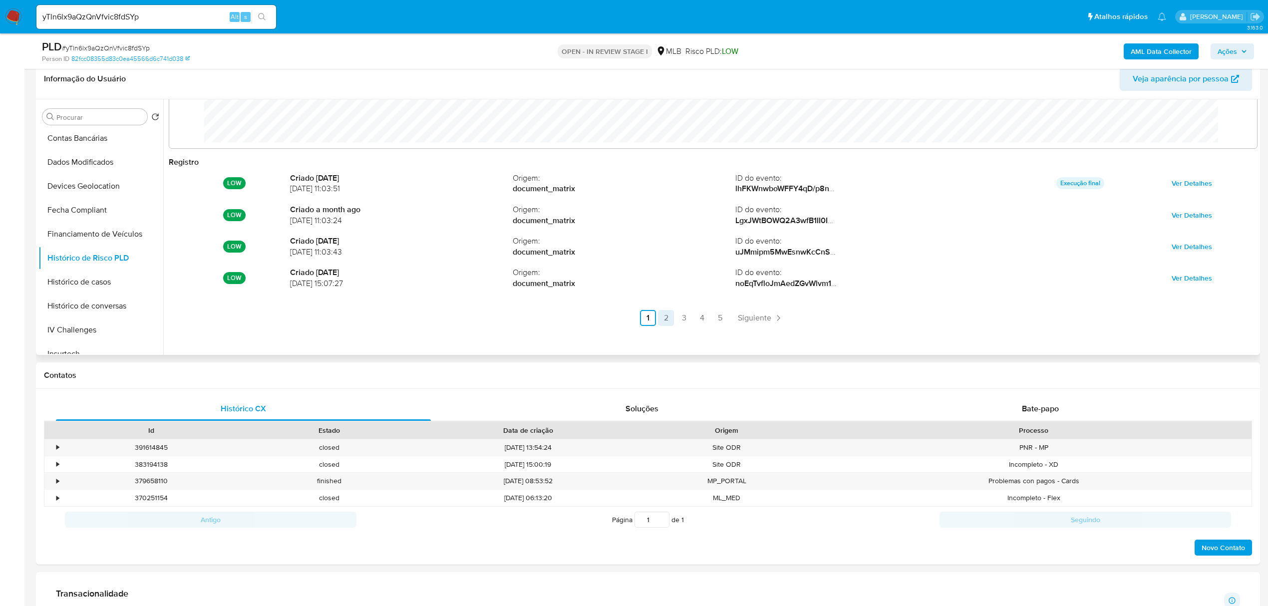
click at [719, 319] on link "5" at bounding box center [720, 318] width 16 height 16
click at [755, 317] on link "4" at bounding box center [758, 318] width 16 height 16
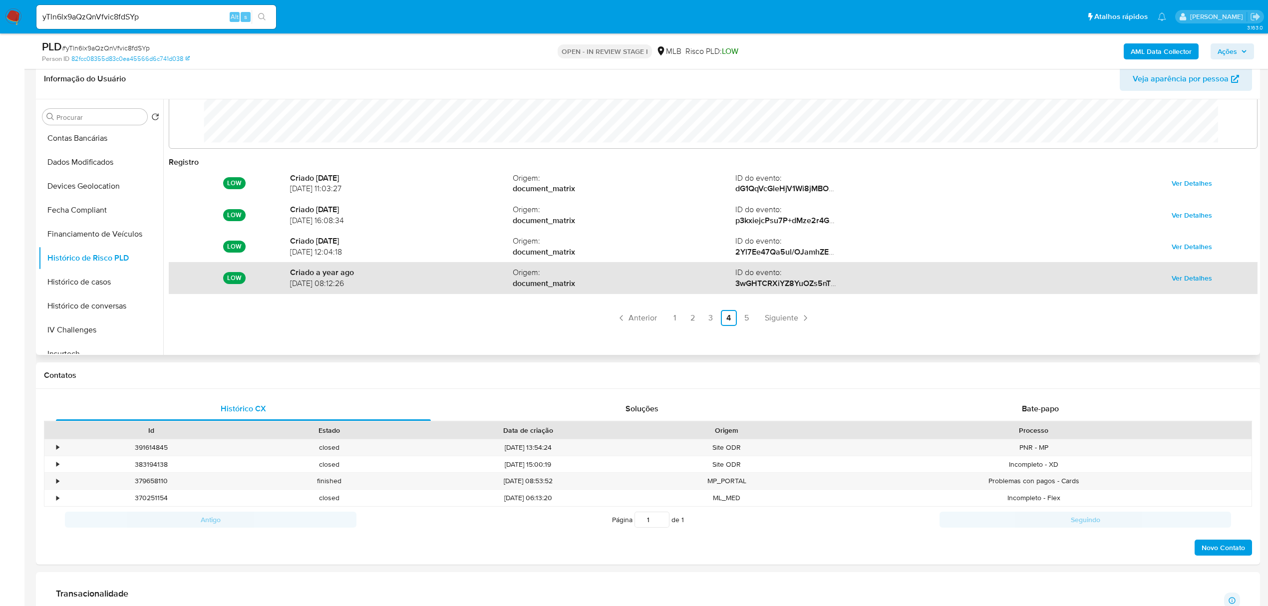
click at [443, 286] on span "16/11/2024 08:12:26" at bounding box center [401, 283] width 223 height 11
click at [1192, 273] on span "Ver Detalhes" at bounding box center [1191, 278] width 40 height 14
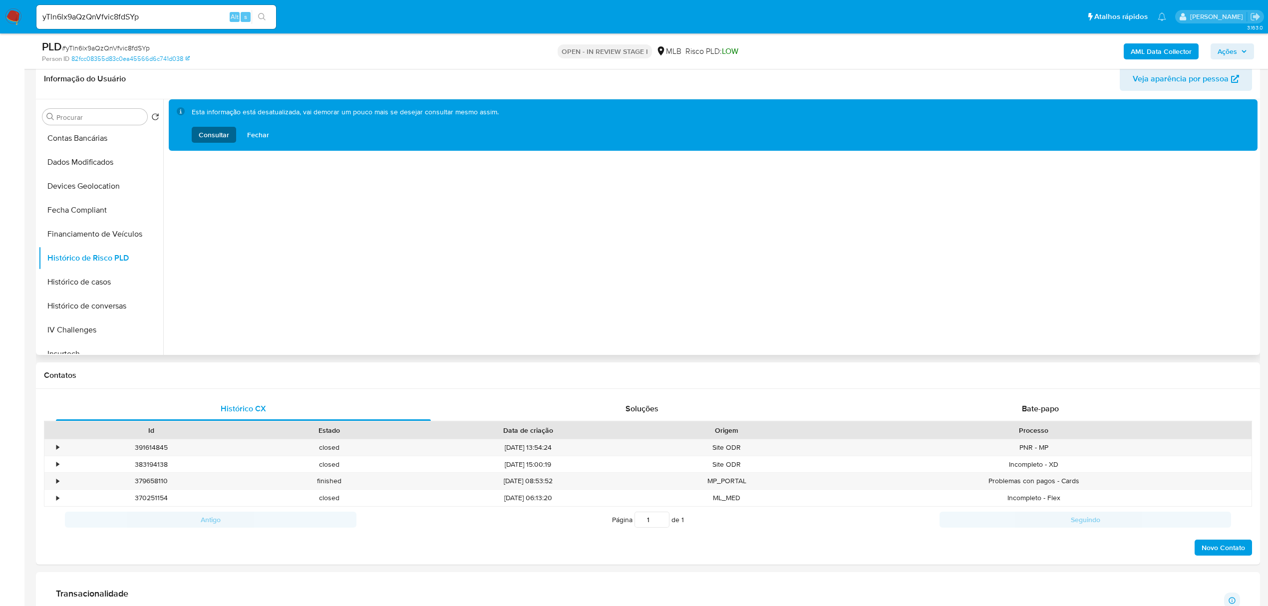
click at [216, 142] on span "Consultar" at bounding box center [214, 135] width 30 height 16
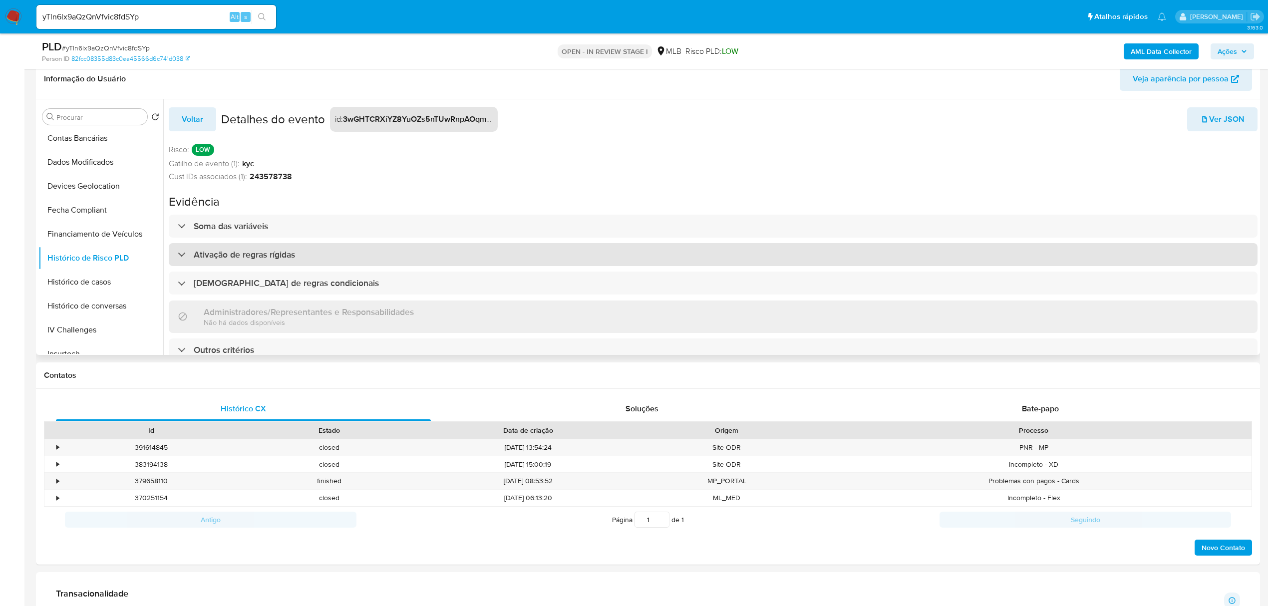
scroll to position [6, 0]
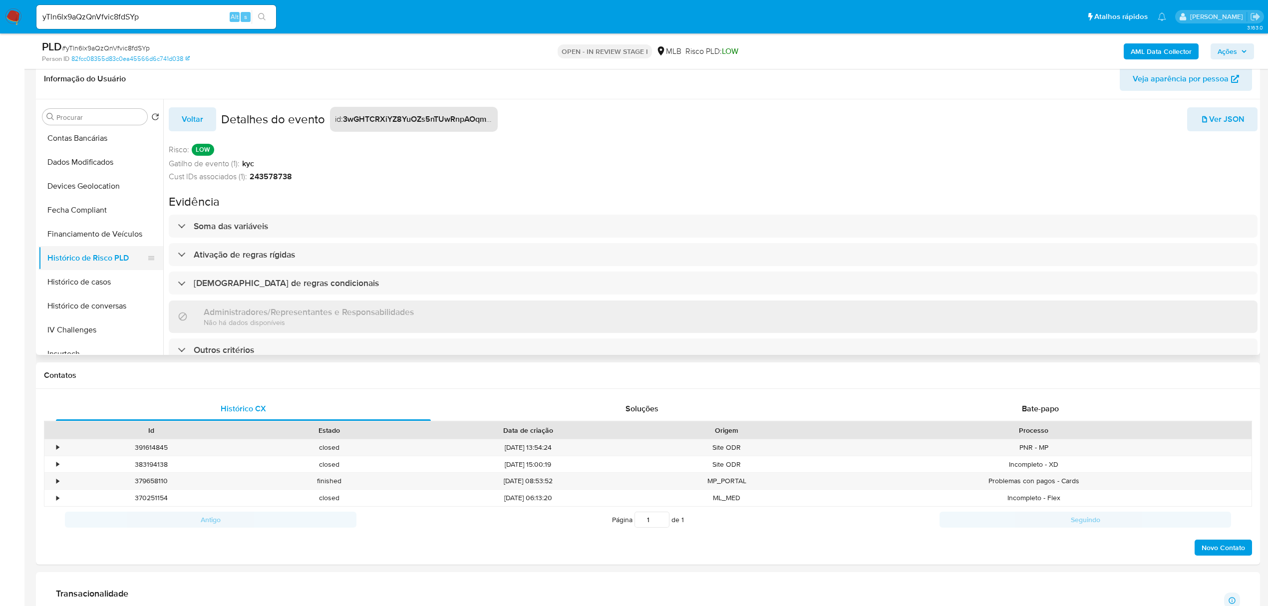
click at [108, 257] on button "Histórico de Risco PLD" at bounding box center [96, 258] width 117 height 24
click at [192, 114] on span "Voltar" at bounding box center [192, 119] width 21 height 22
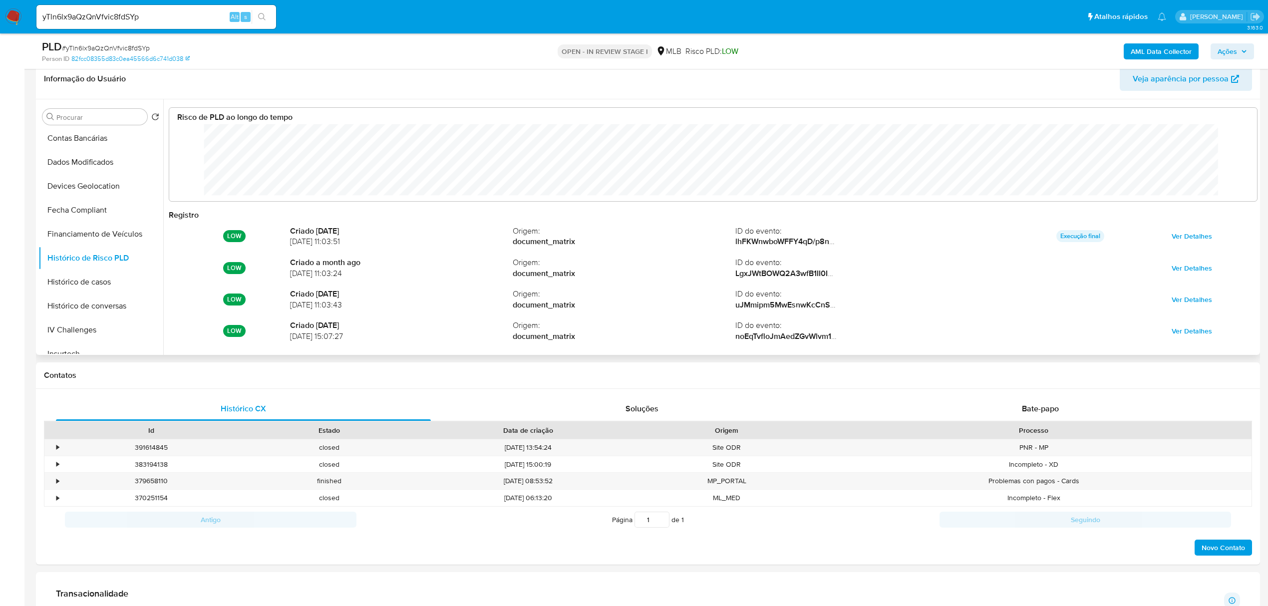
scroll to position [74, 1067]
click at [102, 286] on button "Histórico de casos" at bounding box center [96, 282] width 117 height 24
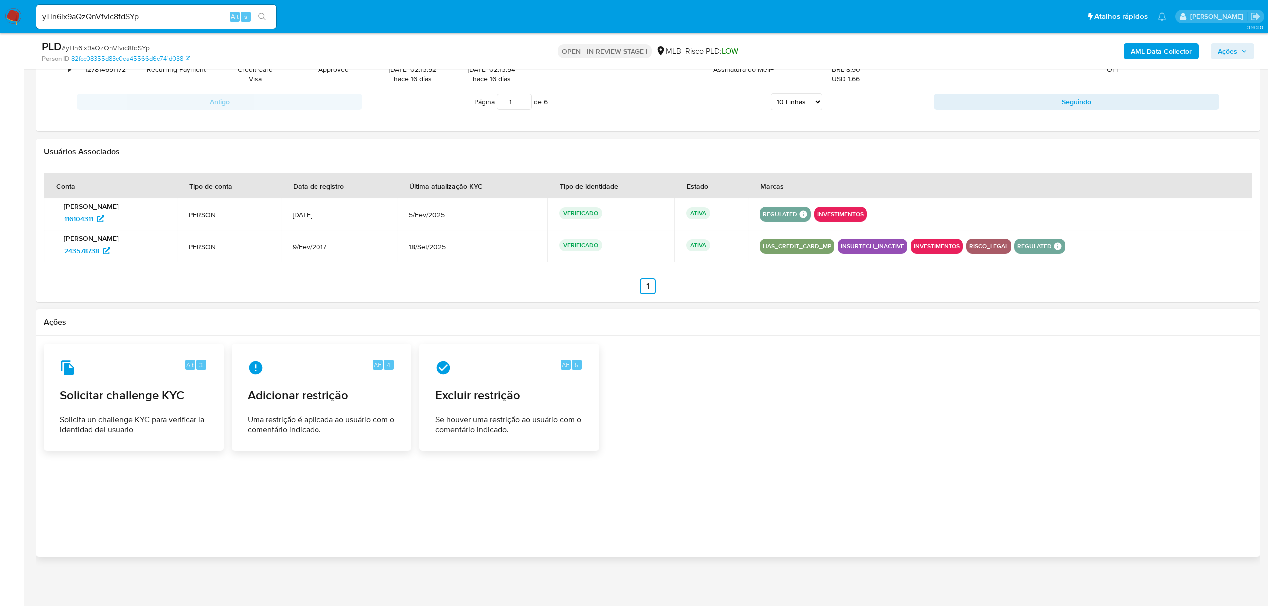
scroll to position [1664, 0]
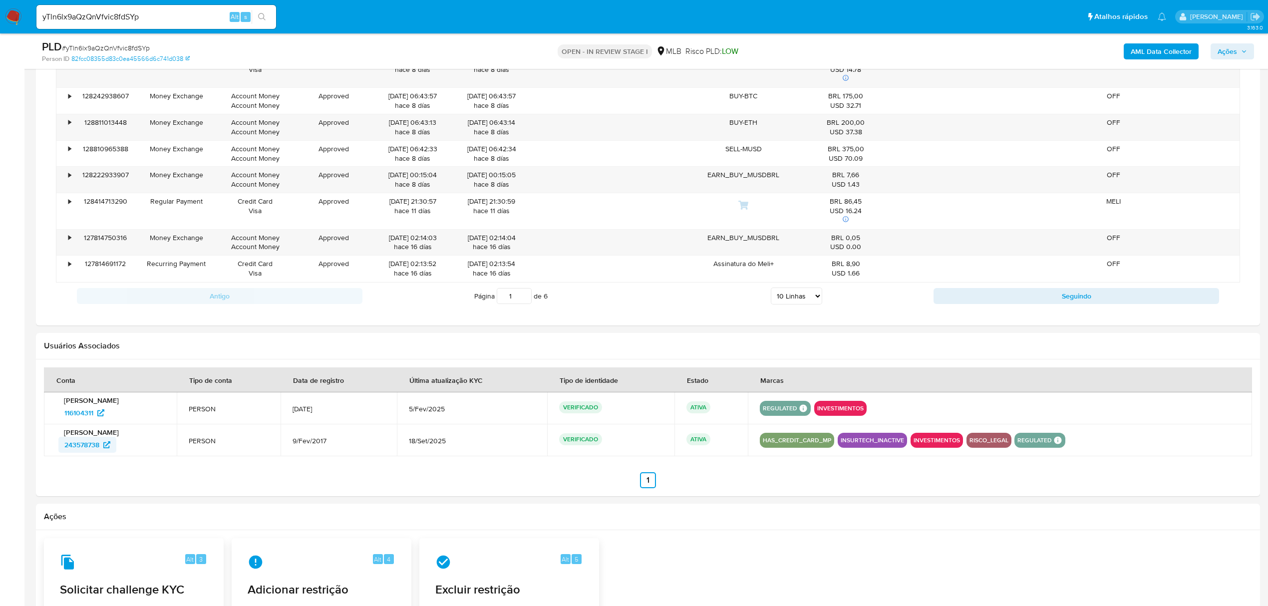
click at [88, 450] on span "243578738" at bounding box center [81, 445] width 35 height 16
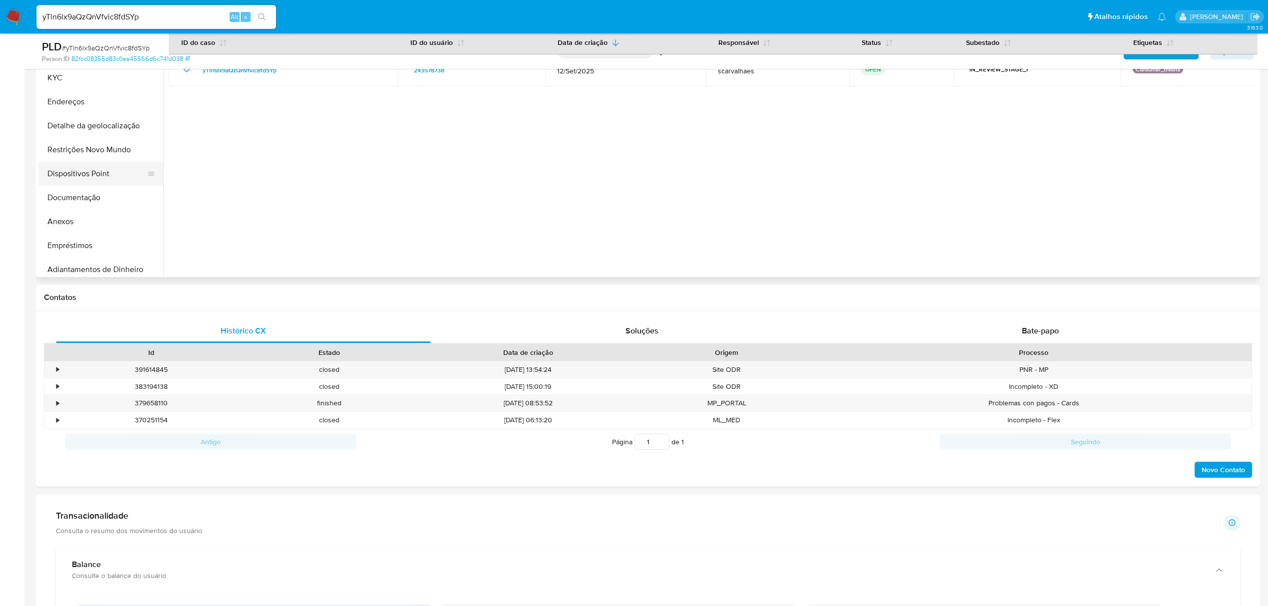
scroll to position [0, 0]
click at [78, 236] on button "Anexos" at bounding box center [96, 231] width 117 height 24
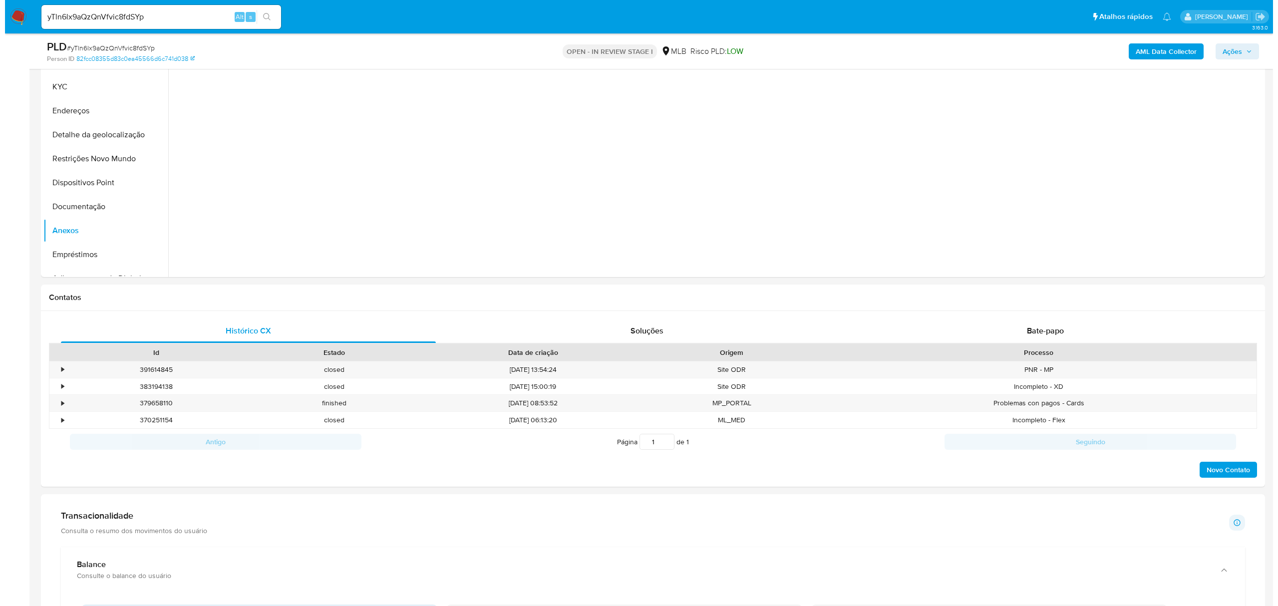
scroll to position [332, 0]
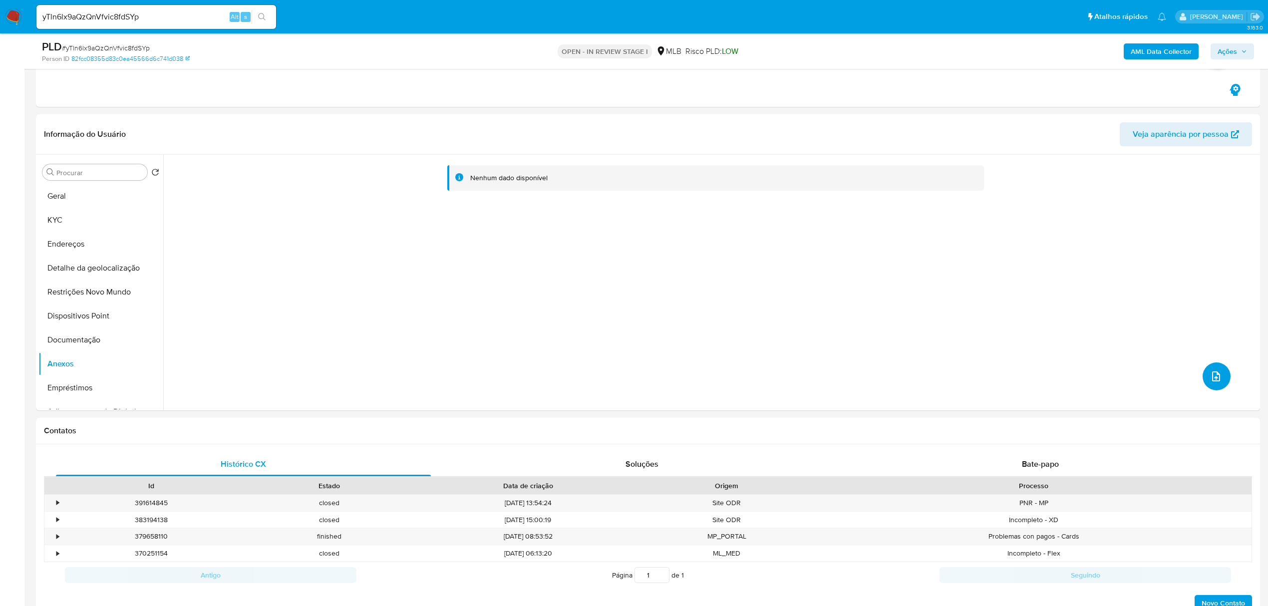
click at [1210, 377] on span "upload-file" at bounding box center [1216, 376] width 12 height 12
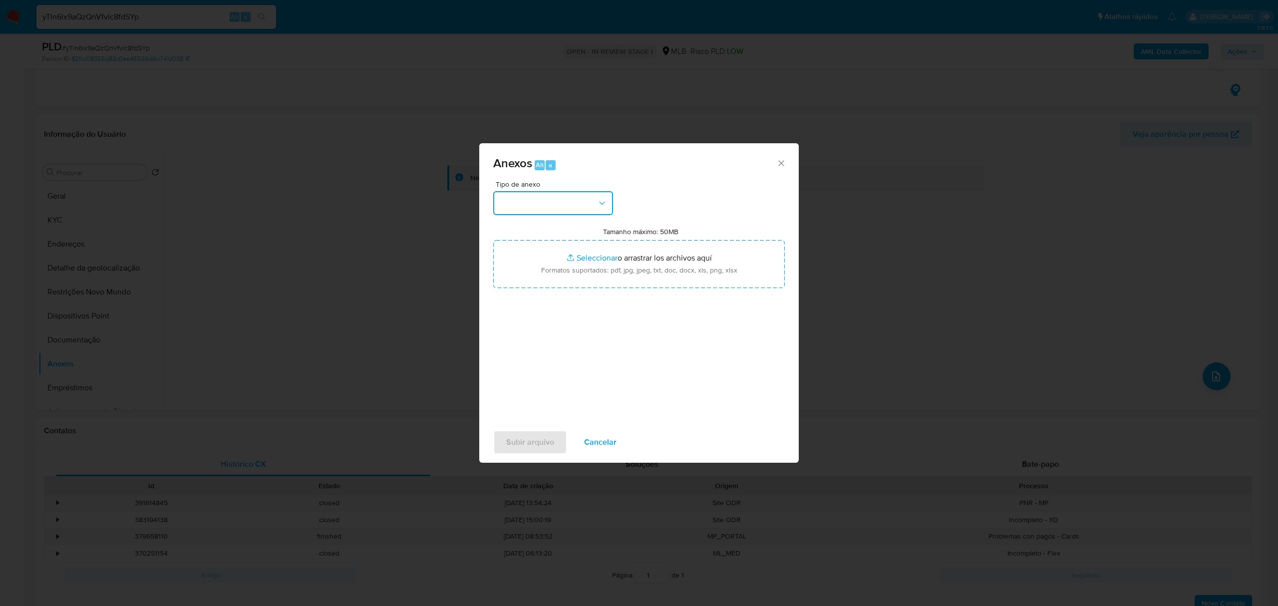
click at [559, 207] on button "button" at bounding box center [553, 203] width 120 height 24
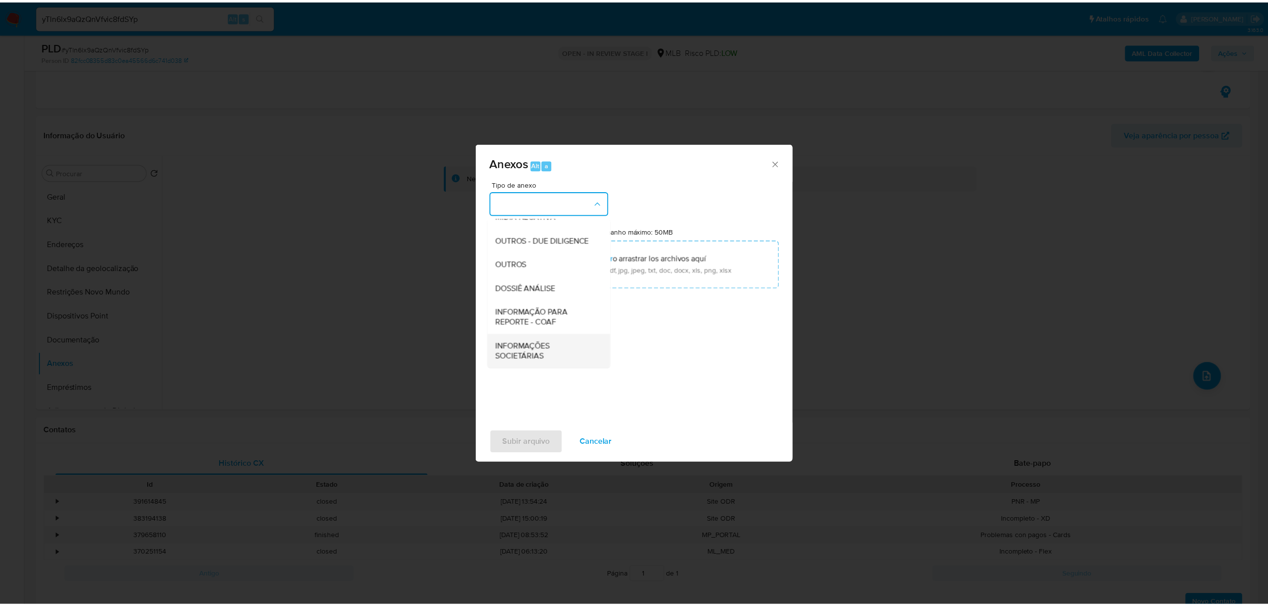
scroll to position [154, 0]
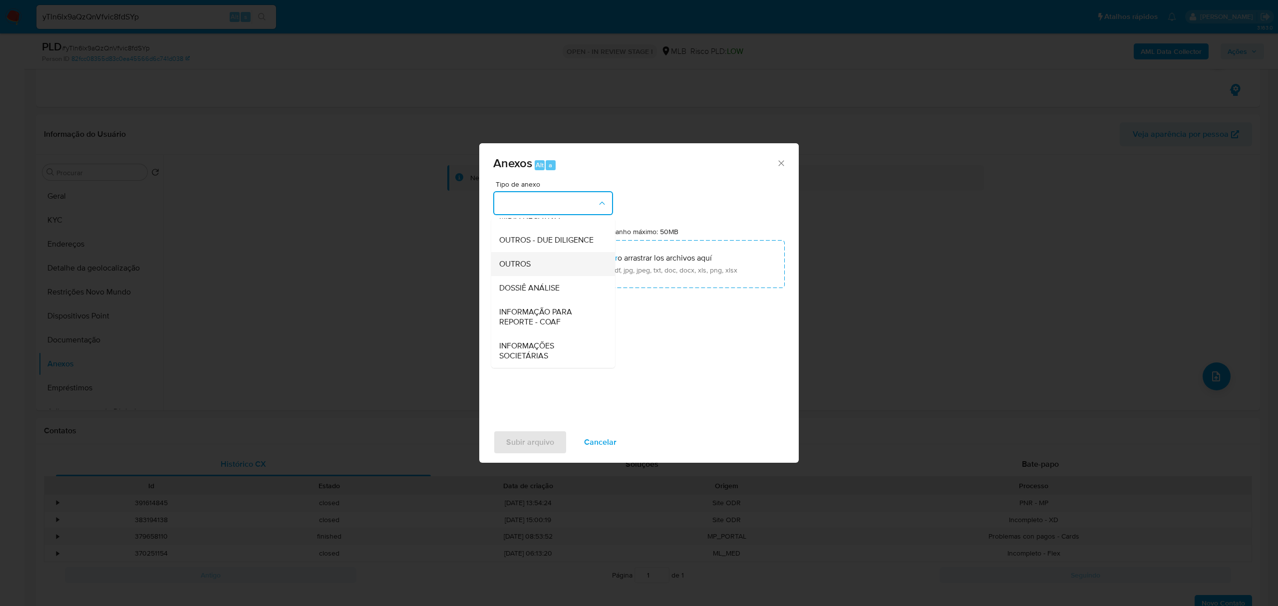
click at [520, 265] on span "OUTROS" at bounding box center [514, 264] width 31 height 10
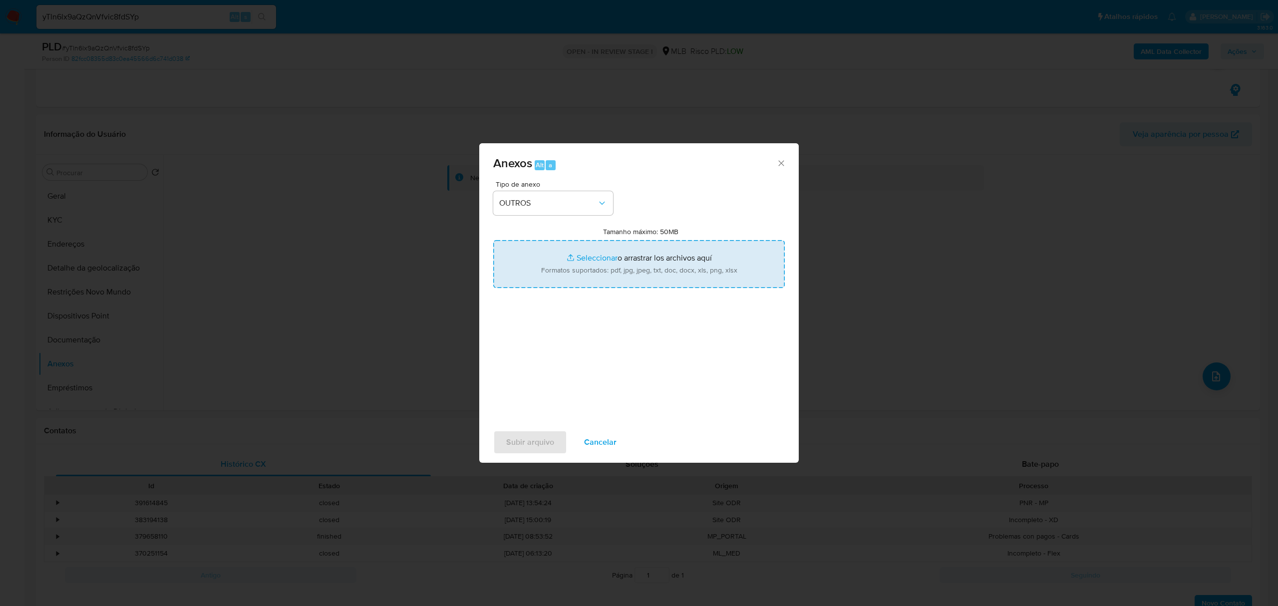
click at [589, 260] on input "Tamanho máximo: 50MB Seleccionar archivos" at bounding box center [638, 264] width 291 height 48
type input "C:\fakepath\Mulan Diego Moreno Silva 243578738_2025_10_13_20_06_41 - Detalhe1-2…"
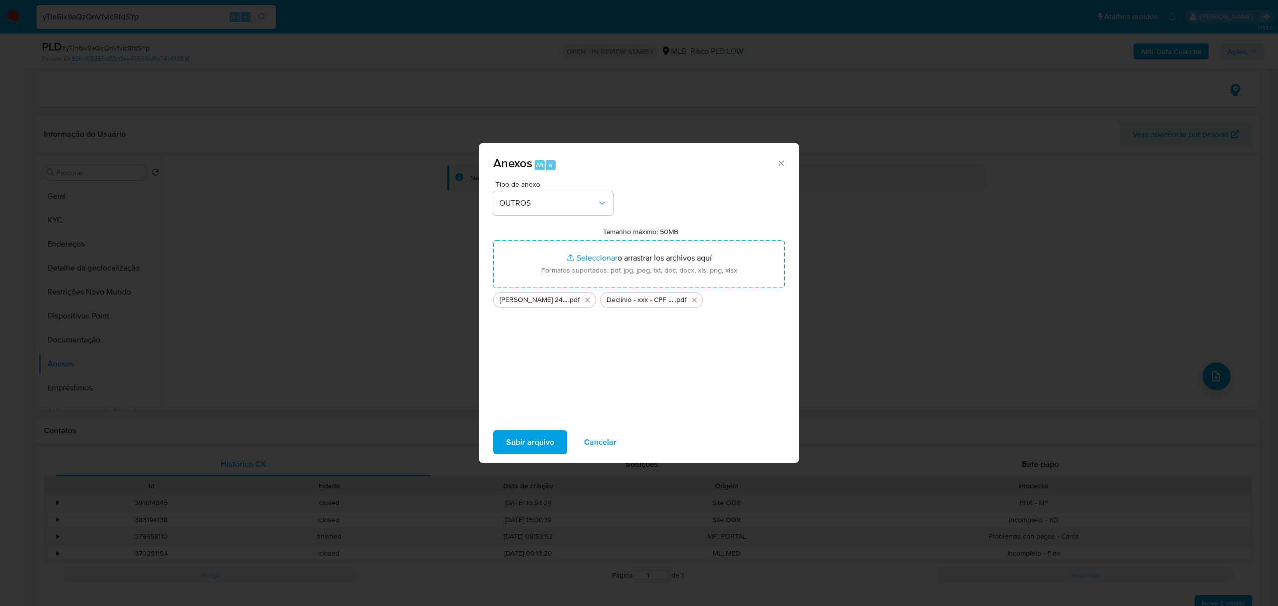
click at [538, 440] on span "Subir arquivo" at bounding box center [530, 442] width 48 height 22
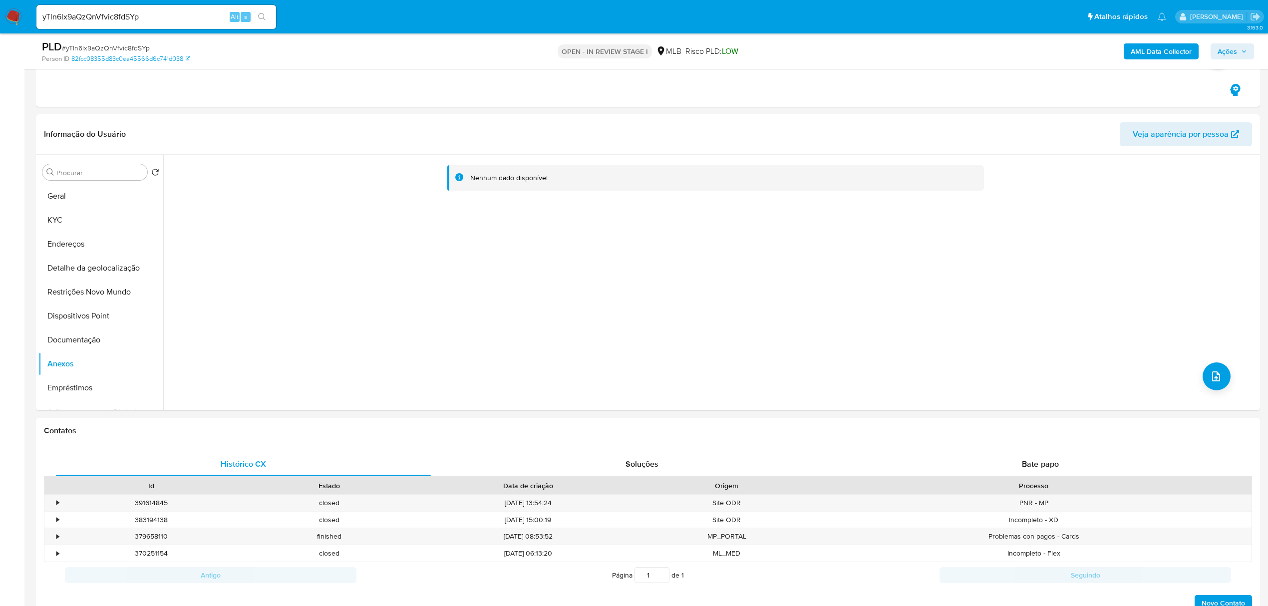
click at [1236, 54] on span "Ações" at bounding box center [1226, 51] width 19 height 16
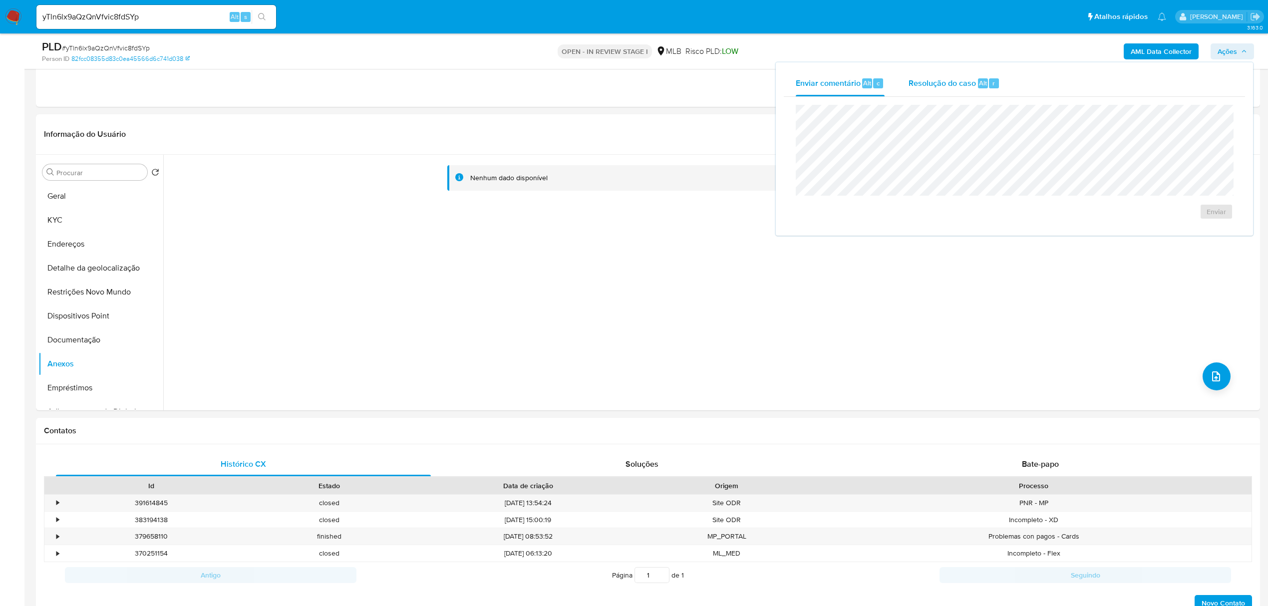
click at [952, 87] on span "Resolução do caso" at bounding box center [941, 82] width 67 height 11
click at [945, 84] on span "Resolução do caso" at bounding box center [941, 82] width 67 height 11
click at [961, 89] on div "Resolução do caso Alt r" at bounding box center [953, 83] width 91 height 26
click at [1233, 48] on span "Ações" at bounding box center [1226, 51] width 19 height 16
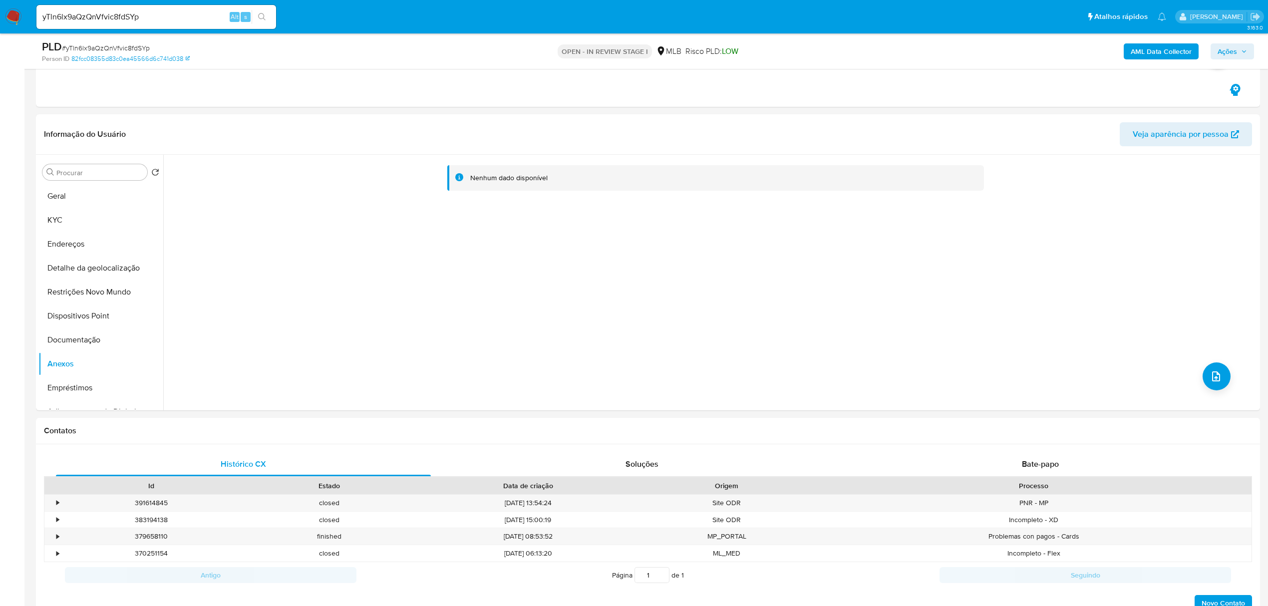
click at [1229, 54] on span "Ações" at bounding box center [1226, 51] width 19 height 16
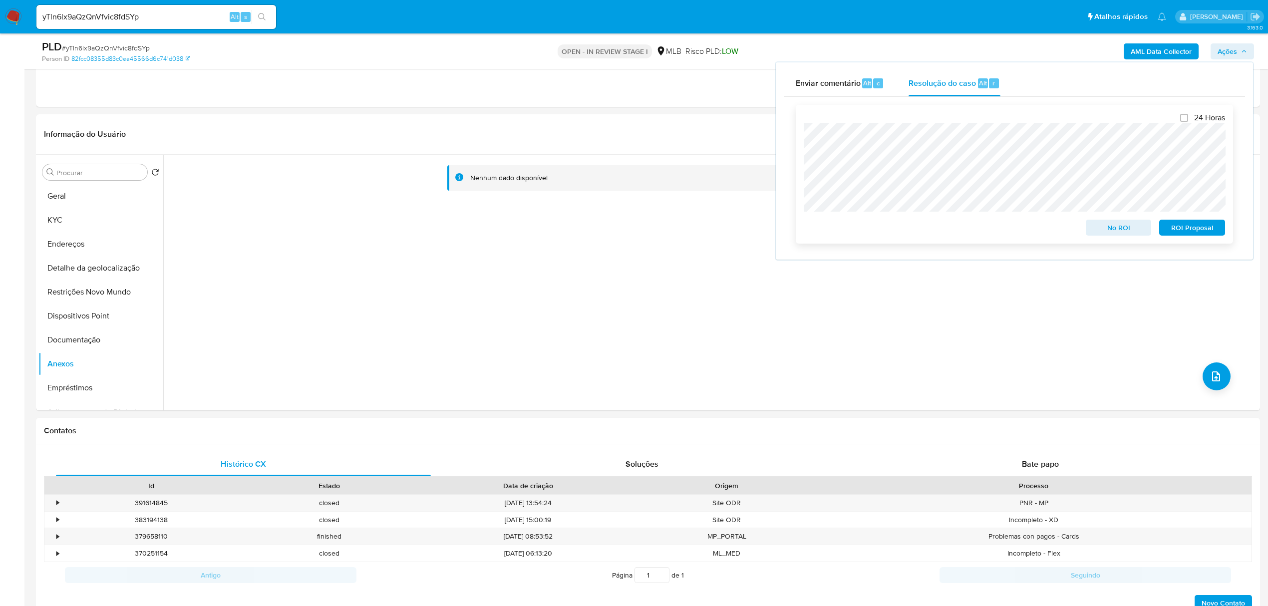
click at [1126, 228] on span "No ROI" at bounding box center [1119, 228] width 52 height 14
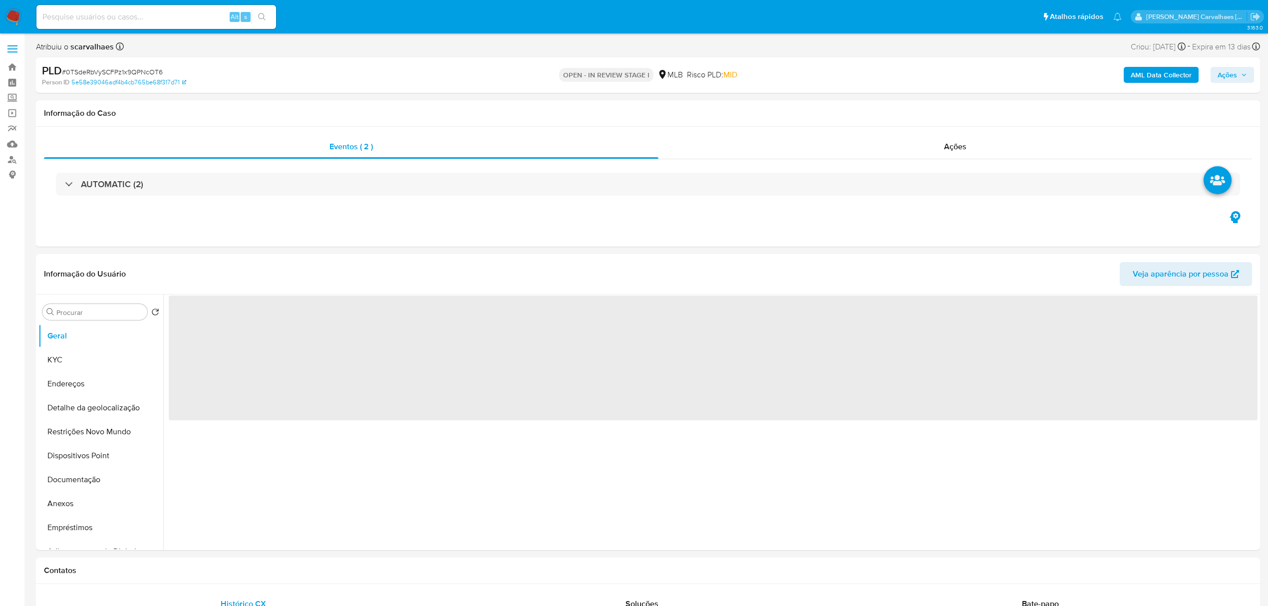
select select "10"
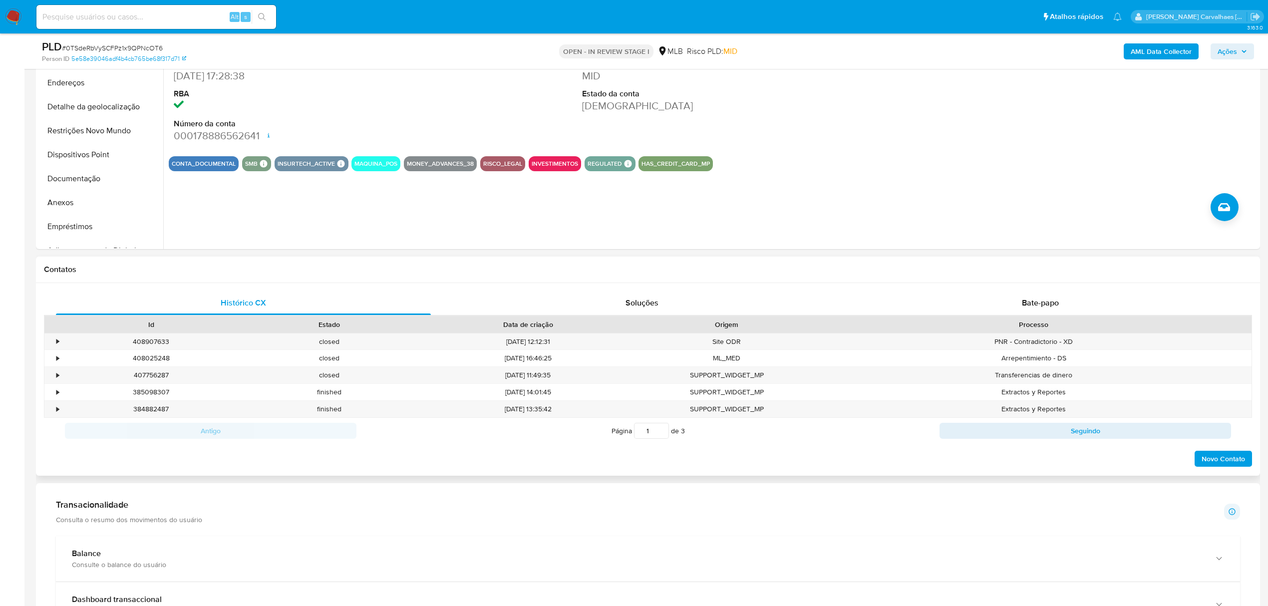
scroll to position [266, 0]
click at [1055, 307] on span "Bate-papo" at bounding box center [1040, 301] width 37 height 11
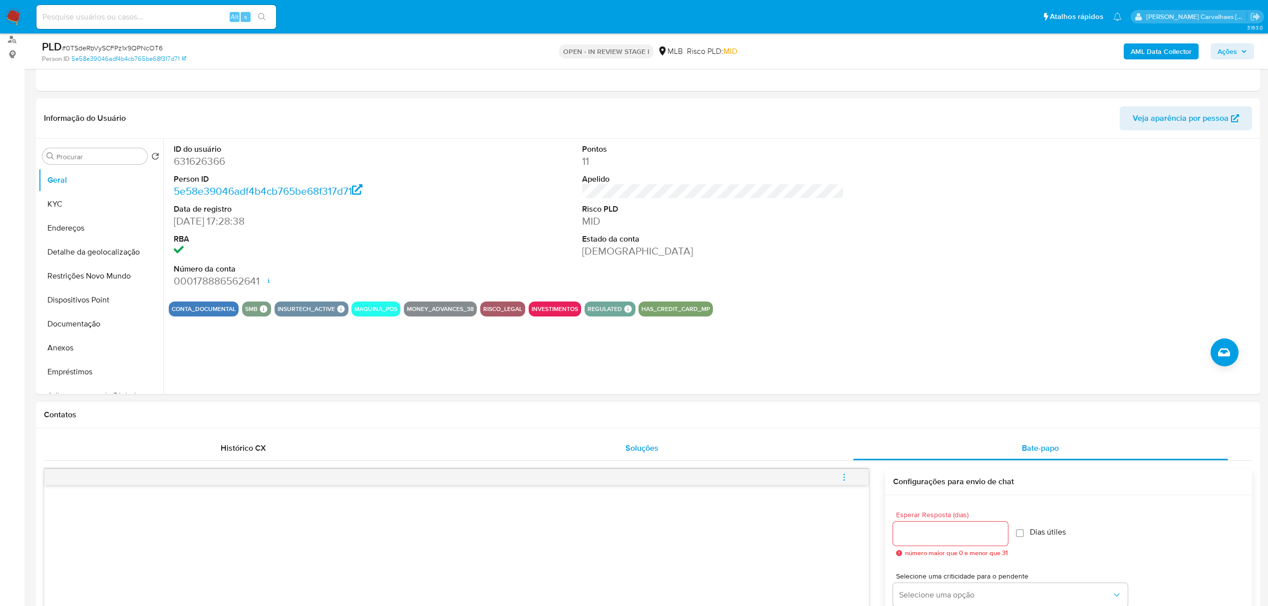
scroll to position [0, 0]
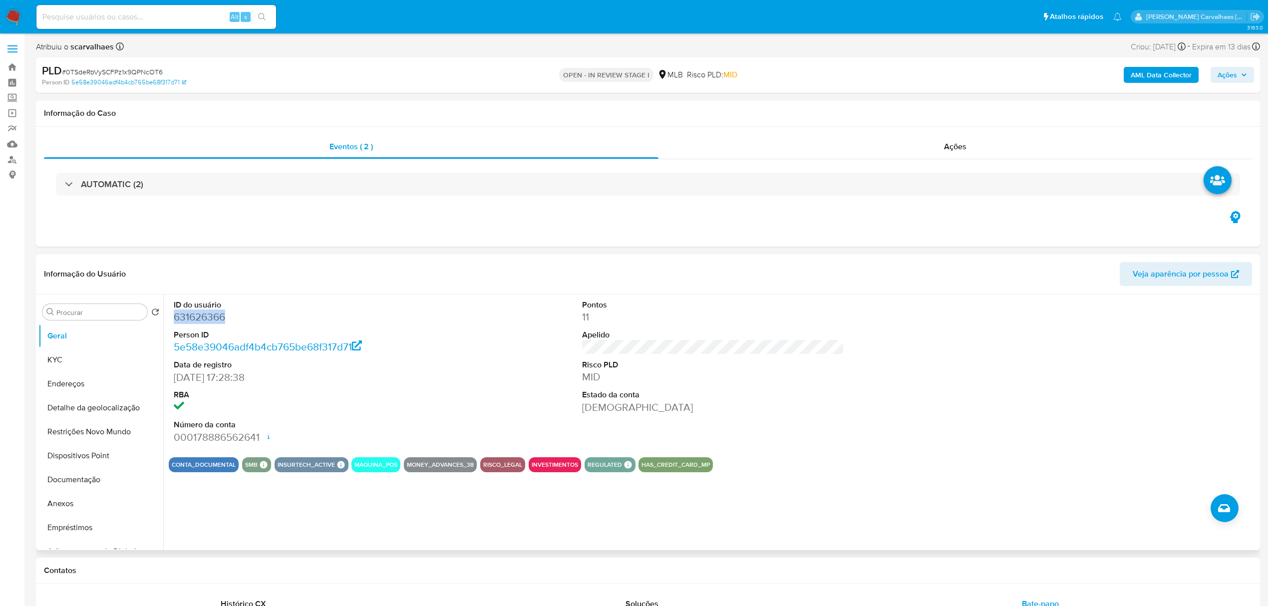
drag, startPoint x: 172, startPoint y: 314, endPoint x: 231, endPoint y: 318, distance: 59.0
click at [231, 318] on div "ID do usuário 631626366 Person ID 5e58e39046adf4b4cb765be68f317d71 Data de regi…" at bounding box center [305, 371] width 272 height 155
copy dd "631626366"
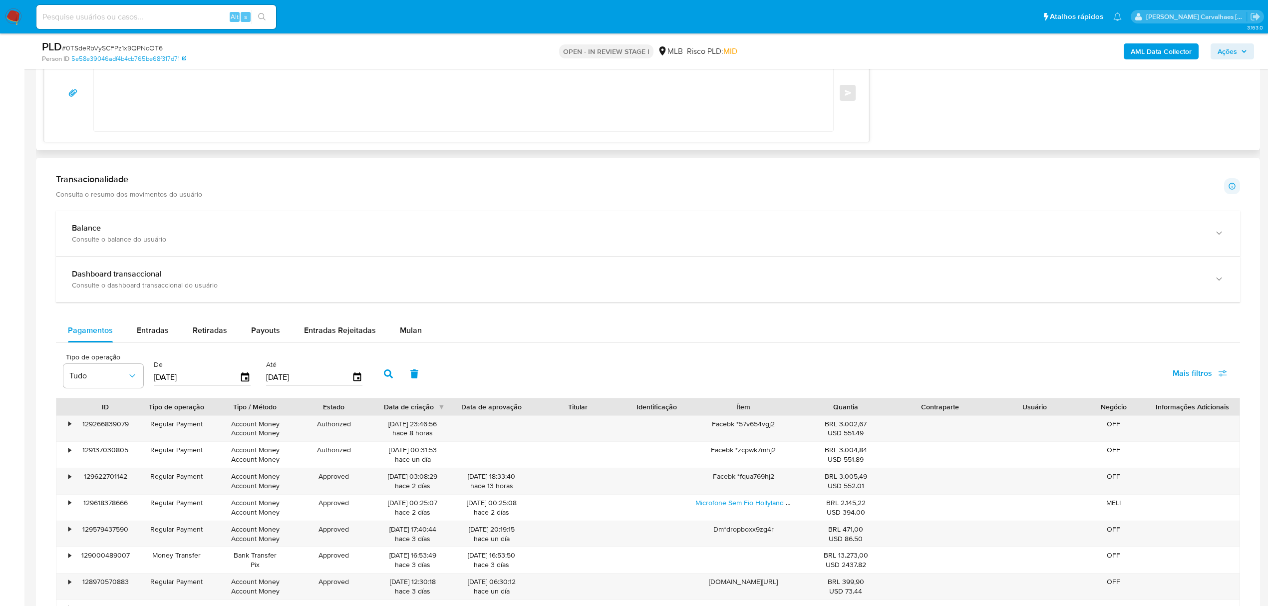
scroll to position [998, 0]
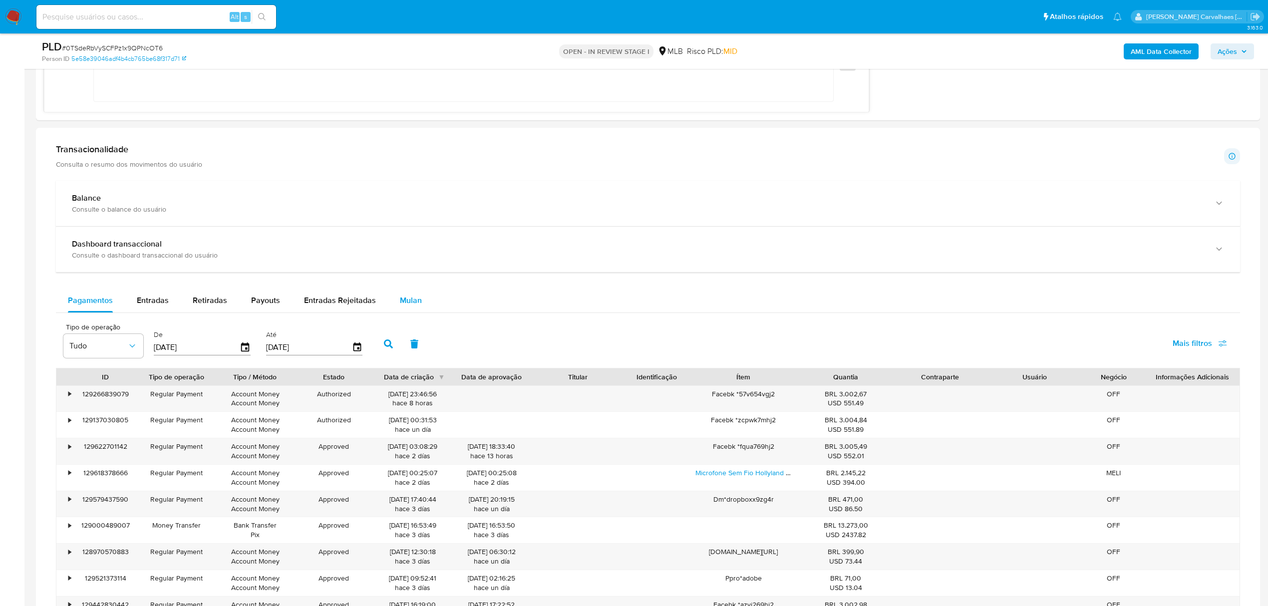
click at [407, 302] on span "Mulan" at bounding box center [411, 299] width 22 height 11
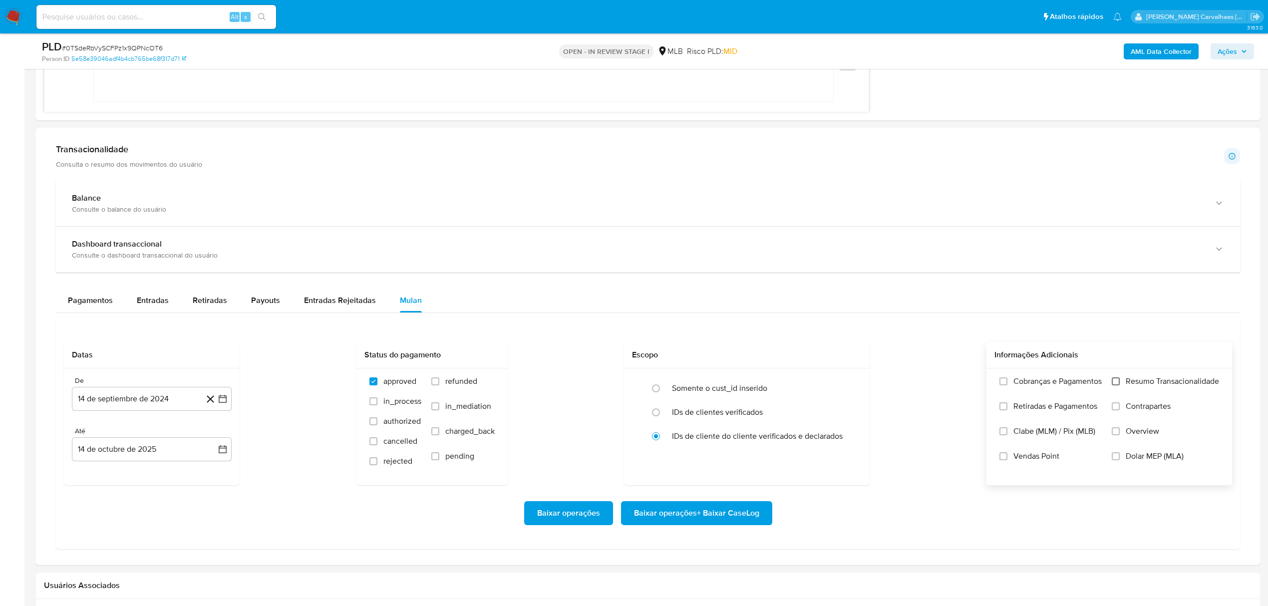
click at [1115, 385] on input "Resumo Transacionalidade" at bounding box center [1116, 381] width 8 height 8
click at [220, 404] on icon "button" at bounding box center [223, 399] width 10 height 10
click at [91, 517] on button "9" at bounding box center [92, 512] width 16 height 16
click at [679, 519] on span "Baixar operações + Baixar CaseLog" at bounding box center [696, 513] width 125 height 22
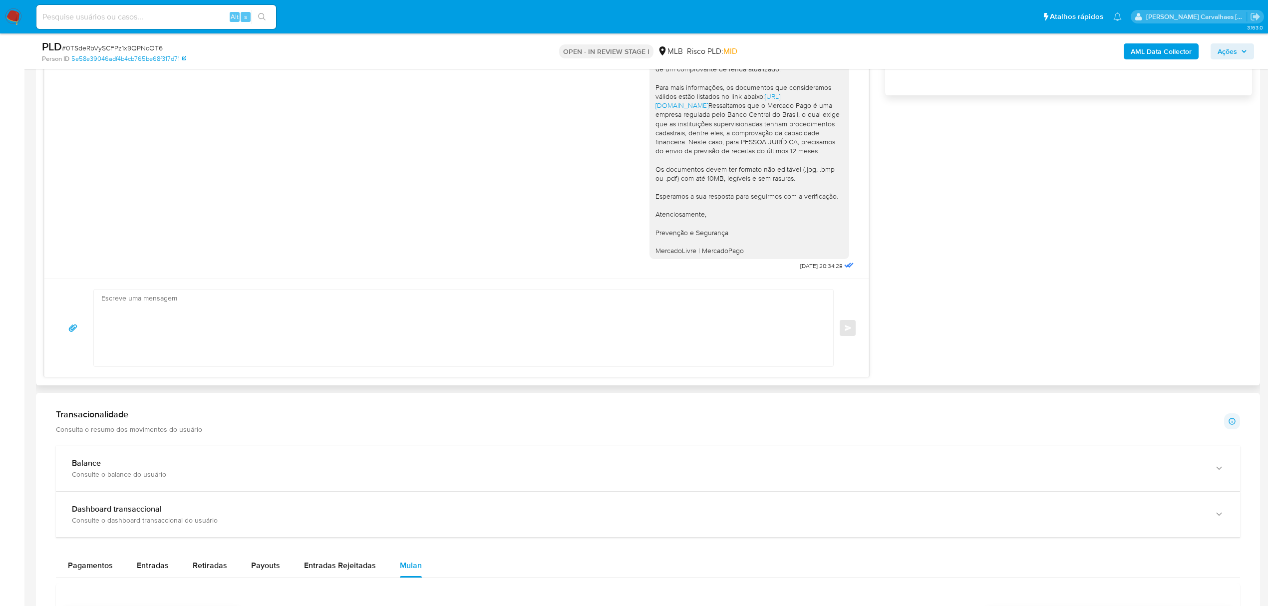
scroll to position [732, 0]
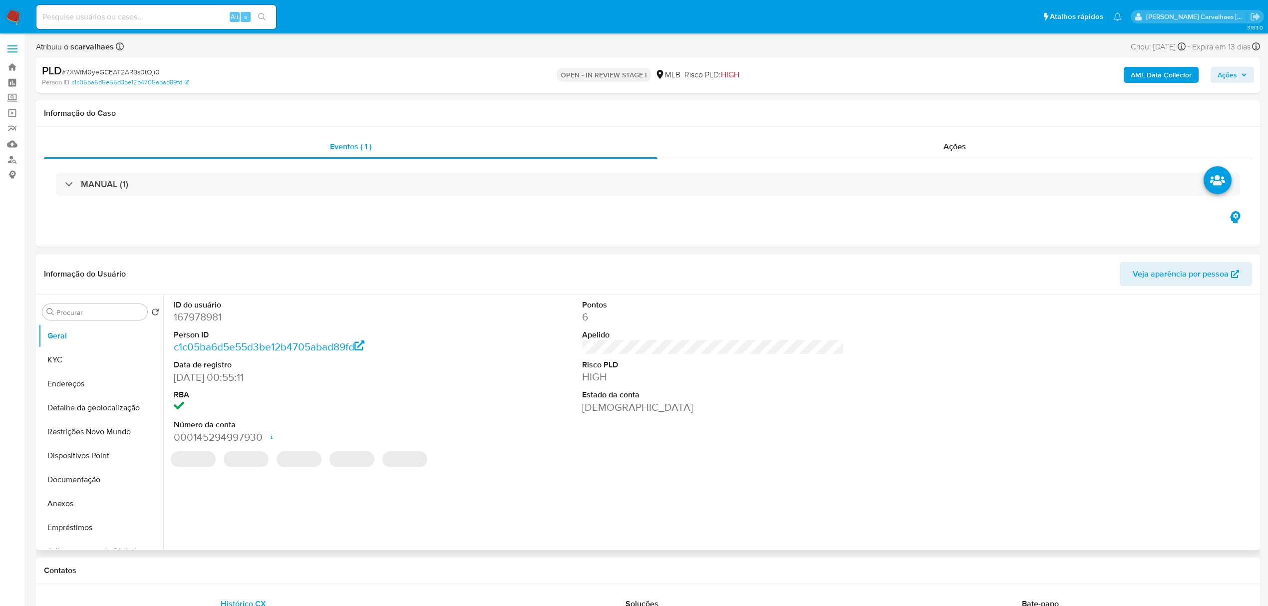
select select "10"
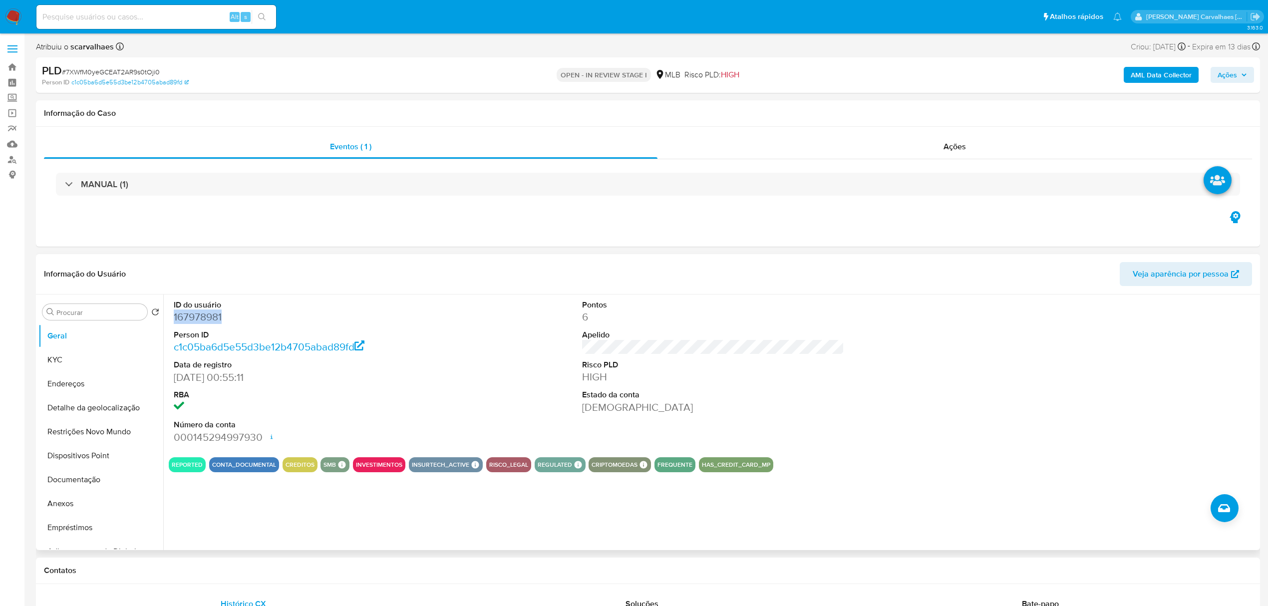
drag, startPoint x: 174, startPoint y: 320, endPoint x: 232, endPoint y: 315, distance: 58.6
click at [232, 315] on dd "167978981" at bounding box center [305, 317] width 262 height 14
drag, startPoint x: 91, startPoint y: 478, endPoint x: 129, endPoint y: 473, distance: 38.2
click at [93, 479] on button "Documentação" at bounding box center [96, 480] width 117 height 24
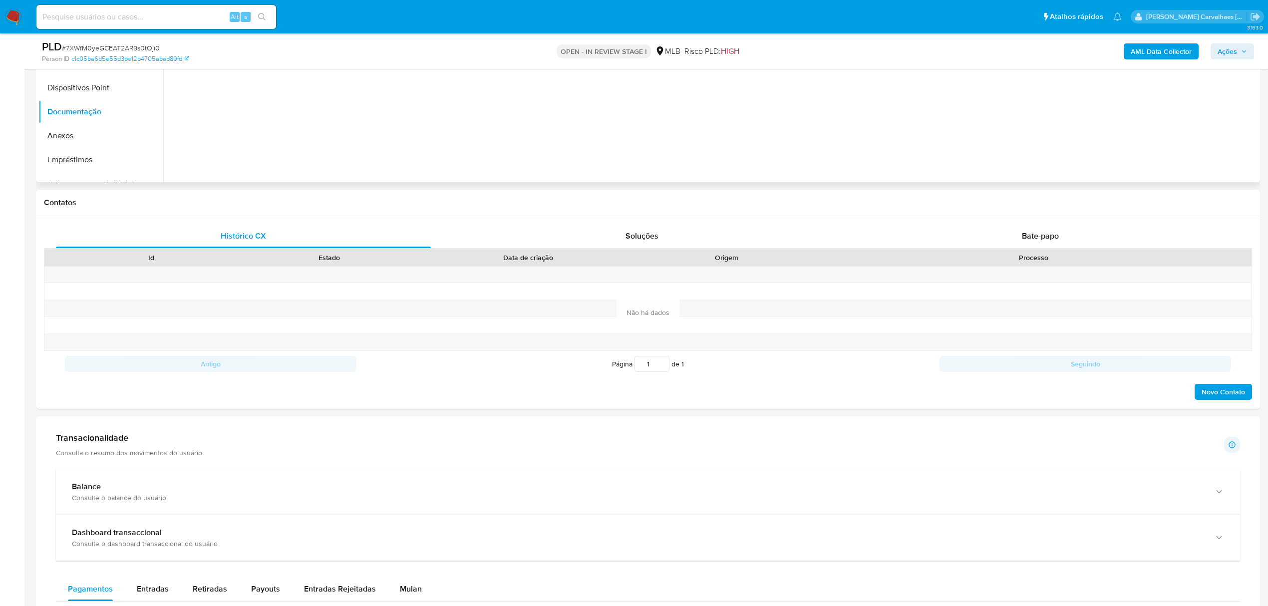
scroll to position [81, 0]
click at [1037, 241] on span "Bate-papo" at bounding box center [1040, 235] width 37 height 11
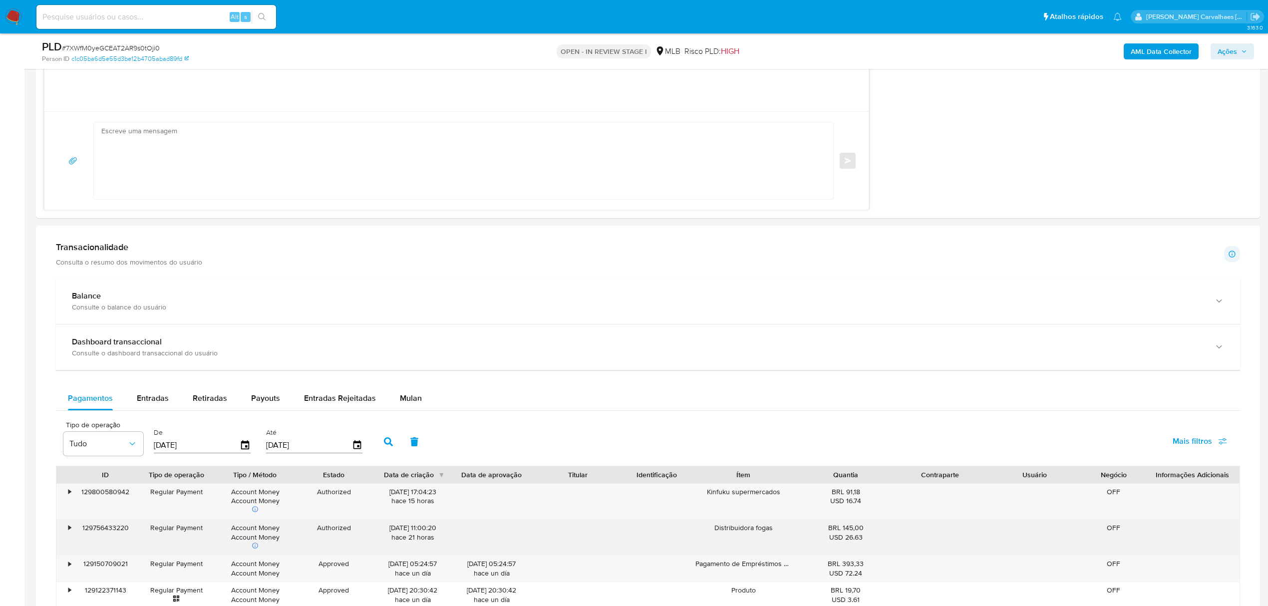
scroll to position [1065, 0]
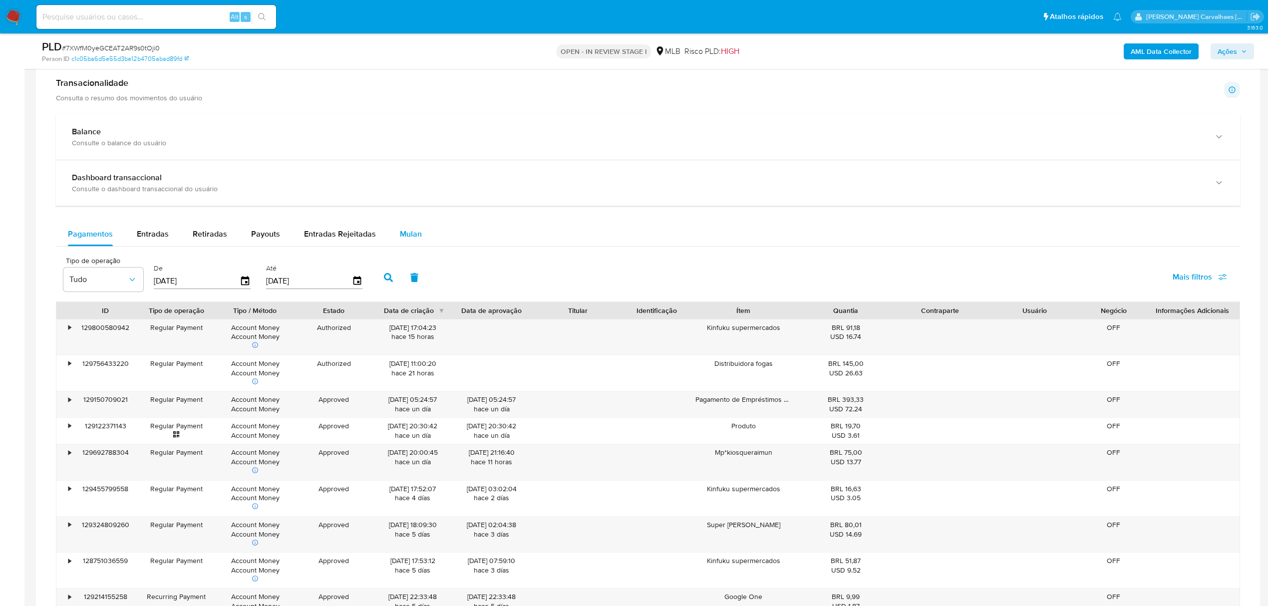
click at [408, 240] on span "Mulan" at bounding box center [411, 233] width 22 height 11
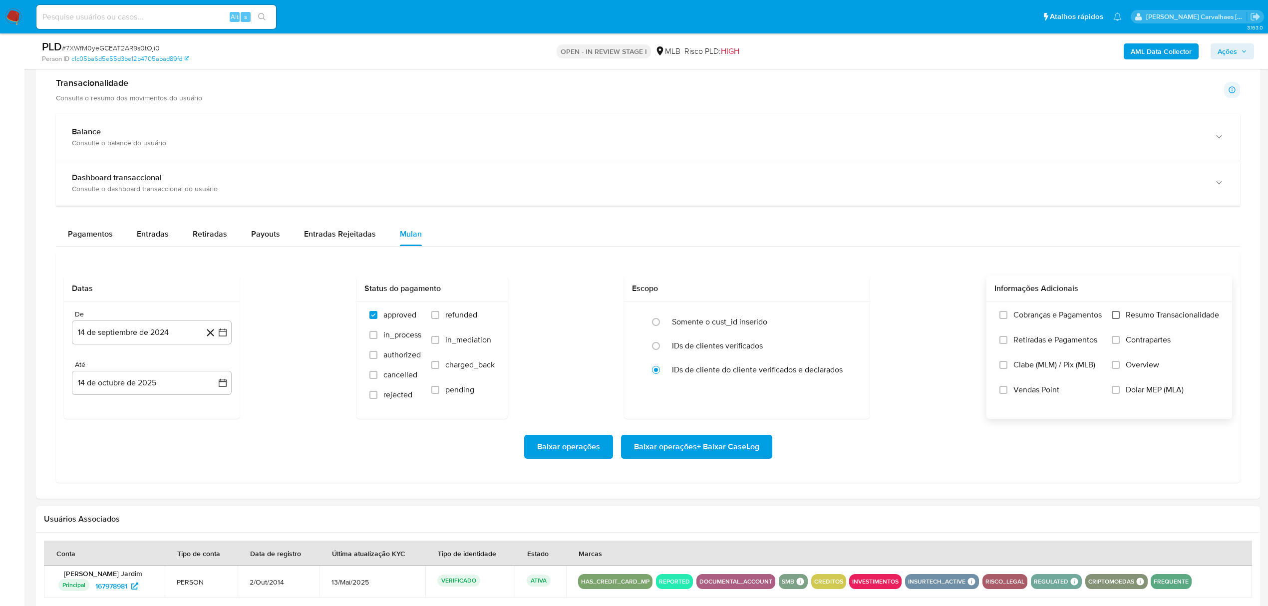
click at [1116, 315] on input "Resumo Transacionalidade" at bounding box center [1116, 315] width 8 height 8
click at [224, 334] on icon "button" at bounding box center [223, 332] width 10 height 10
click at [214, 372] on icon "Mes siguiente" at bounding box center [214, 368] width 12 height 12
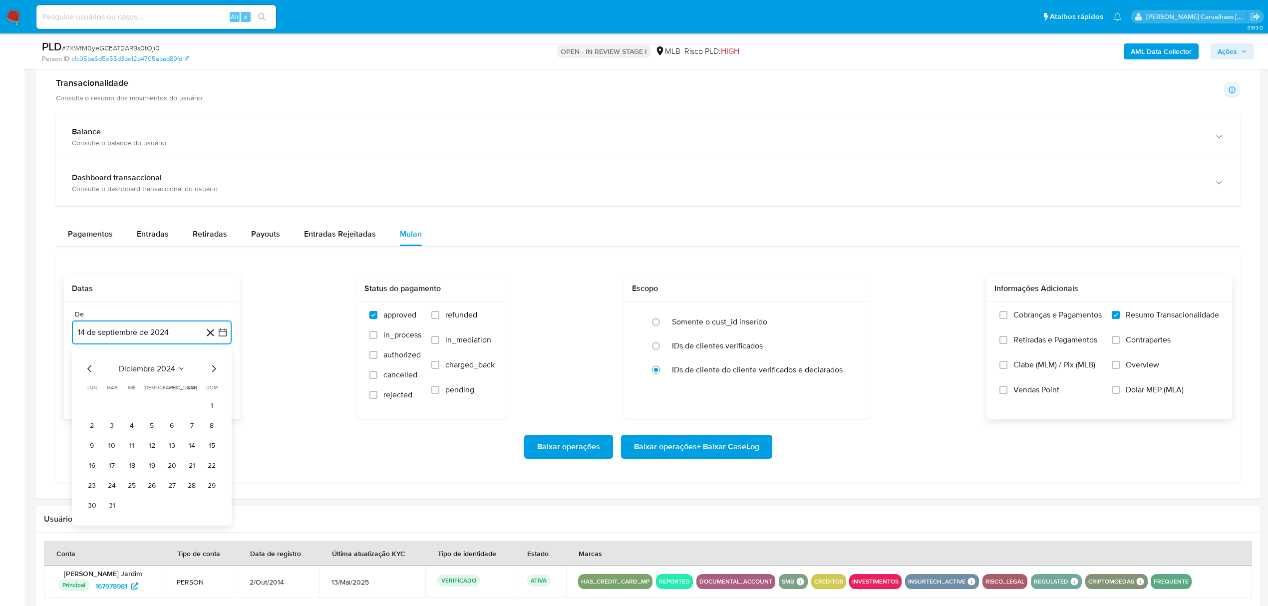
click at [214, 372] on icon "Mes siguiente" at bounding box center [214, 368] width 12 height 12
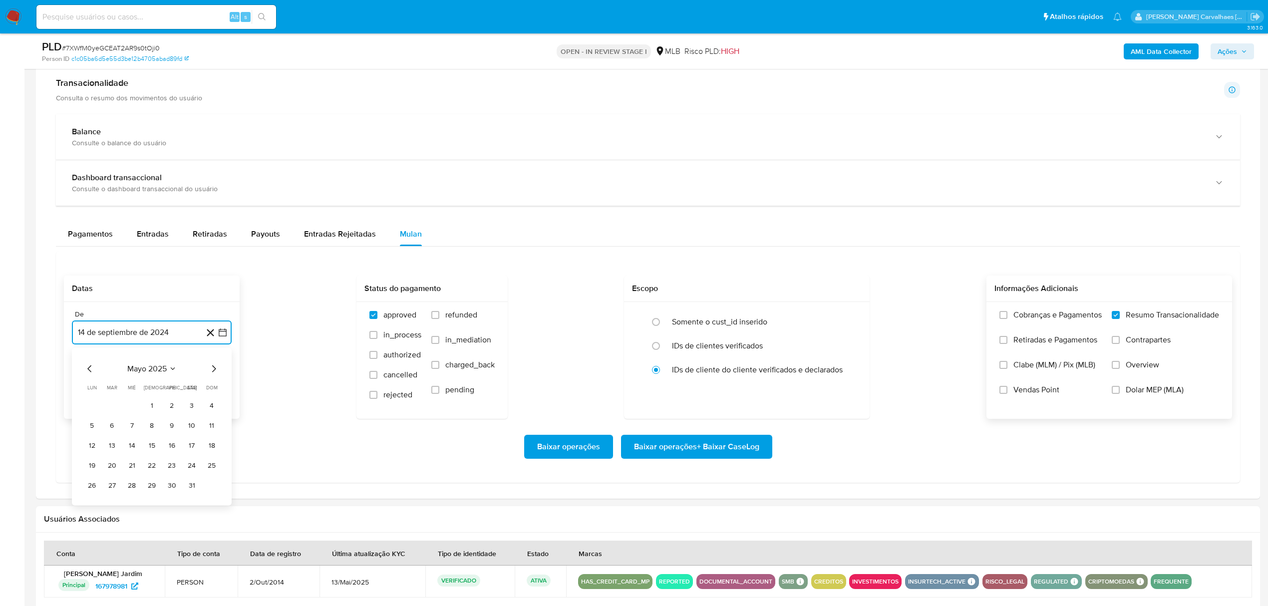
click at [214, 372] on icon "Mes siguiente" at bounding box center [214, 368] width 12 height 12
click at [90, 370] on icon "Mes anterior" at bounding box center [89, 368] width 4 height 7
click at [214, 373] on icon "Mes siguiente" at bounding box center [214, 368] width 12 height 12
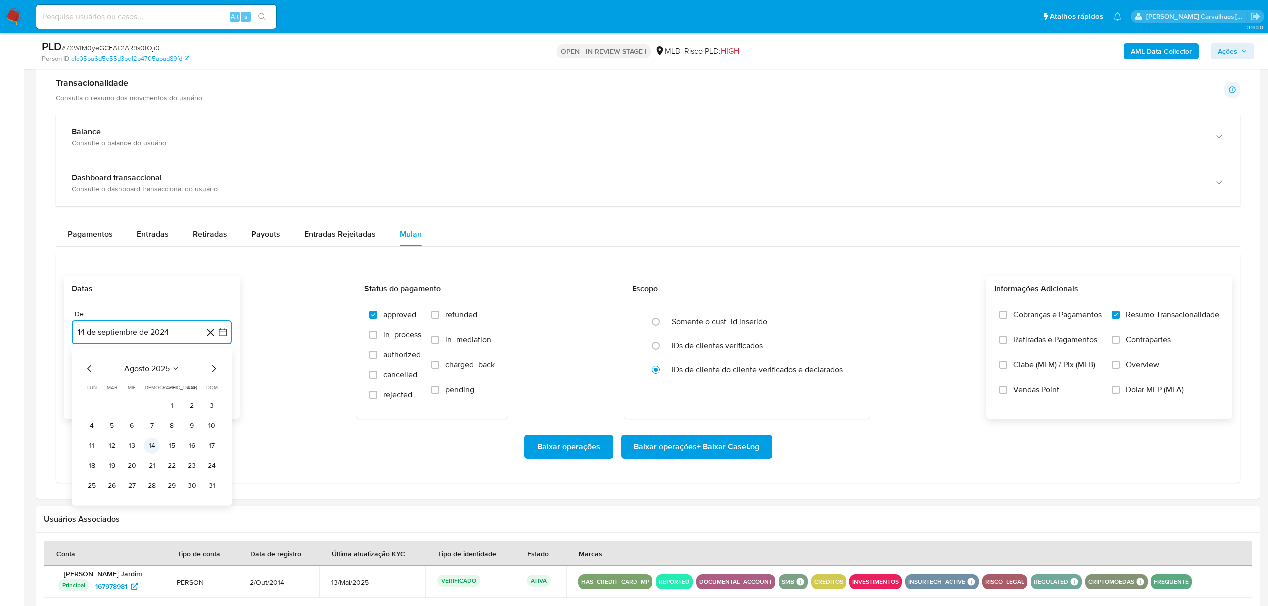
click at [153, 446] on button "14" at bounding box center [152, 445] width 16 height 16
click at [693, 450] on span "Baixar operações + Baixar CaseLog" at bounding box center [696, 447] width 125 height 22
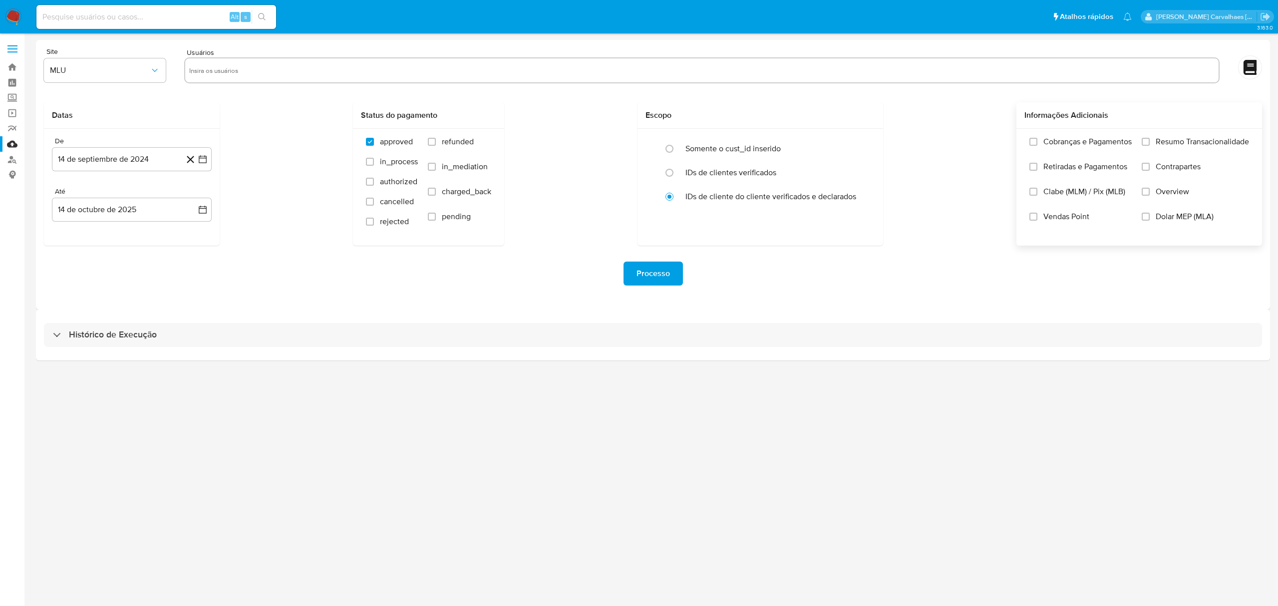
click at [1149, 143] on label "Resumo Transacionalidade" at bounding box center [1194, 149] width 107 height 25
click at [1149, 143] on input "Resumo Transacionalidade" at bounding box center [1145, 142] width 8 height 8
click at [200, 159] on icon "button" at bounding box center [203, 159] width 10 height 10
click at [380, 286] on div "Processo" at bounding box center [653, 274] width 1218 height 56
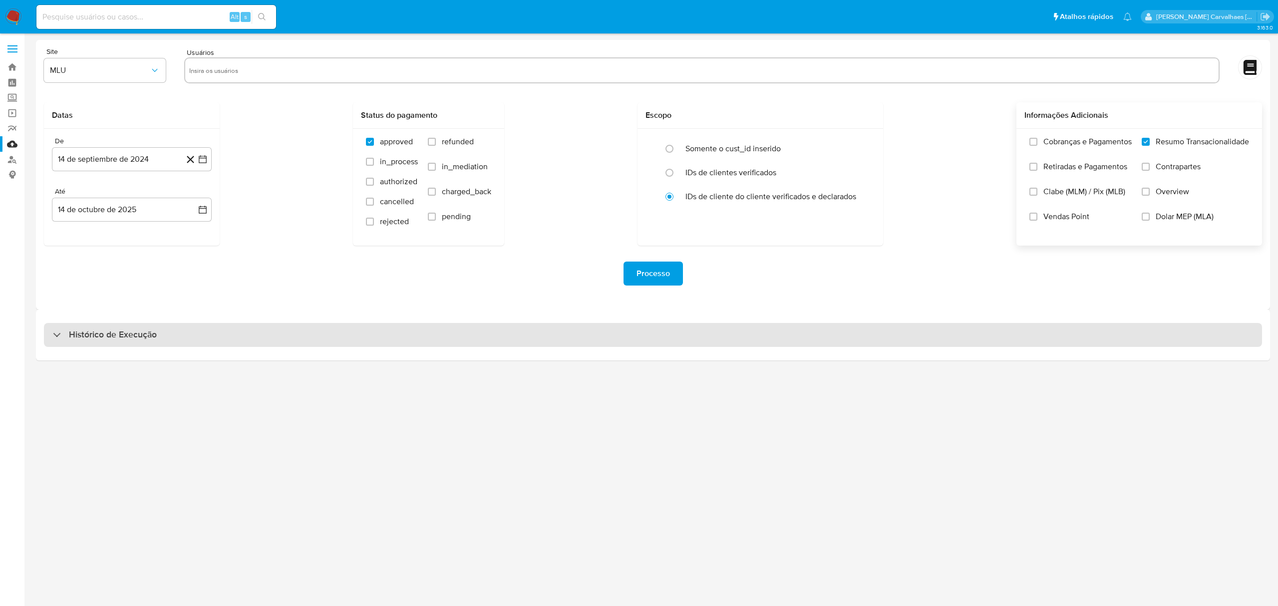
click at [148, 334] on h3 "Histórico de Execução" at bounding box center [113, 335] width 88 height 12
select select "10"
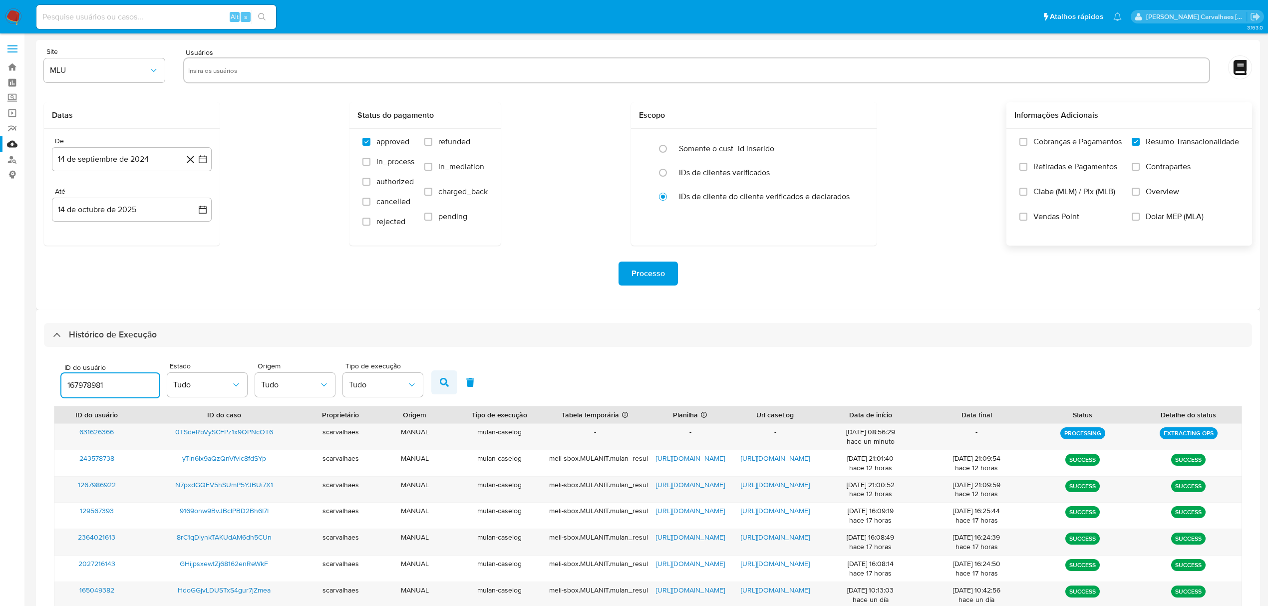
click at [446, 380] on icon "button" at bounding box center [444, 382] width 9 height 9
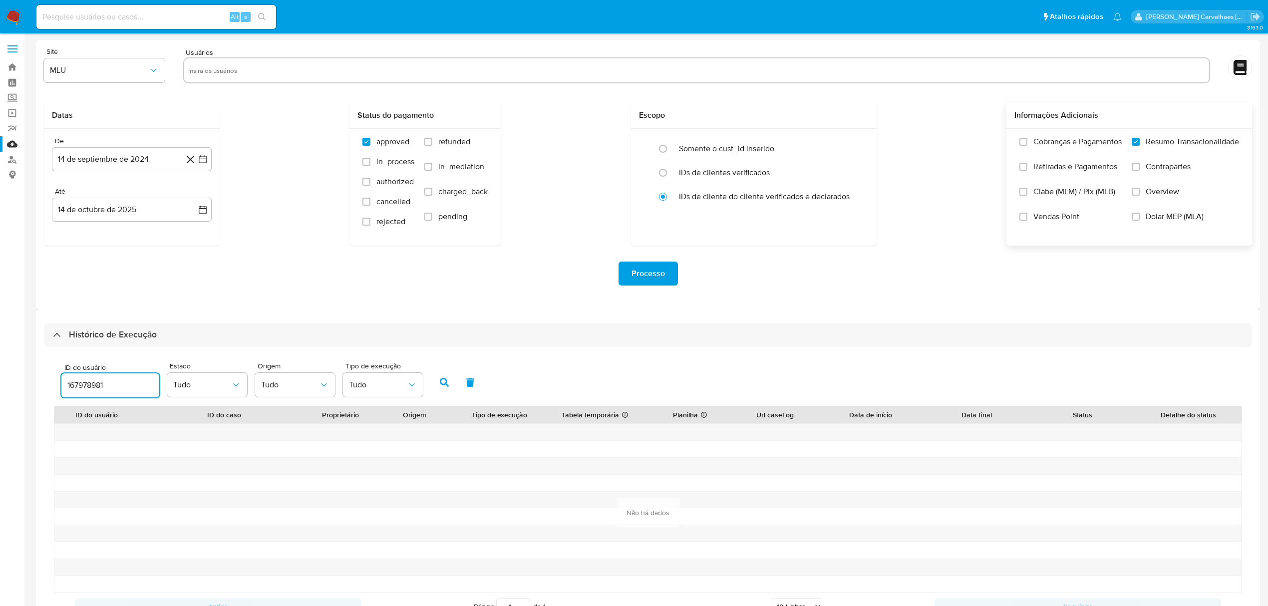
drag, startPoint x: 132, startPoint y: 383, endPoint x: 58, endPoint y: 388, distance: 74.0
click at [64, 390] on input "167978981" at bounding box center [110, 385] width 98 height 13
paste input "46210092"
type input "46210092"
click at [200, 164] on icon "button" at bounding box center [203, 159] width 10 height 10
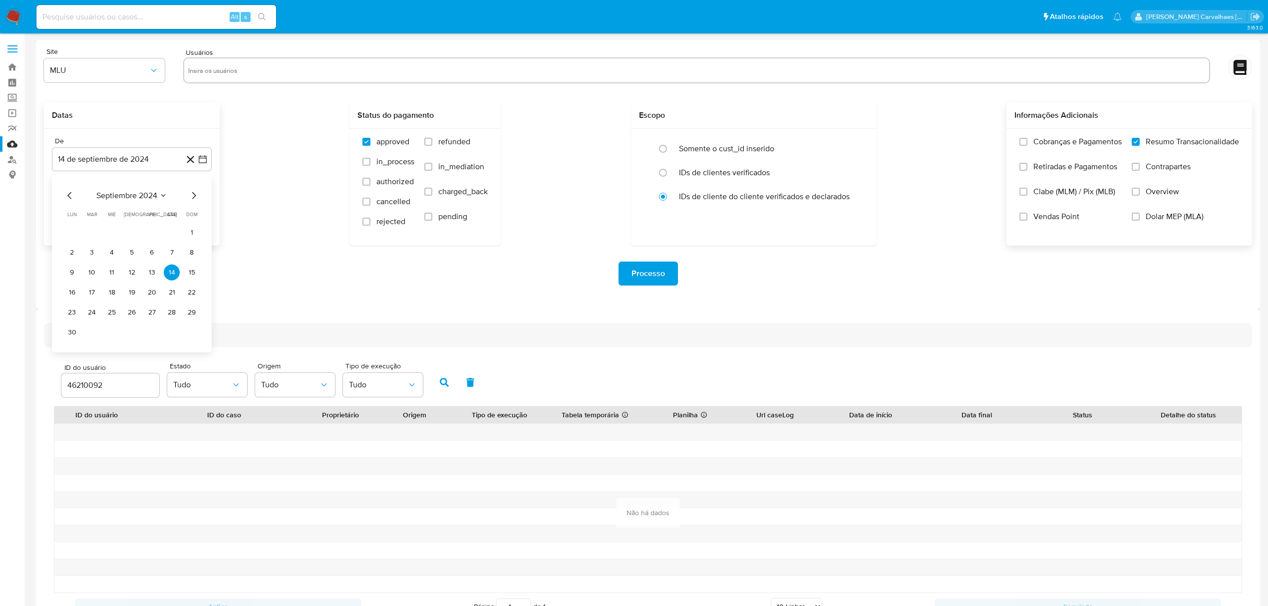
click at [191, 198] on icon "Mes siguiente" at bounding box center [194, 196] width 12 height 12
click at [190, 198] on icon "Mes siguiente" at bounding box center [194, 196] width 12 height 12
click at [191, 198] on icon "Mes siguiente" at bounding box center [194, 196] width 12 height 12
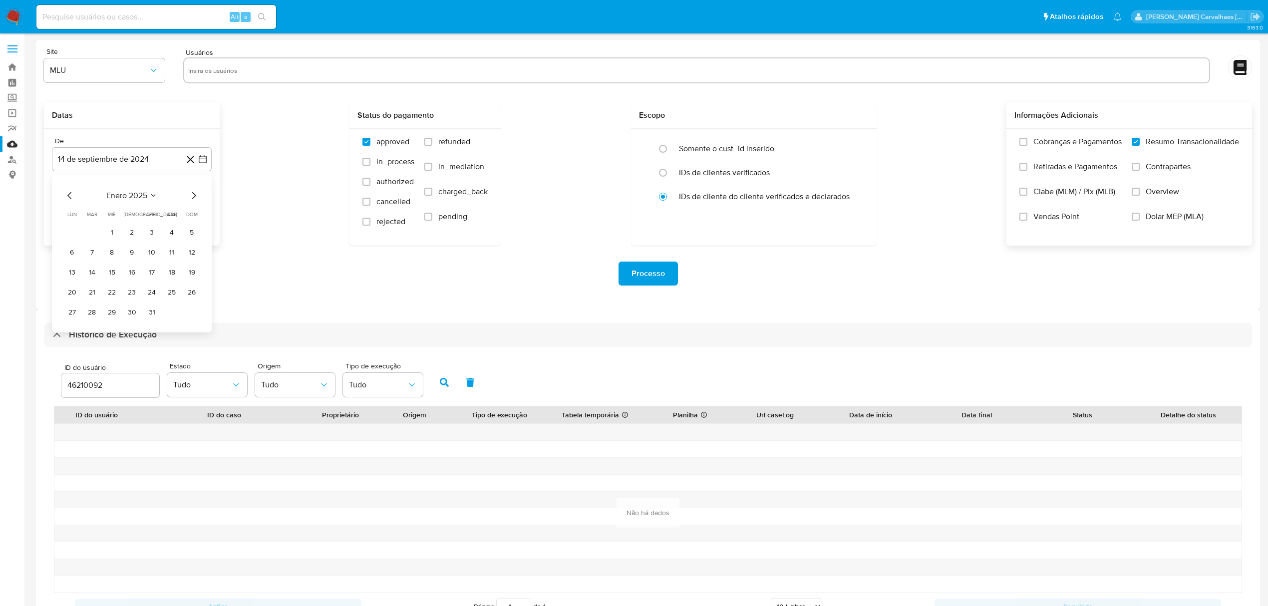
click at [191, 198] on icon "Mes siguiente" at bounding box center [194, 196] width 12 height 12
click at [193, 199] on icon "Mes siguiente" at bounding box center [194, 196] width 12 height 12
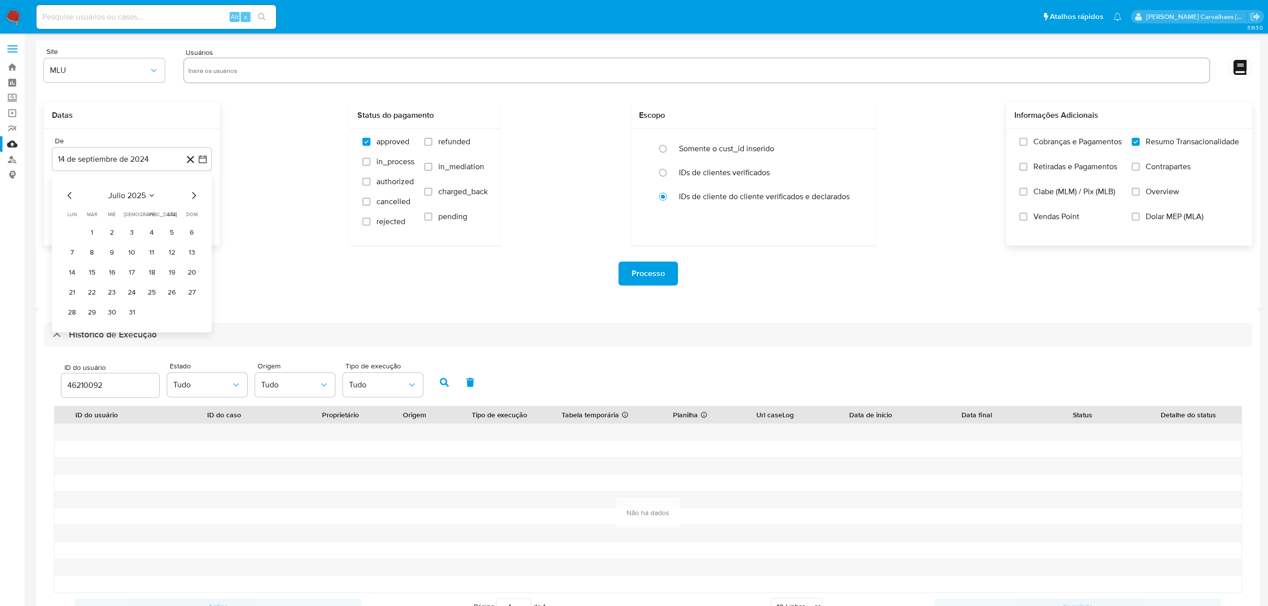
click at [192, 195] on icon "Mes siguiente" at bounding box center [194, 196] width 12 height 12
click at [129, 276] on button "14" at bounding box center [132, 273] width 16 height 16
click at [649, 273] on span "Processo" at bounding box center [647, 274] width 33 height 22
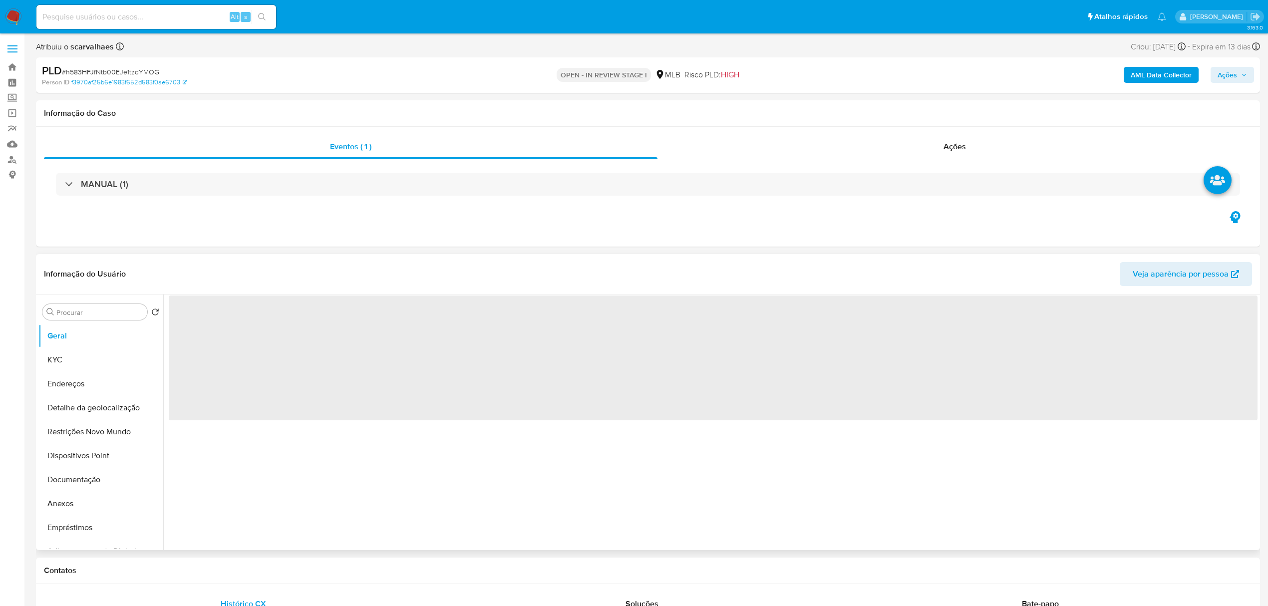
select select "10"
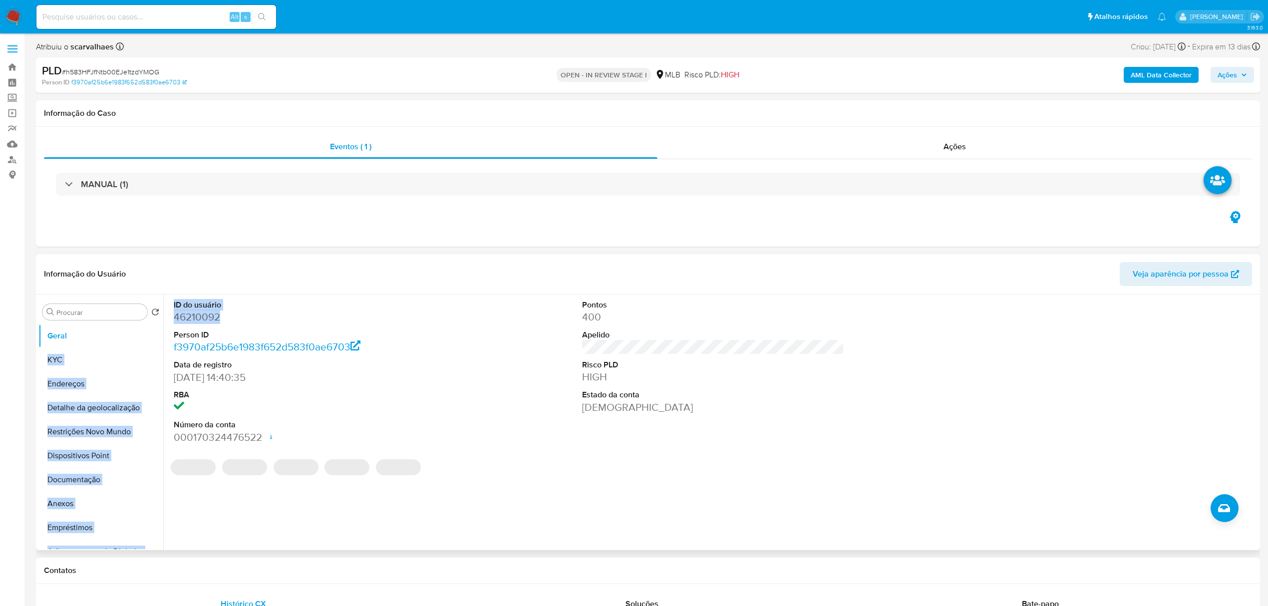
drag, startPoint x: 231, startPoint y: 316, endPoint x: 161, endPoint y: 322, distance: 70.1
click at [161, 322] on div "Procurar Retornar ao pedido padrão Geral KYC Endereços Detalhe da geolocalizaçã…" at bounding box center [647, 422] width 1219 height 256
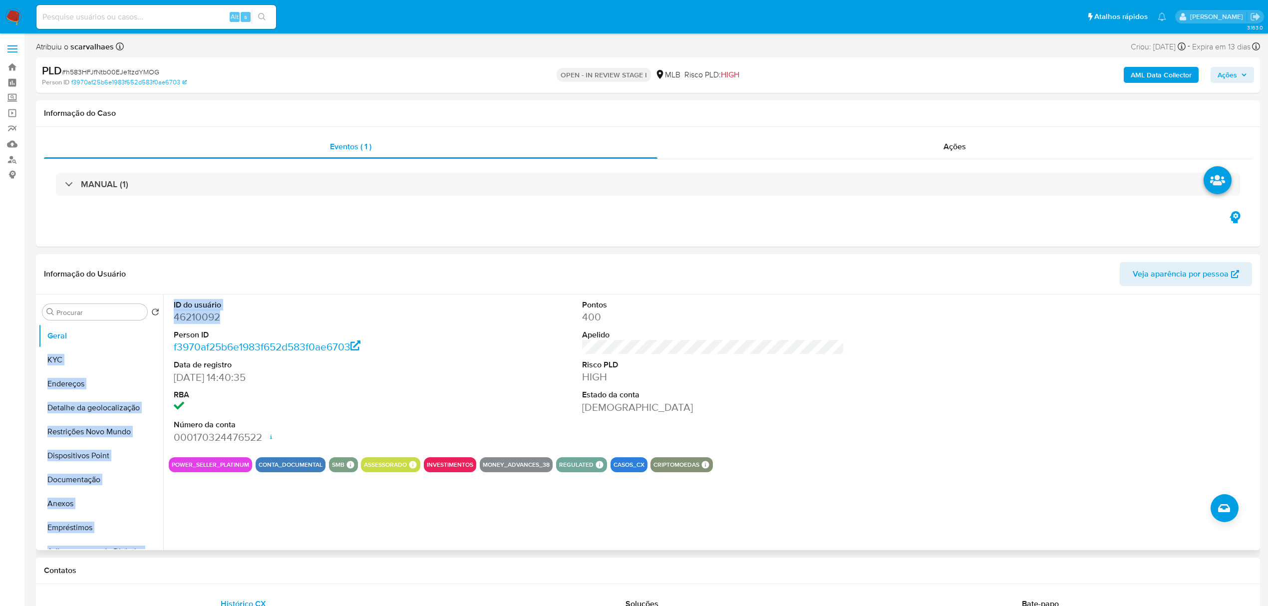
click at [240, 310] on dd "46210092" at bounding box center [305, 317] width 262 height 14
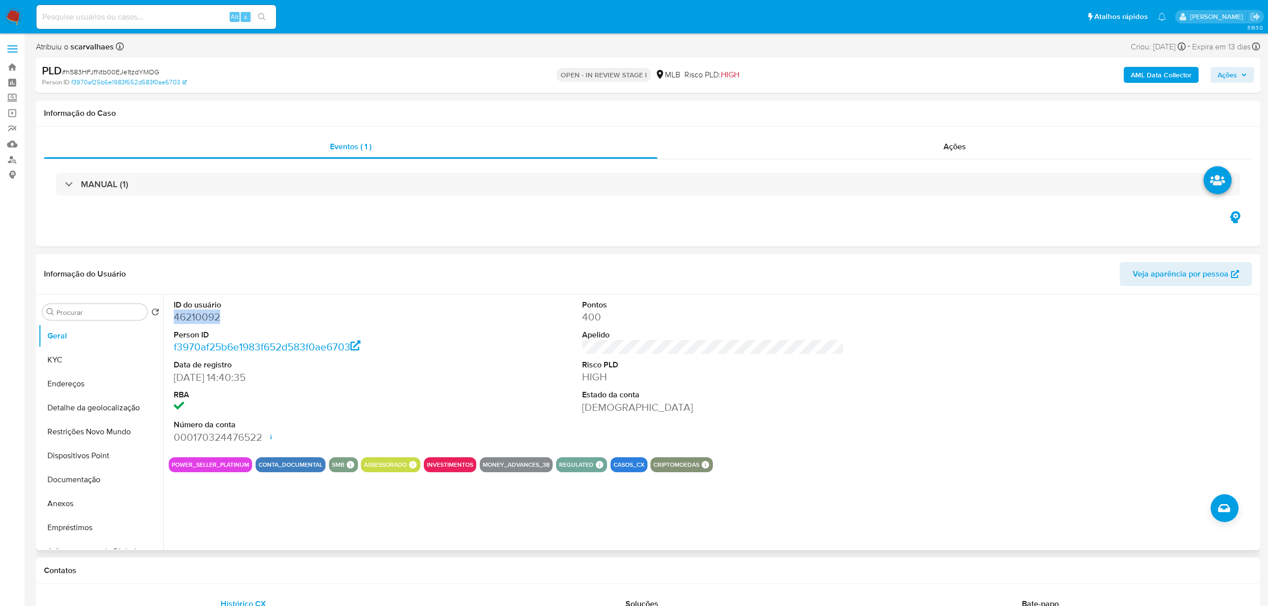
drag, startPoint x: 170, startPoint y: 320, endPoint x: 226, endPoint y: 321, distance: 55.9
click at [226, 321] on div "ID do usuário 46210092 Person ID f3970af25b6e1983f652d583f0ae6703 Data de regis…" at bounding box center [305, 371] width 272 height 155
copy dd "46210092"
drag, startPoint x: 94, startPoint y: 477, endPoint x: 104, endPoint y: 474, distance: 10.4
click at [94, 477] on button "Documentação" at bounding box center [96, 480] width 117 height 24
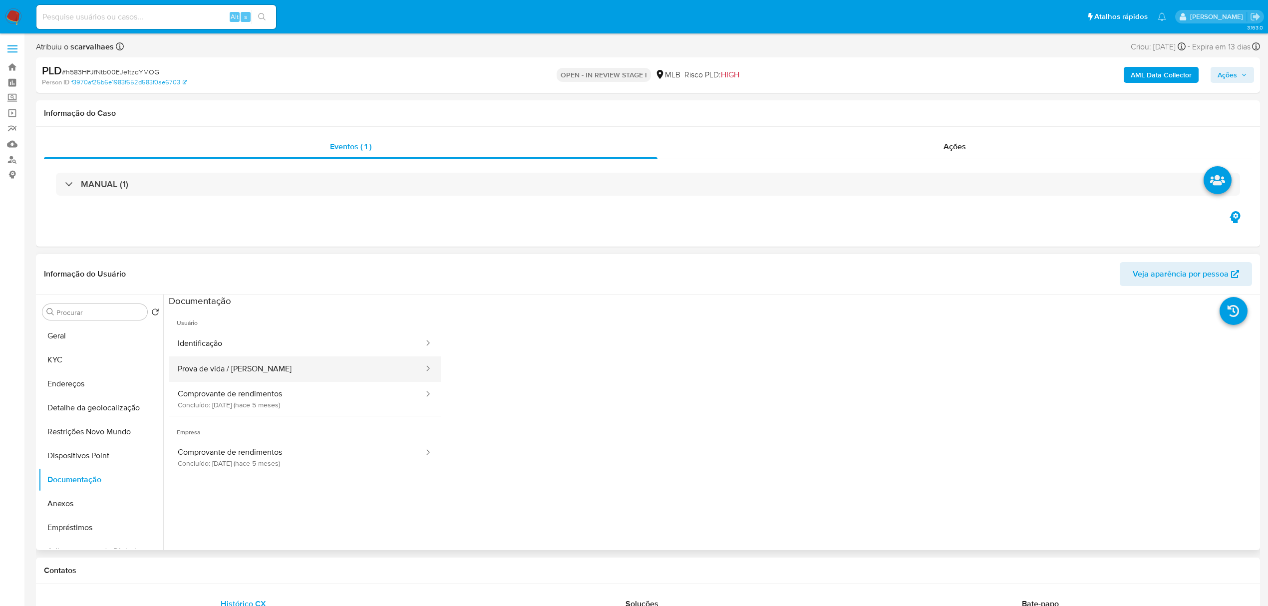
click at [249, 372] on button "Prova de vida / [PERSON_NAME]" at bounding box center [297, 368] width 256 height 25
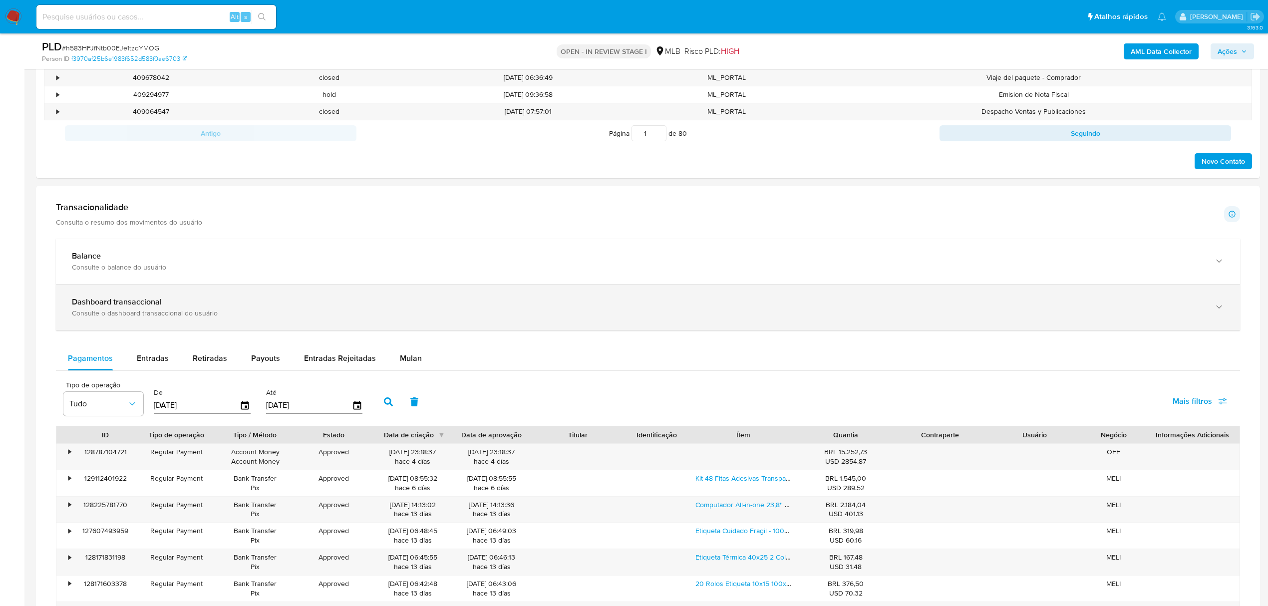
scroll to position [732, 0]
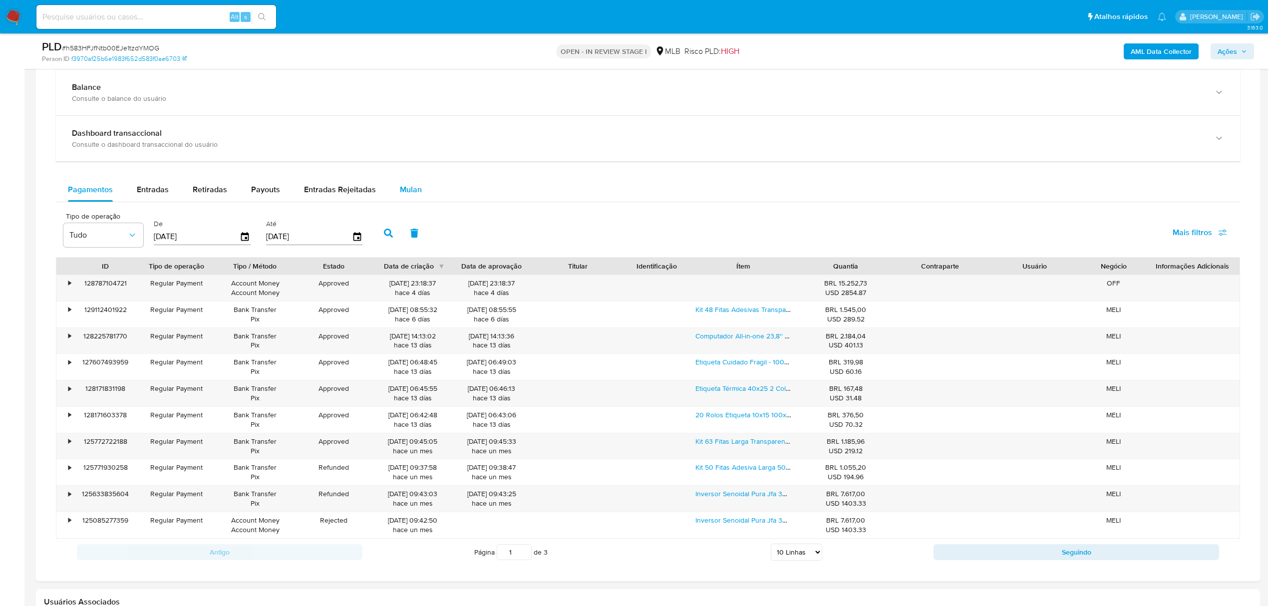
click at [406, 194] on span "Mulan" at bounding box center [411, 189] width 22 height 11
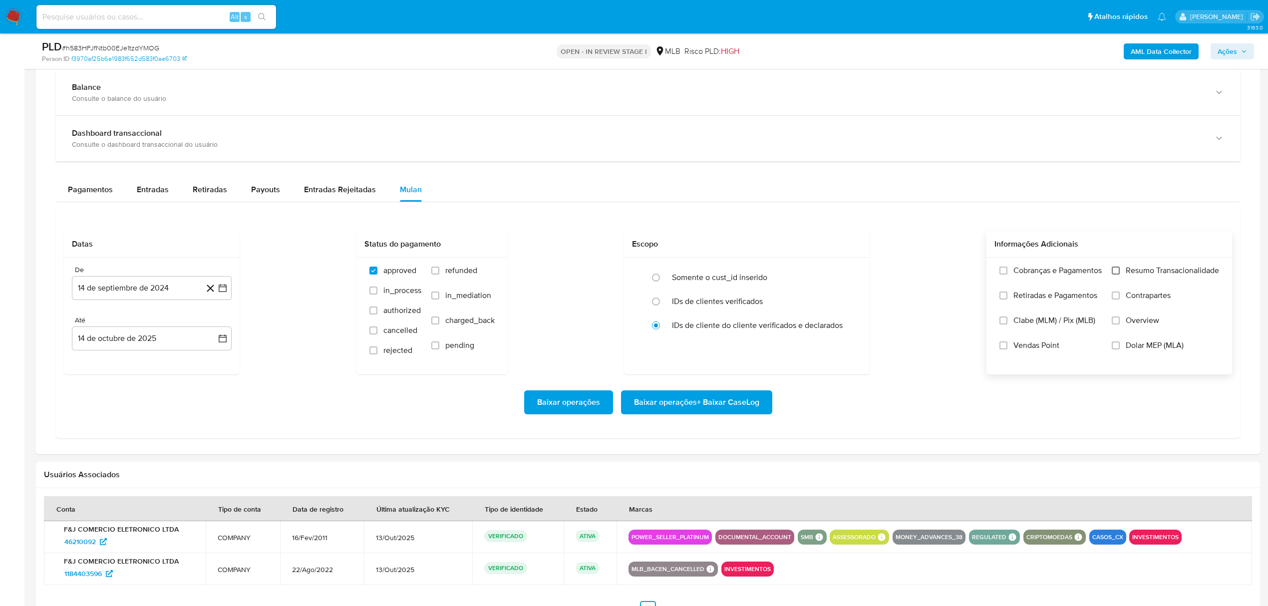
click at [1115, 275] on input "Resumo Transacionalidade" at bounding box center [1116, 271] width 8 height 8
click at [228, 294] on button "14 de septiembre de 2024" at bounding box center [152, 288] width 160 height 24
click at [210, 326] on icon "Mes siguiente" at bounding box center [214, 324] width 12 height 12
click at [212, 328] on icon "Mes siguiente" at bounding box center [214, 324] width 12 height 12
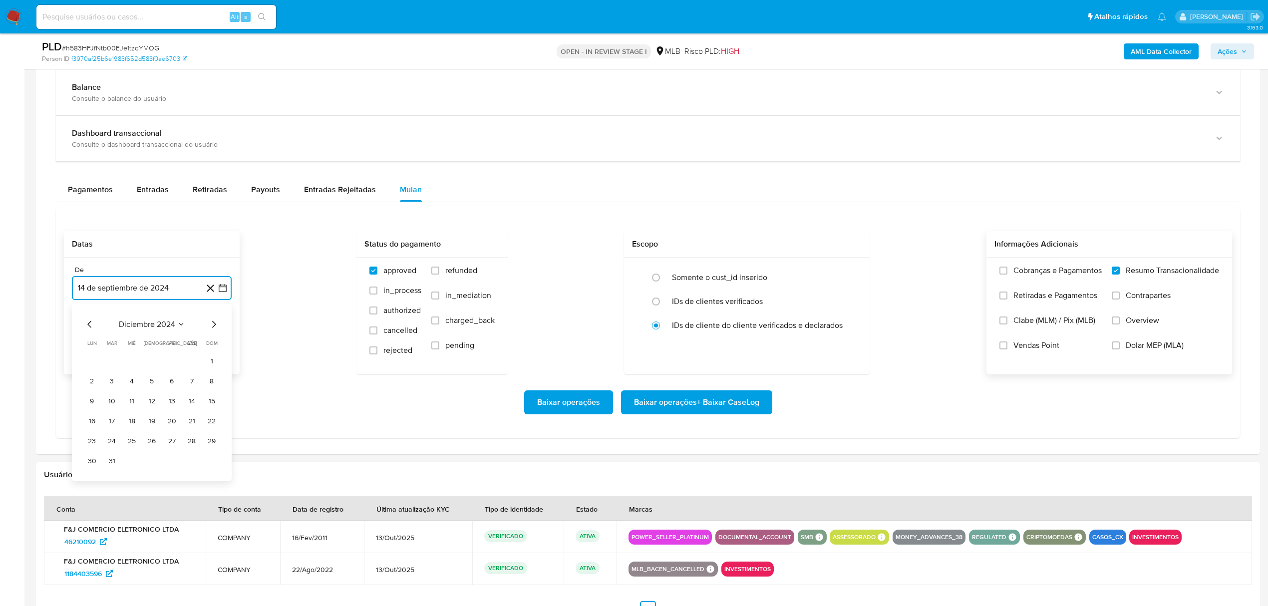
click at [212, 328] on icon "Mes siguiente" at bounding box center [214, 324] width 12 height 12
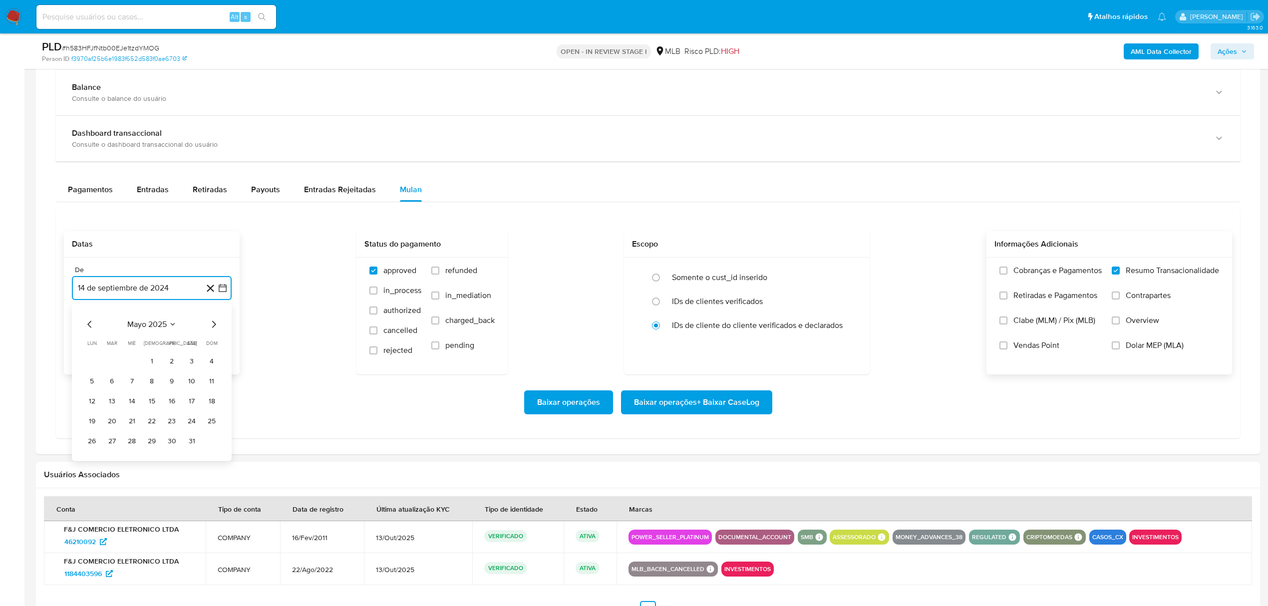
click at [213, 328] on icon "Mes siguiente" at bounding box center [214, 324] width 12 height 12
click at [213, 329] on icon "Mes siguiente" at bounding box center [214, 324] width 12 height 12
click at [211, 328] on icon "Mes siguiente" at bounding box center [214, 324] width 12 height 12
click at [92, 327] on icon "Mes anterior" at bounding box center [90, 324] width 12 height 12
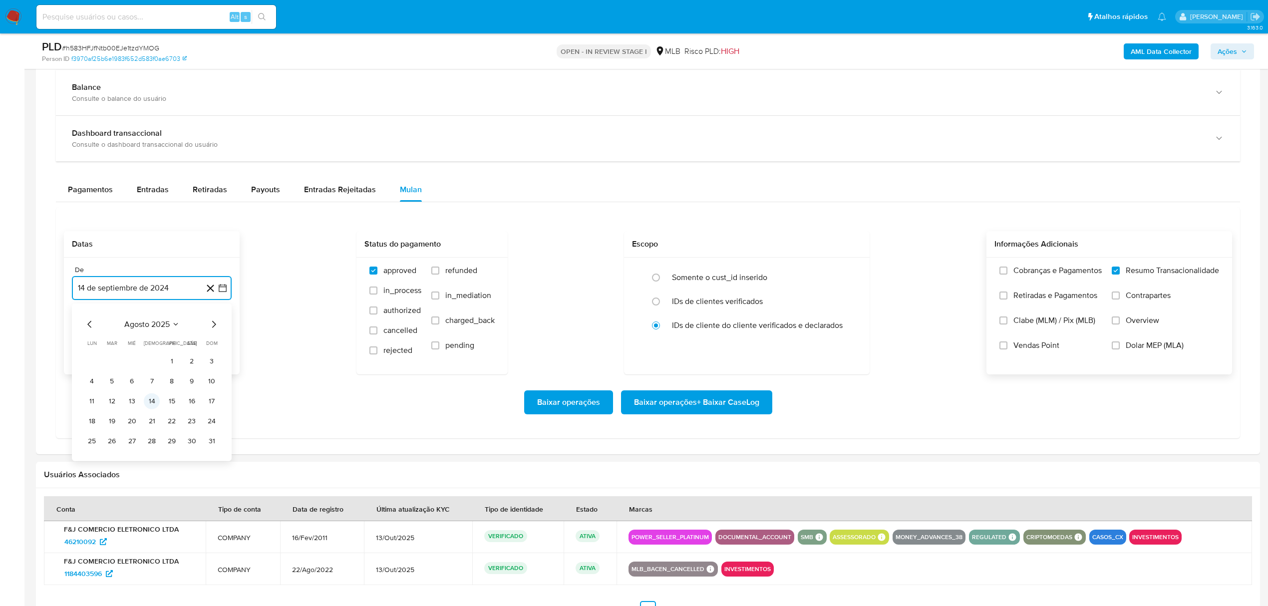
click at [150, 401] on button "14" at bounding box center [152, 401] width 16 height 16
click at [677, 405] on span "Baixar operações + Baixar CaseLog" at bounding box center [696, 402] width 125 height 22
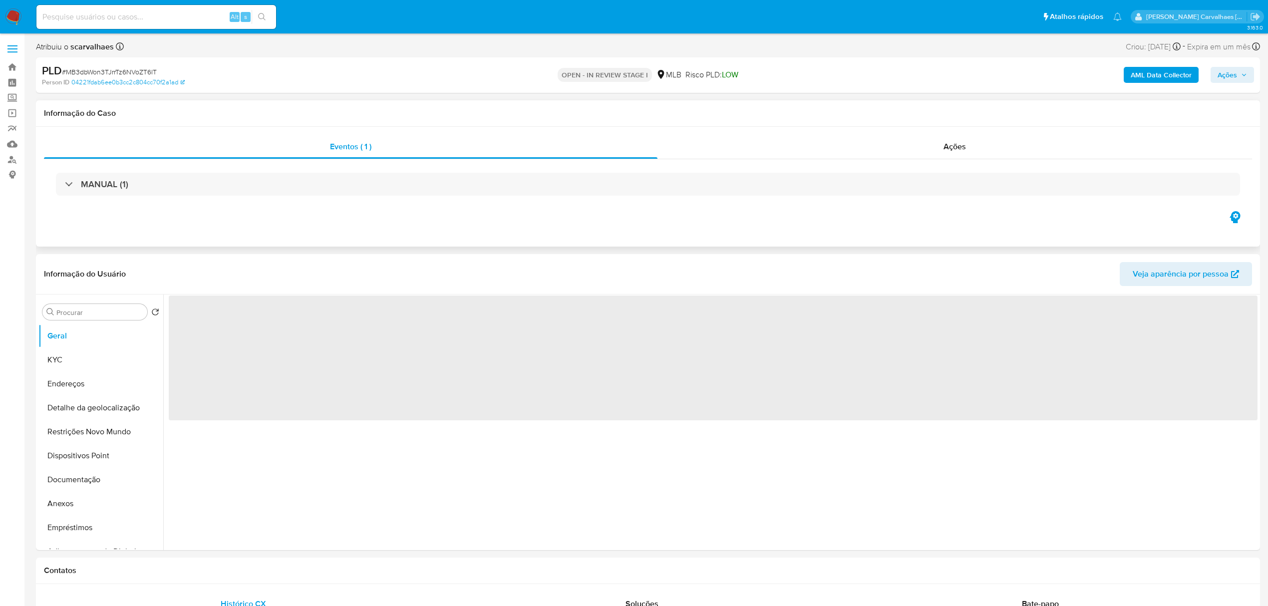
select select "10"
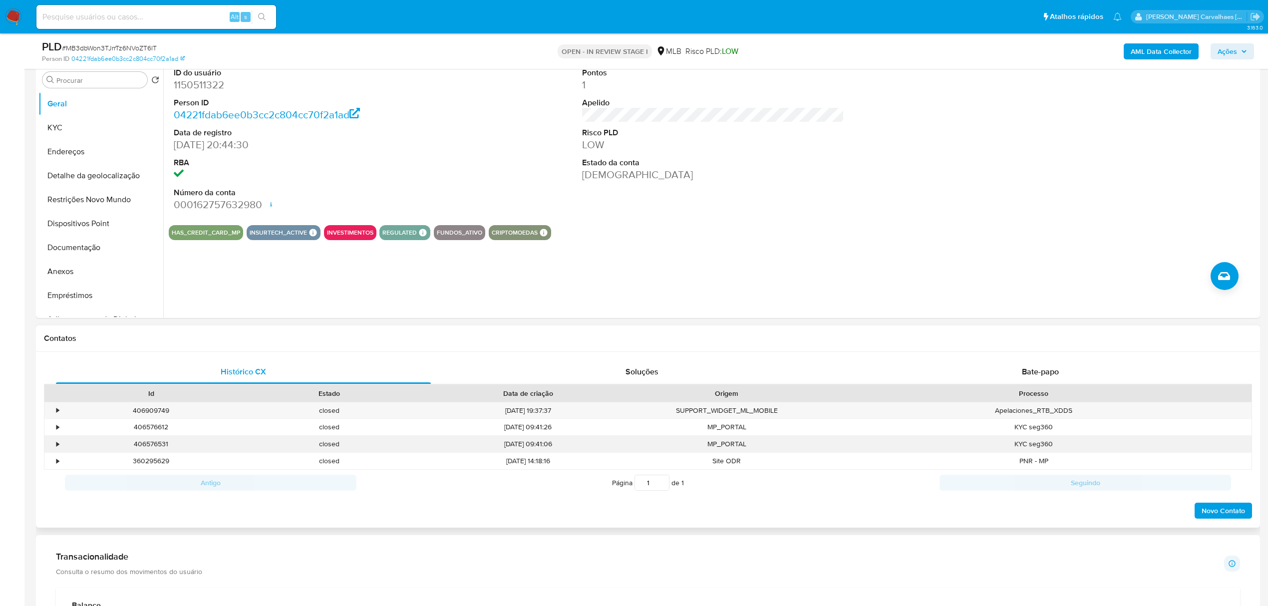
scroll to position [200, 0]
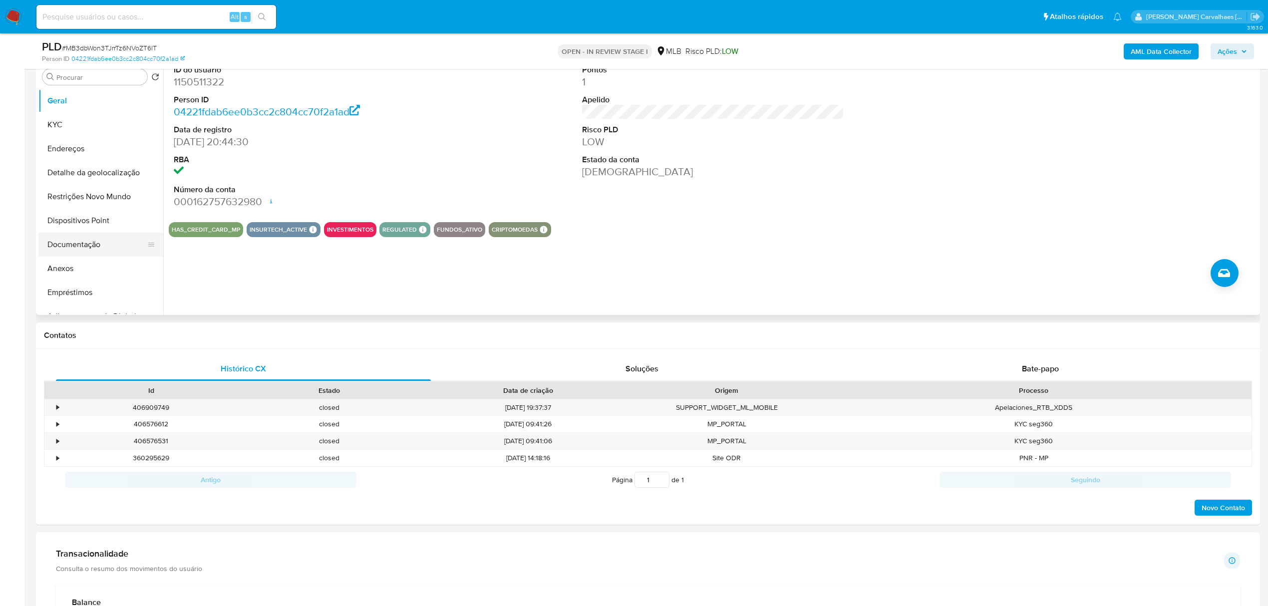
click at [98, 240] on button "Documentação" at bounding box center [96, 245] width 117 height 24
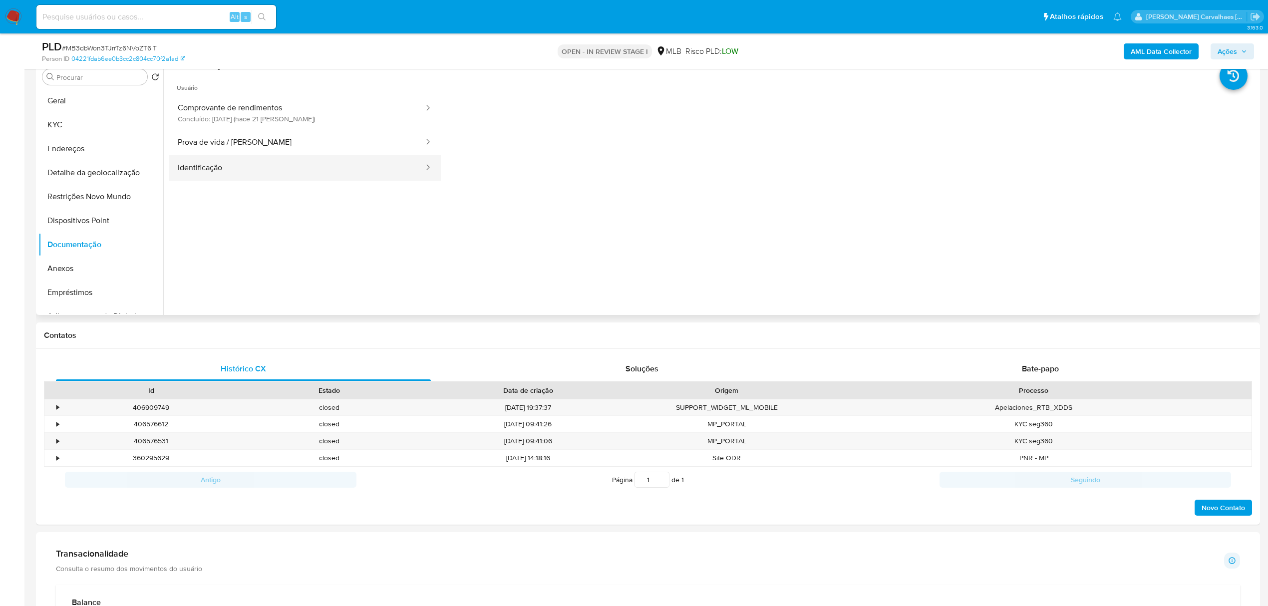
click at [343, 169] on button "Identificação" at bounding box center [297, 167] width 256 height 25
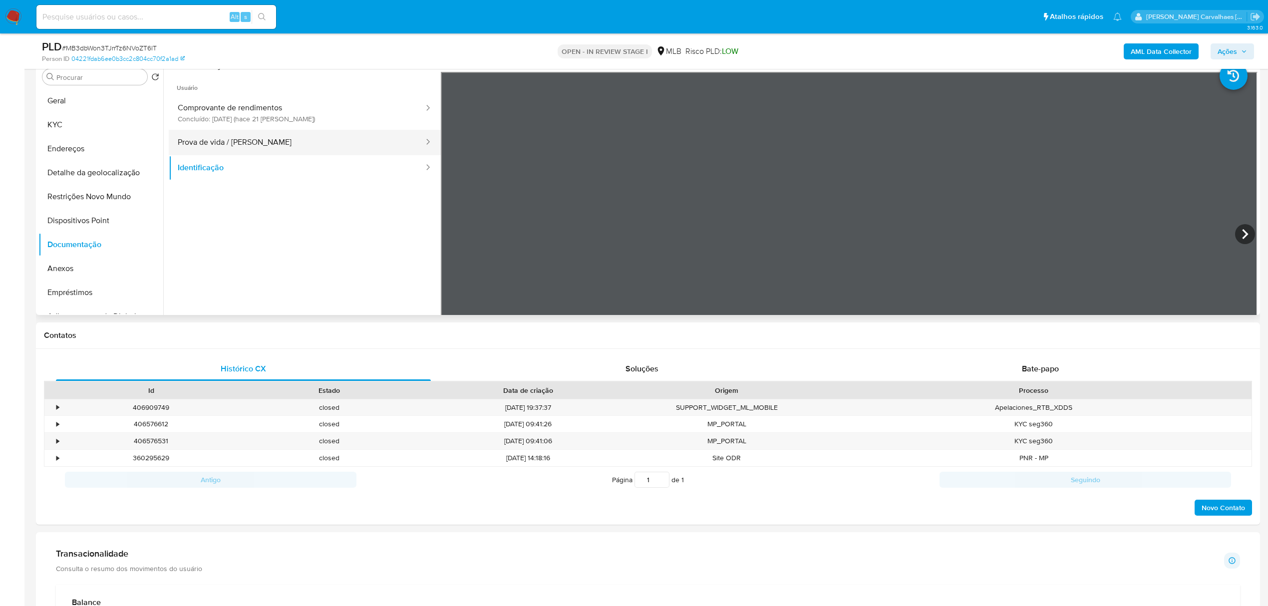
click at [350, 147] on button "Prova de vida / [PERSON_NAME]" at bounding box center [297, 142] width 256 height 25
click at [328, 125] on button "Comprovante de rendimentos Concluído: 23/09/2025 (hace 21 días)" at bounding box center [297, 113] width 256 height 34
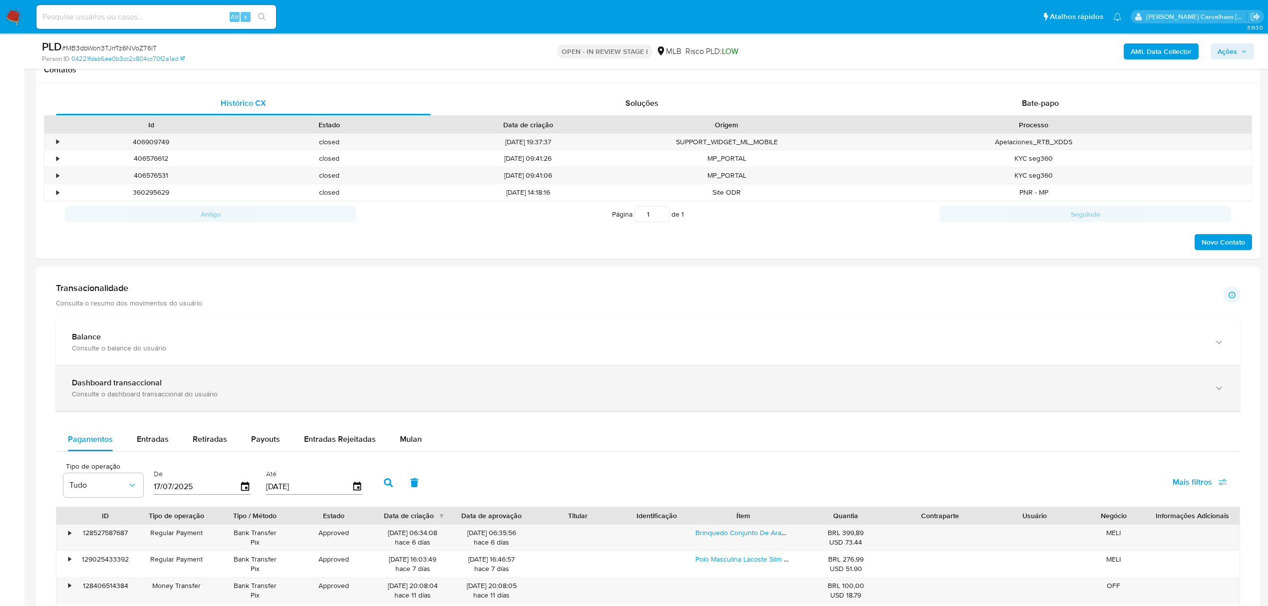
scroll to position [466, 0]
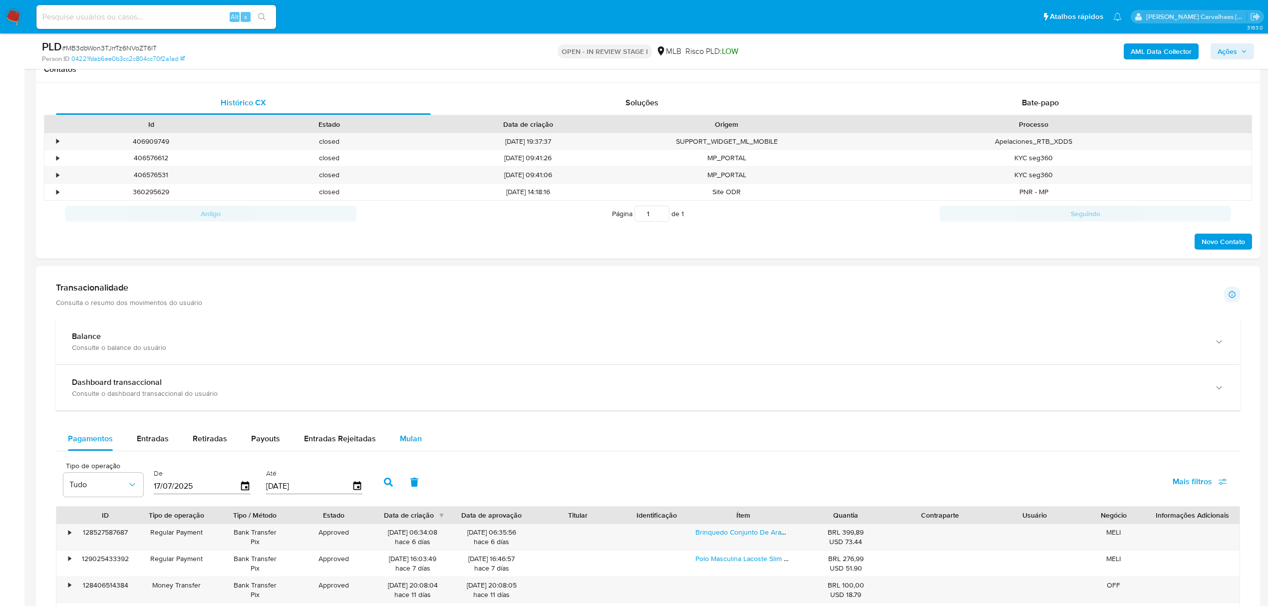
click at [407, 440] on span "Mulan" at bounding box center [411, 438] width 22 height 11
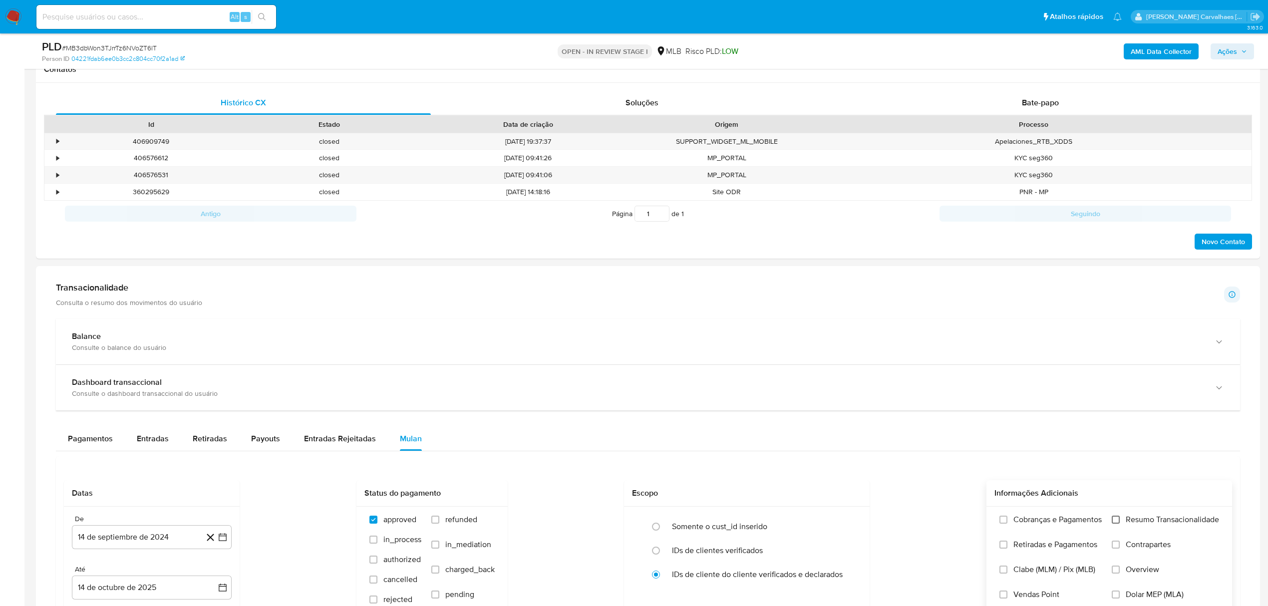
click at [1118, 524] on input "Resumo Transacionalidade" at bounding box center [1116, 520] width 8 height 8
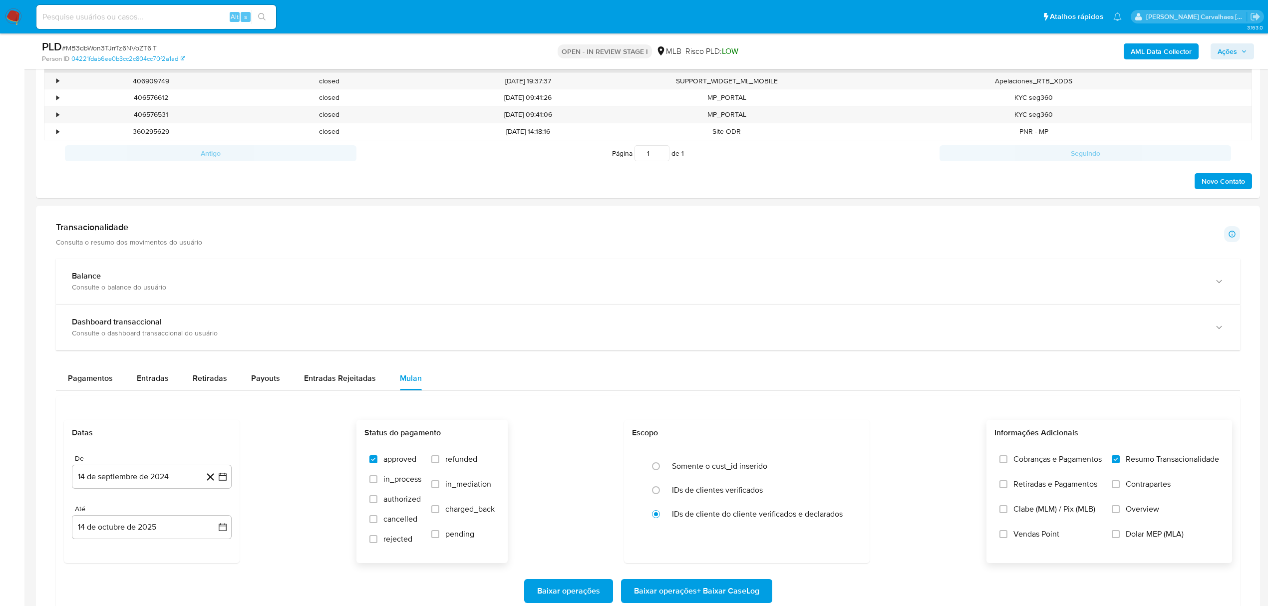
scroll to position [599, 0]
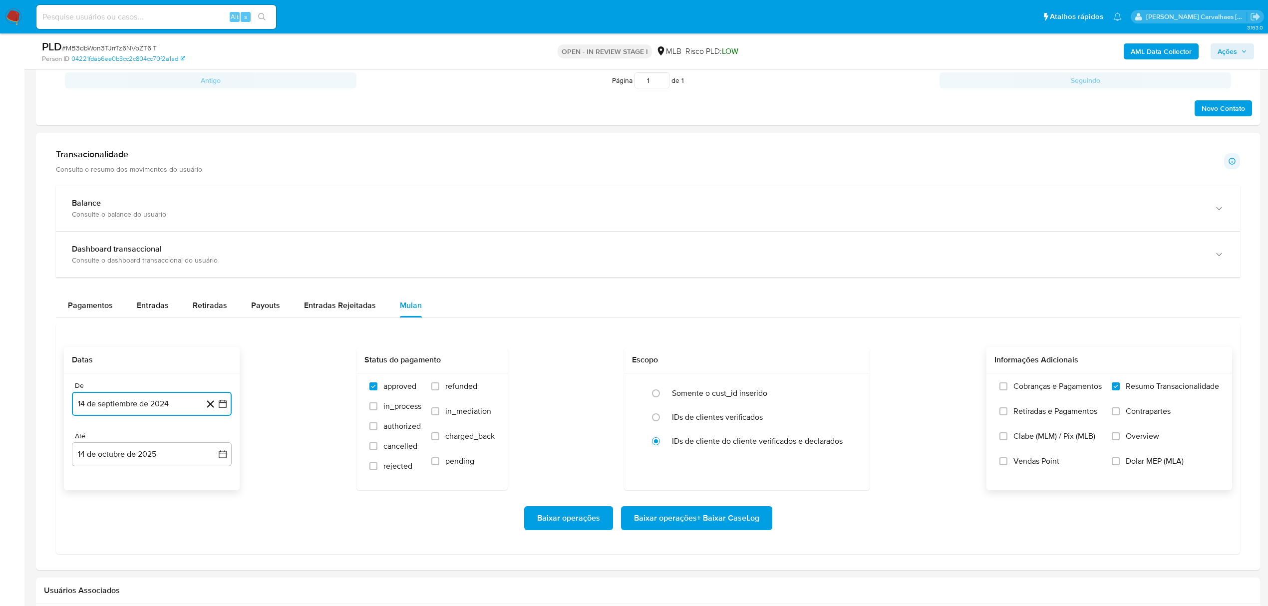
click at [230, 409] on button "14 de septiembre de 2024" at bounding box center [152, 404] width 160 height 24
click at [216, 446] on icon "Mes siguiente" at bounding box center [214, 440] width 12 height 12
click at [213, 444] on icon "Mes siguiente" at bounding box center [214, 440] width 12 height 12
click at [212, 441] on icon "Mes siguiente" at bounding box center [214, 440] width 12 height 12
click at [217, 442] on icon "Mes siguiente" at bounding box center [214, 440] width 12 height 12
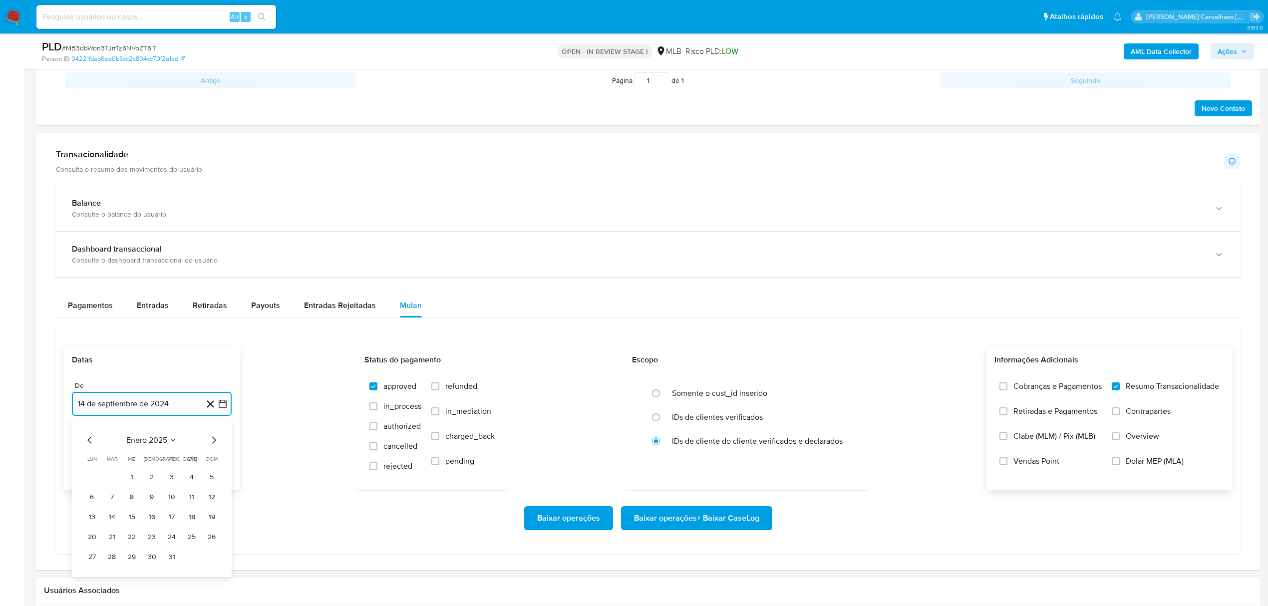
click at [217, 442] on icon "Mes siguiente" at bounding box center [214, 440] width 12 height 12
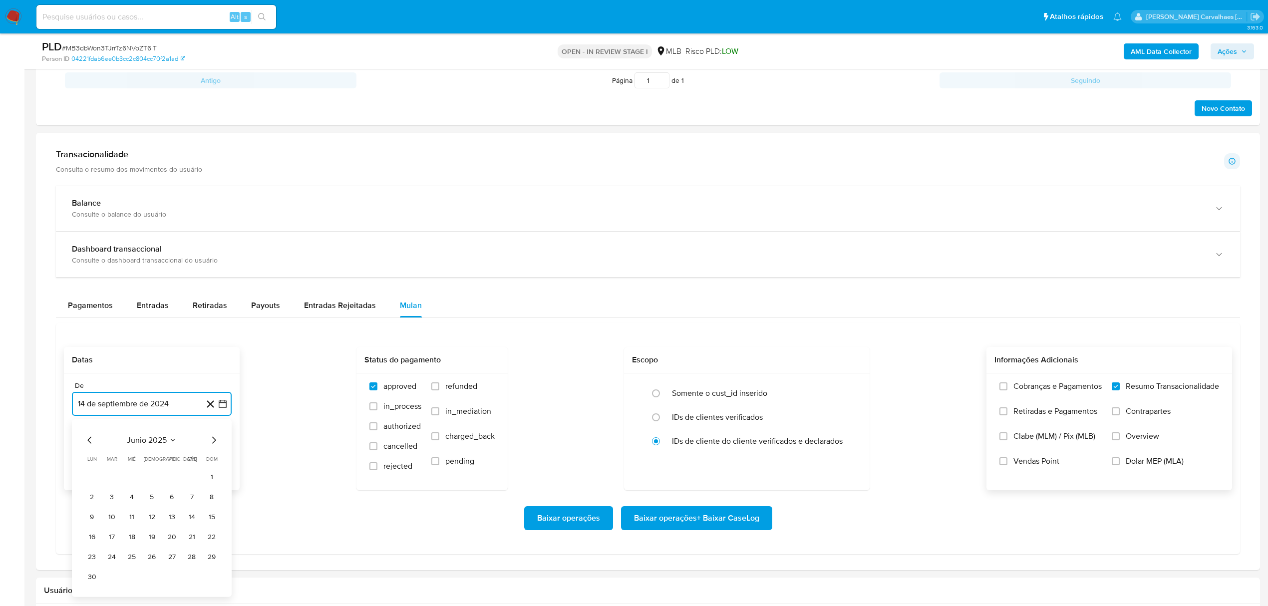
click at [218, 443] on icon "Mes siguiente" at bounding box center [214, 440] width 12 height 12
click at [218, 444] on icon "Mes siguiente" at bounding box center [214, 440] width 12 height 12
click at [152, 520] on button "14" at bounding box center [152, 517] width 16 height 16
click at [649, 518] on span "Baixar operações + Baixar CaseLog" at bounding box center [696, 518] width 125 height 22
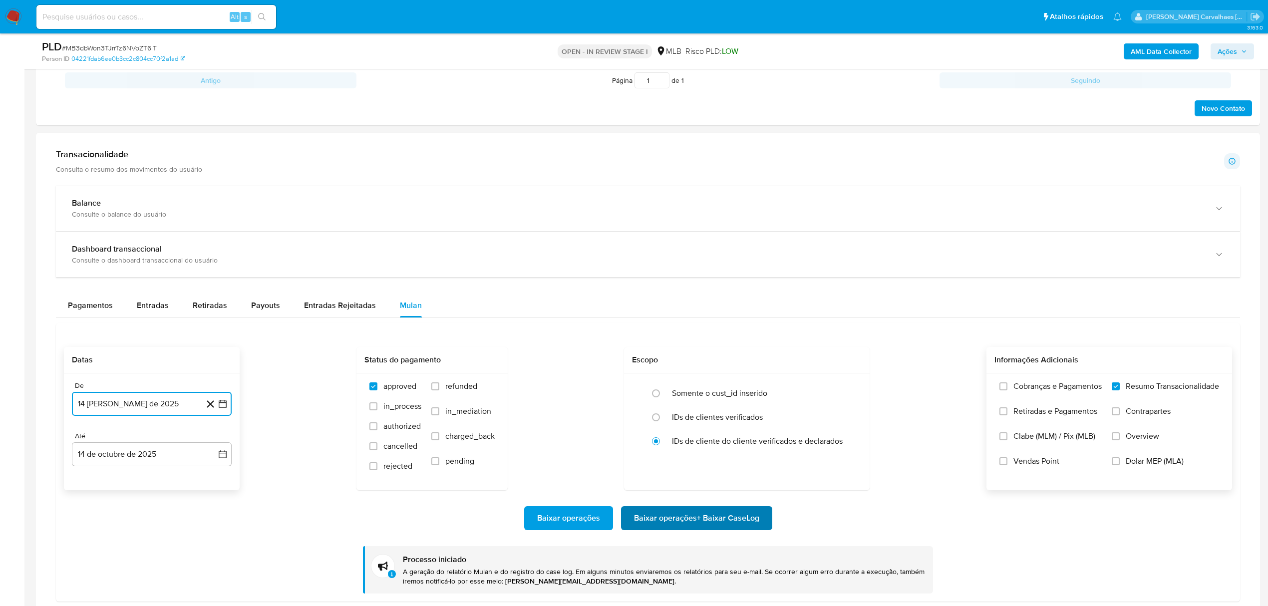
click at [659, 520] on span "Baixar operações + Baixar CaseLog" at bounding box center [696, 518] width 125 height 22
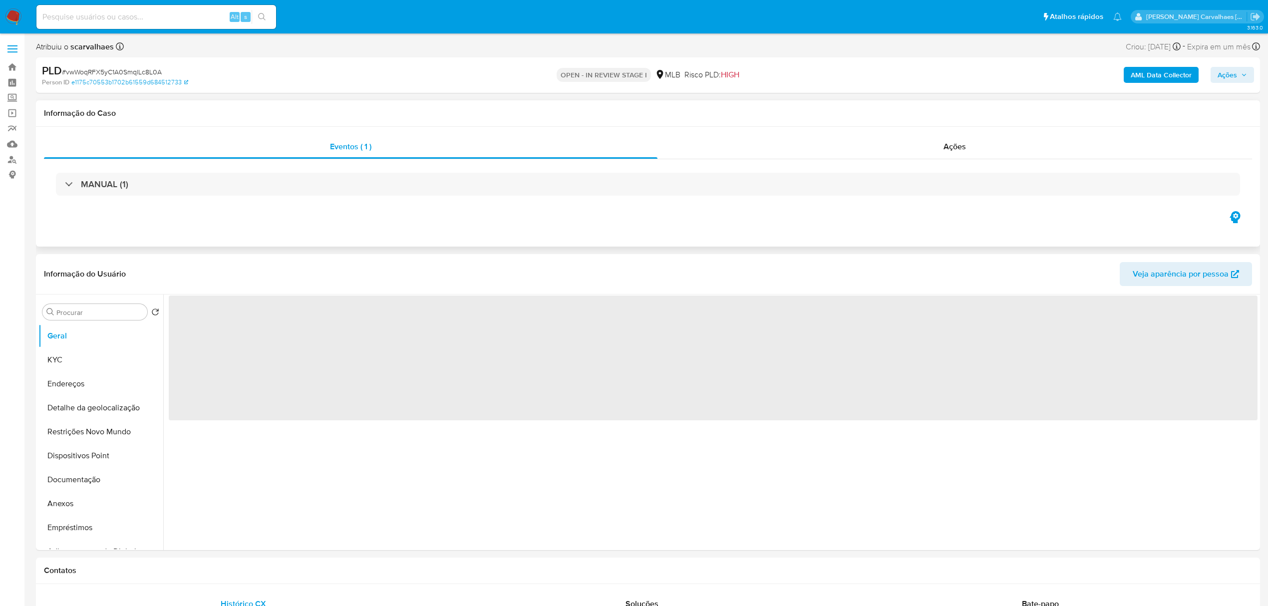
select select "10"
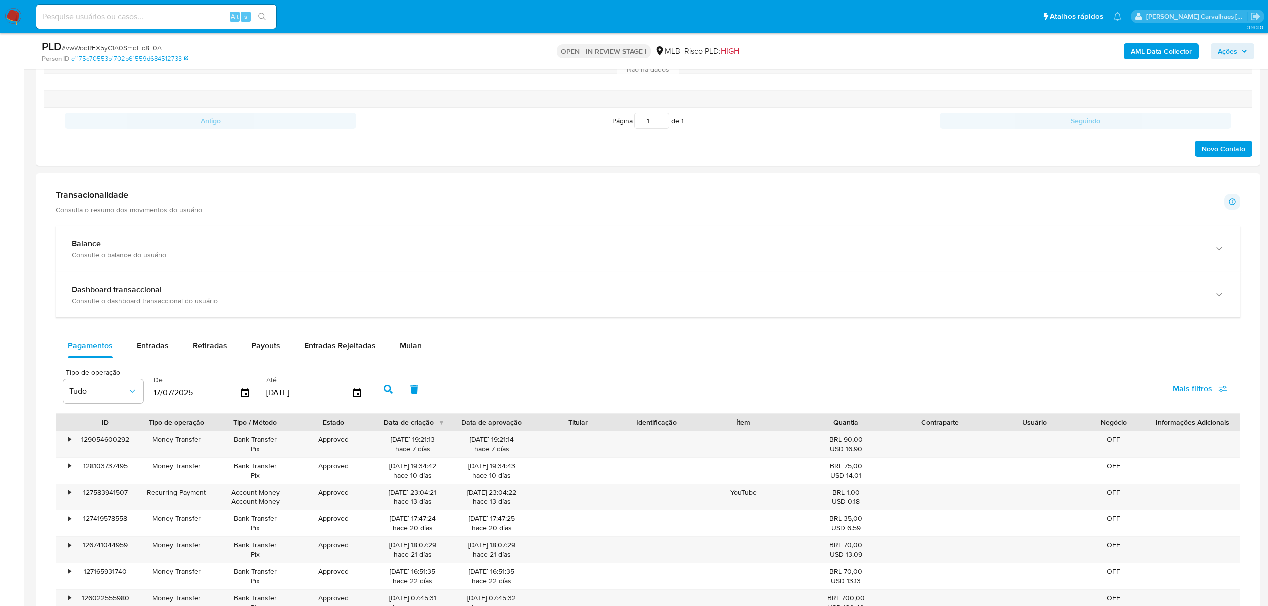
scroll to position [599, 0]
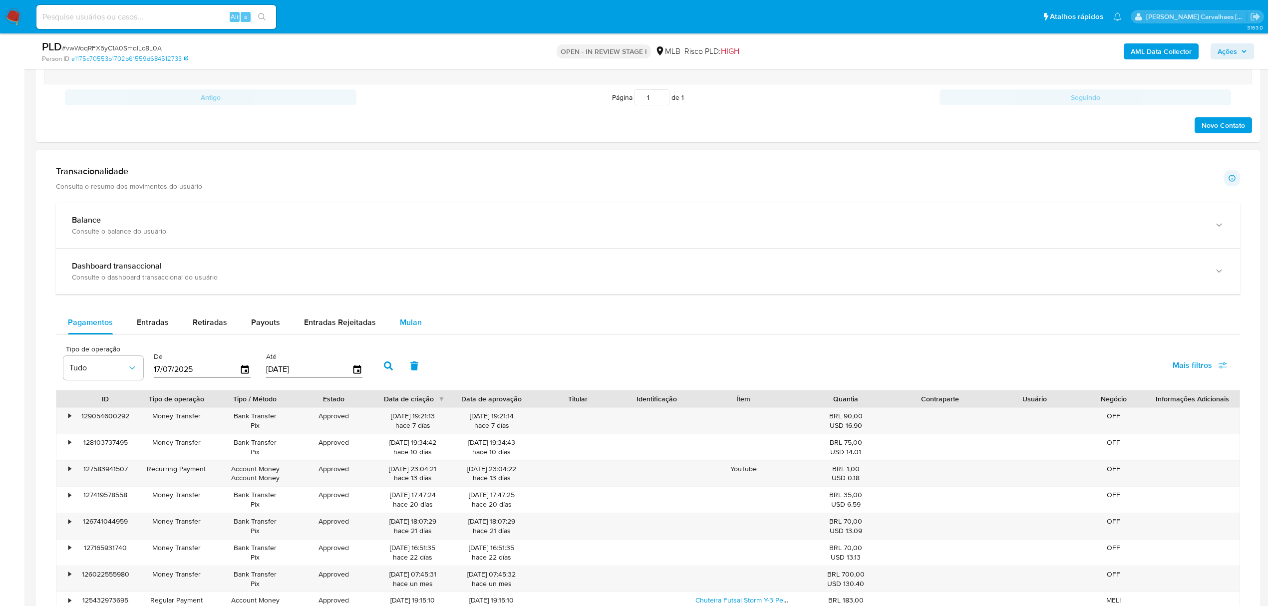
click at [409, 327] on span "Mulan" at bounding box center [411, 321] width 22 height 11
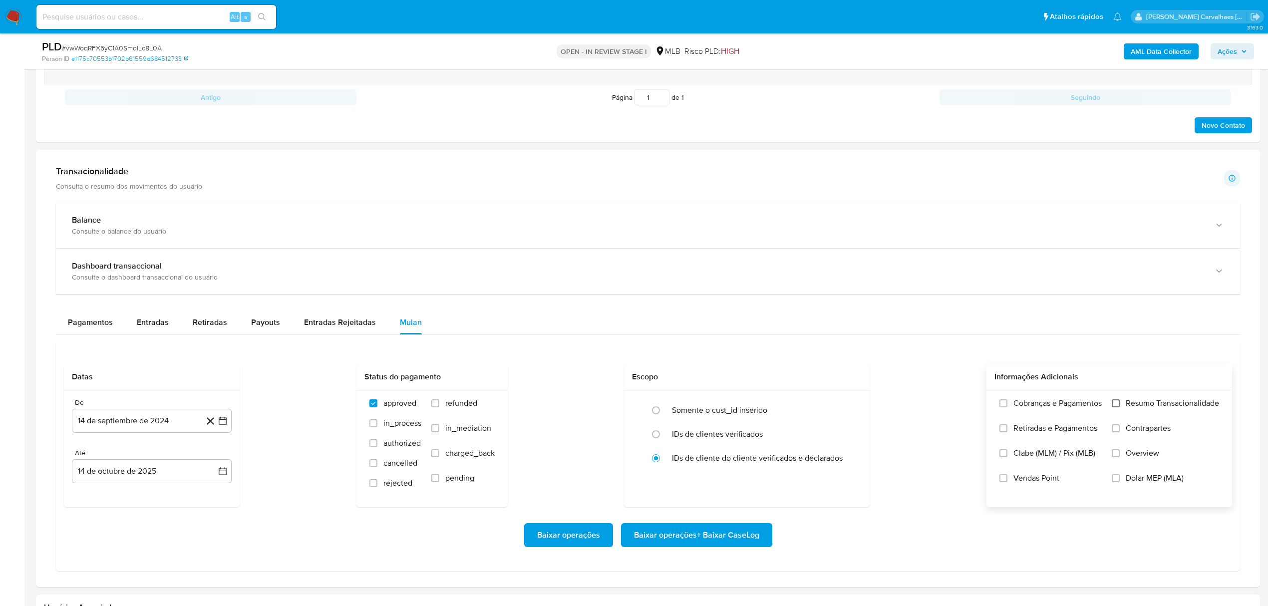
click at [1119, 405] on input "Resumo Transacionalidade" at bounding box center [1116, 403] width 8 height 8
click at [223, 424] on icon "button" at bounding box center [223, 421] width 10 height 10
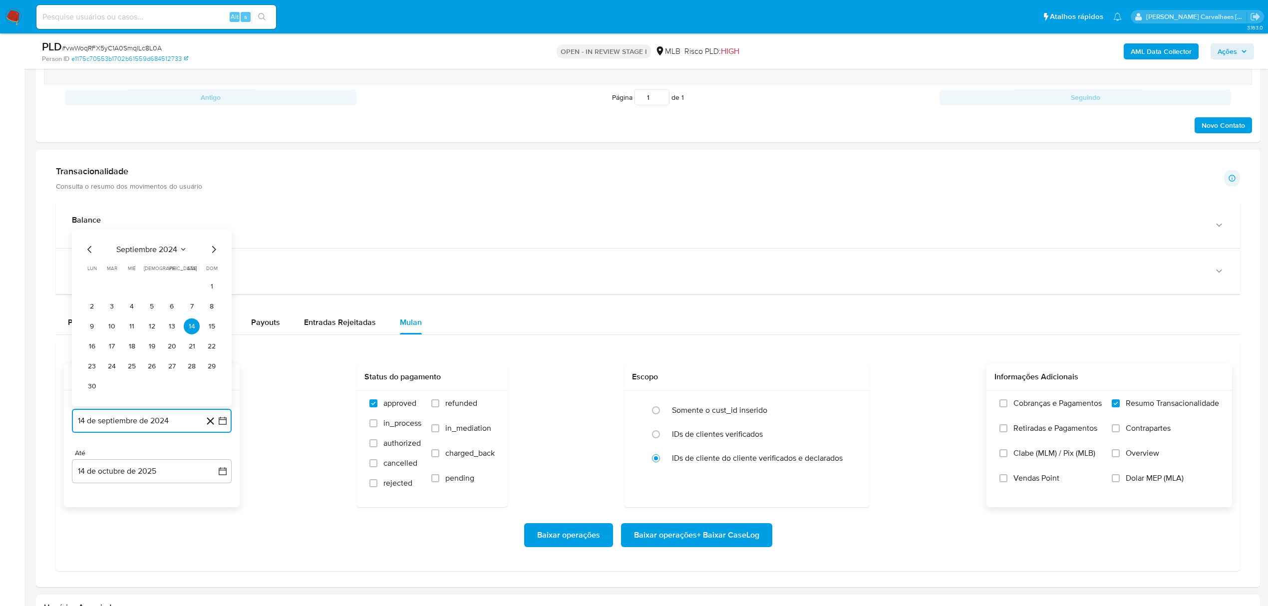
click at [212, 256] on icon "Mes siguiente" at bounding box center [214, 250] width 12 height 12
click at [215, 458] on icon "Mes siguiente" at bounding box center [214, 457] width 12 height 12
click at [214, 254] on icon "Mes siguiente" at bounding box center [214, 250] width 12 height 12
click at [215, 459] on icon "Mes siguiente" at bounding box center [214, 457] width 12 height 12
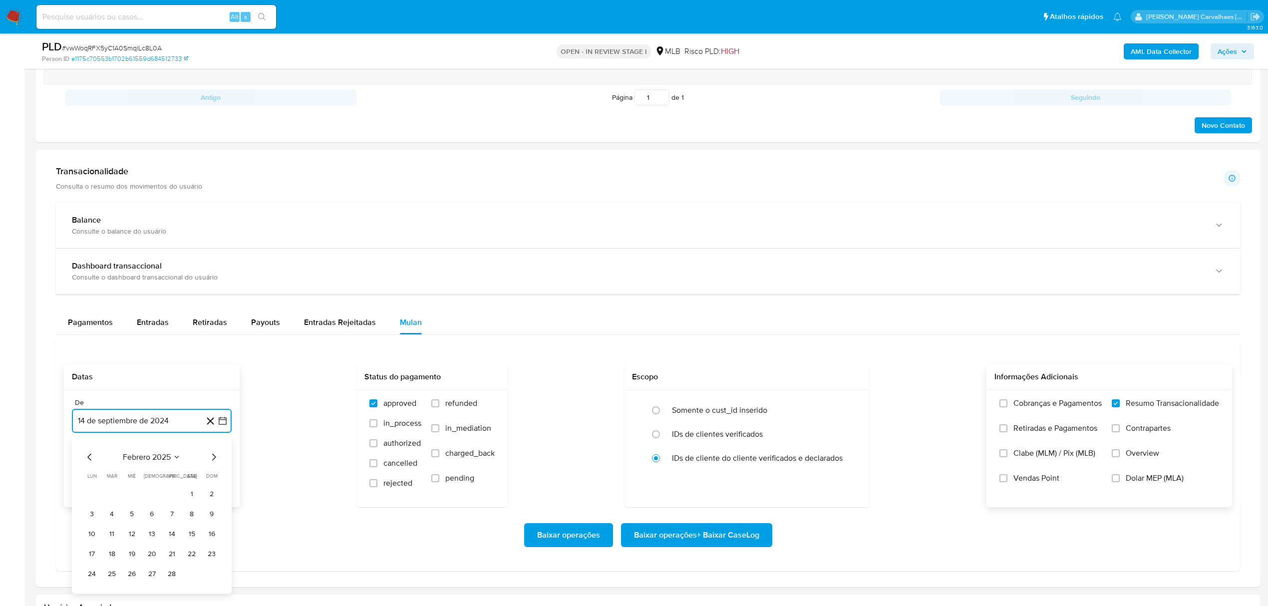
click at [215, 459] on icon "Mes siguiente" at bounding box center [214, 457] width 12 height 12
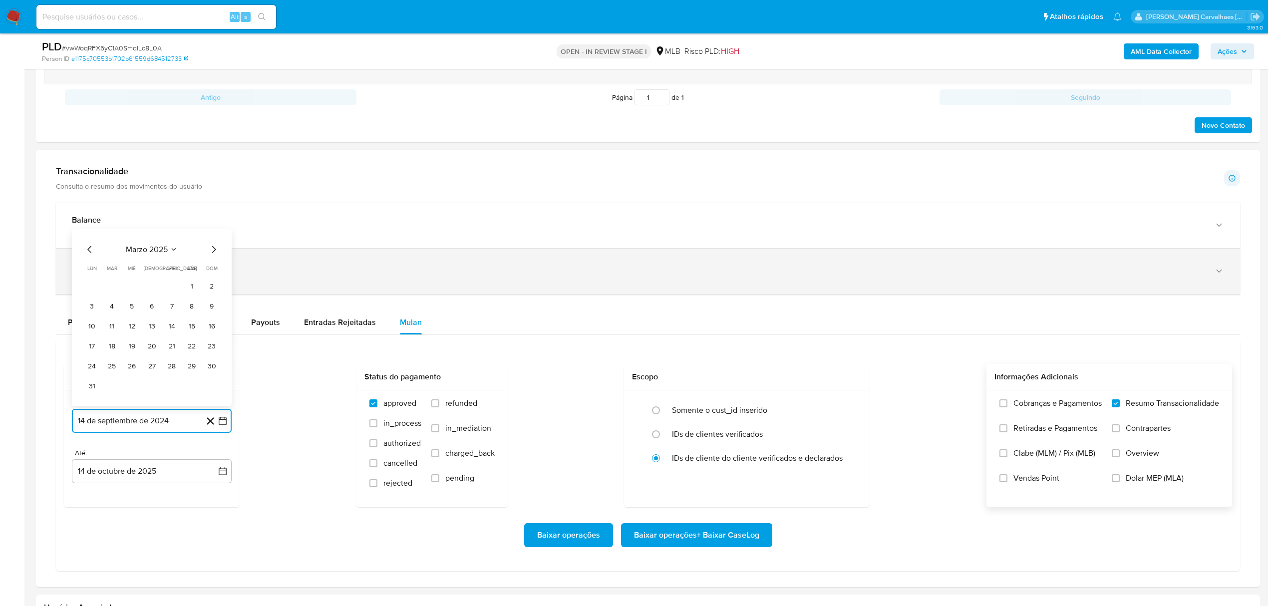
click at [211, 255] on icon "Mes siguiente" at bounding box center [214, 250] width 12 height 12
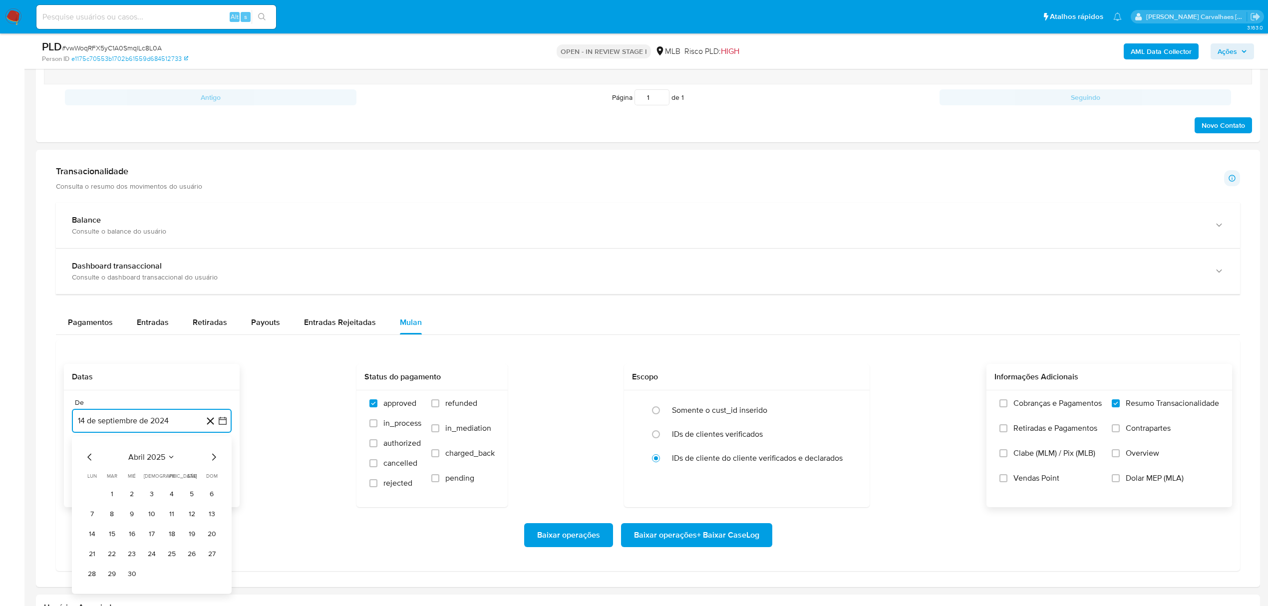
click at [215, 460] on icon "Mes siguiente" at bounding box center [214, 457] width 4 height 7
click at [213, 256] on icon "Mes siguiente" at bounding box center [214, 250] width 12 height 12
click at [208, 458] on icon "Mes siguiente" at bounding box center [214, 457] width 12 height 12
click at [152, 537] on button "14" at bounding box center [152, 534] width 16 height 16
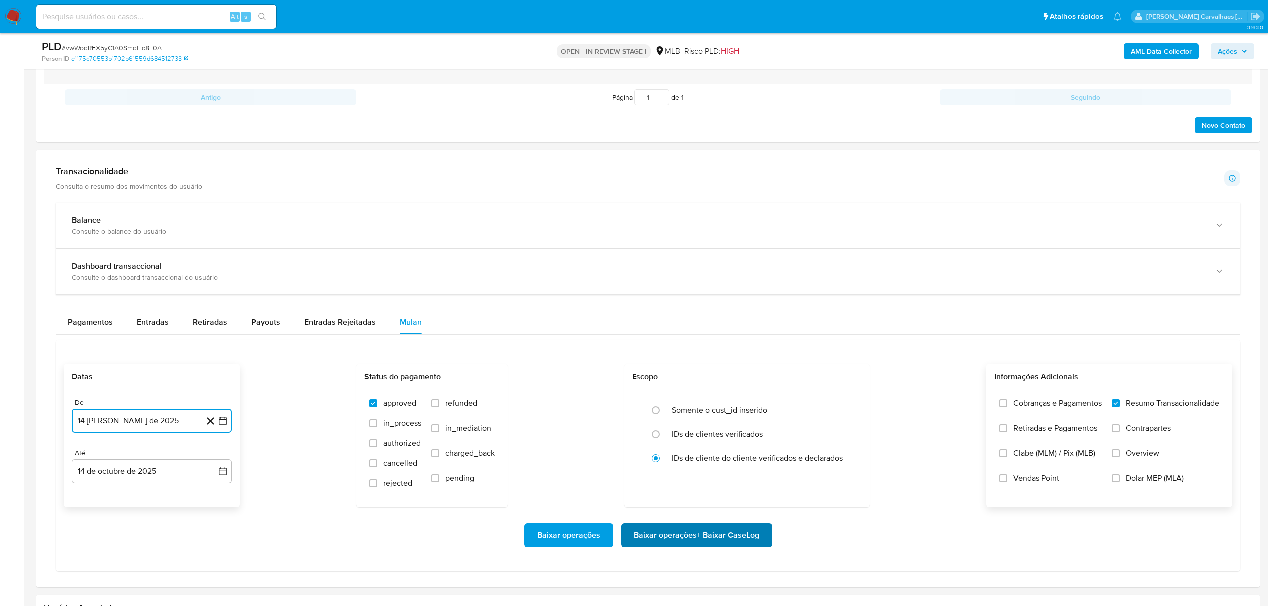
click at [657, 537] on span "Baixar operações + Baixar CaseLog" at bounding box center [696, 535] width 125 height 22
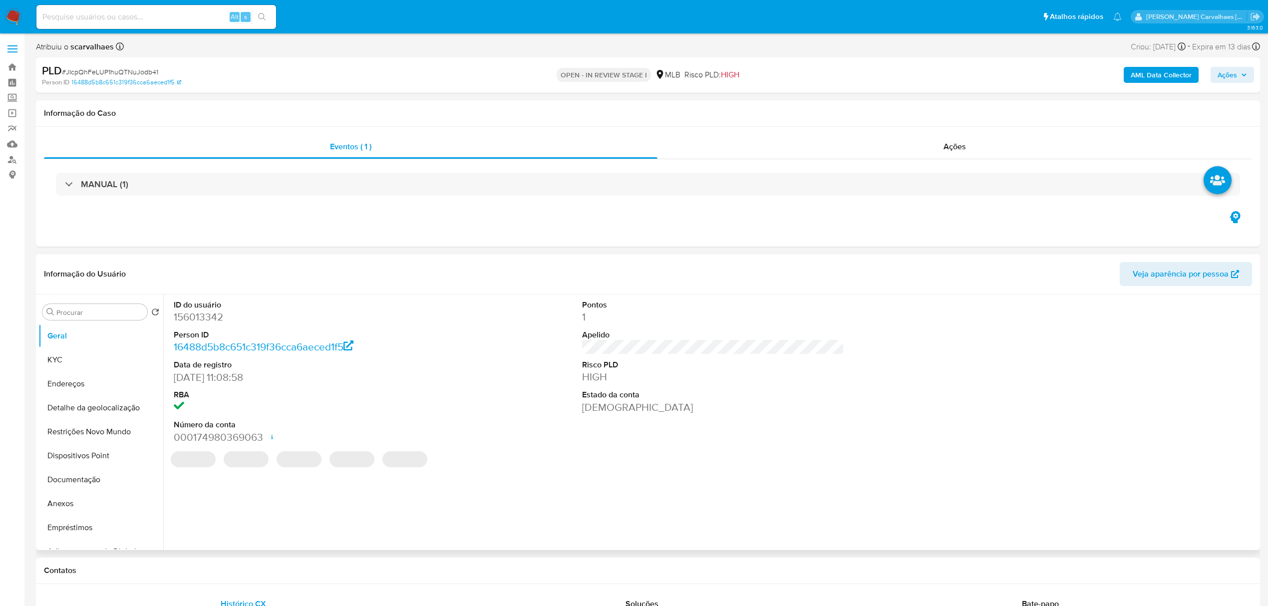
select select "10"
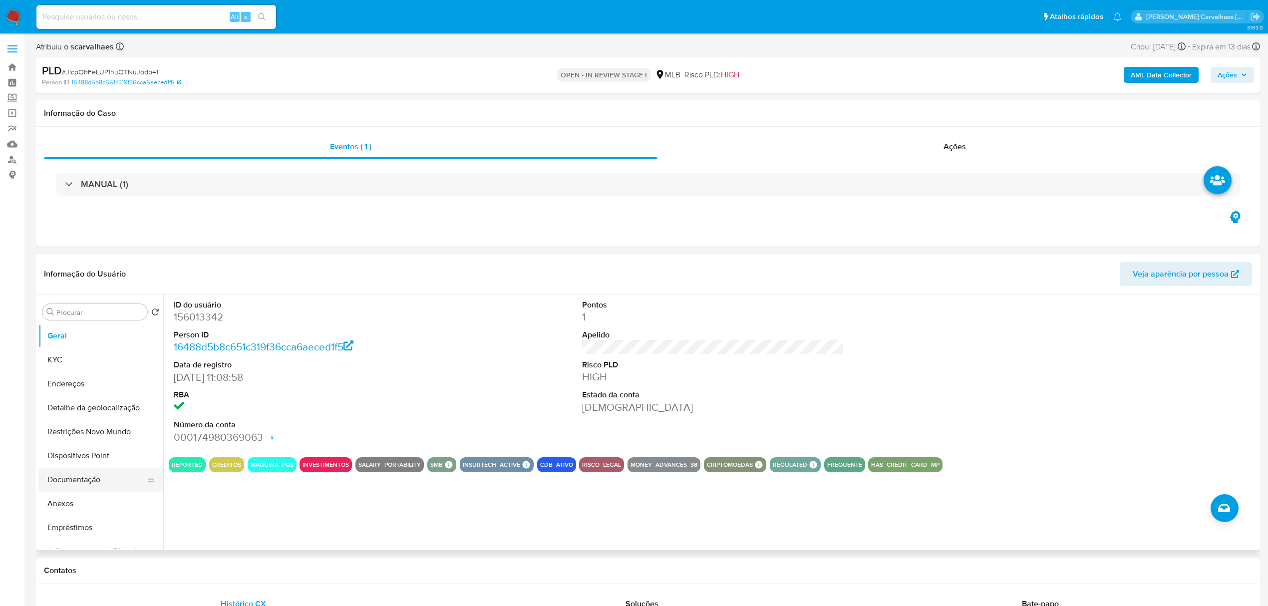
click at [94, 478] on button "Documentação" at bounding box center [96, 480] width 117 height 24
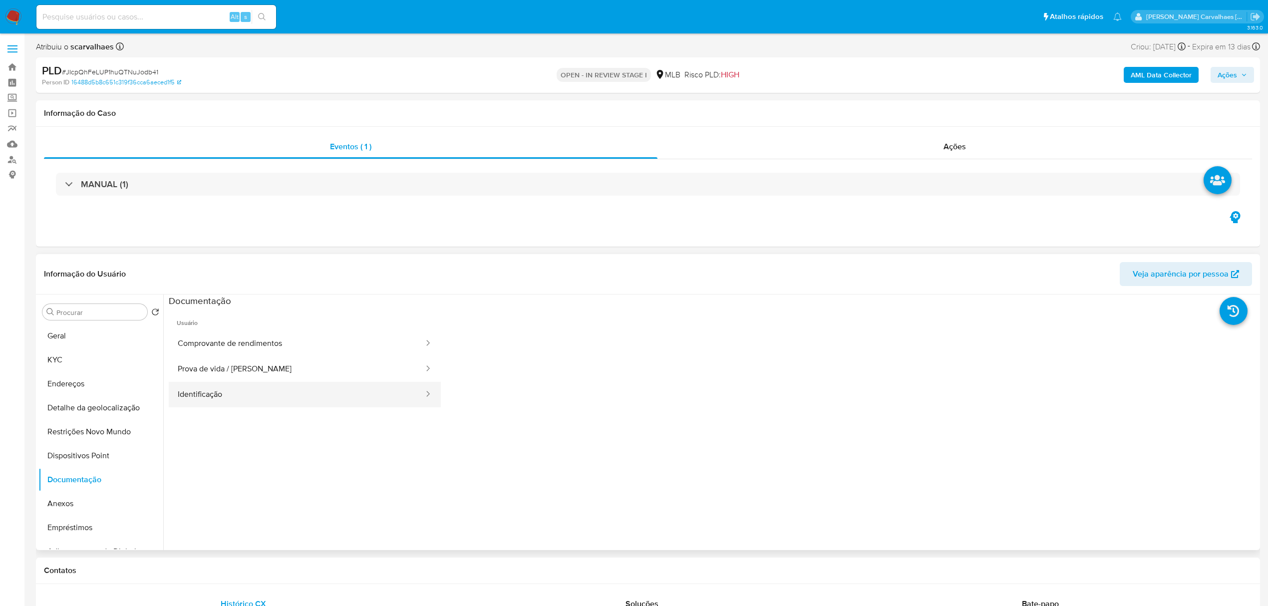
click at [353, 390] on button "Identificação" at bounding box center [297, 394] width 256 height 25
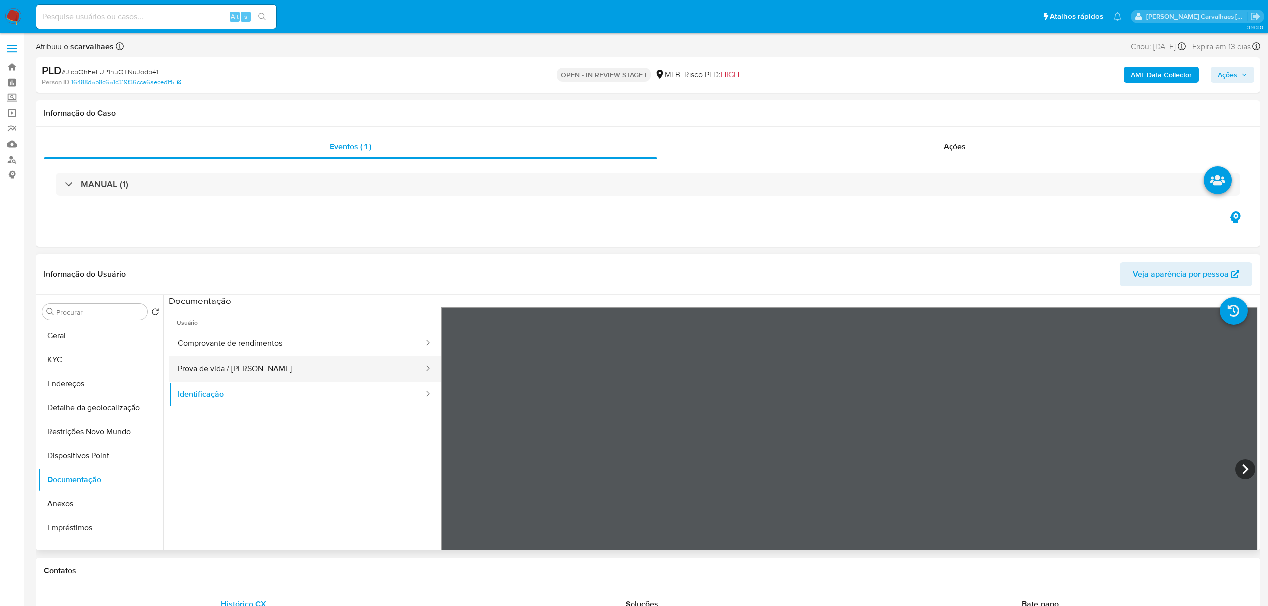
click at [330, 371] on button "Prova de vida / [PERSON_NAME]" at bounding box center [297, 368] width 256 height 25
click at [251, 342] on button "Comprovante de rendimentos" at bounding box center [297, 343] width 256 height 25
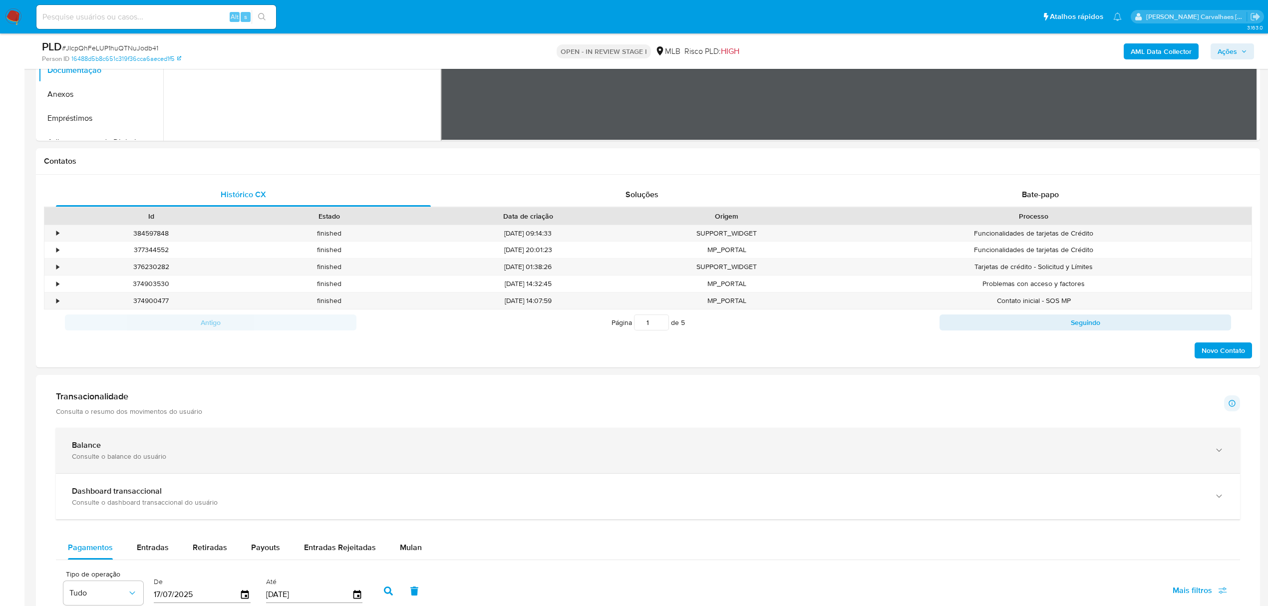
scroll to position [466, 0]
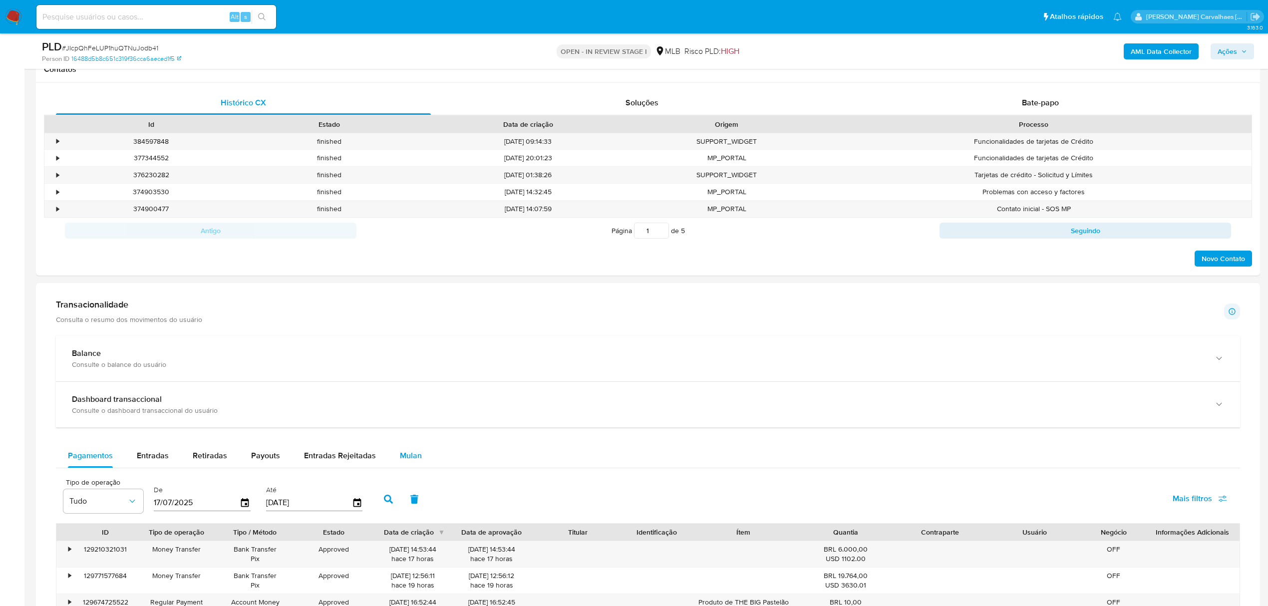
click at [406, 460] on span "Mulan" at bounding box center [411, 455] width 22 height 11
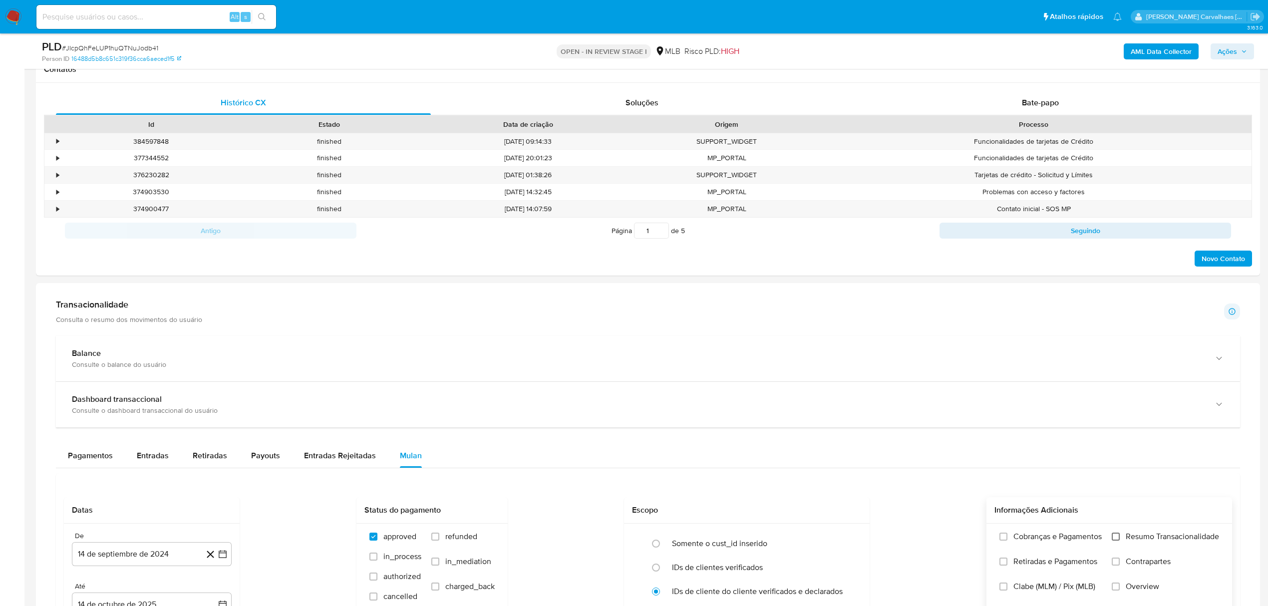
click at [1114, 541] on input "Resumo Transacionalidade" at bounding box center [1116, 537] width 8 height 8
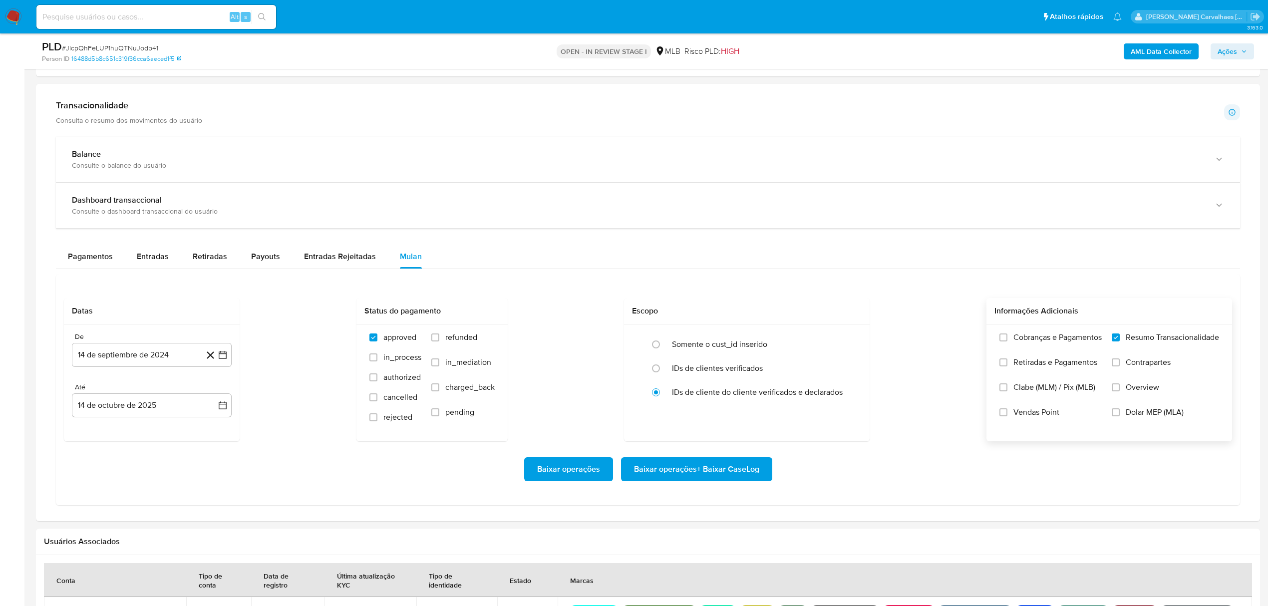
scroll to position [665, 0]
click at [227, 355] on icon "button" at bounding box center [223, 354] width 10 height 10
click at [211, 390] on icon "Mes siguiente" at bounding box center [214, 391] width 12 height 12
click at [216, 396] on icon "Mes siguiente" at bounding box center [214, 391] width 12 height 12
click at [214, 392] on icon "Mes siguiente" at bounding box center [214, 390] width 4 height 7
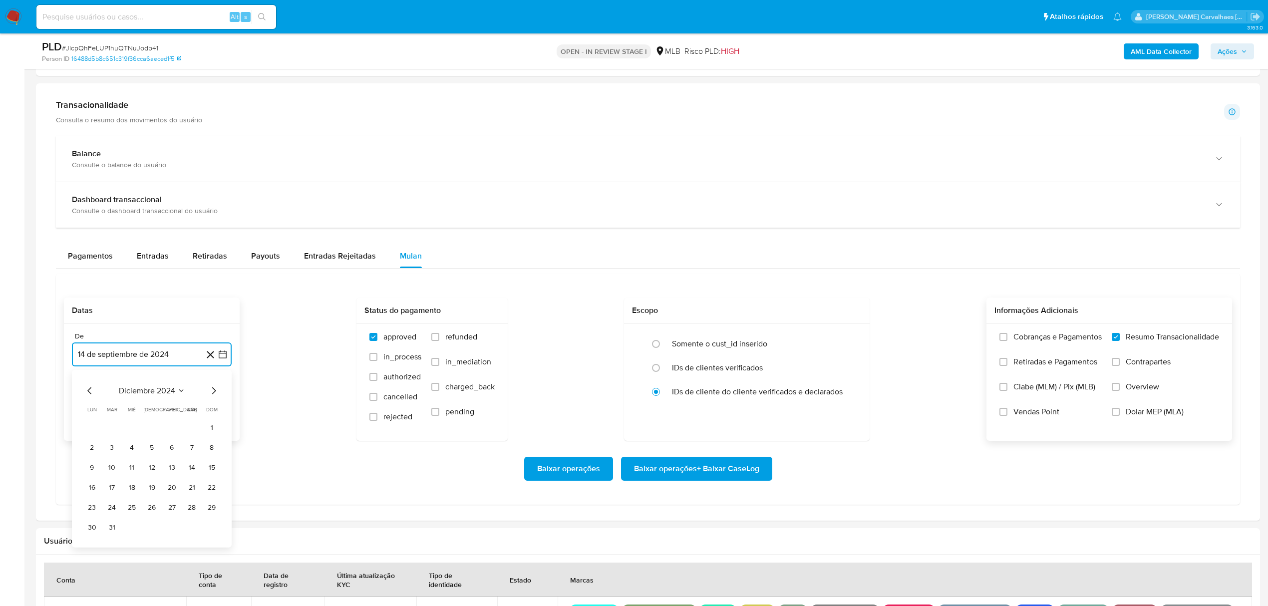
click at [214, 392] on icon "Mes siguiente" at bounding box center [214, 390] width 4 height 7
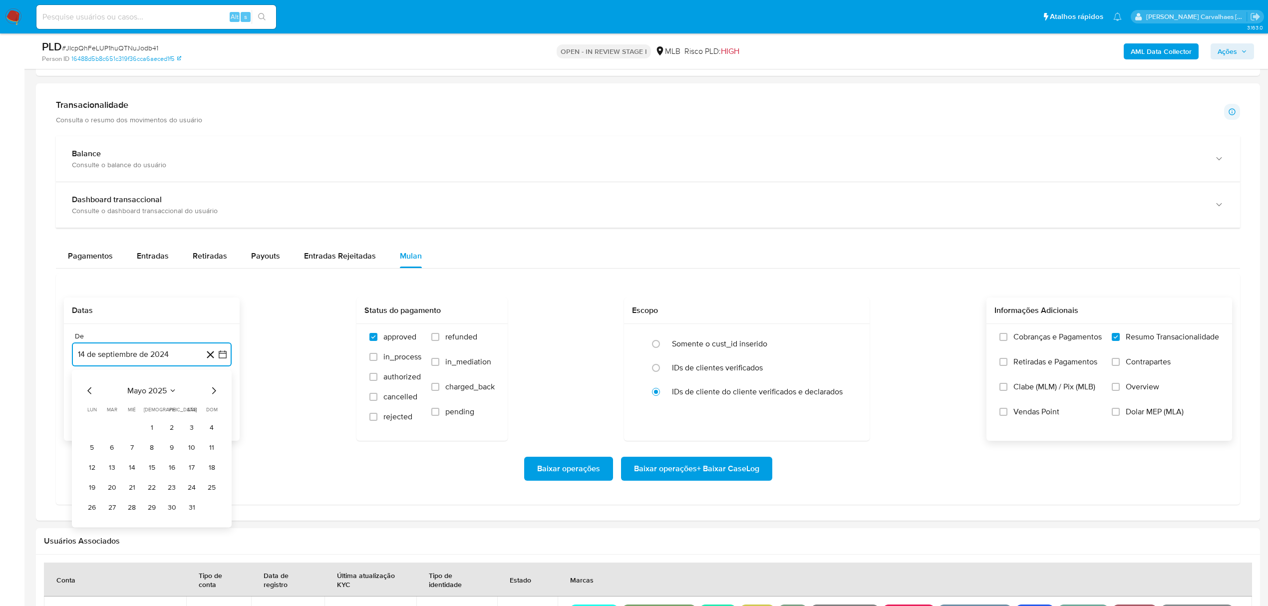
click at [214, 392] on icon "Mes siguiente" at bounding box center [214, 390] width 4 height 7
click at [214, 394] on icon "Mes siguiente" at bounding box center [214, 391] width 12 height 12
click at [151, 467] on button "14" at bounding box center [152, 468] width 16 height 16
click at [669, 478] on span "Baixar operações + Baixar CaseLog" at bounding box center [696, 469] width 125 height 22
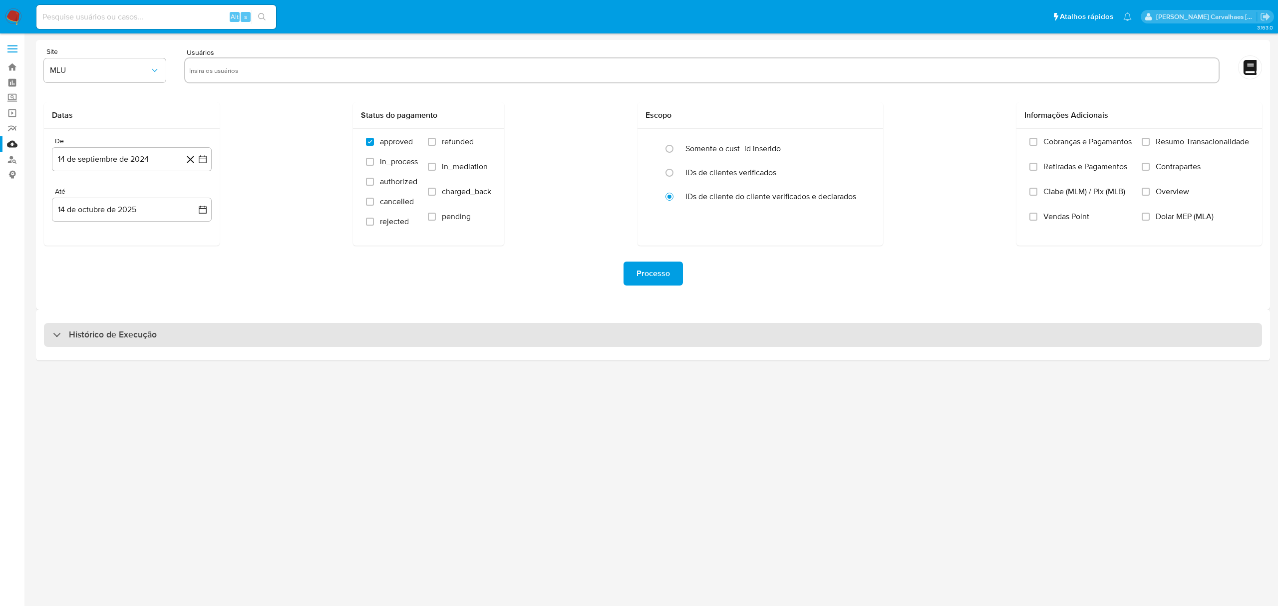
click at [166, 343] on div "Histórico de Execução" at bounding box center [653, 335] width 1218 height 24
select select "10"
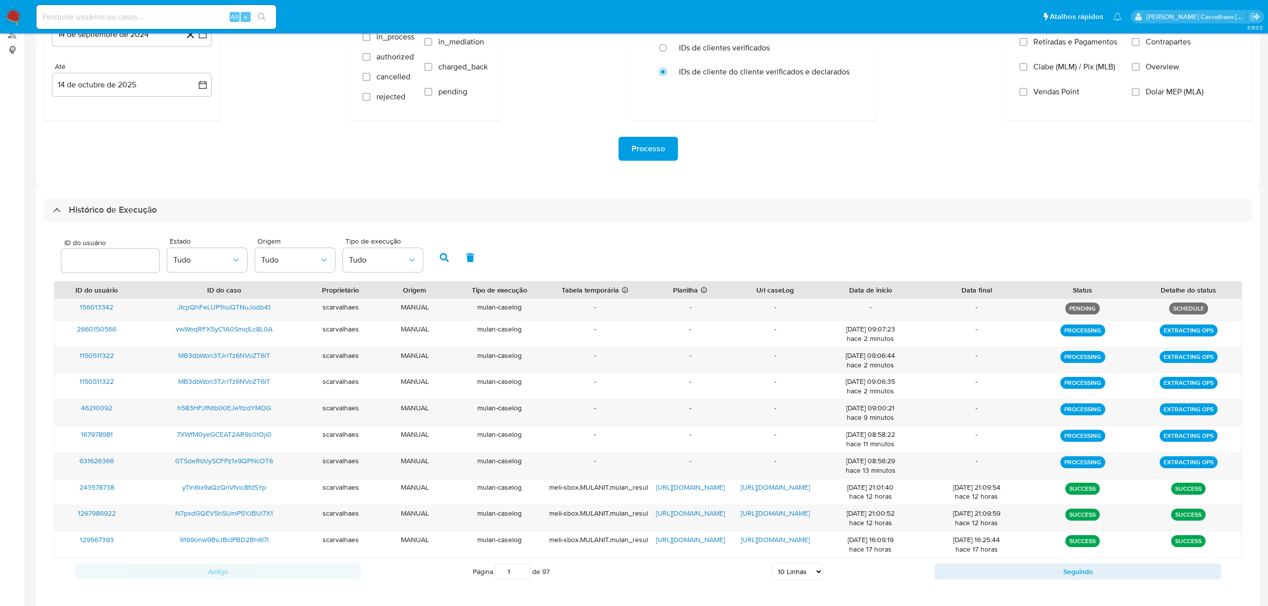
scroll to position [171, 0]
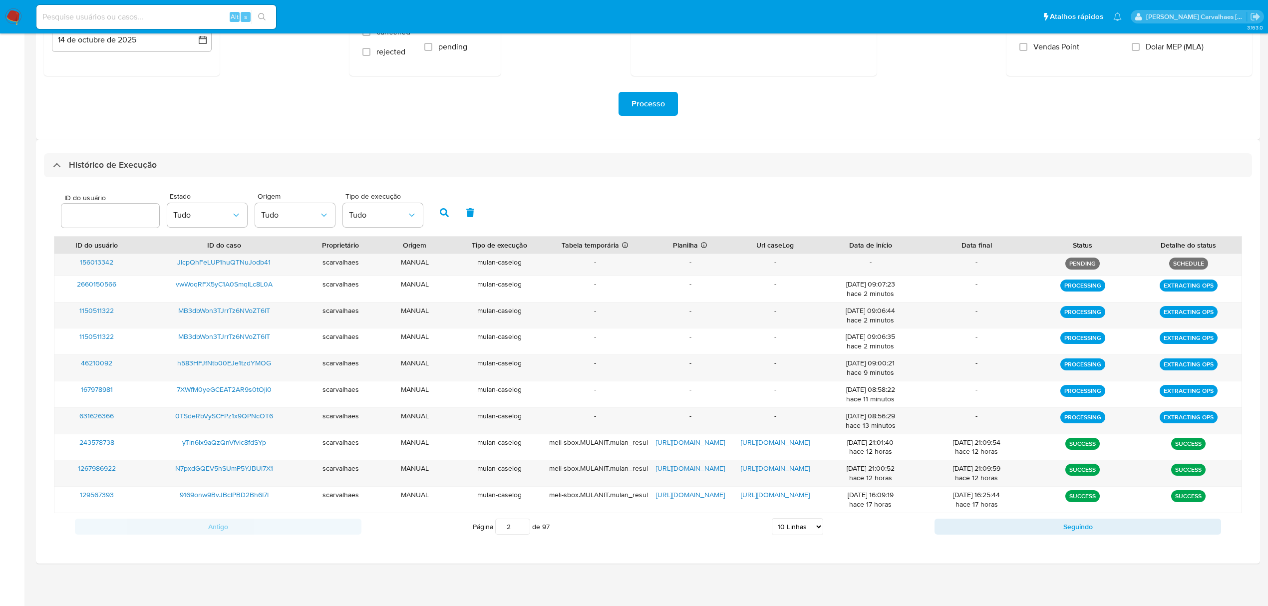
click at [523, 525] on input "2" at bounding box center [512, 527] width 35 height 16
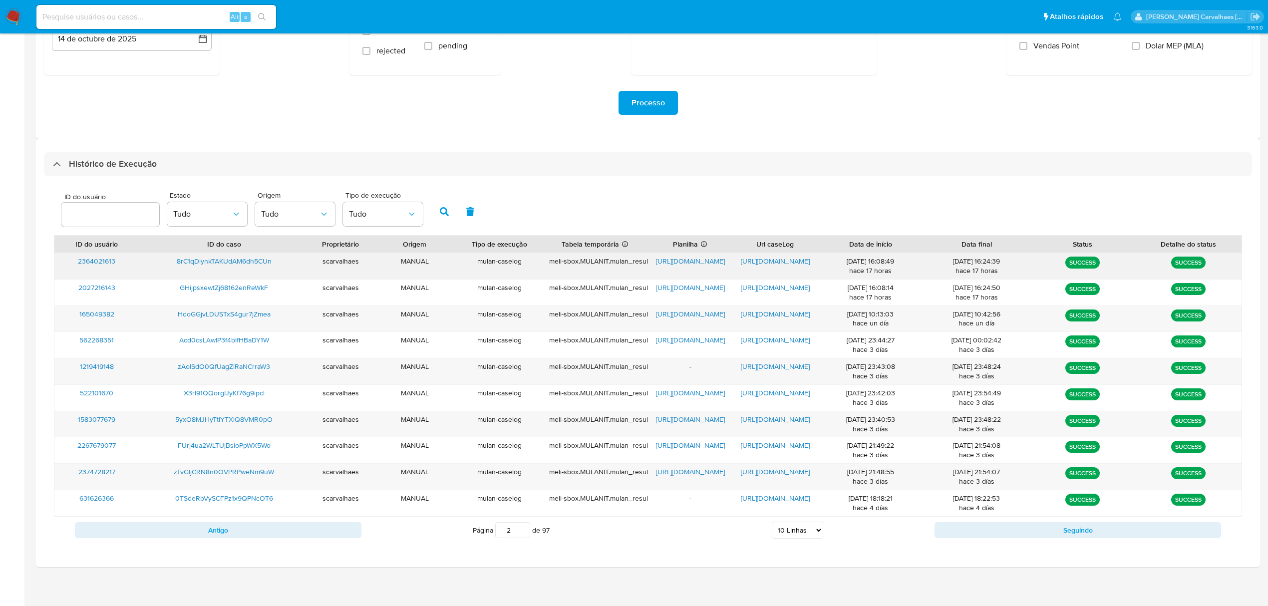
click at [770, 263] on span "[URL][DOMAIN_NAME]" at bounding box center [775, 261] width 69 height 10
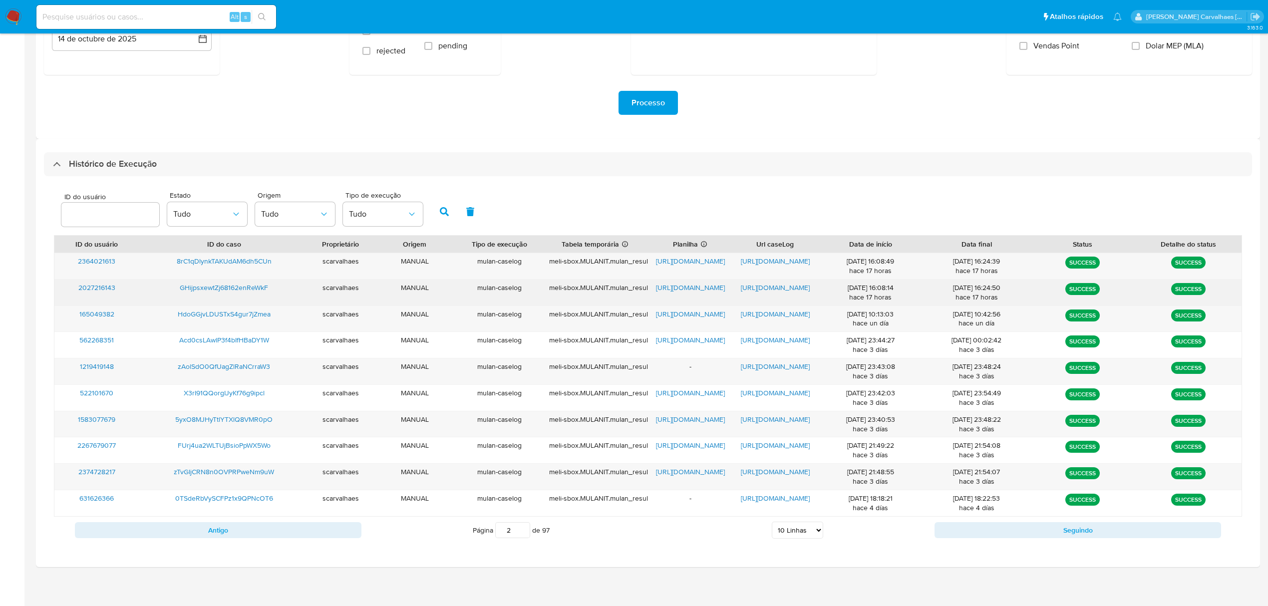
click at [775, 286] on span "[URL][DOMAIN_NAME]" at bounding box center [775, 288] width 69 height 10
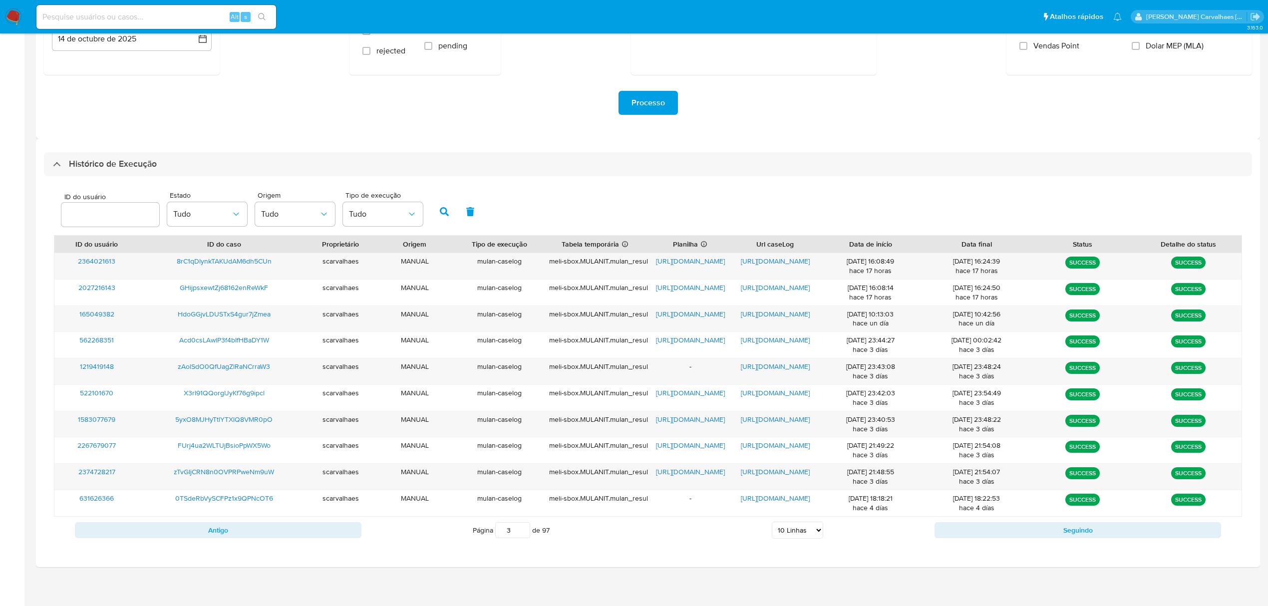
click at [521, 530] on input "3" at bounding box center [512, 530] width 35 height 16
click at [522, 535] on input "2" at bounding box center [512, 530] width 35 height 16
click at [522, 535] on input "1" at bounding box center [512, 530] width 35 height 16
type input "1"
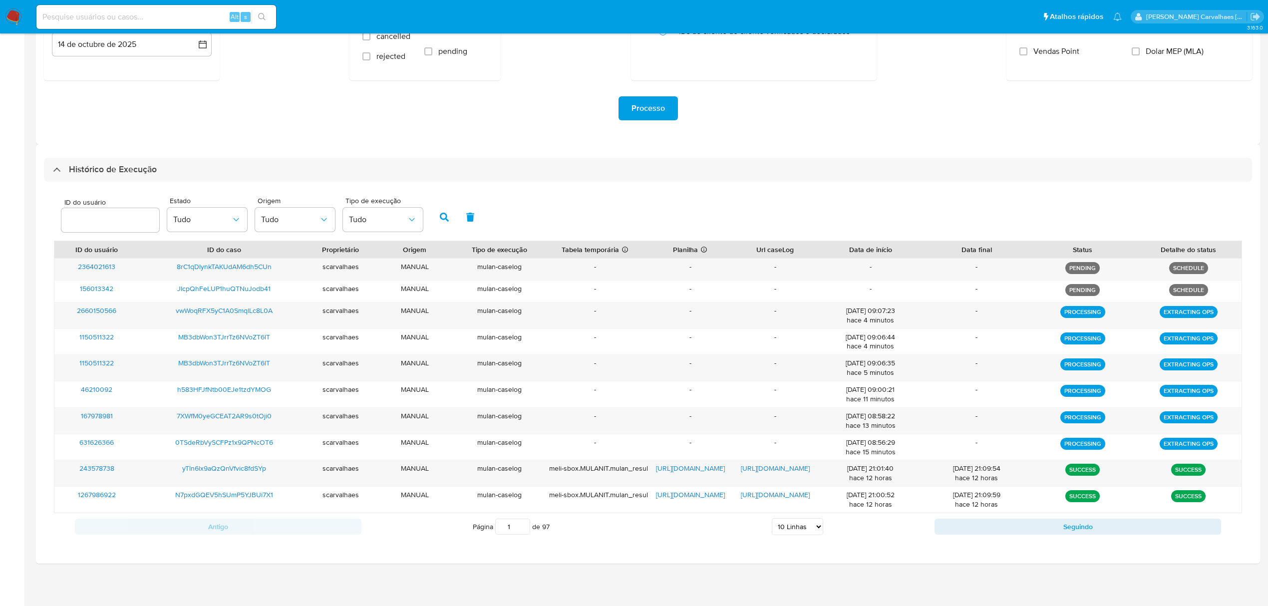
scroll to position [167, 0]
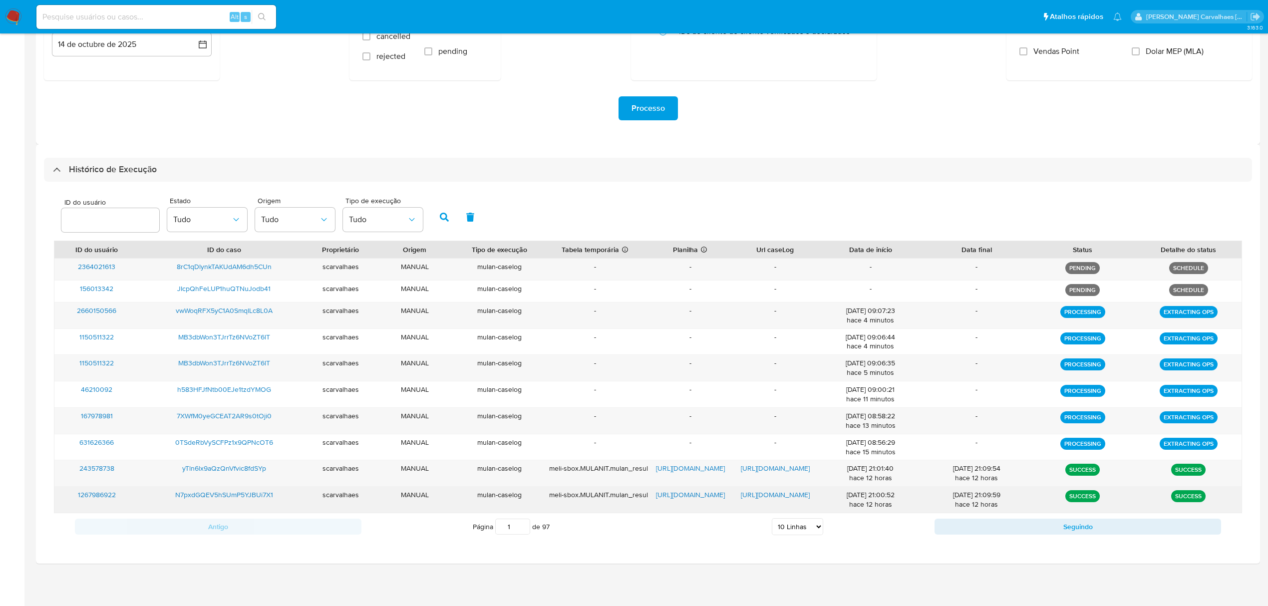
click at [773, 494] on span "[URL][DOMAIN_NAME]" at bounding box center [775, 495] width 69 height 10
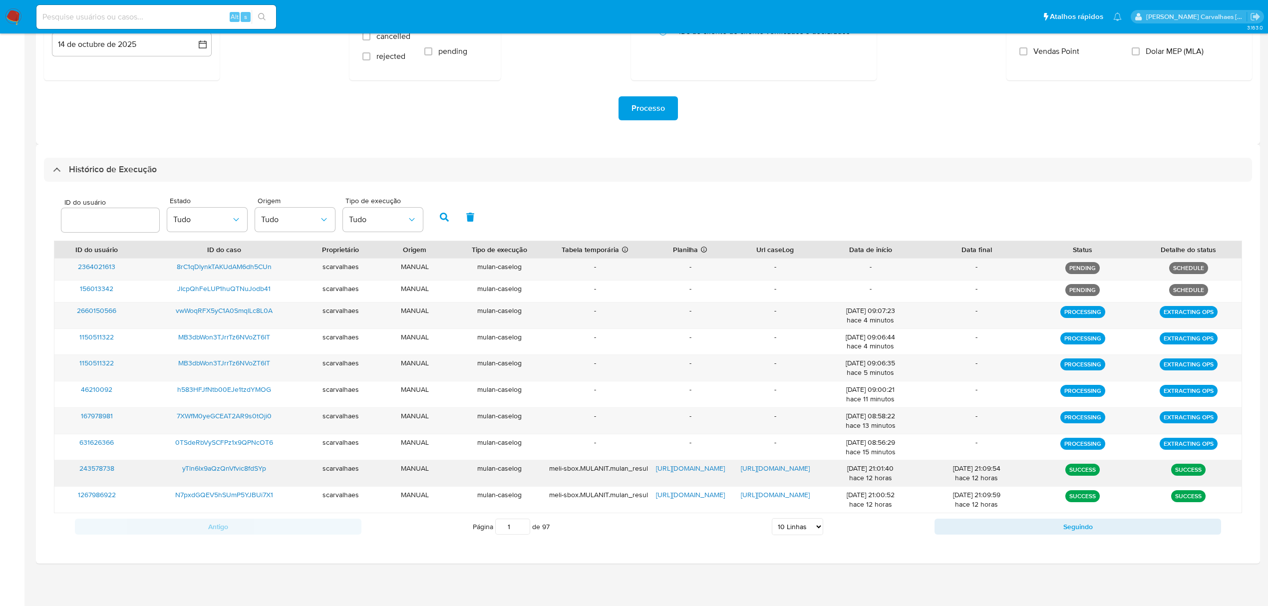
click at [786, 468] on span "[URL][DOMAIN_NAME]" at bounding box center [775, 468] width 69 height 10
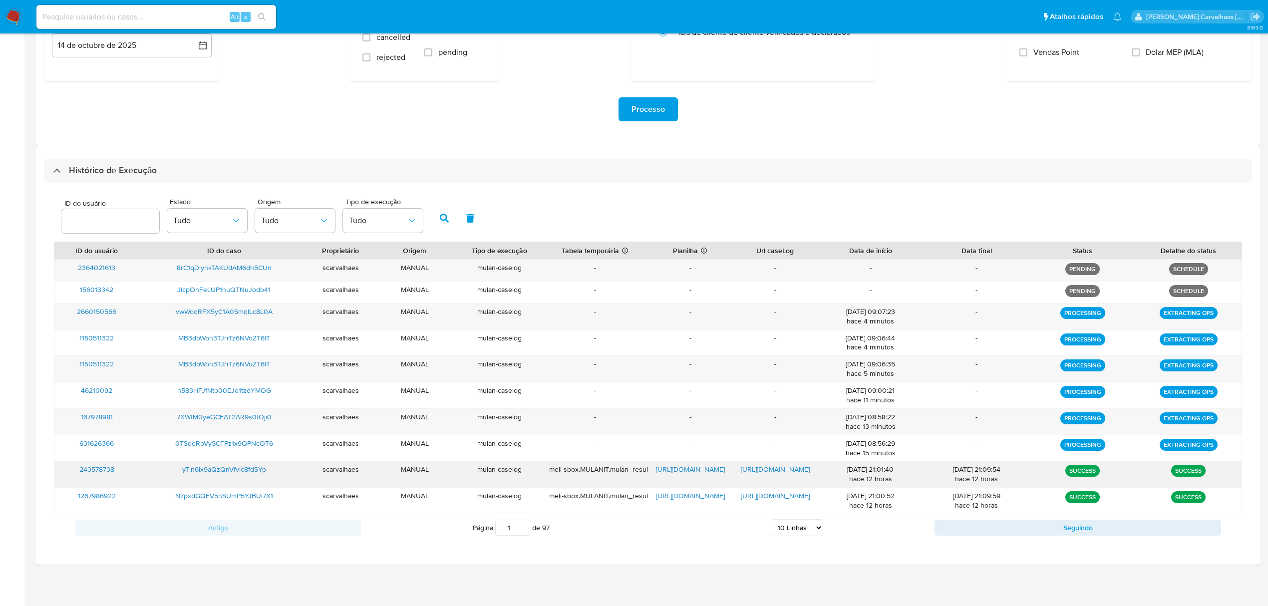
click at [685, 470] on span "[URL][DOMAIN_NAME]" at bounding box center [690, 469] width 69 height 10
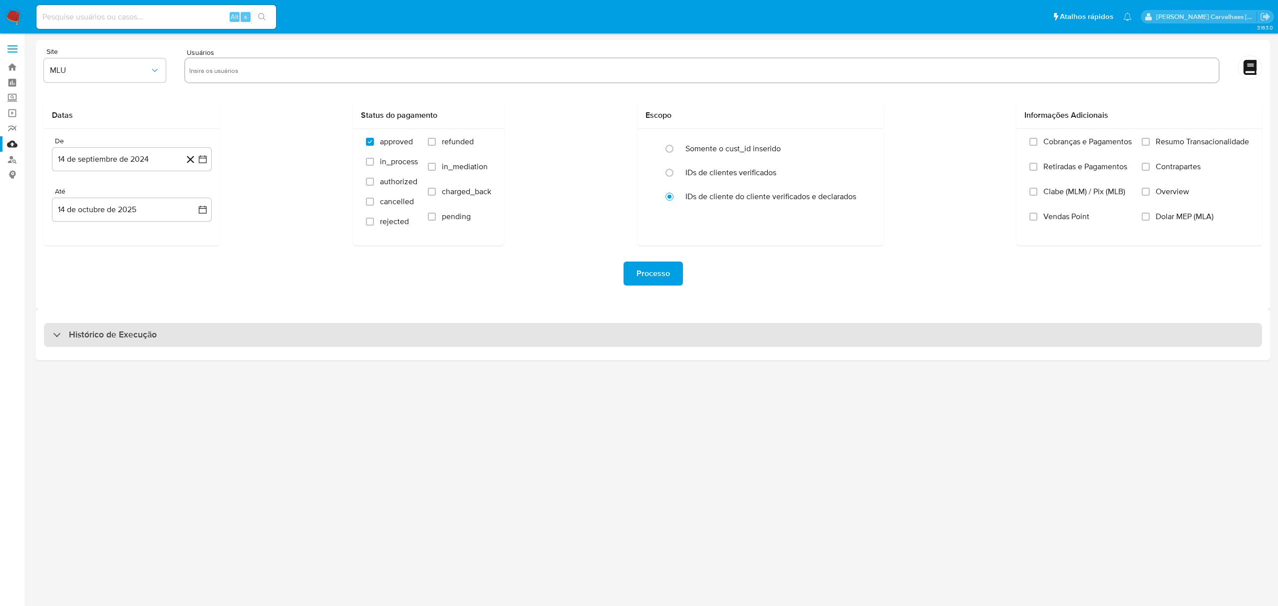
click at [274, 338] on div "Histórico de Execução" at bounding box center [653, 335] width 1218 height 24
select select "10"
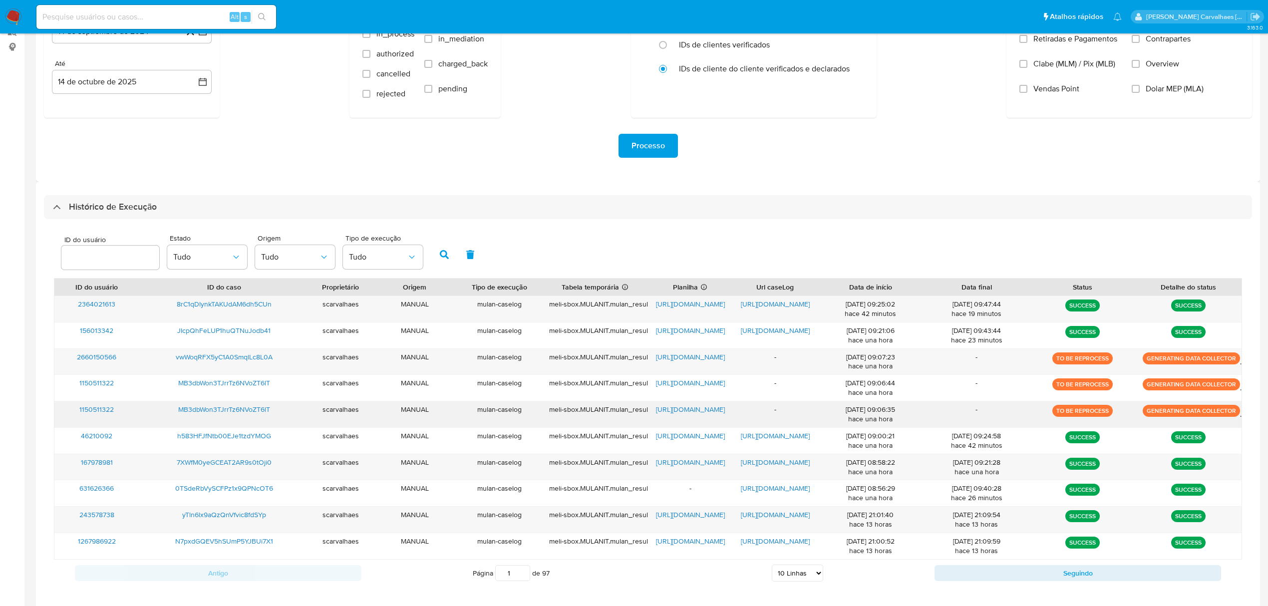
scroll to position [133, 0]
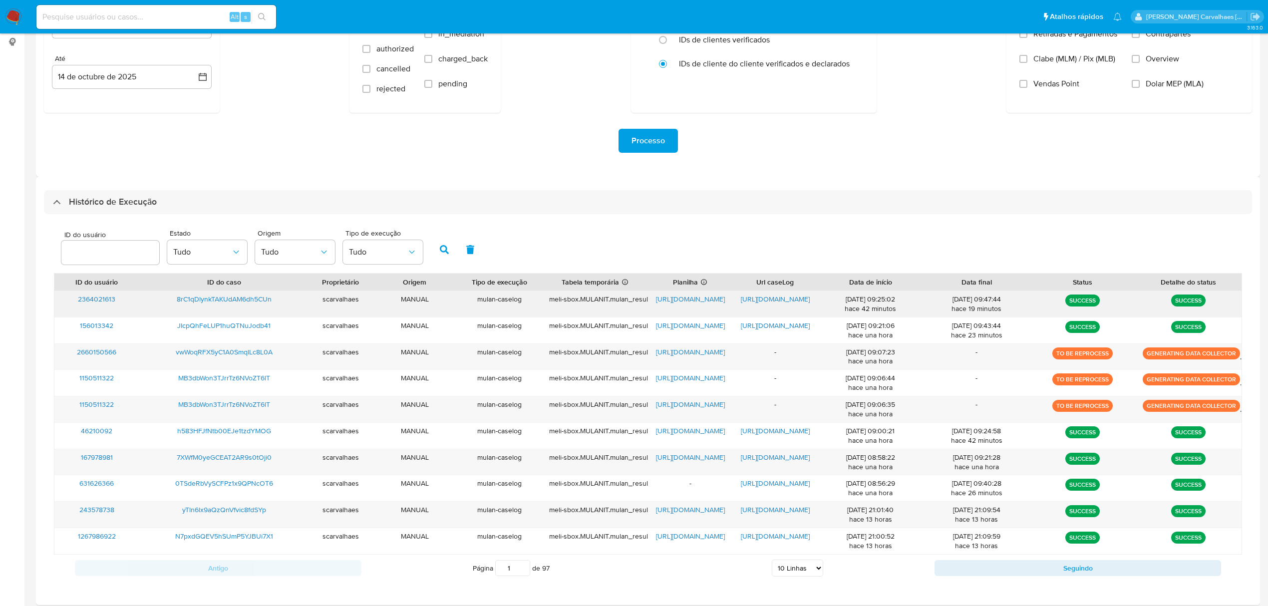
click at [773, 297] on span "[URL][DOMAIN_NAME]" at bounding box center [775, 299] width 69 height 10
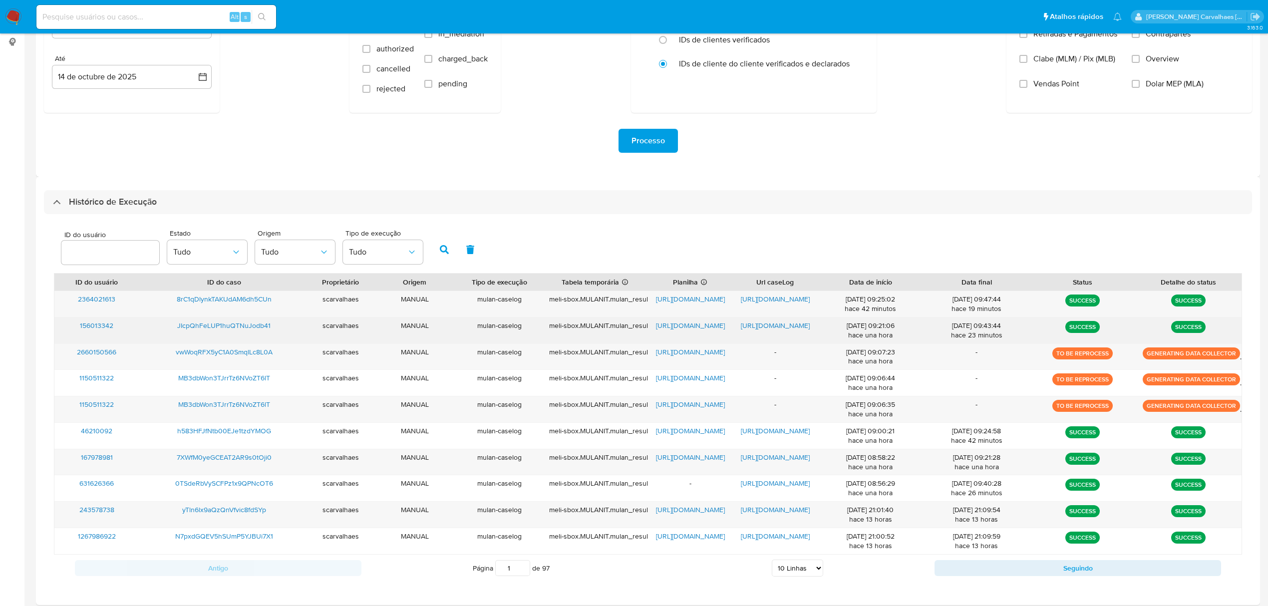
click at [772, 323] on span "[URL][DOMAIN_NAME]" at bounding box center [775, 325] width 69 height 10
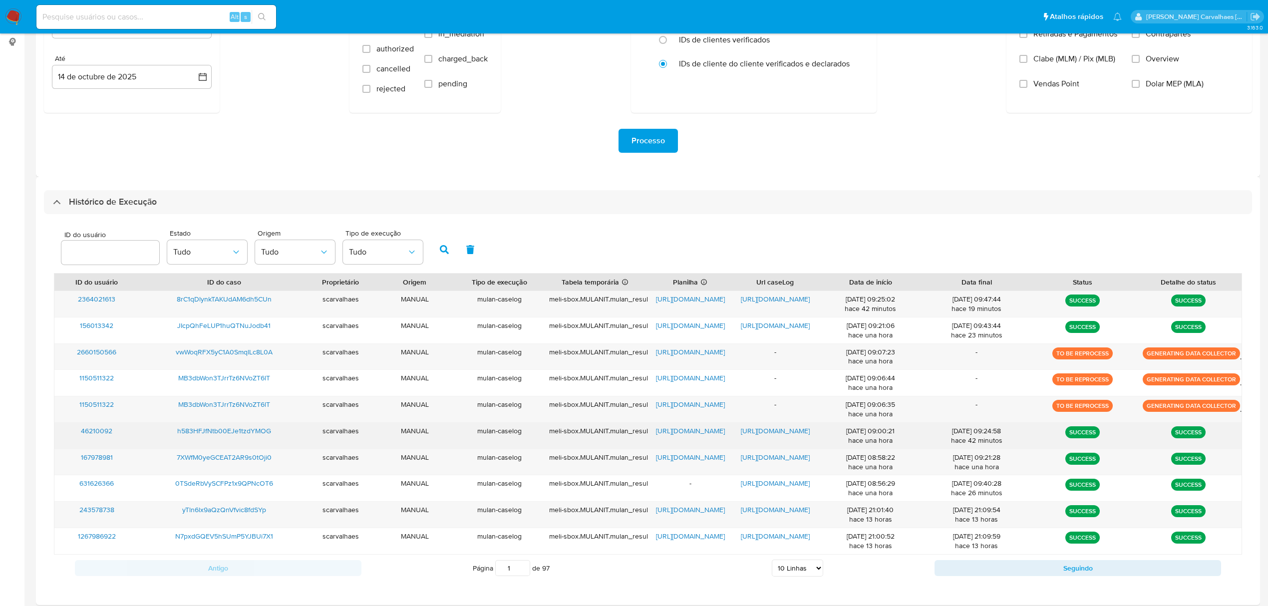
click at [777, 432] on span "[URL][DOMAIN_NAME]" at bounding box center [775, 431] width 69 height 10
click at [791, 429] on span "[URL][DOMAIN_NAME]" at bounding box center [775, 431] width 69 height 10
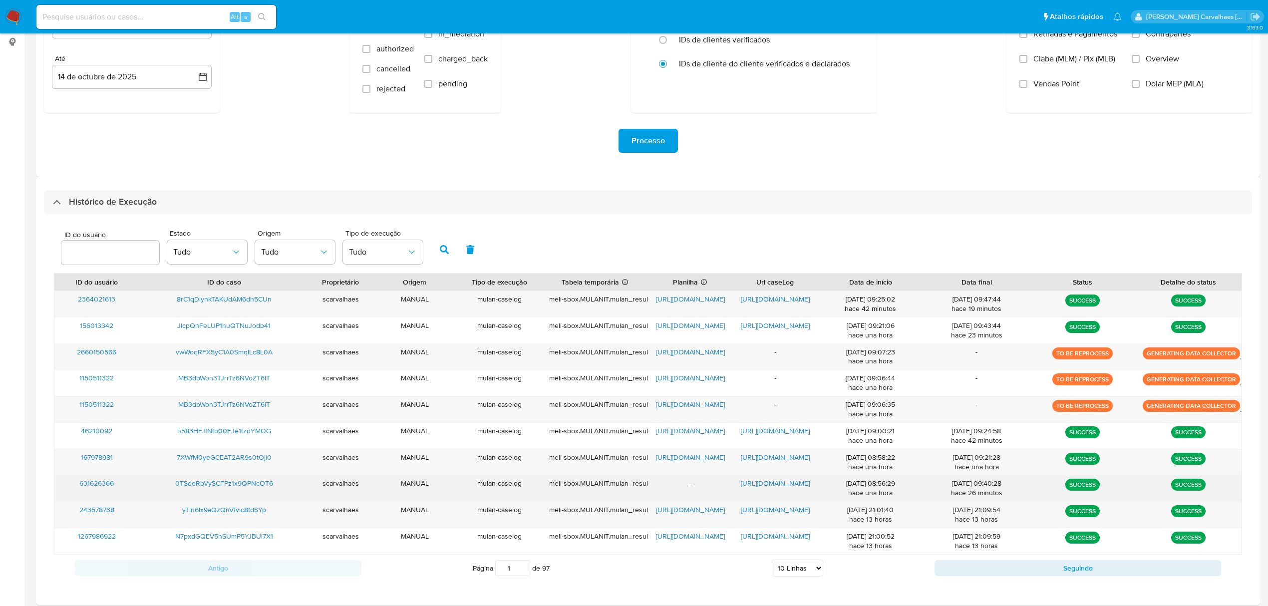
click at [773, 484] on span "https://docs.google.com/document/d/1FCZ_BMHHTCLxpSS8j-NQSvGzR9DWozlZUYShd3t3XlA…" at bounding box center [775, 483] width 69 height 10
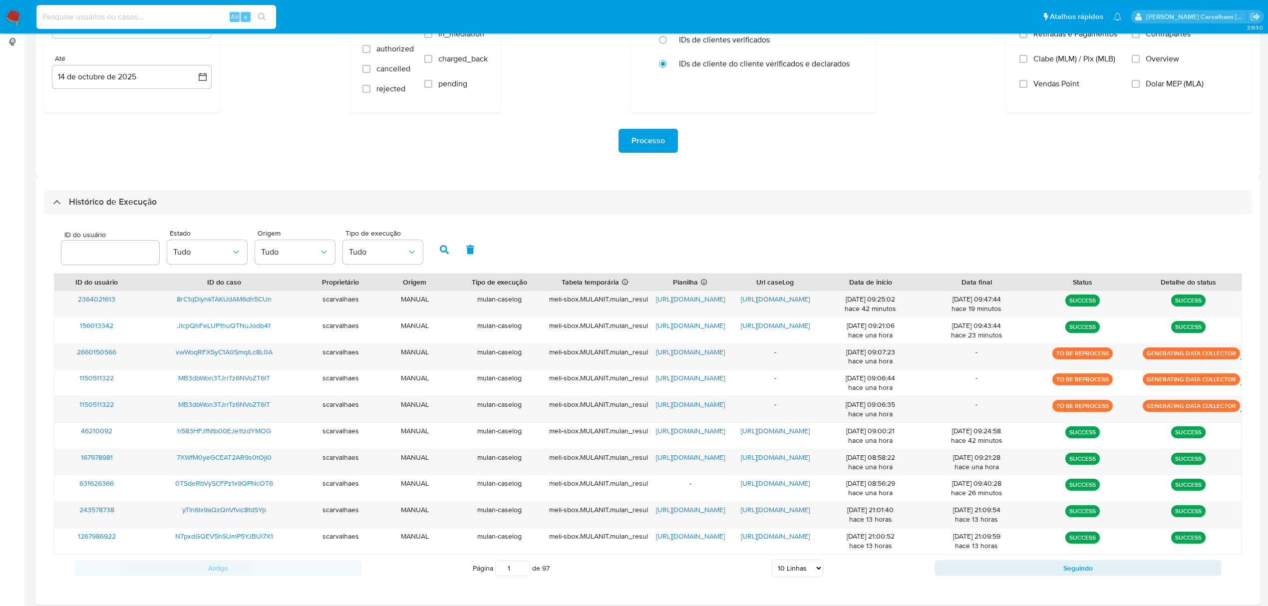
click at [163, 13] on input at bounding box center [156, 16] width 240 height 13
paste input "0TSdeRbVySCFPz1x9QPNcOT6"
type input "0TSdeRbVySCFPz1x9QPNcOT6"
click at [260, 16] on icon "search-icon" at bounding box center [262, 17] width 8 height 8
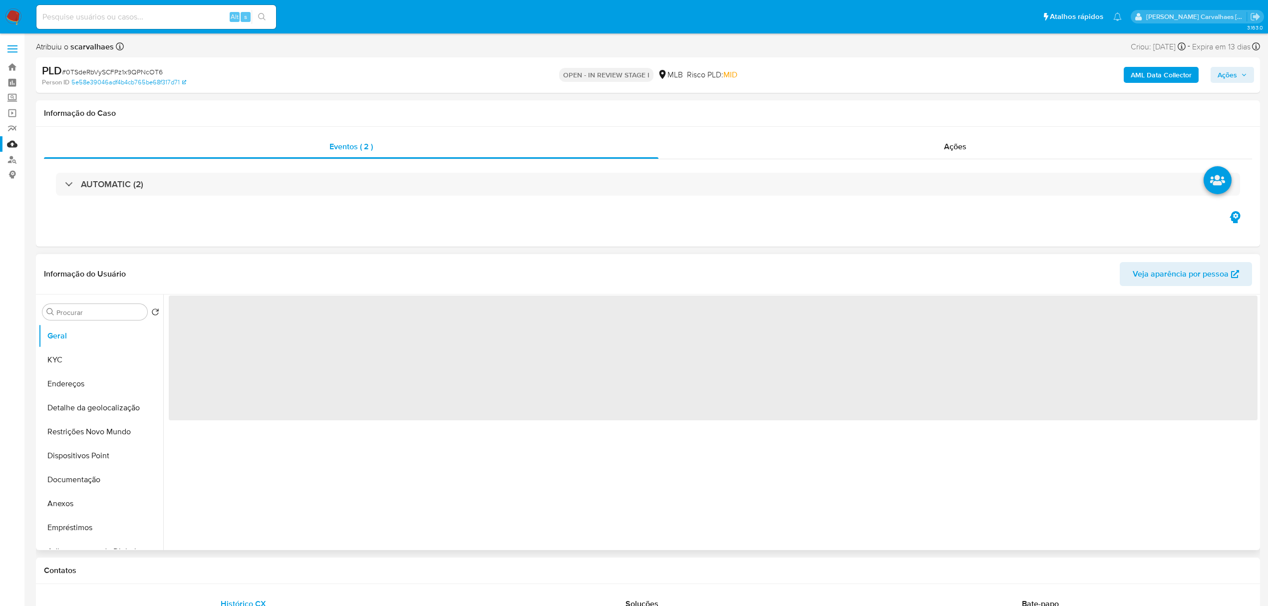
select select "10"
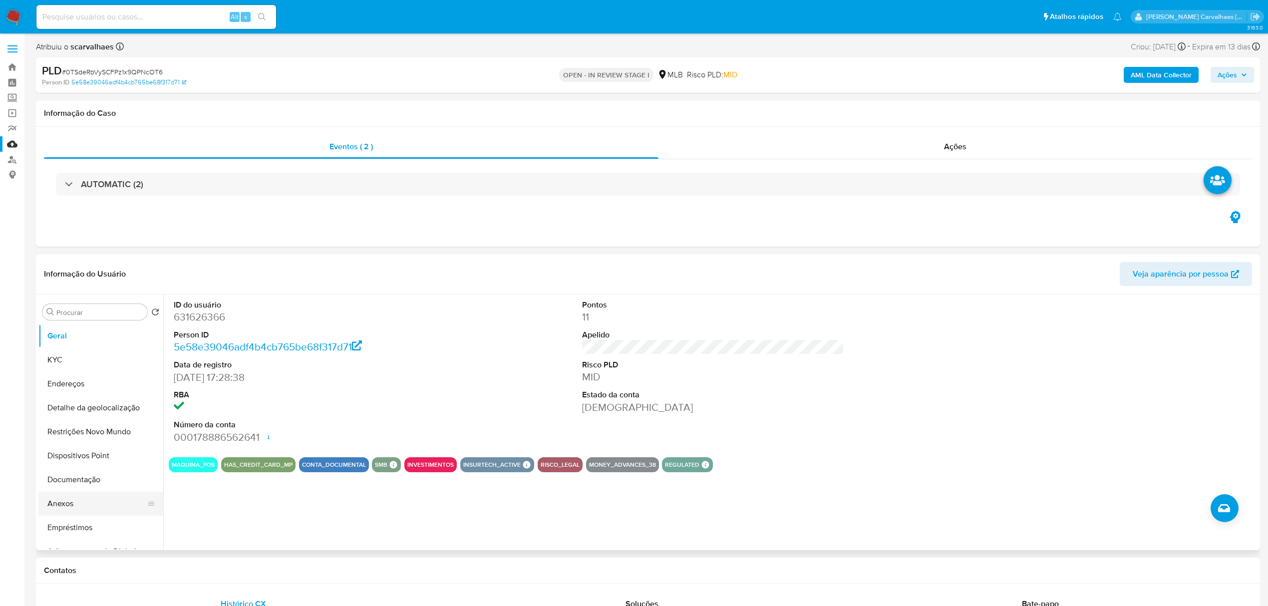
click at [80, 500] on button "Anexos" at bounding box center [96, 504] width 117 height 24
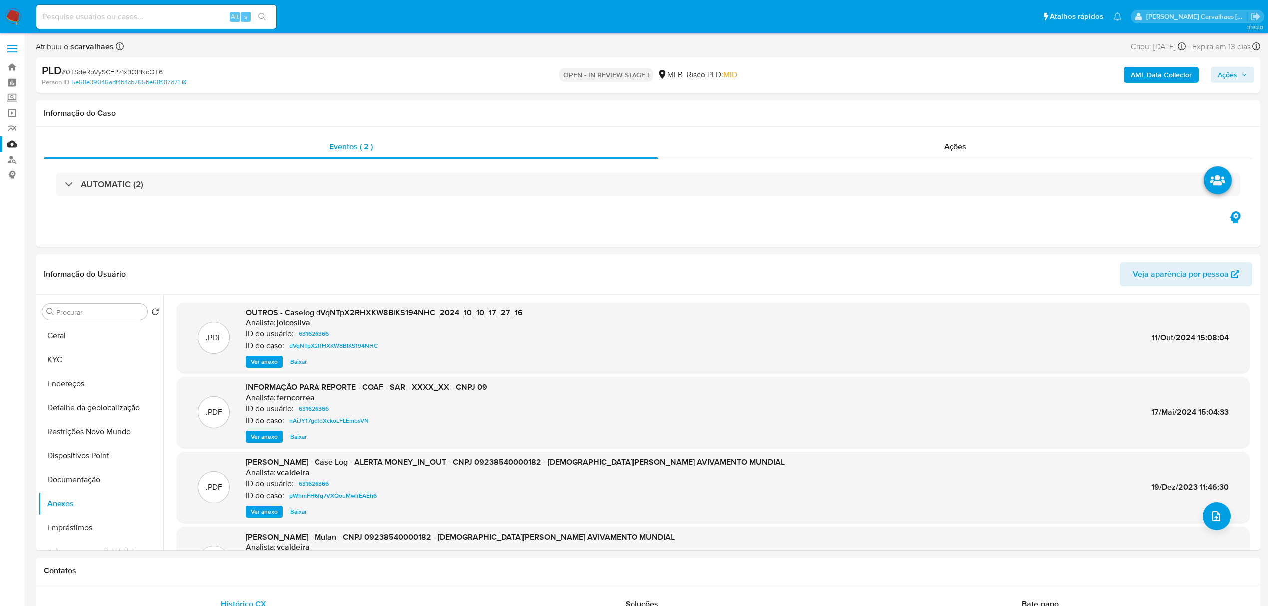
click at [265, 434] on span "Ver anexo" at bounding box center [264, 437] width 27 height 10
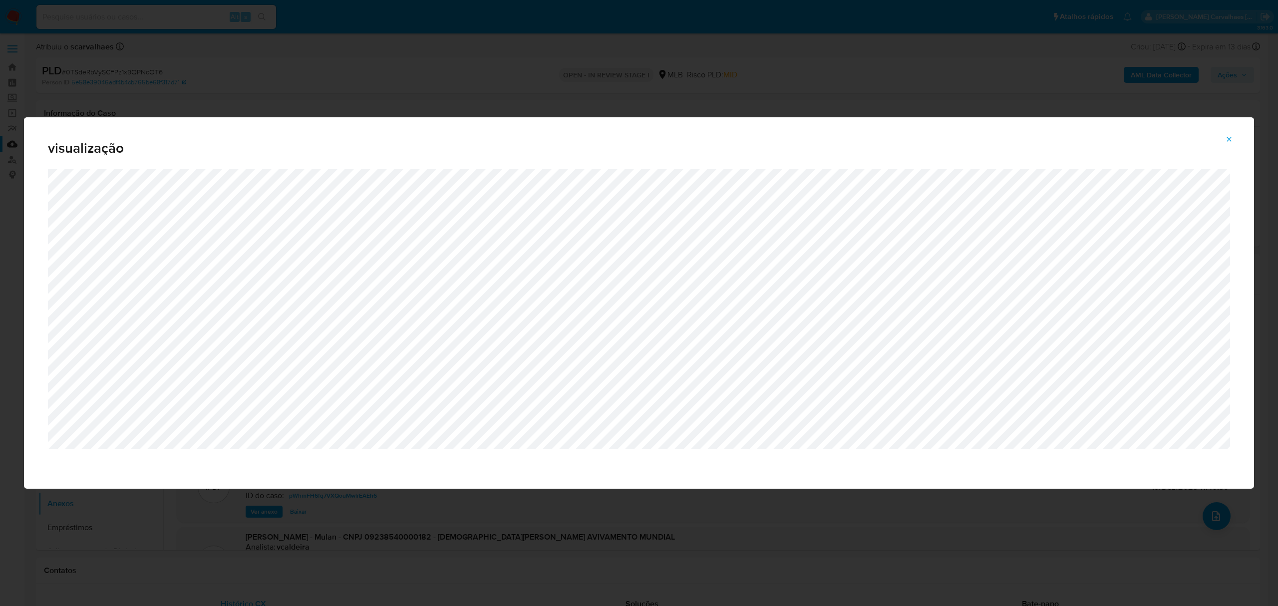
click at [1237, 142] on button "Attachment preview" at bounding box center [1229, 139] width 22 height 16
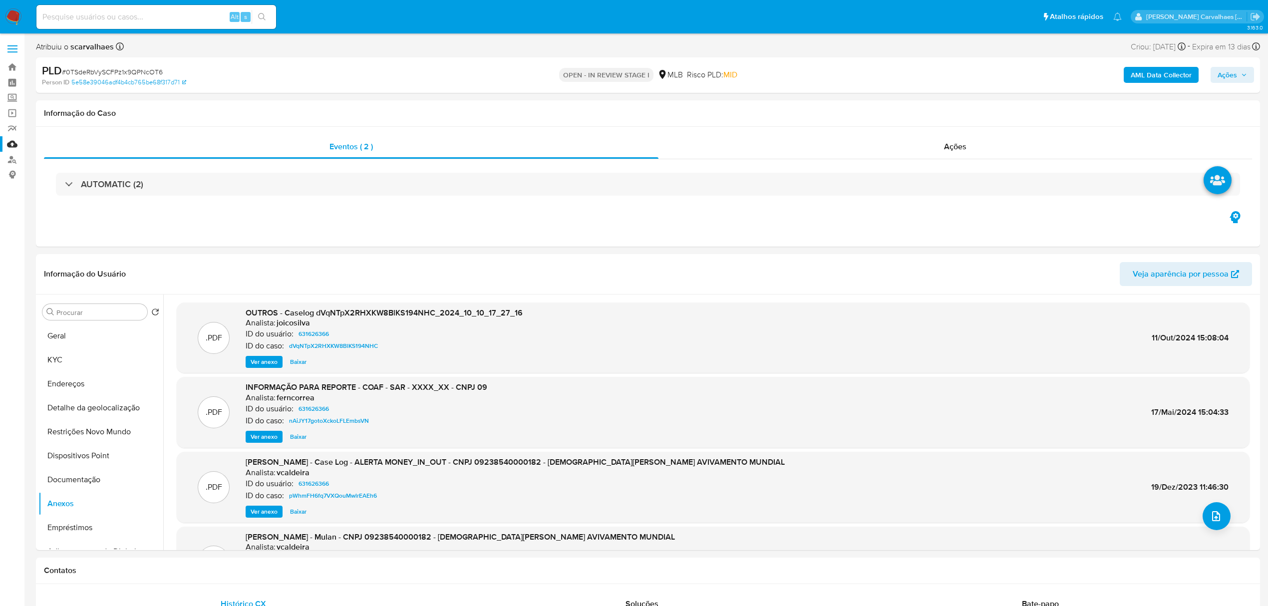
drag, startPoint x: 104, startPoint y: 478, endPoint x: 309, endPoint y: 419, distance: 213.9
click at [104, 478] on button "Documentação" at bounding box center [100, 480] width 125 height 24
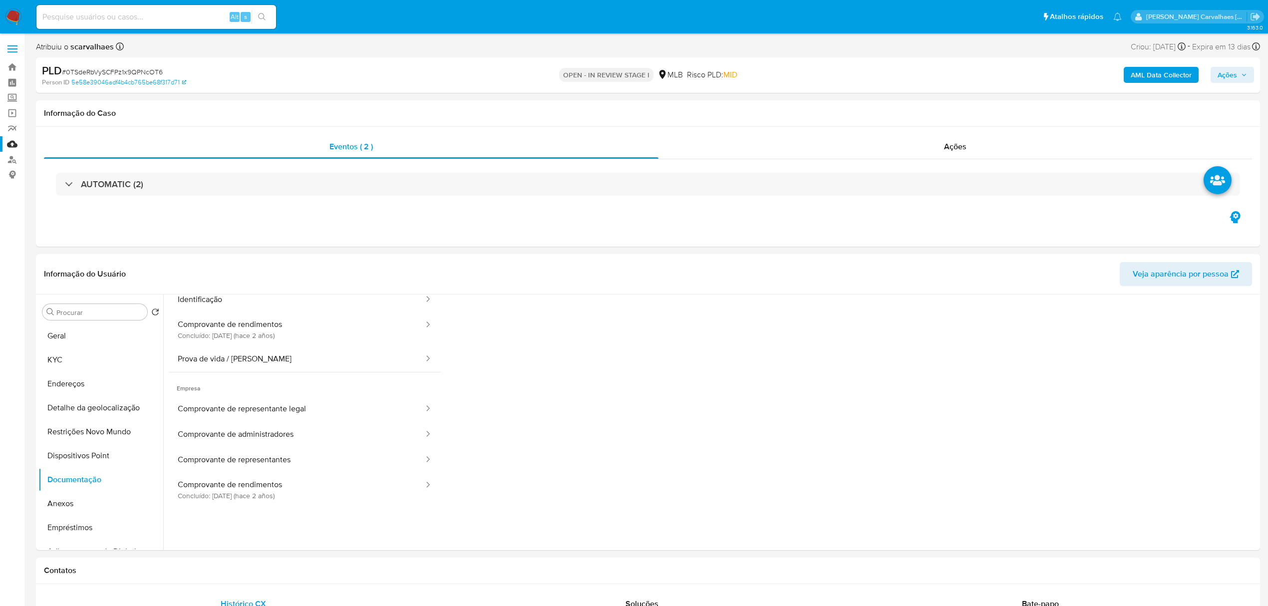
scroll to position [66, 0]
click at [292, 467] on button "Comprovante de rendimentos Concluído: 21/11/2023 (hace 2 años)" at bounding box center [297, 467] width 256 height 34
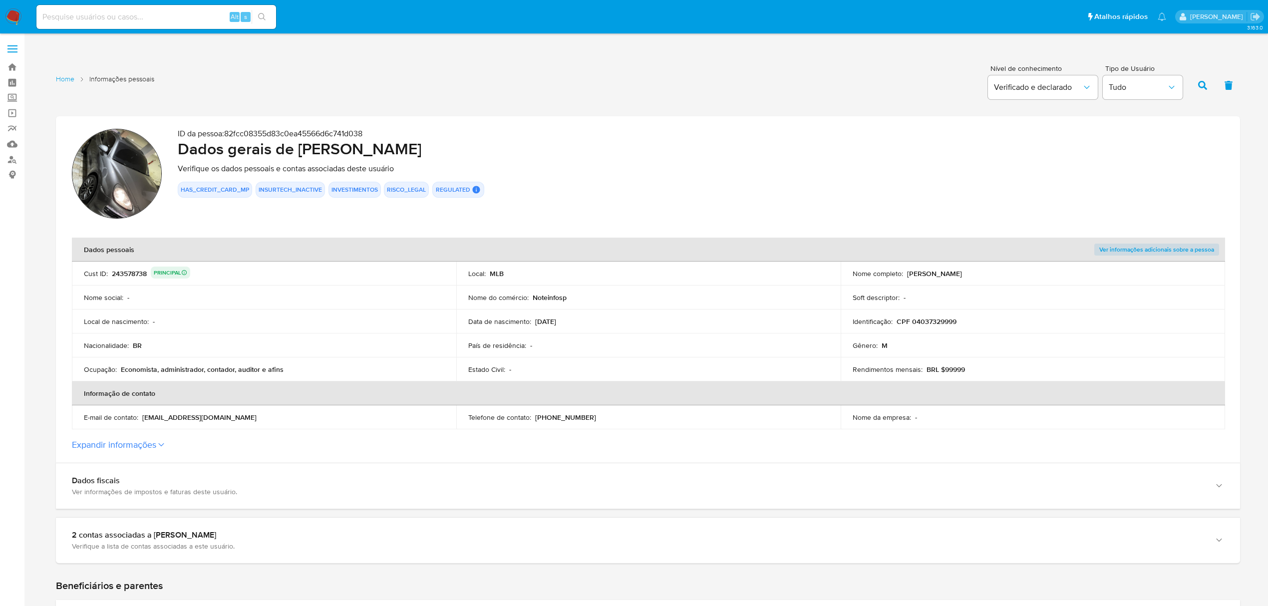
click at [156, 448] on button "Expandir informações" at bounding box center [114, 444] width 84 height 11
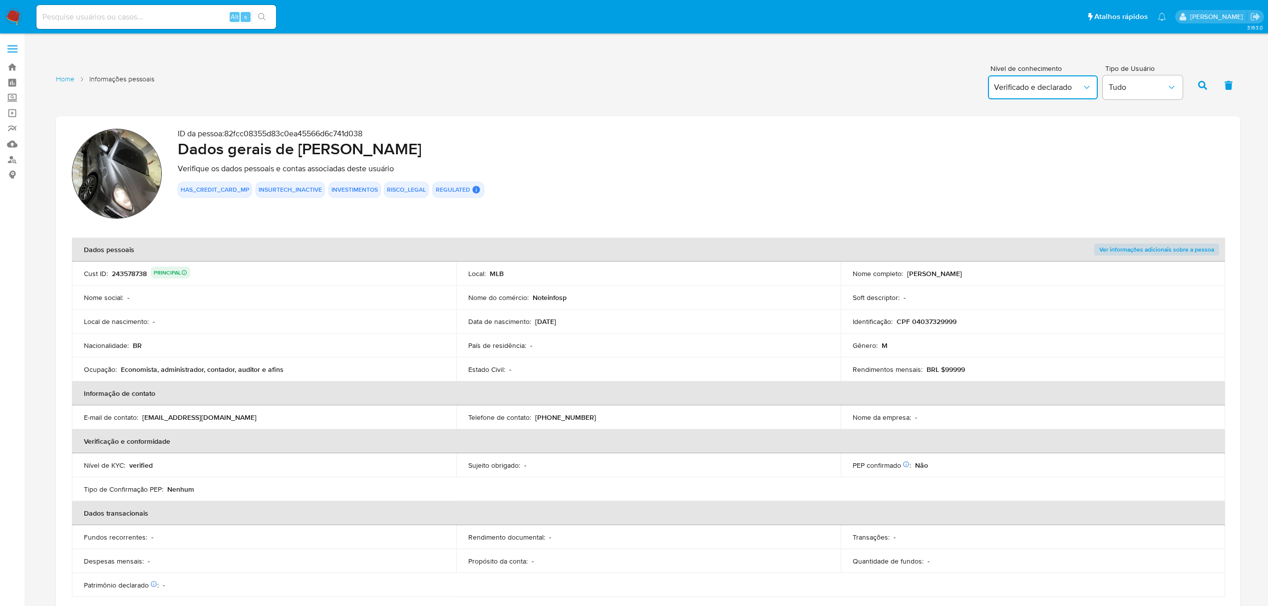
click at [1070, 92] on button "Verificado e declarado" at bounding box center [1043, 87] width 110 height 24
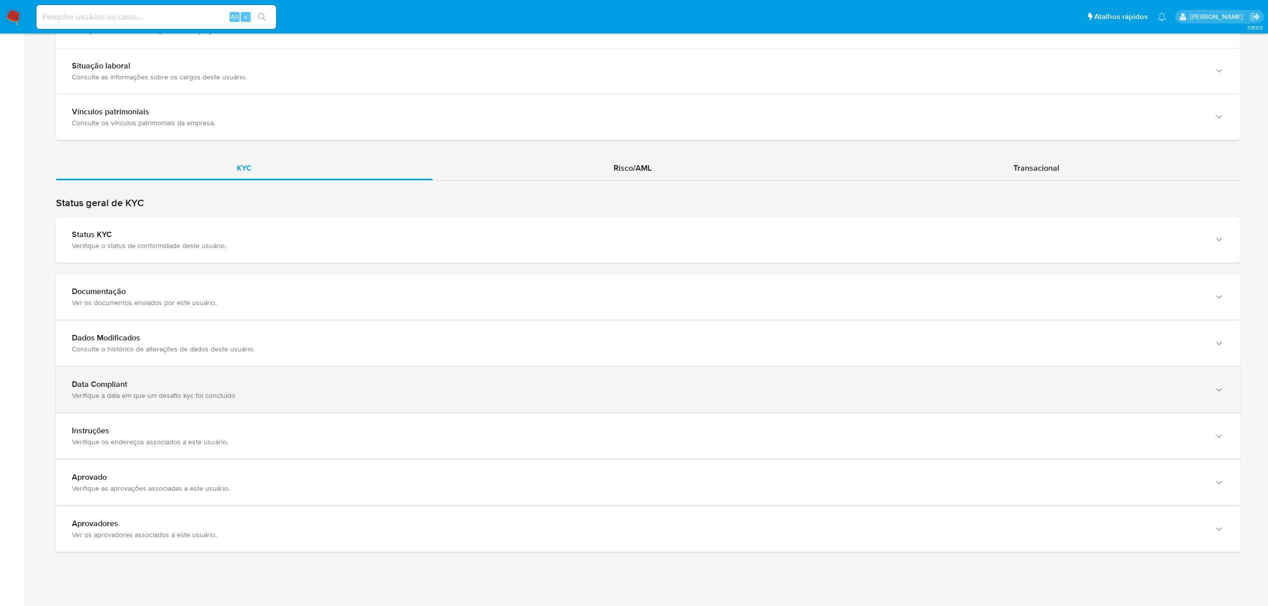
scroll to position [965, 0]
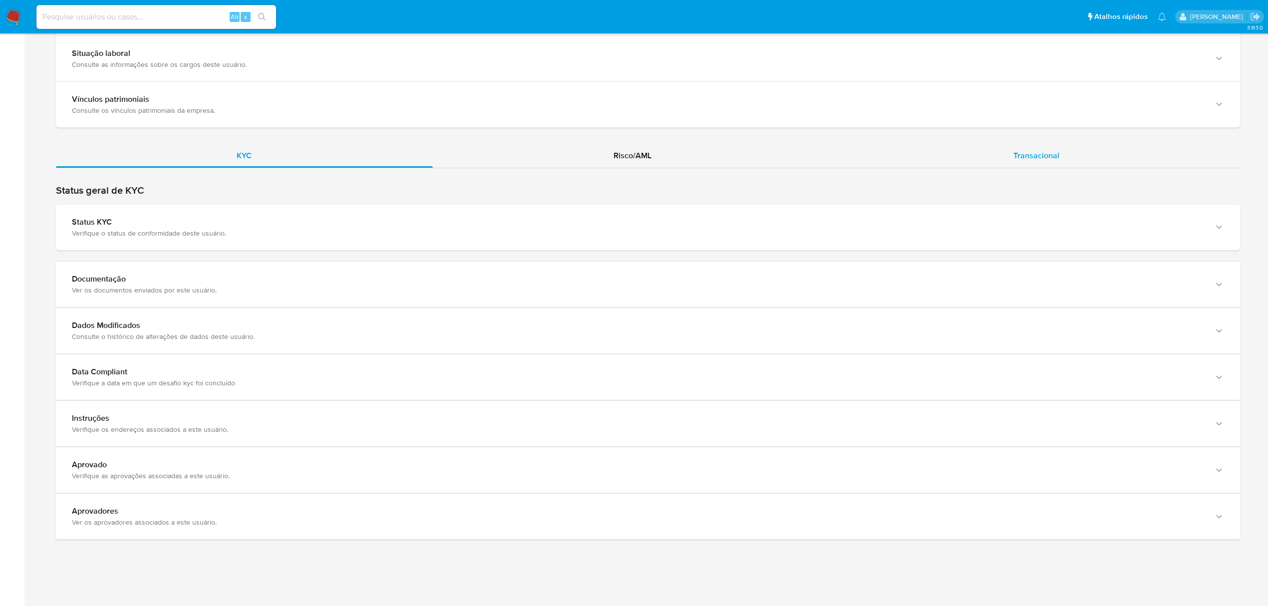
click at [1008, 156] on div "Transacional" at bounding box center [1036, 156] width 408 height 24
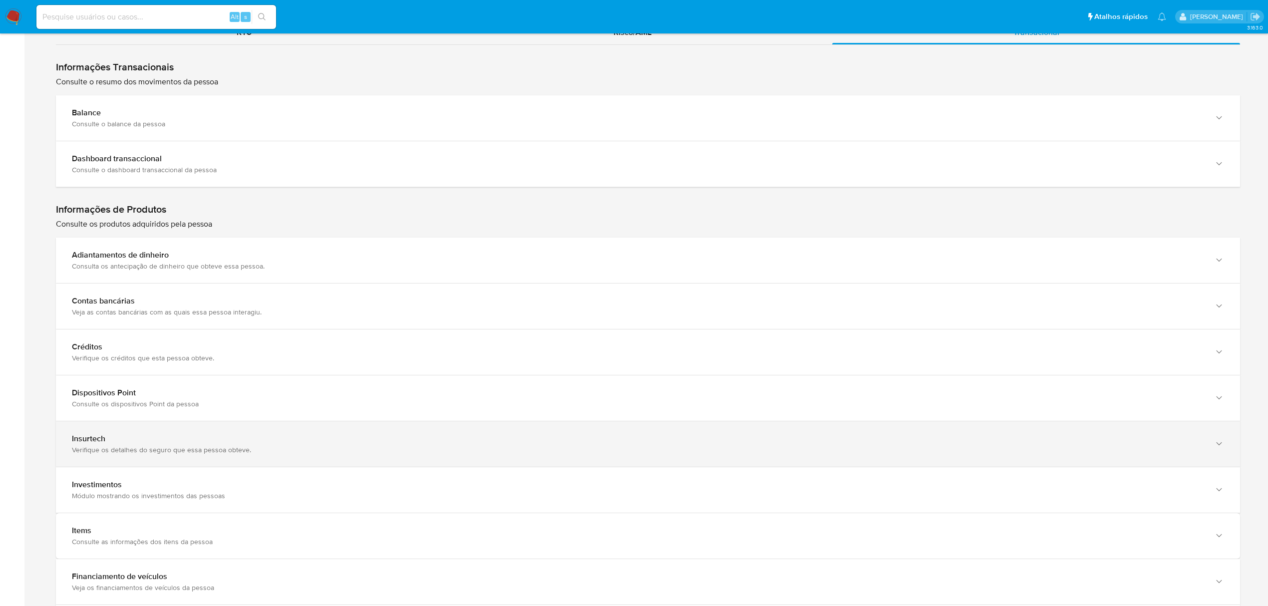
scroll to position [1098, 0]
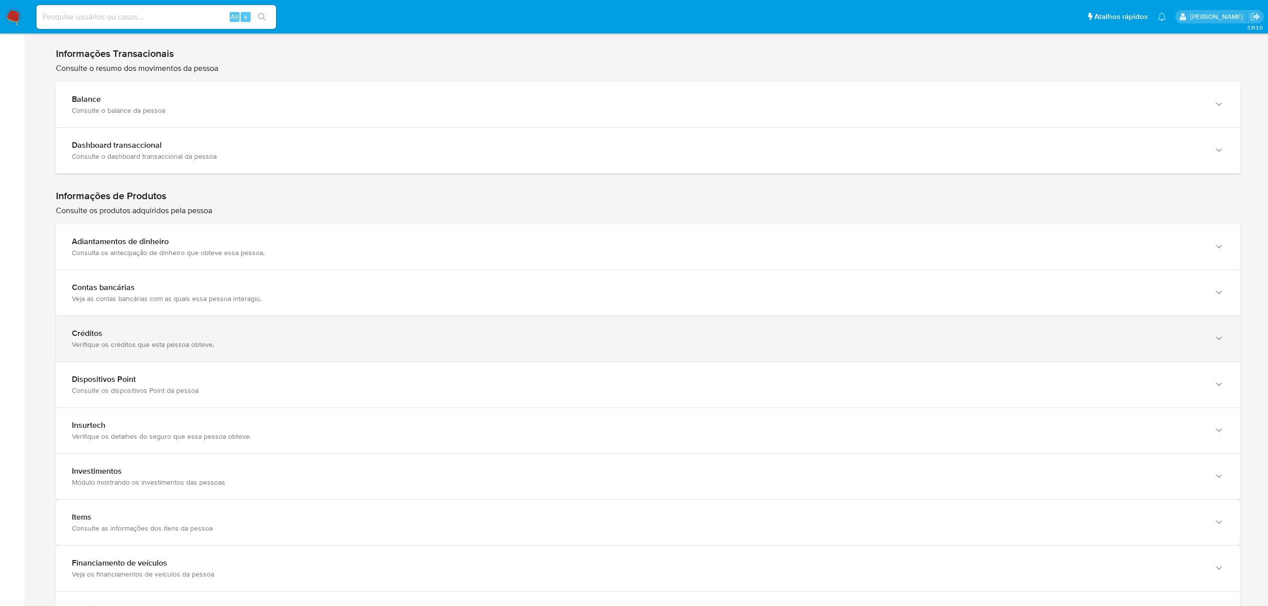
click at [228, 349] on div "Verifique os créditos que esta pessoa obteve." at bounding box center [638, 344] width 1132 height 9
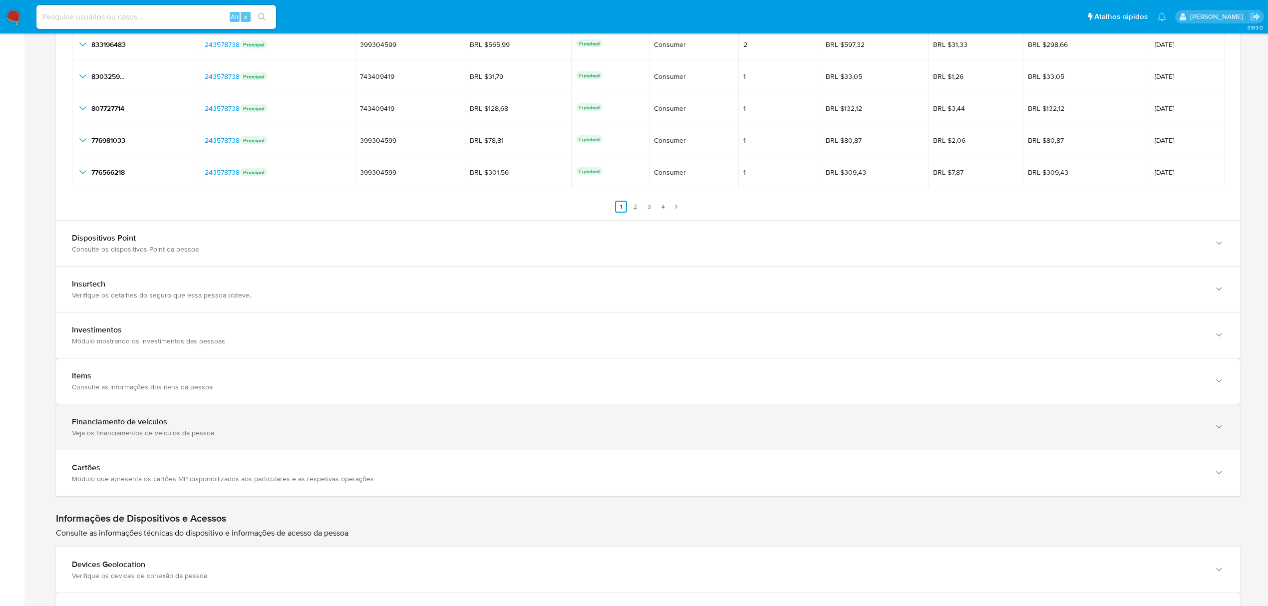
scroll to position [1564, 0]
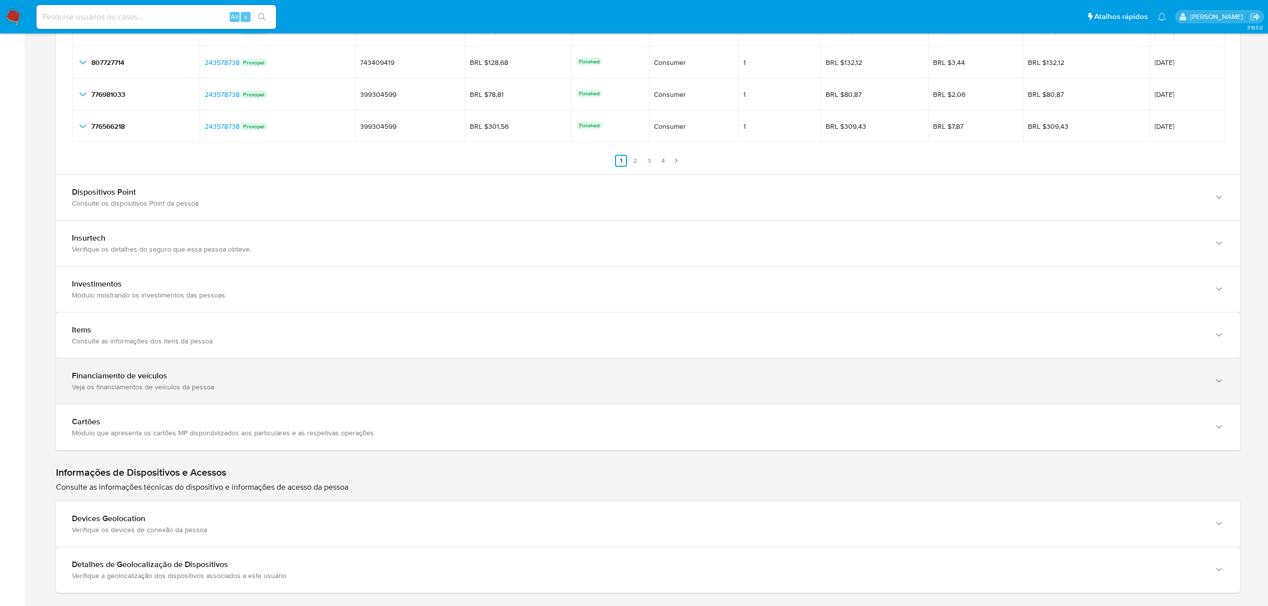
click at [238, 391] on div "Veja os financiamentos de veículos da pessoa" at bounding box center [638, 386] width 1132 height 9
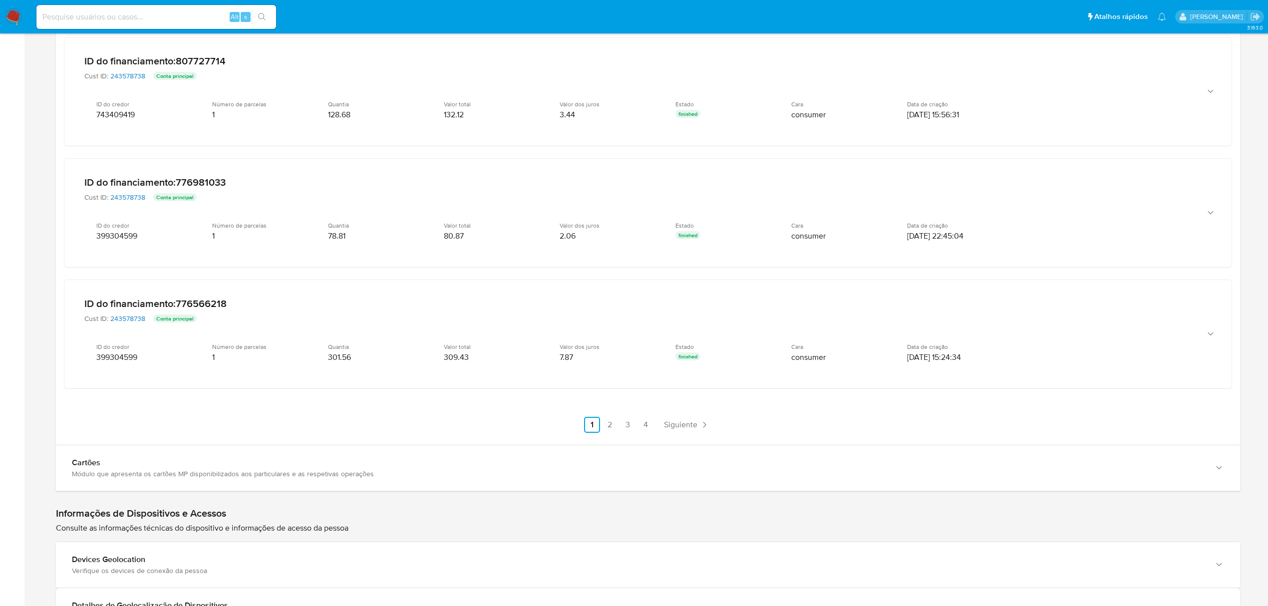
scroll to position [2229, 0]
click at [611, 430] on link "2" at bounding box center [610, 422] width 16 height 16
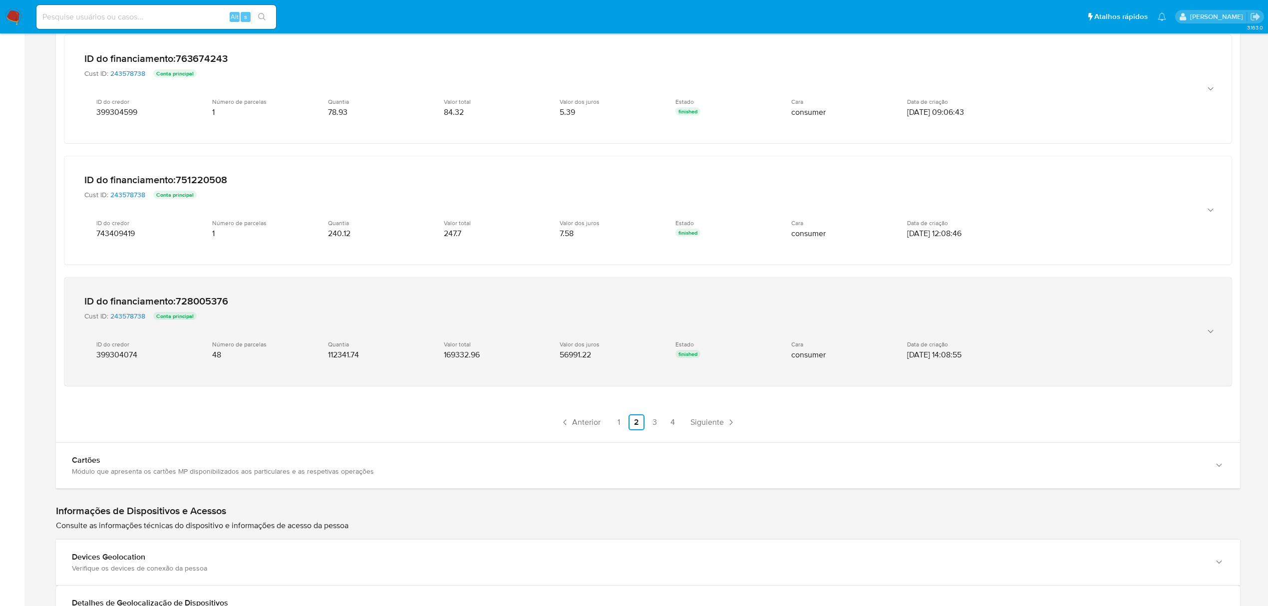
click at [834, 368] on div "ID do credor 399304074 Número de parcelas 48 Quantia 112341.74 Valor total 1693…" at bounding box center [637, 350] width 1107 height 36
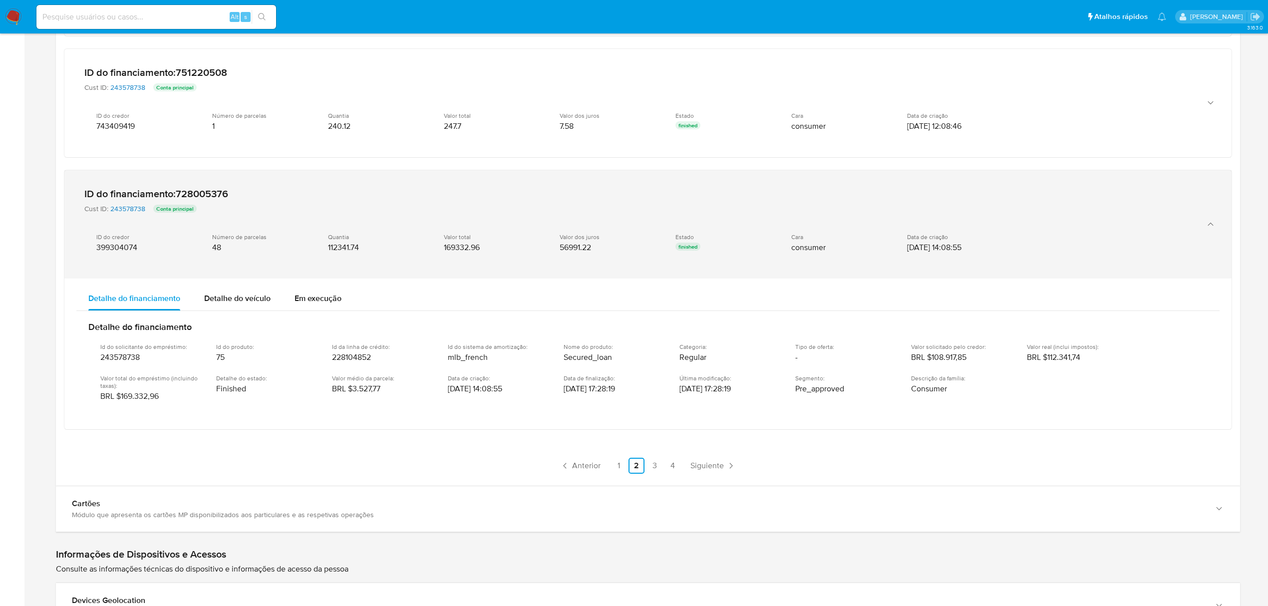
scroll to position [2362, 0]
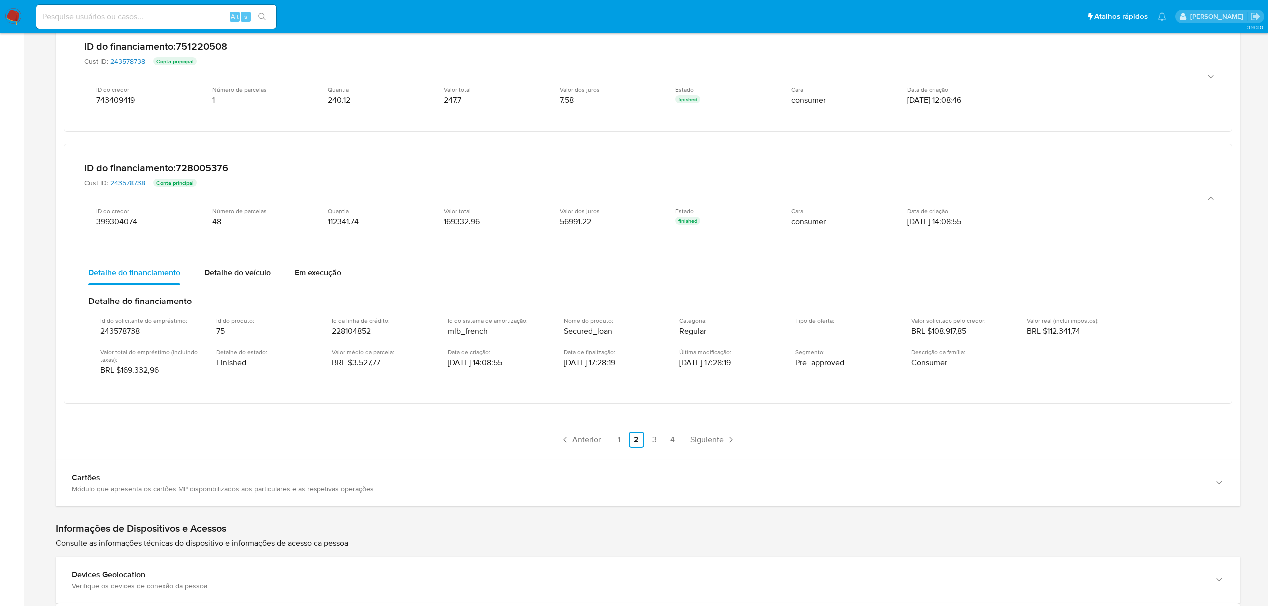
click at [346, 368] on span "BRL $3.527,77" at bounding box center [356, 363] width 48 height 10
click at [324, 278] on span "Em execução" at bounding box center [317, 272] width 47 height 11
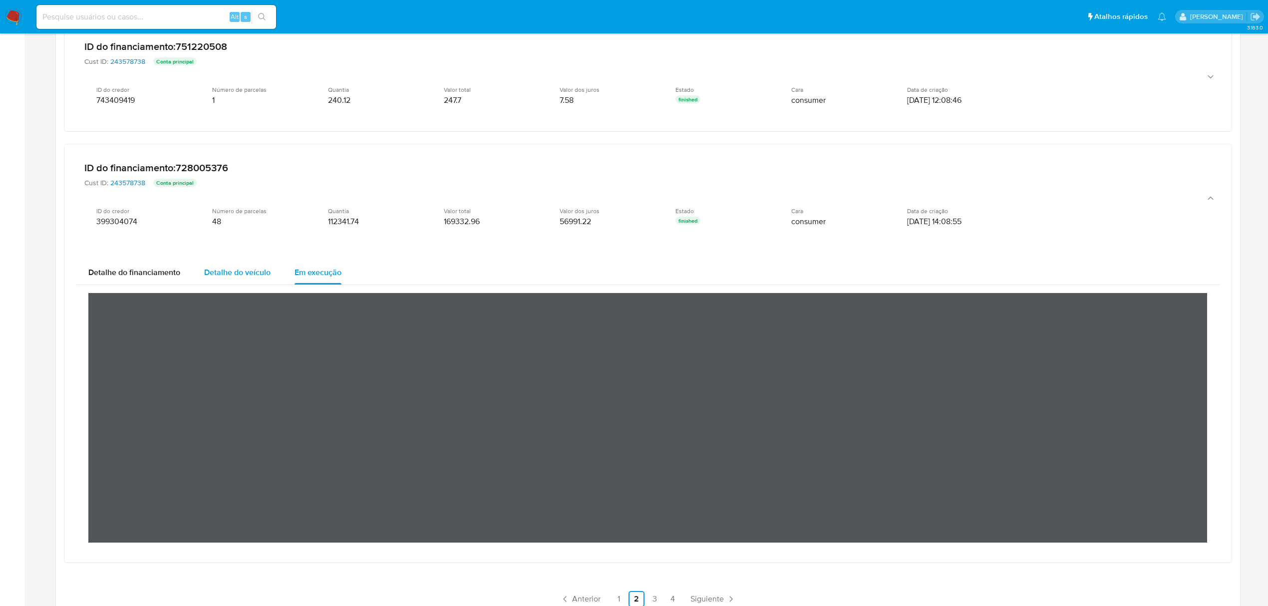
click at [241, 274] on div "Detalhe do veículo" at bounding box center [237, 273] width 66 height 24
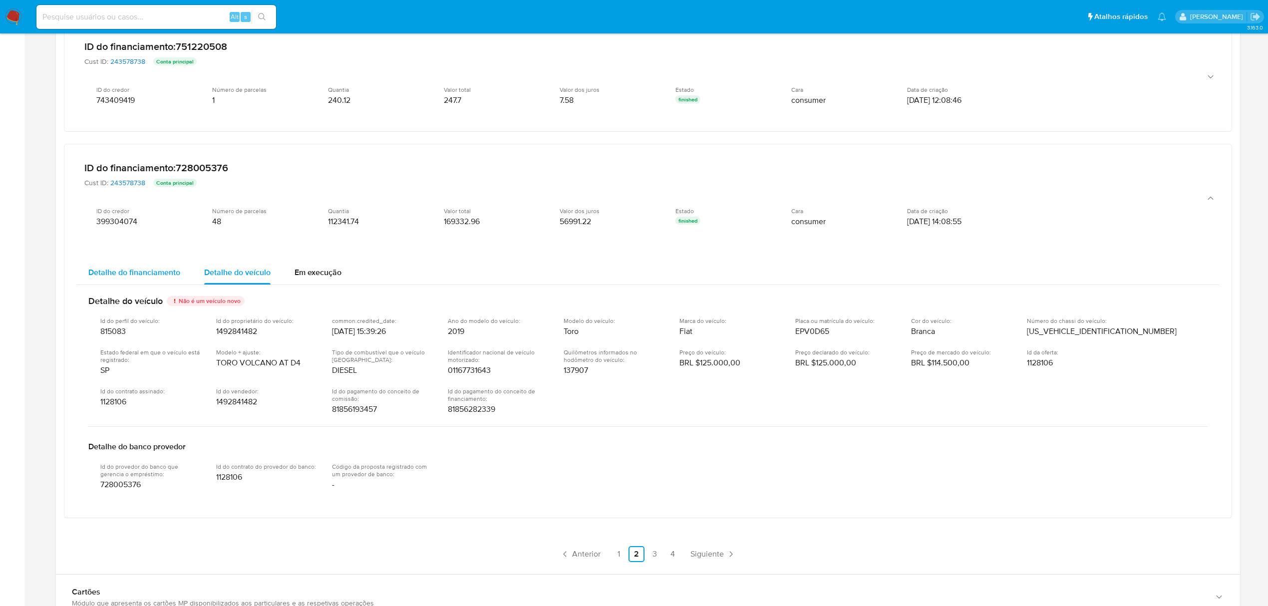
click at [136, 274] on span "Detalhe do financiamento" at bounding box center [134, 272] width 92 height 11
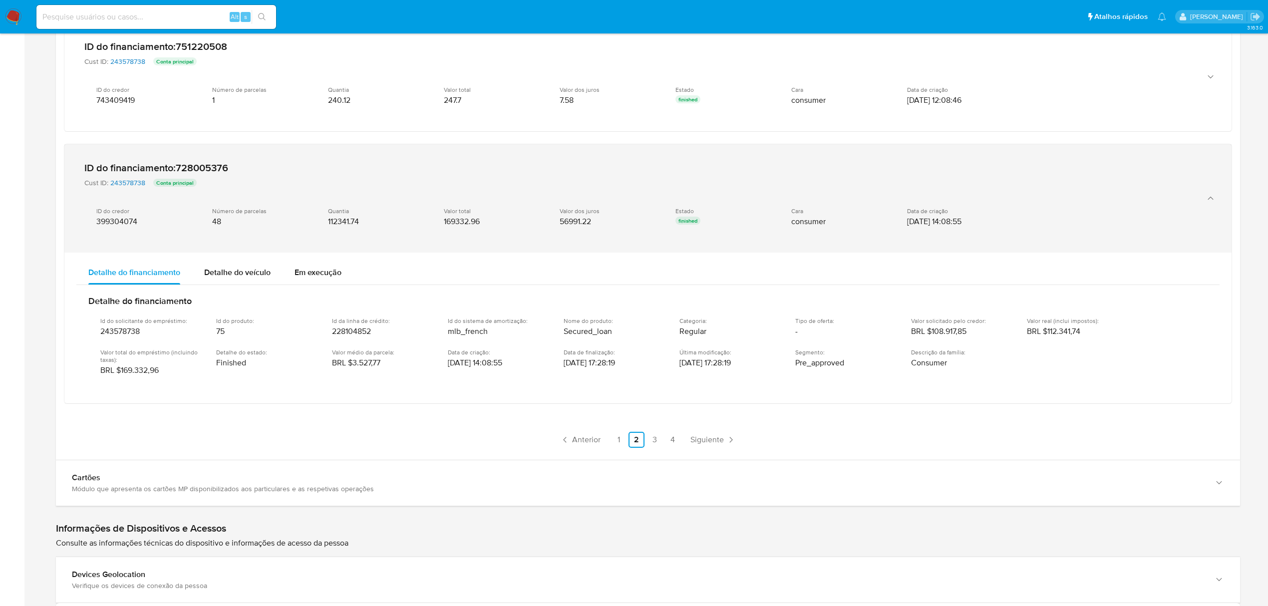
click at [164, 187] on p "Conta principal" at bounding box center [174, 183] width 43 height 8
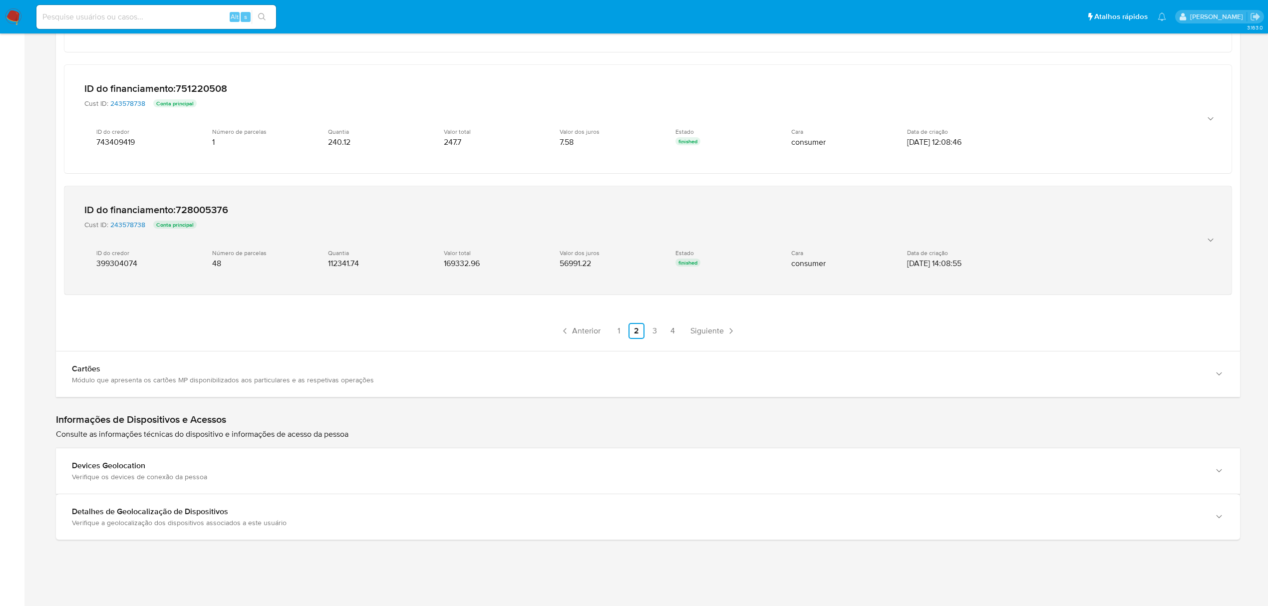
scroll to position [2330, 0]
click at [132, 220] on span "243578738" at bounding box center [126, 225] width 37 height 10
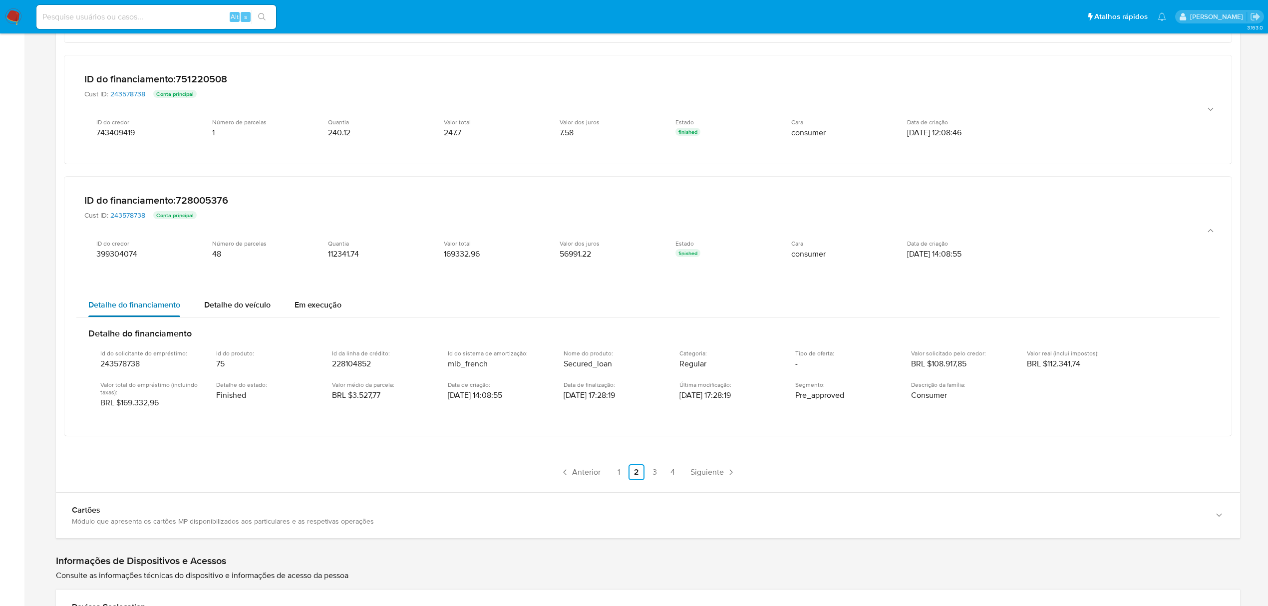
click at [147, 308] on span "Detalhe do financiamento" at bounding box center [134, 304] width 92 height 11
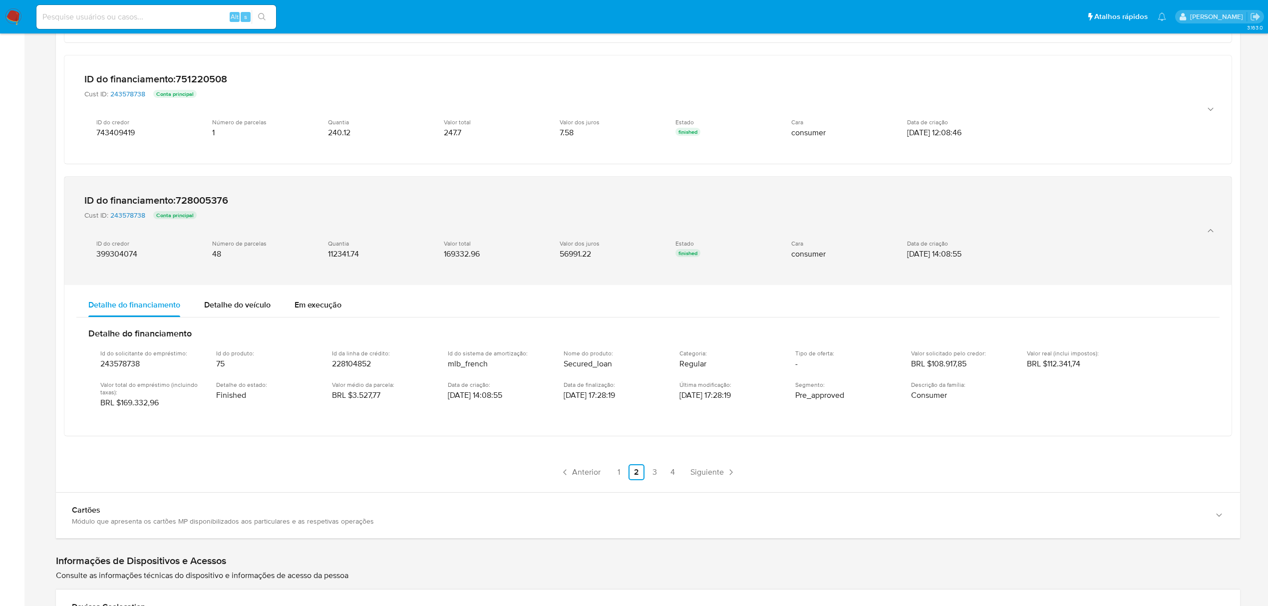
click at [683, 257] on p "finished" at bounding box center [687, 253] width 25 height 8
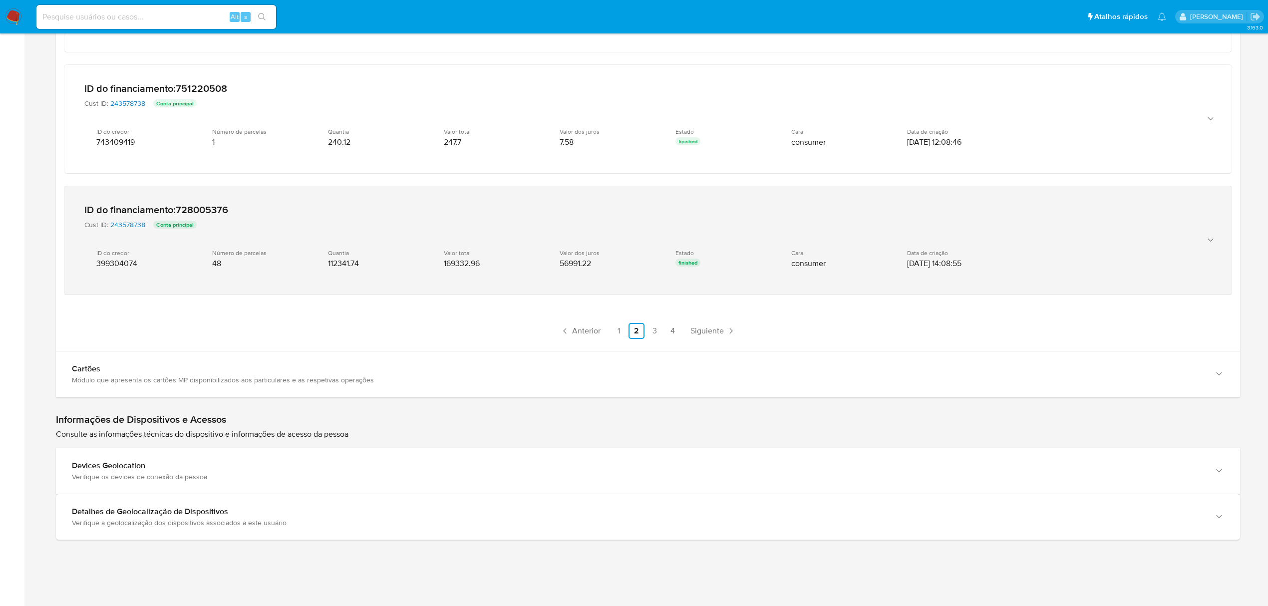
click at [683, 262] on p "finished" at bounding box center [687, 263] width 25 height 8
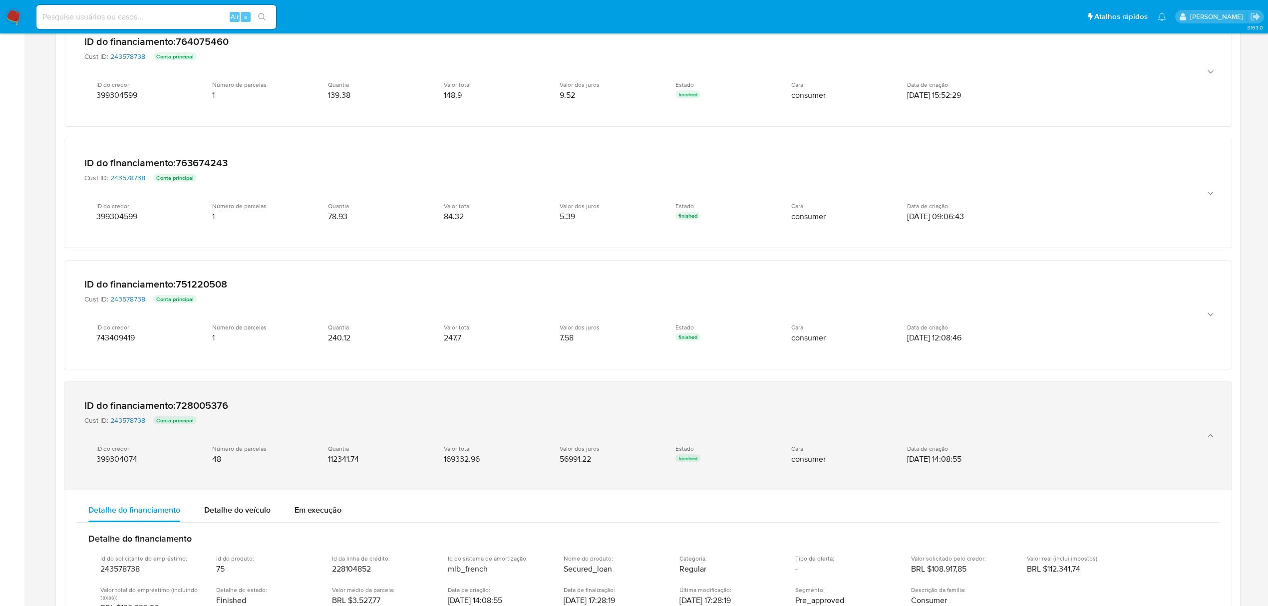
scroll to position [2197, 0]
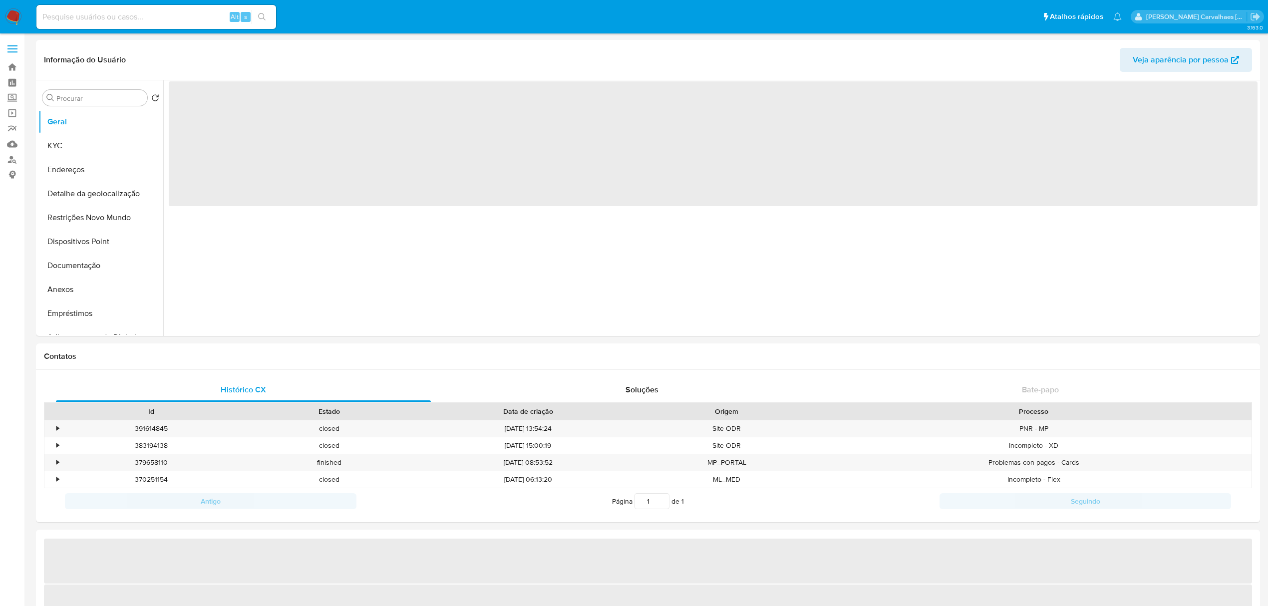
select select "10"
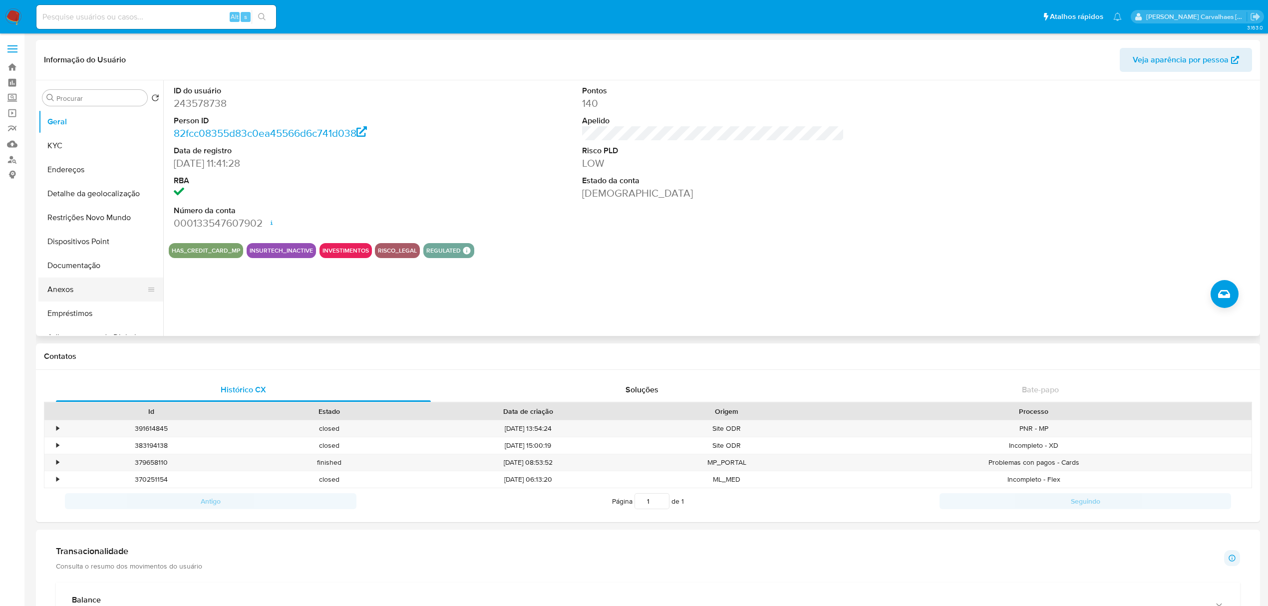
click at [59, 292] on button "Anexos" at bounding box center [96, 290] width 117 height 24
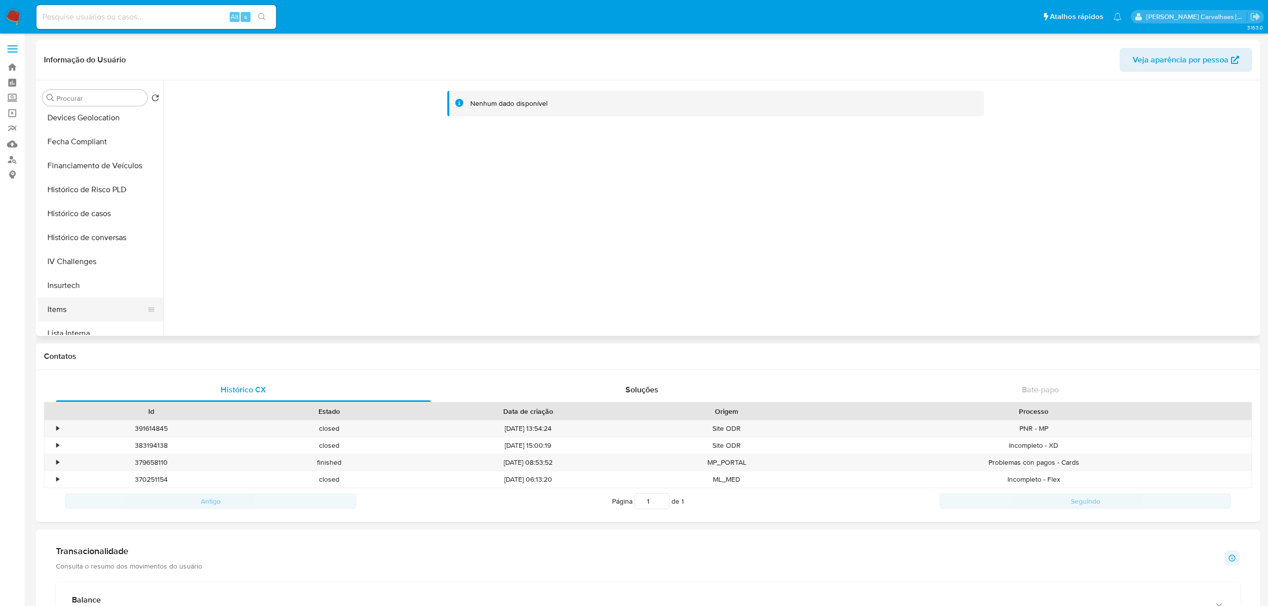
scroll to position [332, 0]
click at [68, 175] on button "Histórico de Risco PLD" at bounding box center [96, 173] width 117 height 24
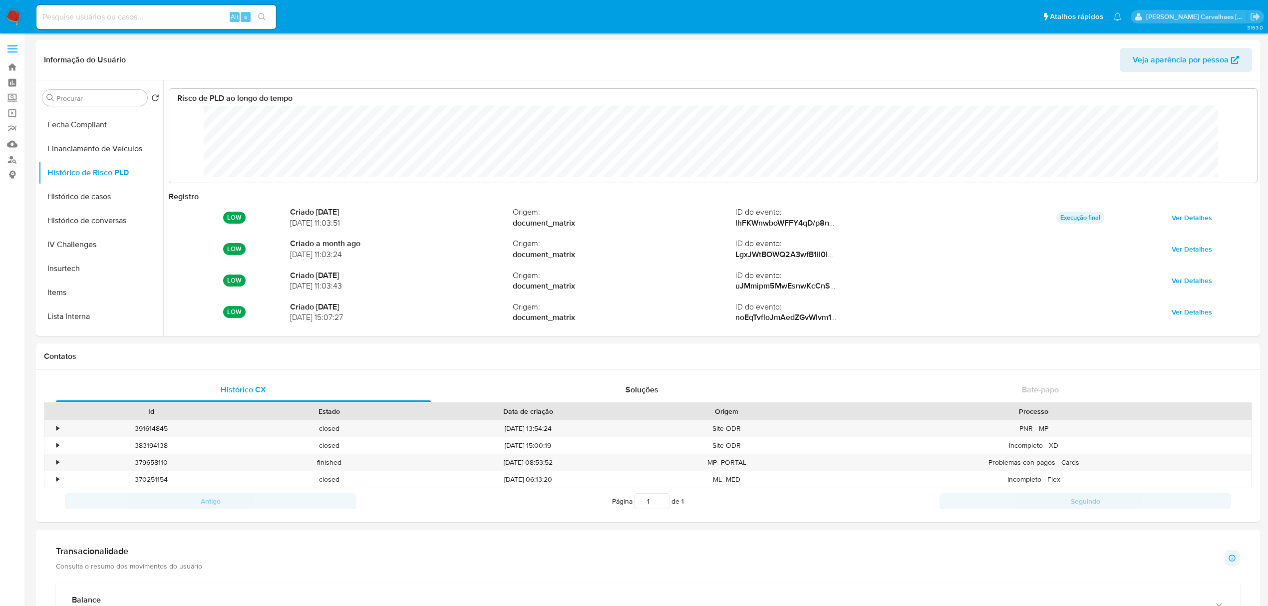
scroll to position [74, 1067]
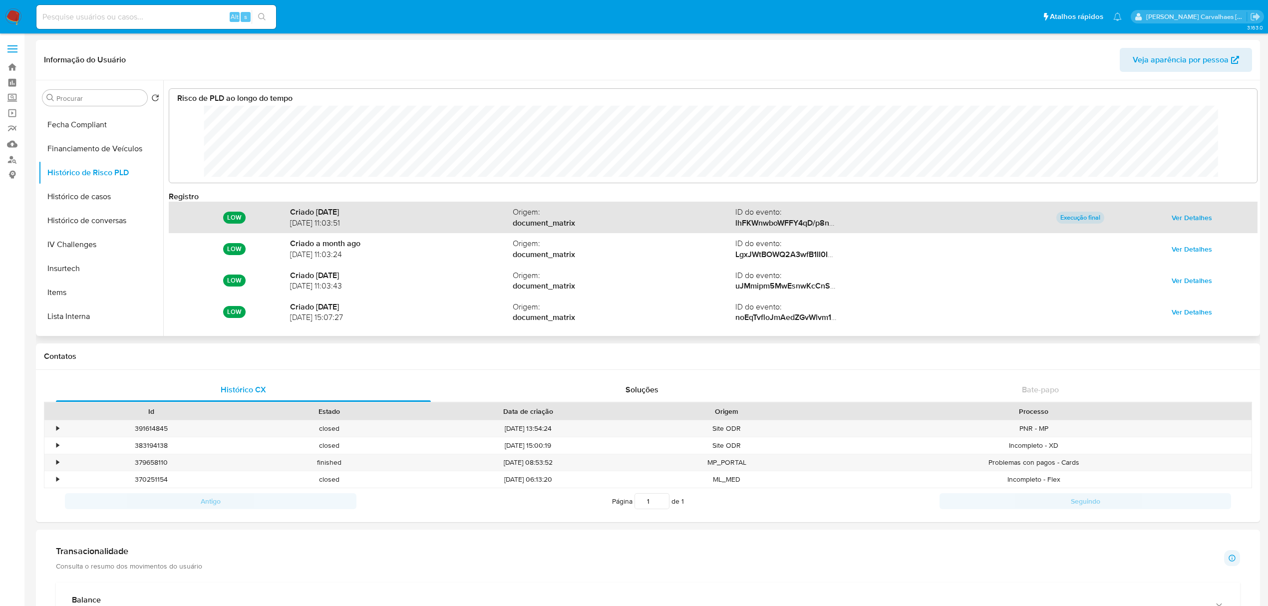
click at [1188, 220] on span "Ver Detalhes" at bounding box center [1191, 218] width 40 height 14
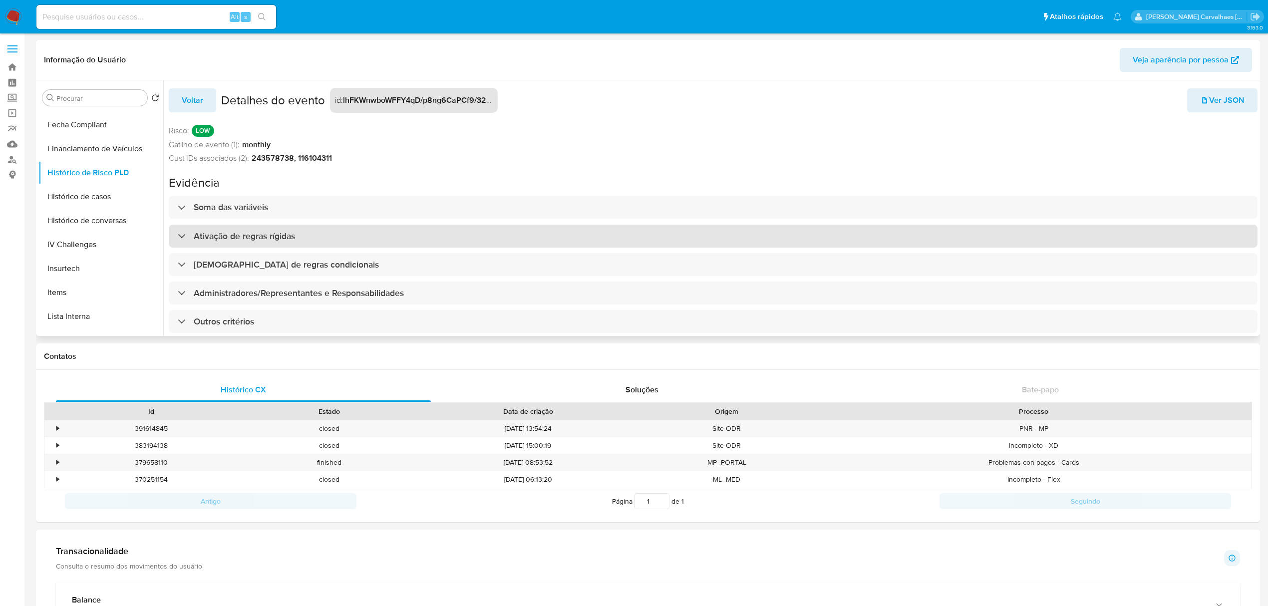
scroll to position [25, 0]
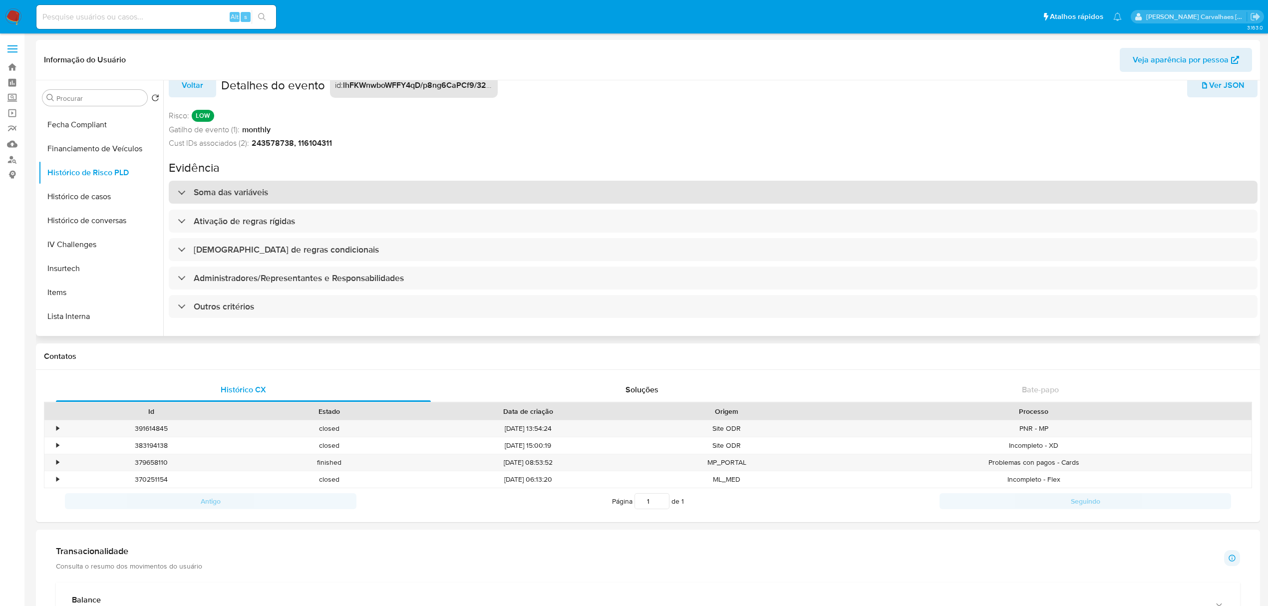
click at [236, 187] on h3 "Soma das variáveis" at bounding box center [231, 192] width 74 height 11
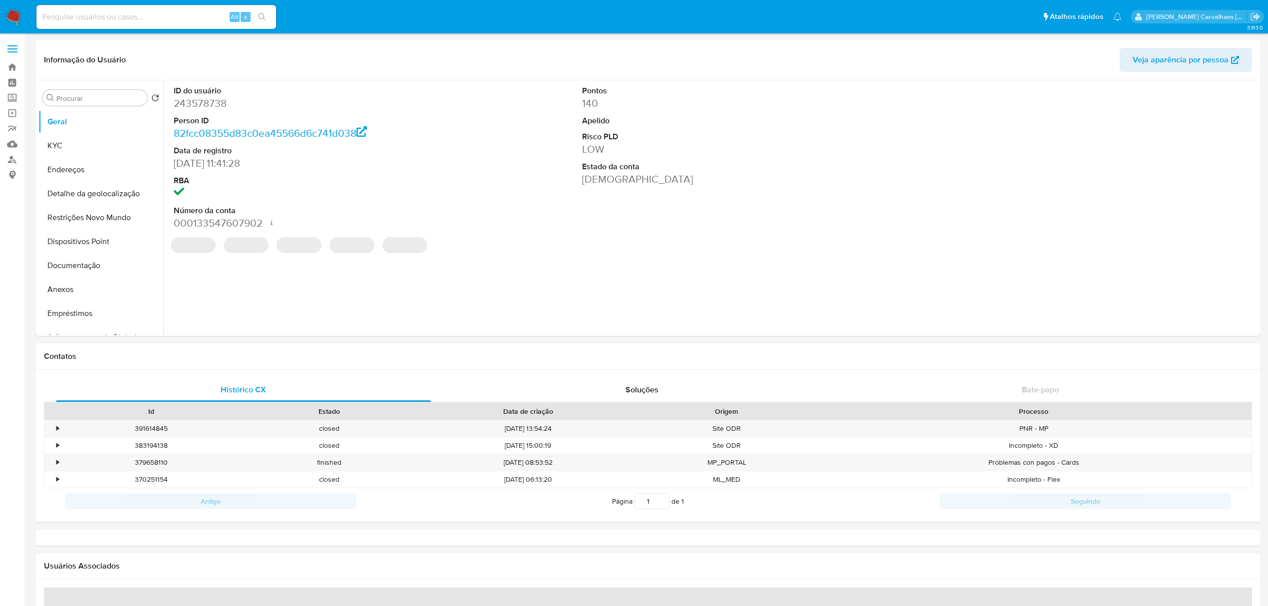
select select "10"
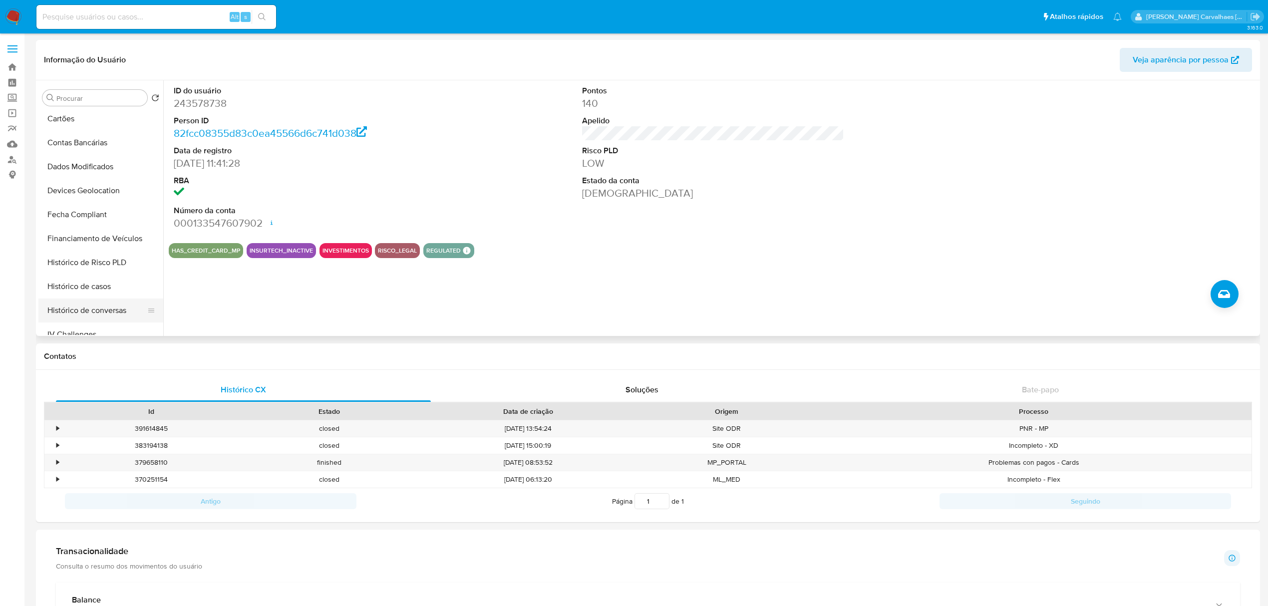
scroll to position [266, 0]
click at [94, 272] on button "Histórico de casos" at bounding box center [96, 263] width 117 height 24
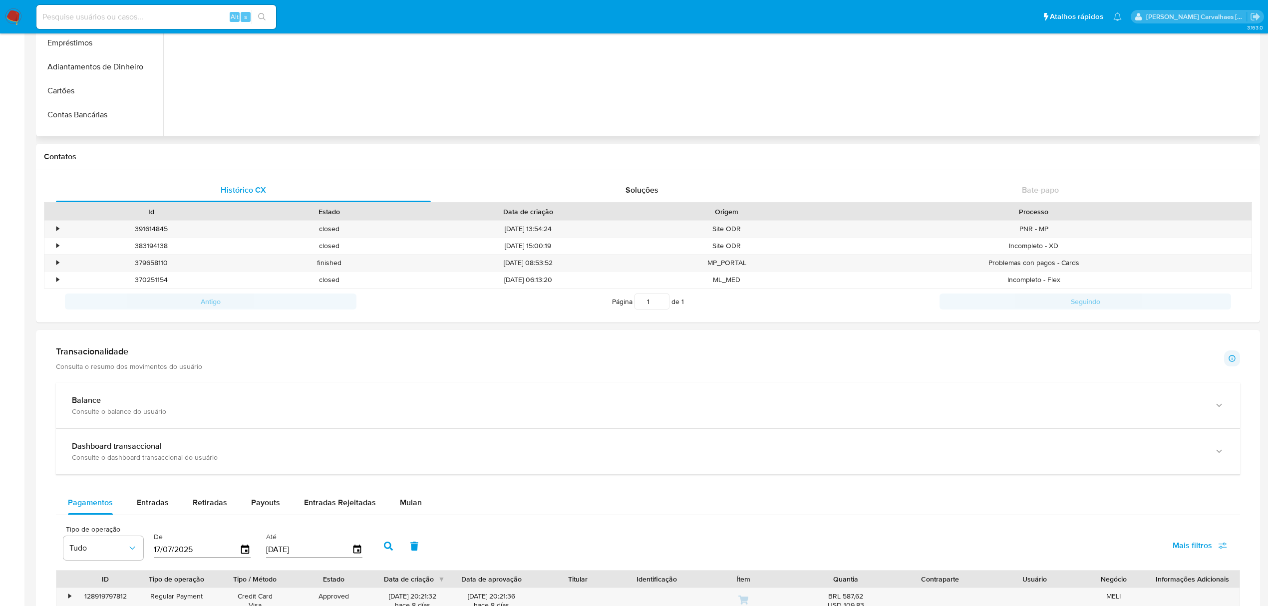
scroll to position [0, 0]
click at [88, 92] on button "Anexos" at bounding box center [96, 90] width 117 height 24
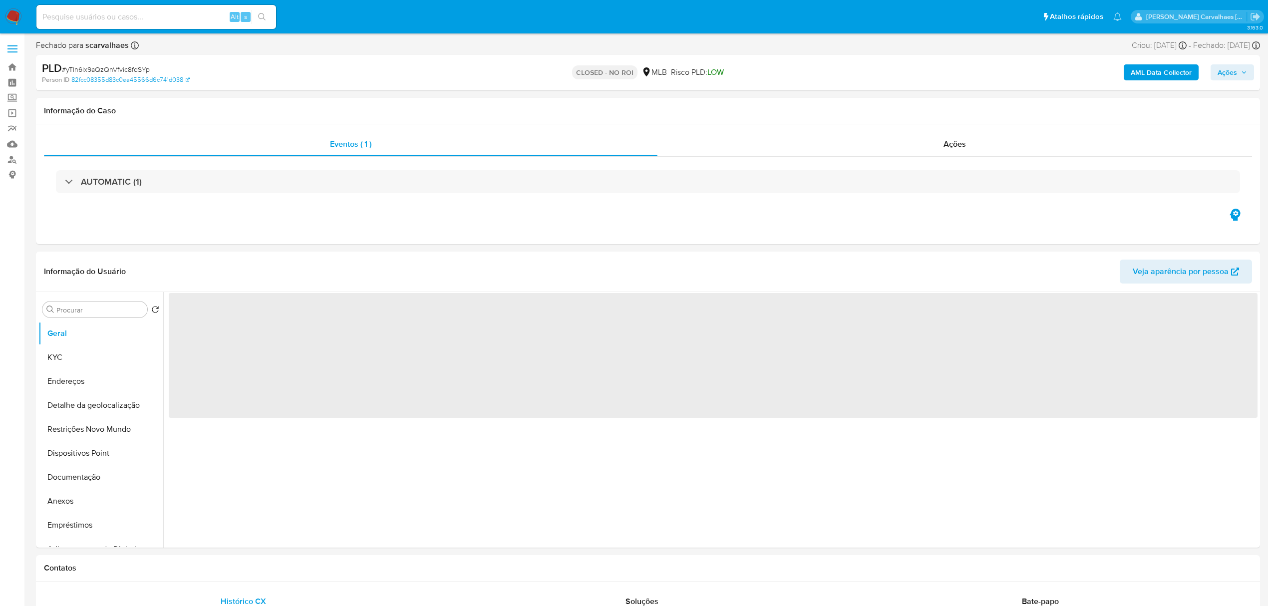
select select "10"
